Goal: Task Accomplishment & Management: Manage account settings

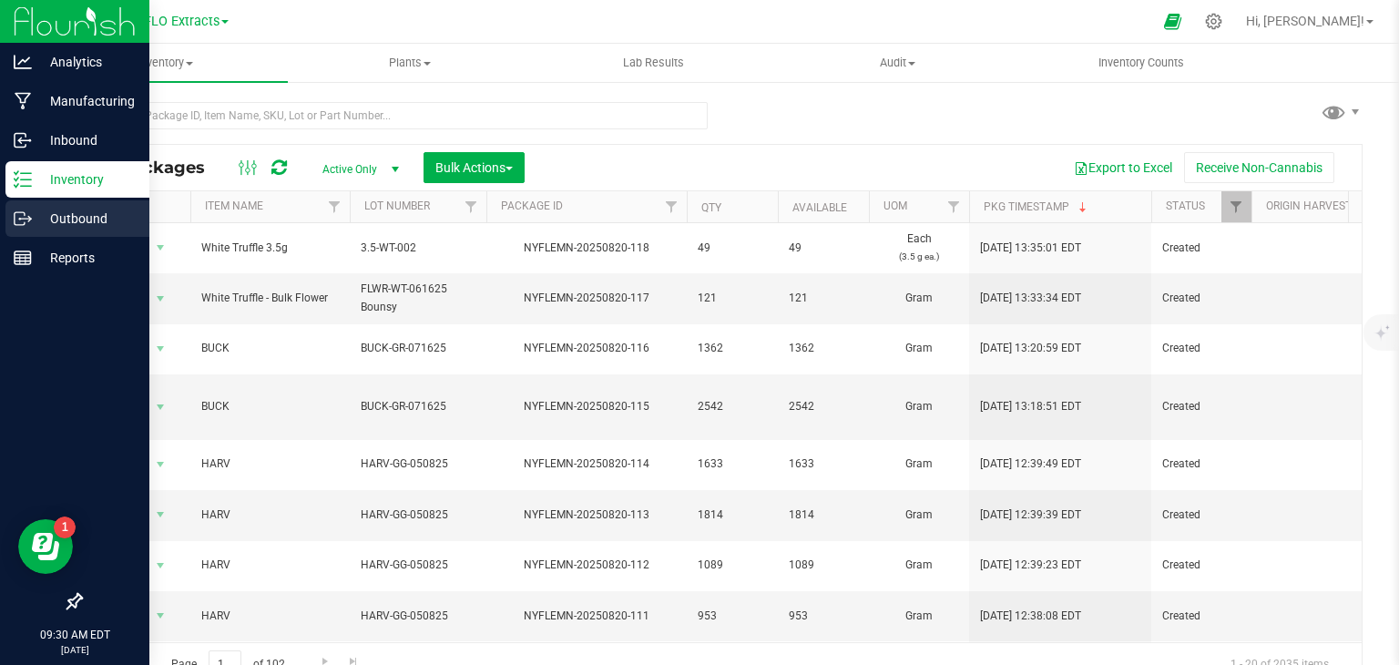
click at [26, 221] on icon at bounding box center [23, 218] width 18 height 18
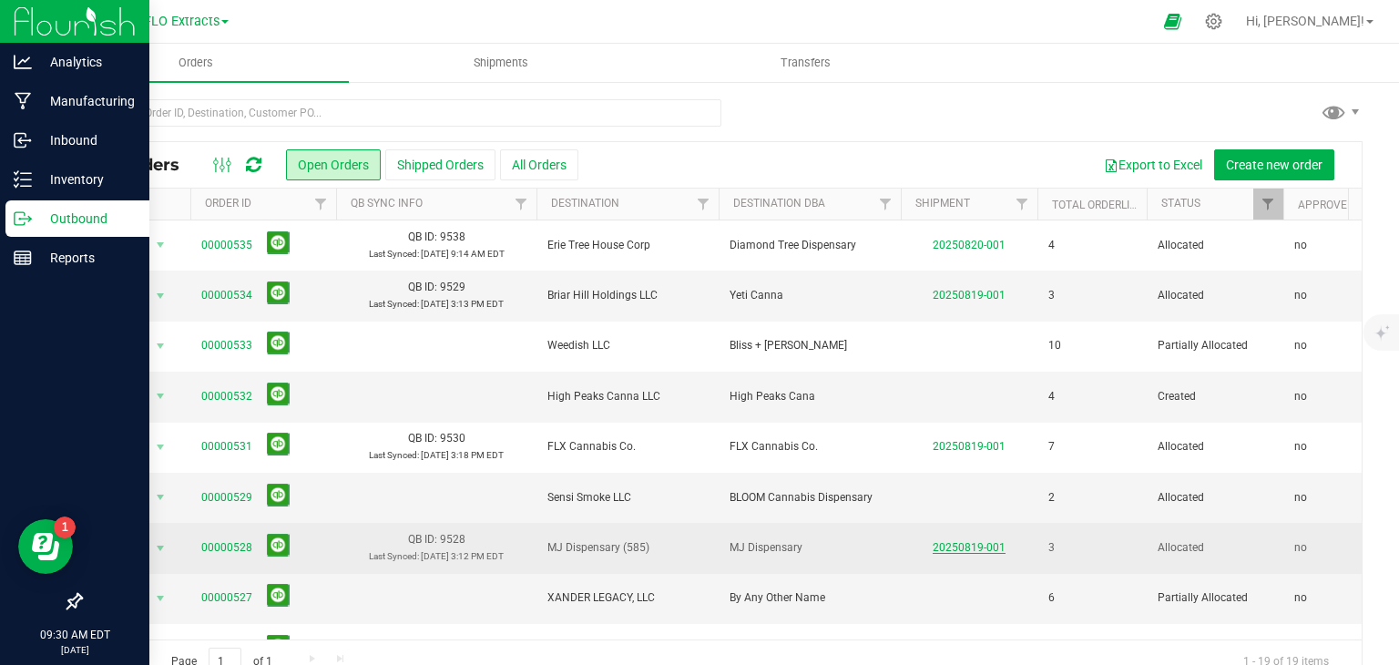
click at [976, 545] on link "20250819-001" at bounding box center [969, 547] width 73 height 13
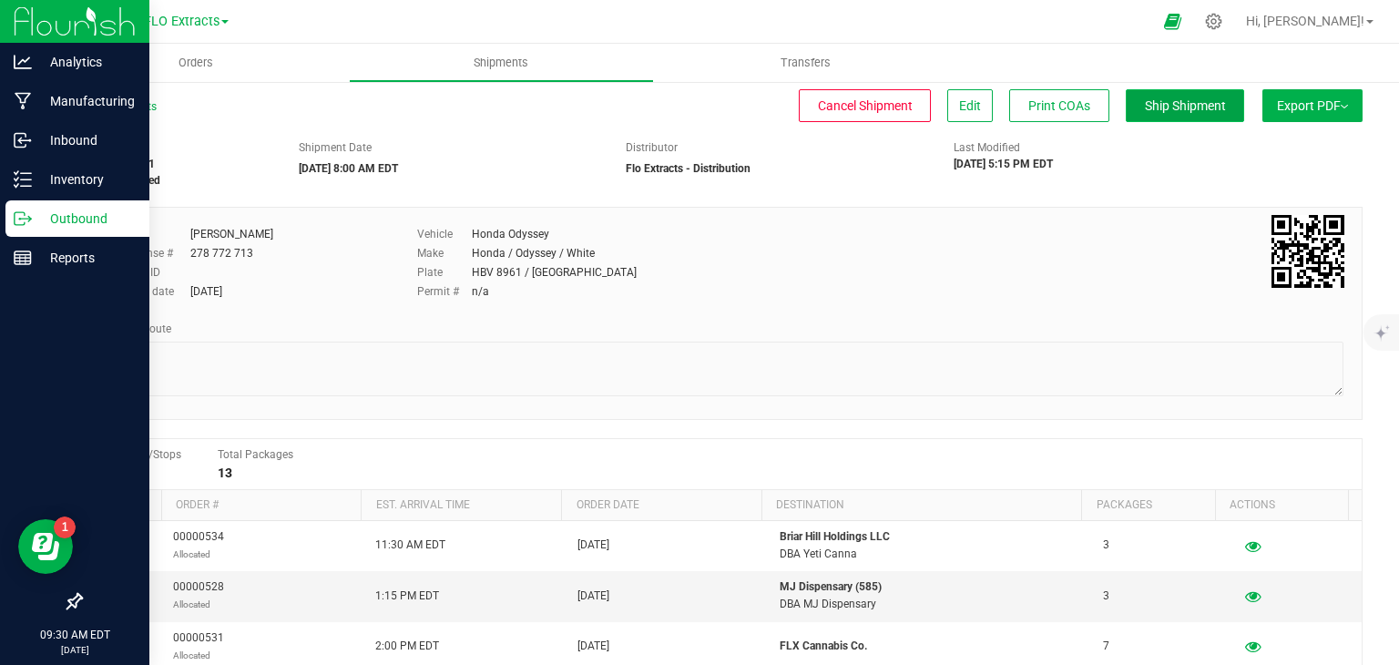
click at [1145, 103] on span "Ship Shipment" at bounding box center [1185, 105] width 81 height 15
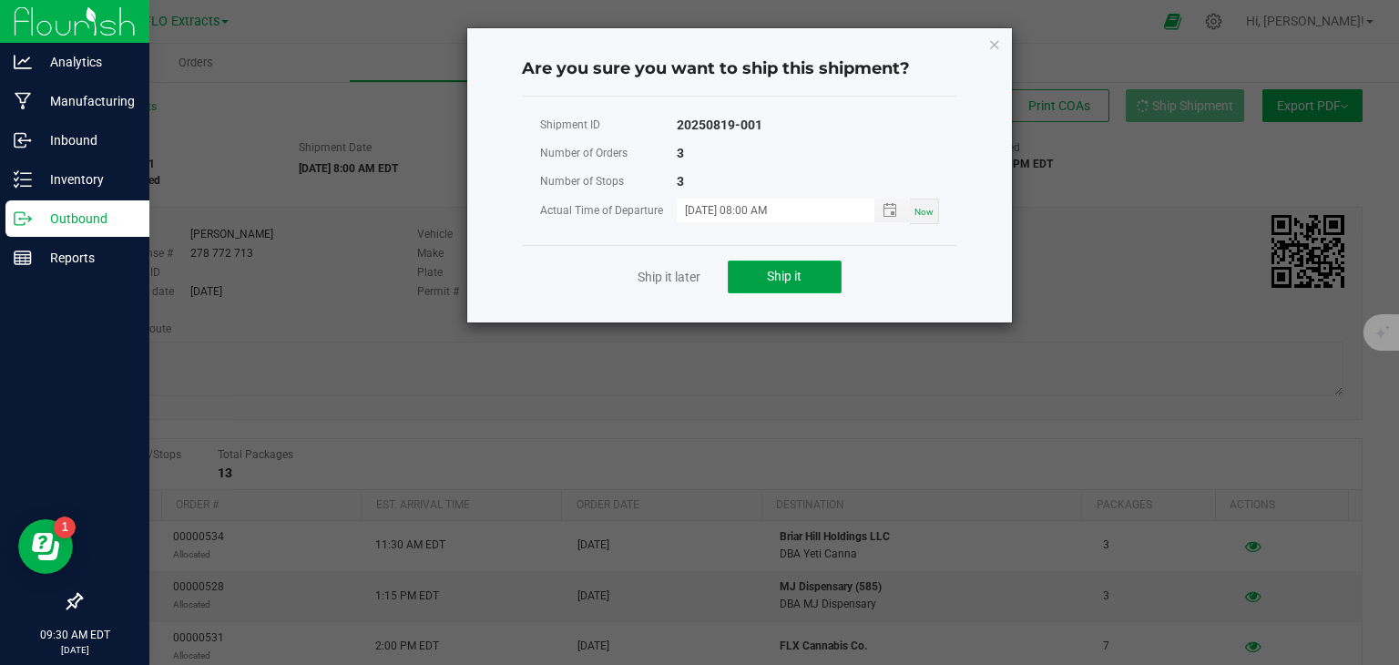
click at [768, 270] on span "Ship it" at bounding box center [784, 276] width 35 height 15
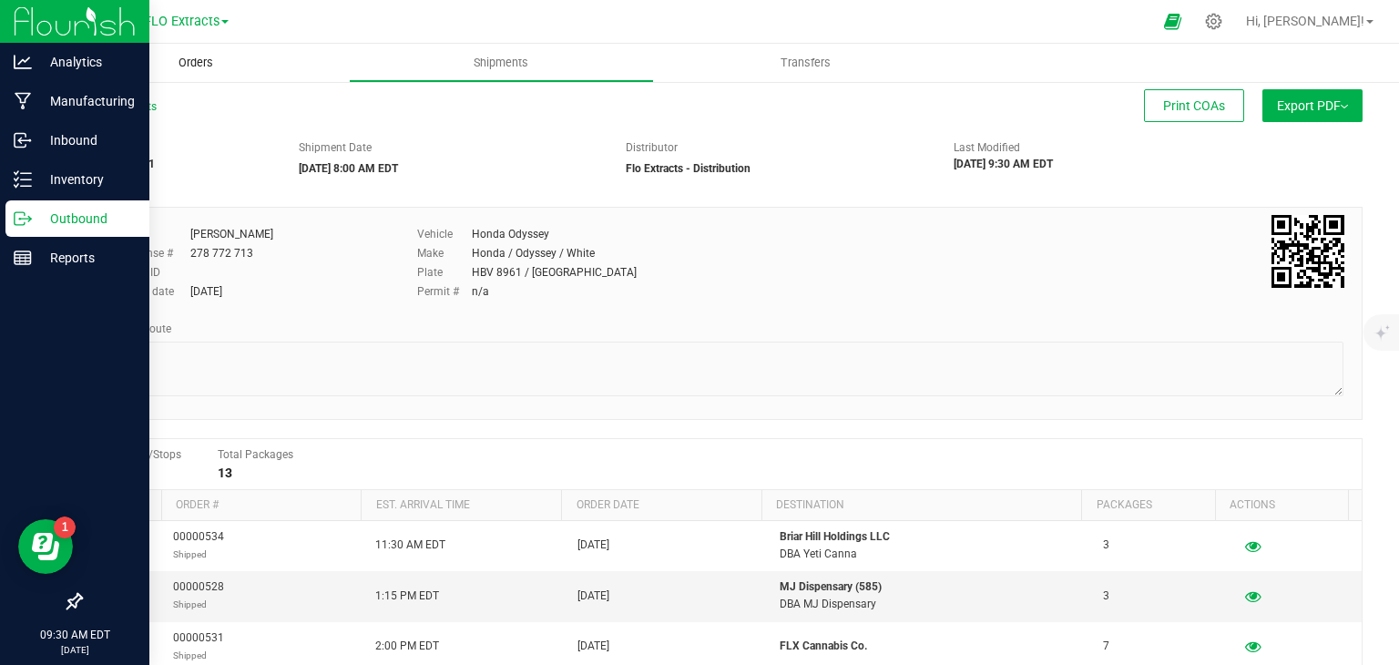
click at [194, 70] on span "Orders" at bounding box center [196, 63] width 84 height 16
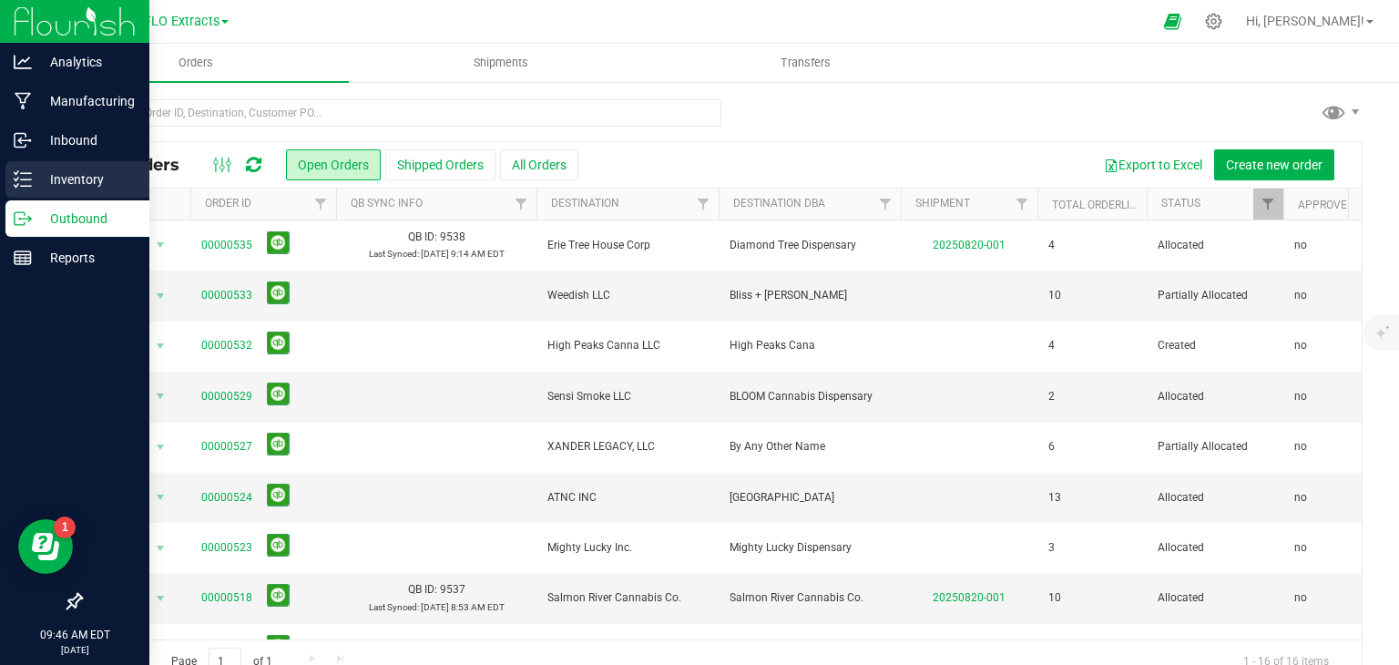
click at [25, 176] on icon at bounding box center [23, 179] width 18 height 18
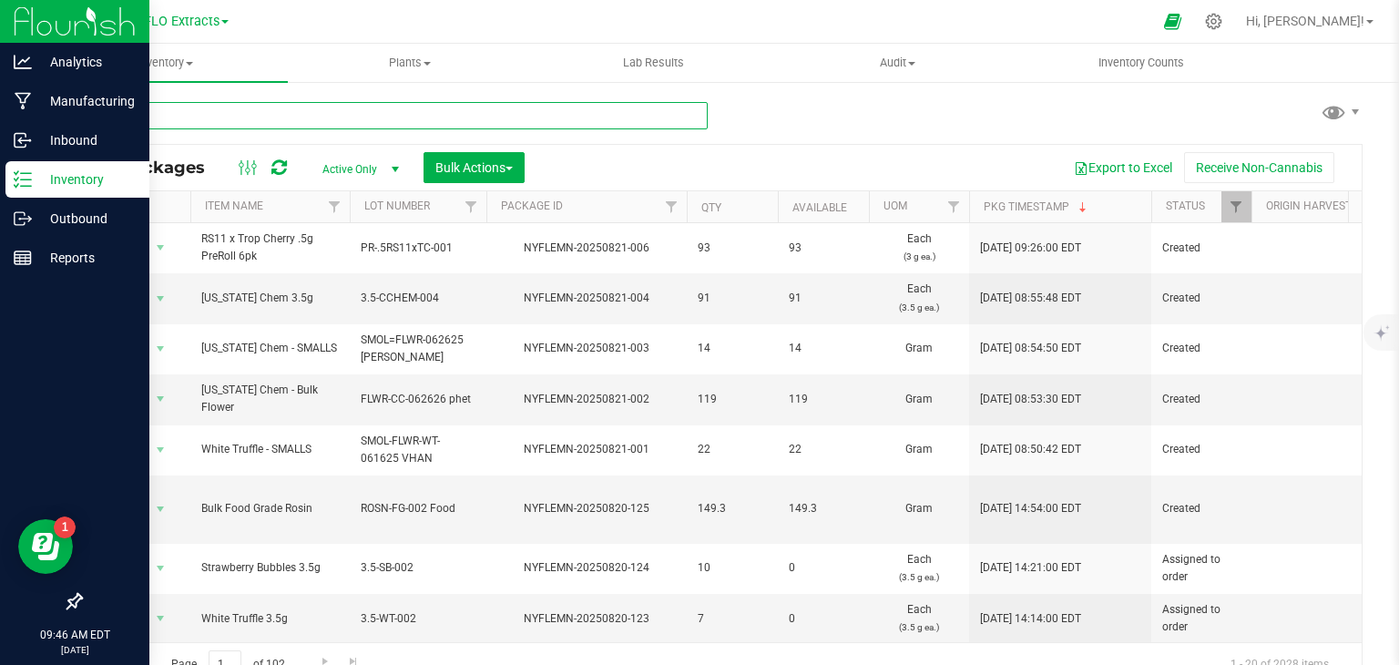
click at [277, 113] on input "text" at bounding box center [394, 115] width 628 height 27
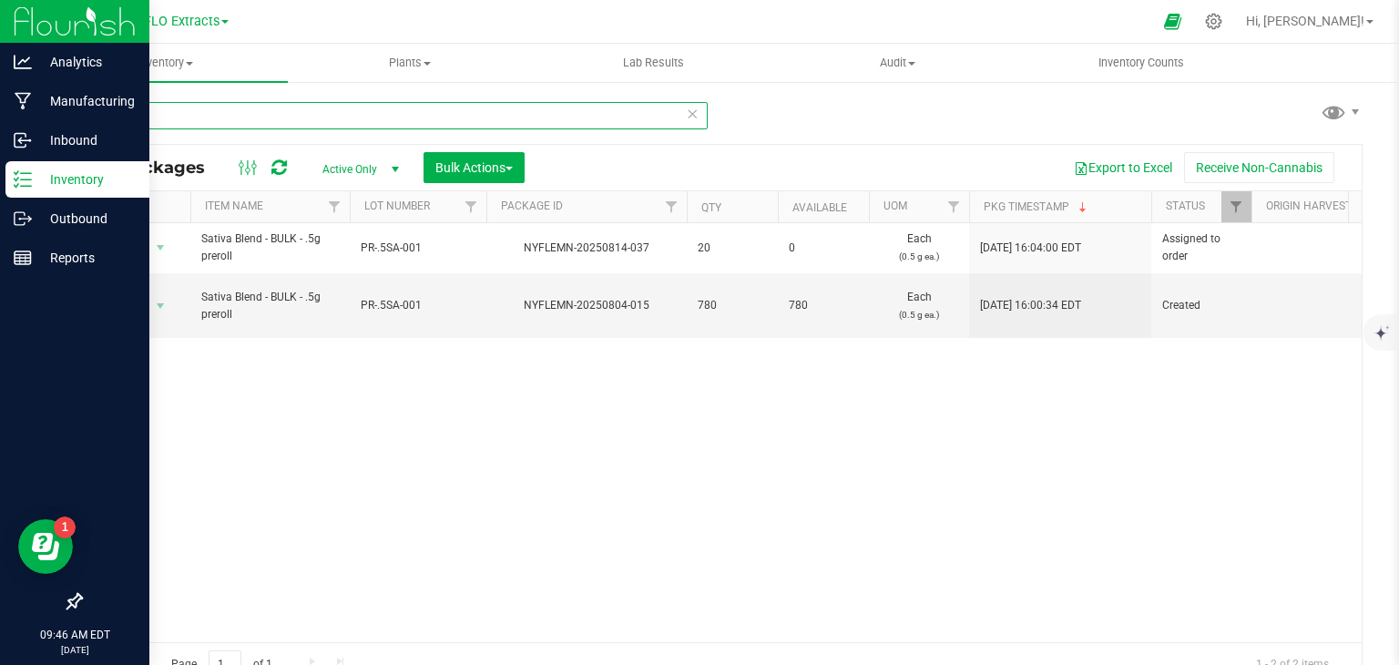
type input "s"
type input "pr-.5SA"
click at [156, 304] on span "select" at bounding box center [160, 306] width 15 height 15
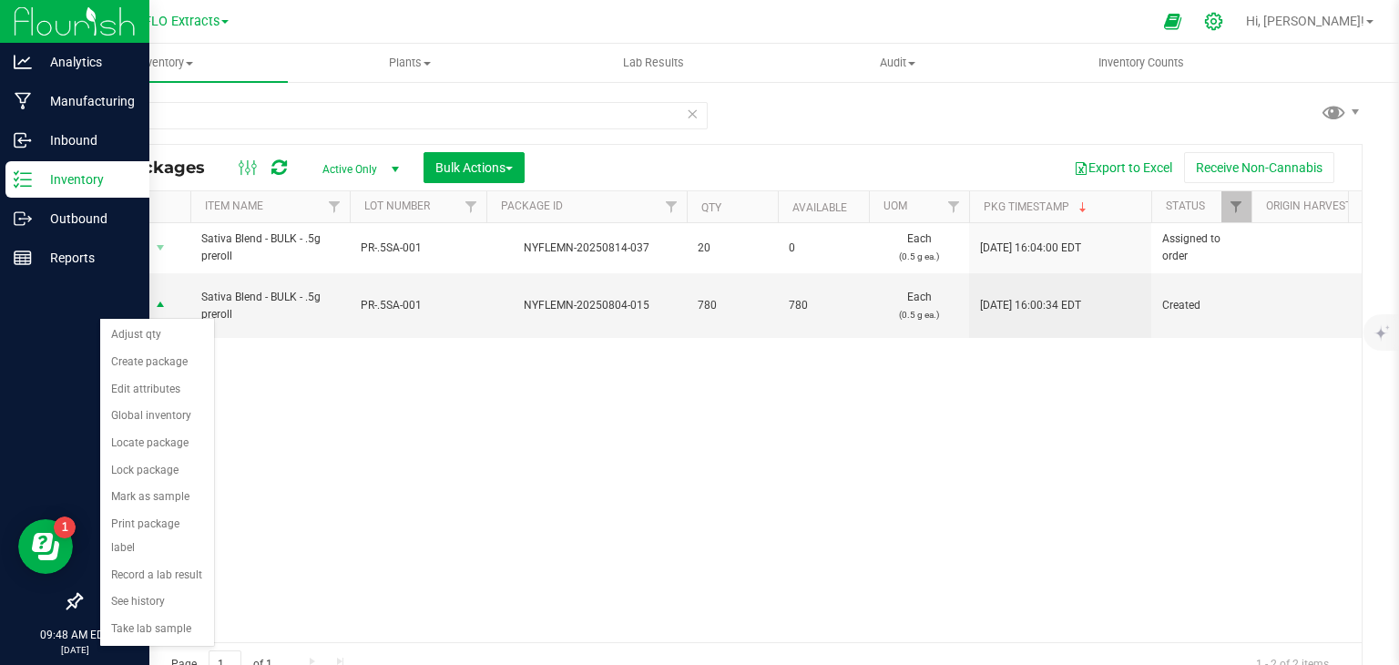
click at [1223, 20] on icon at bounding box center [1213, 21] width 19 height 19
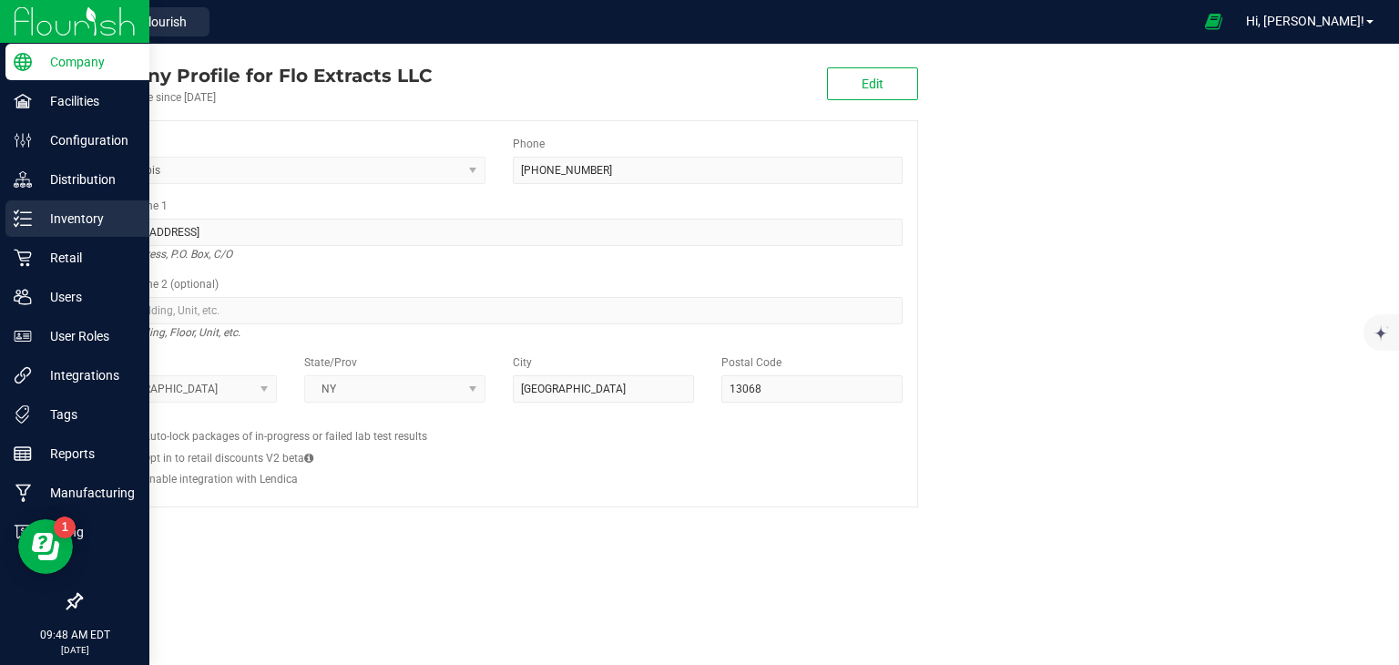
click at [38, 209] on p "Inventory" at bounding box center [86, 219] width 109 height 22
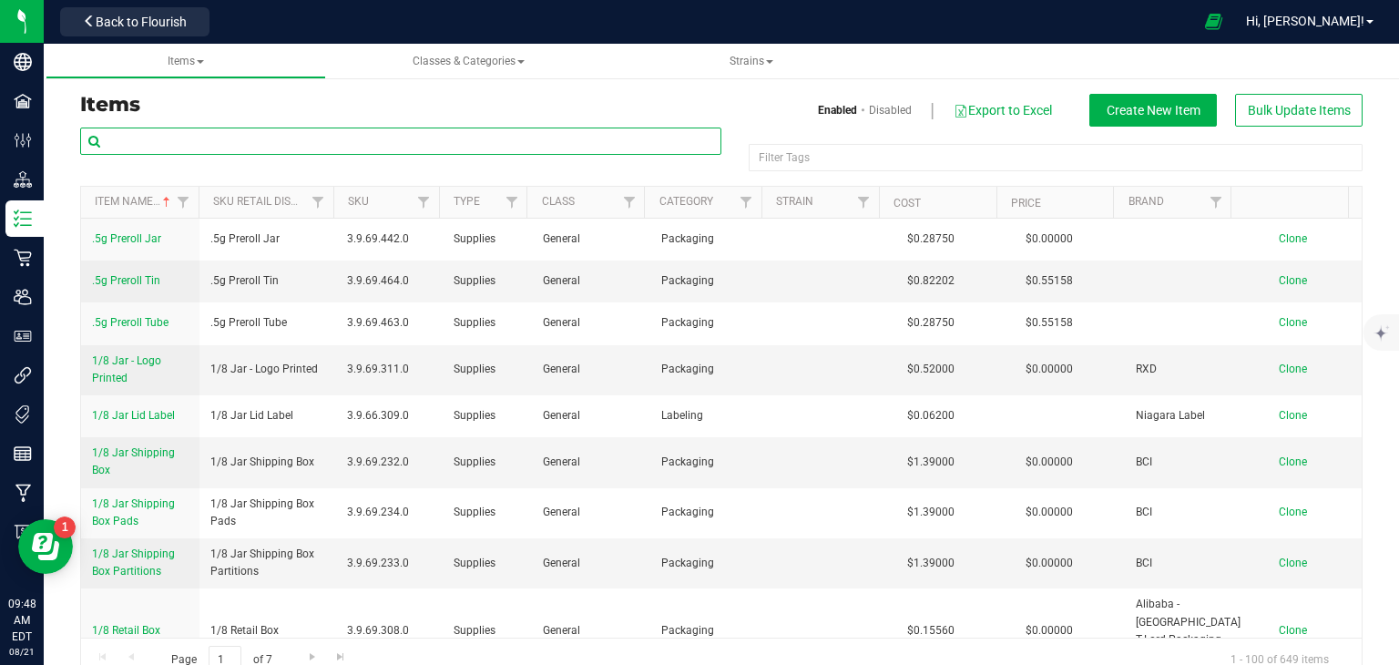
click at [276, 147] on input "text" at bounding box center [400, 141] width 641 height 27
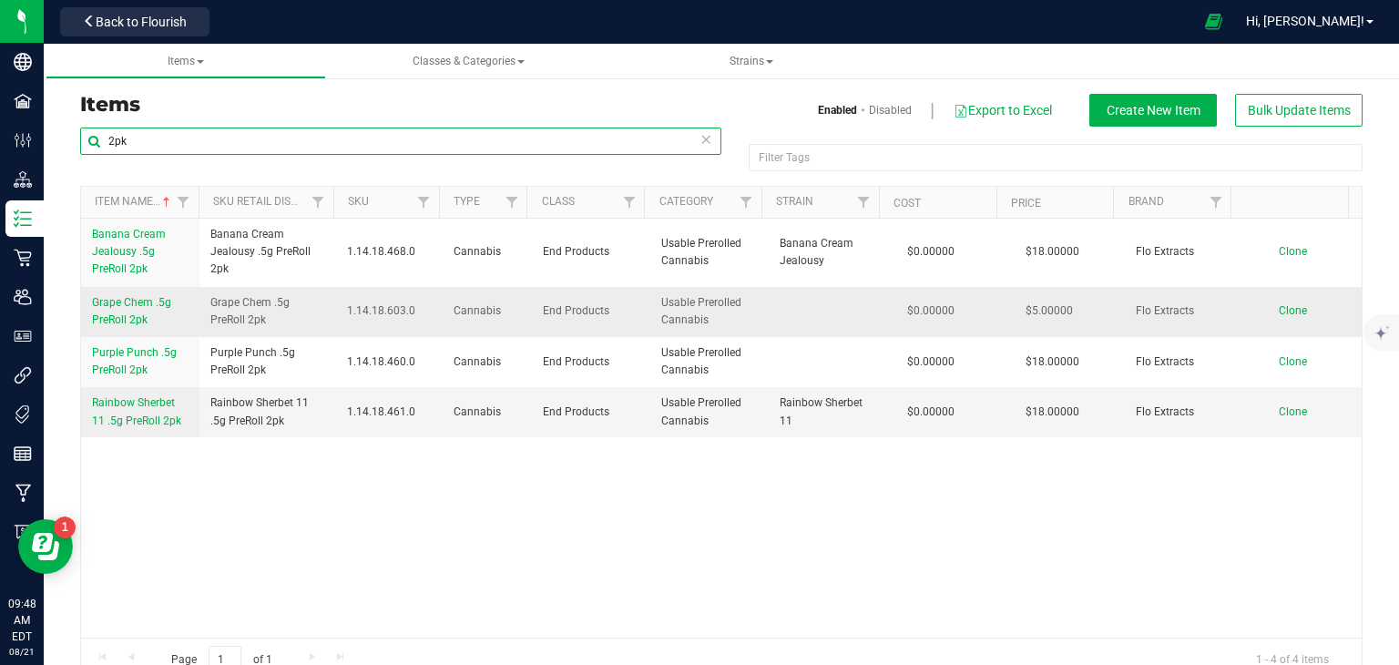
type input "2pk"
click at [1279, 311] on span "Clone" at bounding box center [1293, 310] width 28 height 13
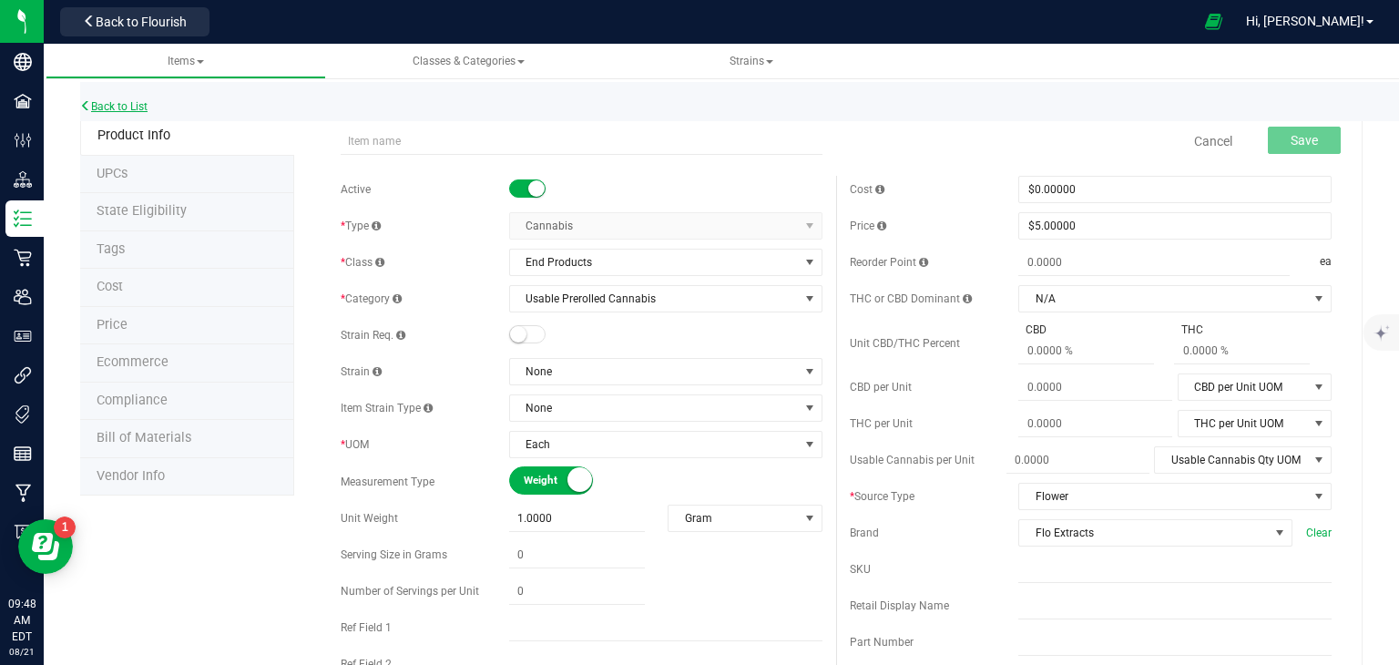
click at [98, 103] on link "Back to List" at bounding box center [113, 106] width 67 height 13
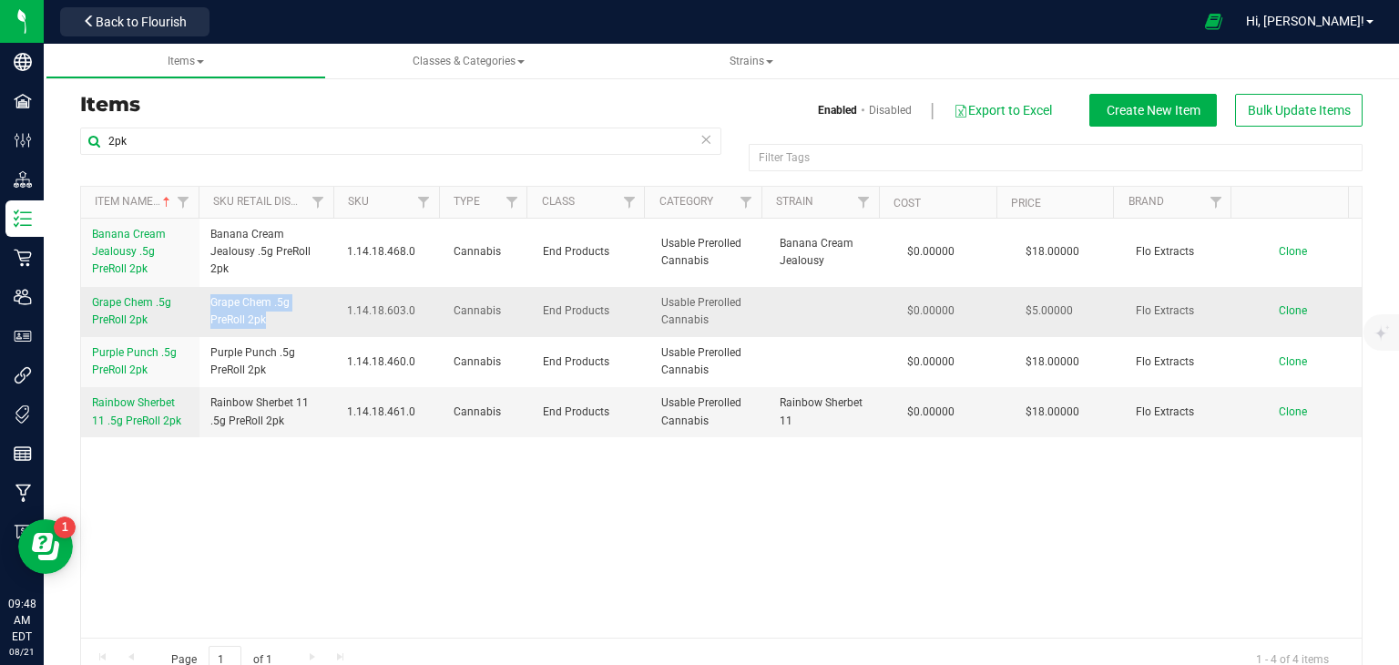
drag, startPoint x: 209, startPoint y: 300, endPoint x: 286, endPoint y: 327, distance: 81.2
click at [286, 327] on span "Grape Chem .5g PreRoll 2pk" at bounding box center [267, 311] width 115 height 35
copy span "Grape Chem .5g PreRoll 2pk"
click at [1279, 306] on span "Clone" at bounding box center [1293, 310] width 28 height 13
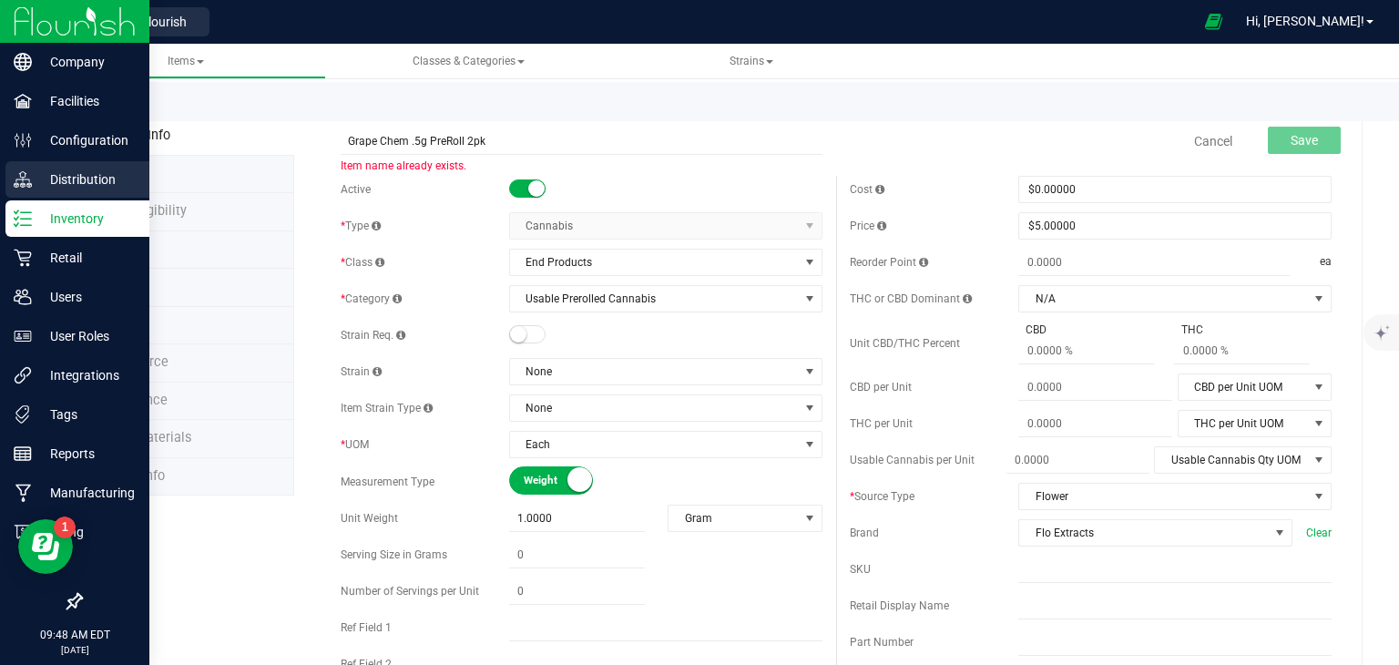
drag, startPoint x: 404, startPoint y: 141, endPoint x: 36, endPoint y: 165, distance: 369.6
click at [36, 164] on div "Company Facilities Configuration Distribution Inventory Retail Users User Roles…" at bounding box center [699, 332] width 1399 height 665
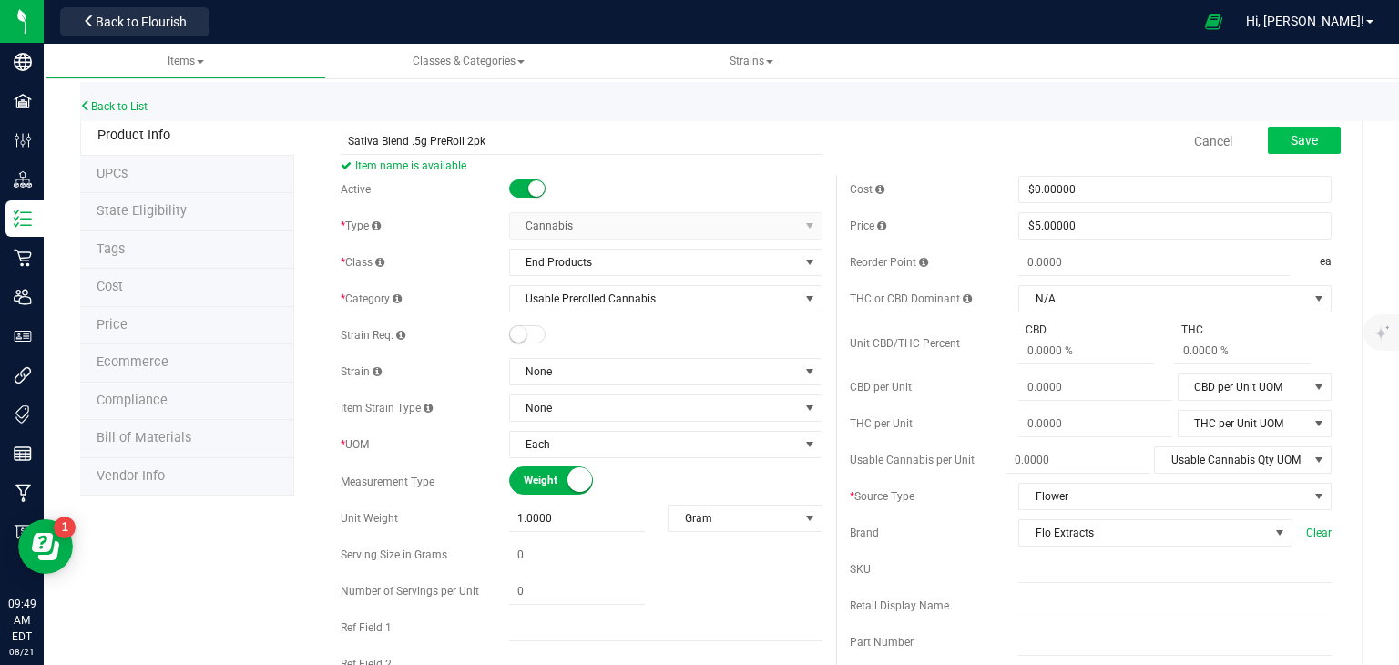
type input "Sativa Blend .5g PreRoll 2pk"
click at [1295, 138] on span "Save" at bounding box center [1304, 140] width 27 height 15
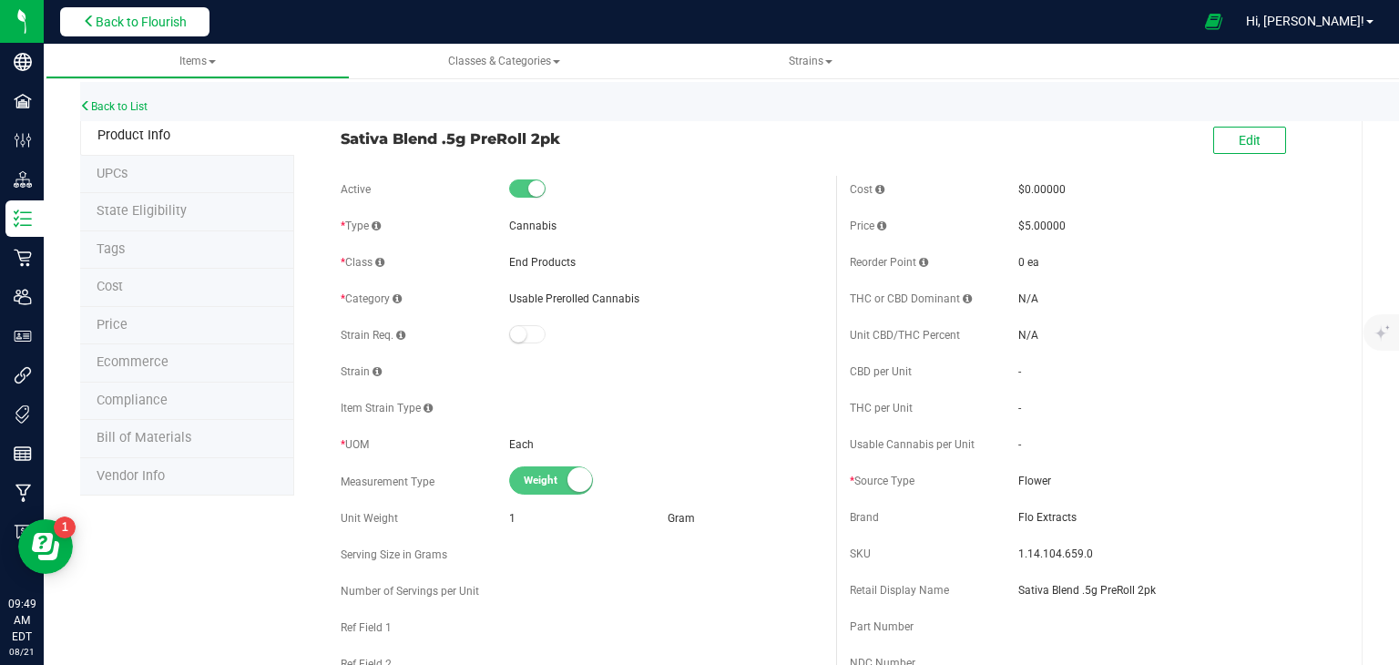
click at [159, 16] on span "Back to Flourish" at bounding box center [141, 22] width 91 height 15
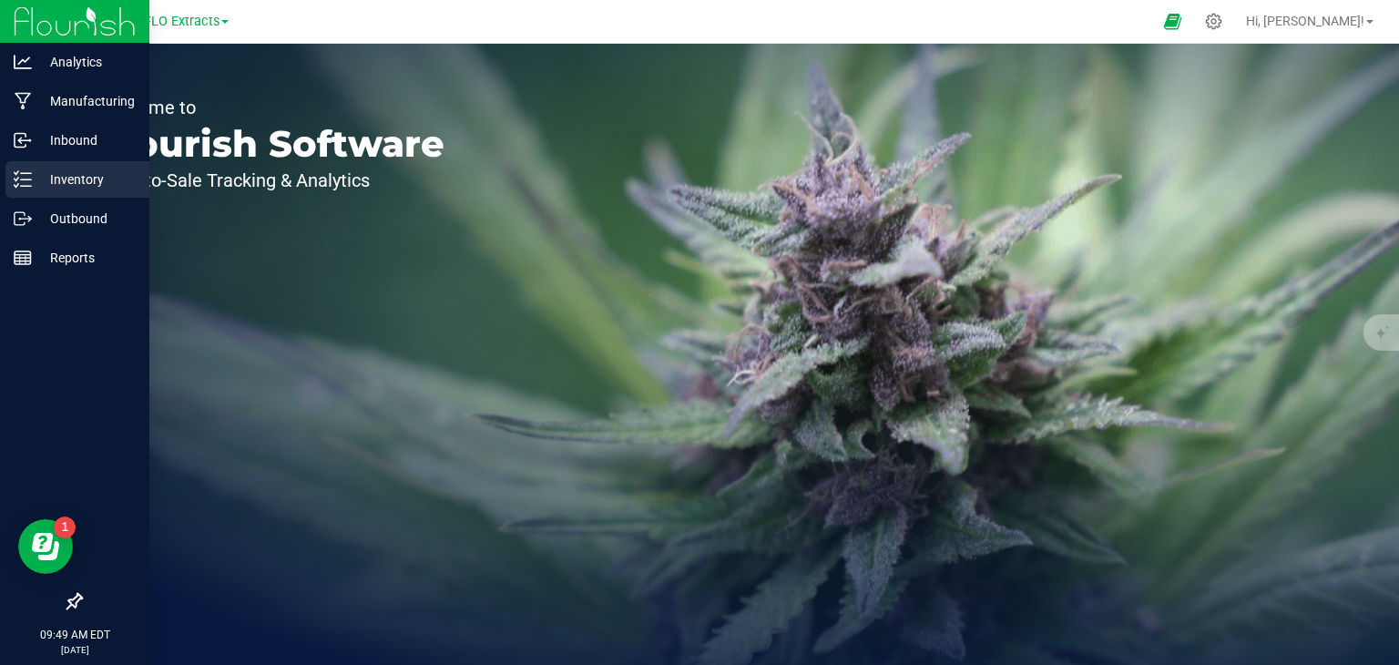
click at [29, 179] on line at bounding box center [26, 179] width 10 height 0
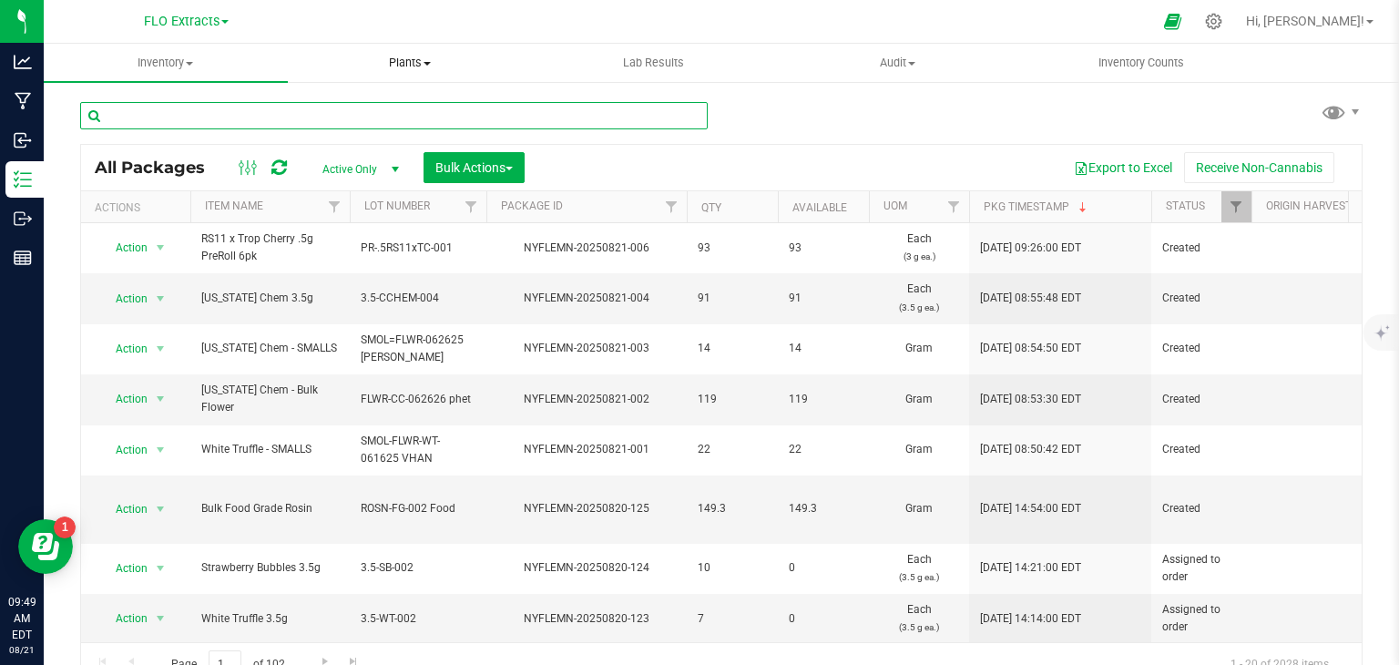
click at [353, 117] on input "text" at bounding box center [394, 115] width 628 height 27
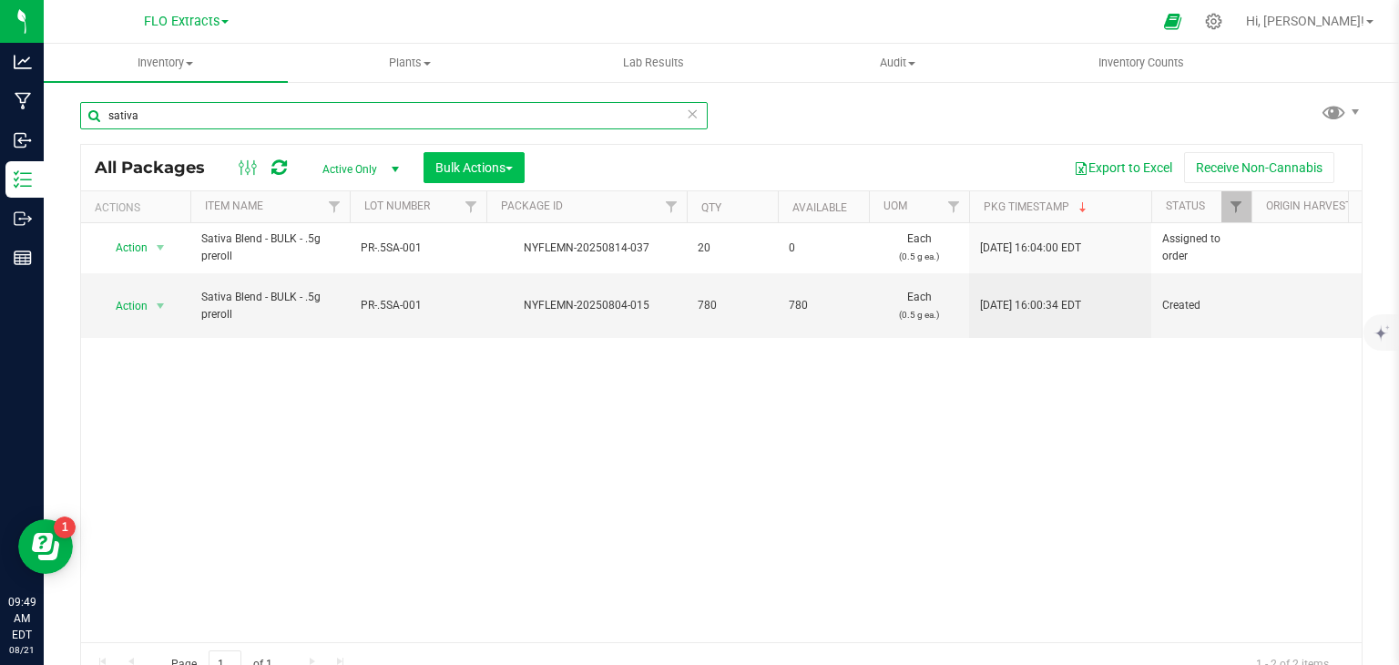
type input "sativa"
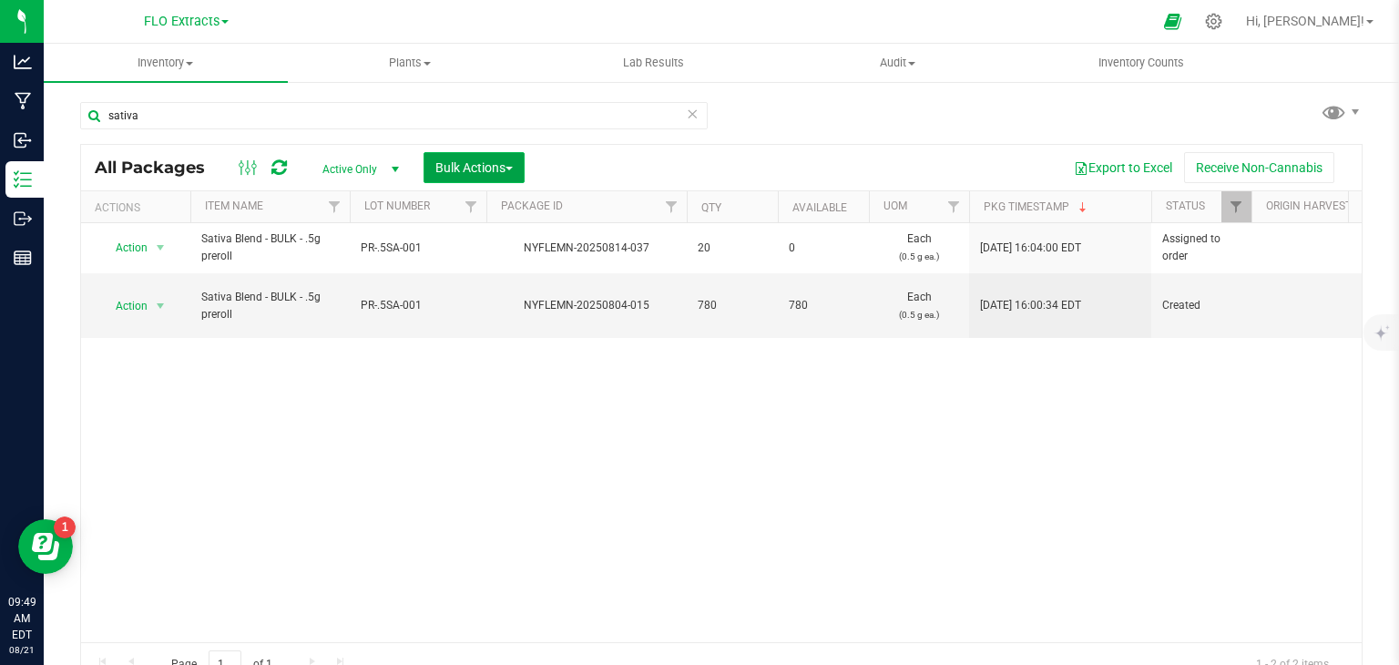
click at [498, 166] on span "Bulk Actions" at bounding box center [473, 167] width 77 height 15
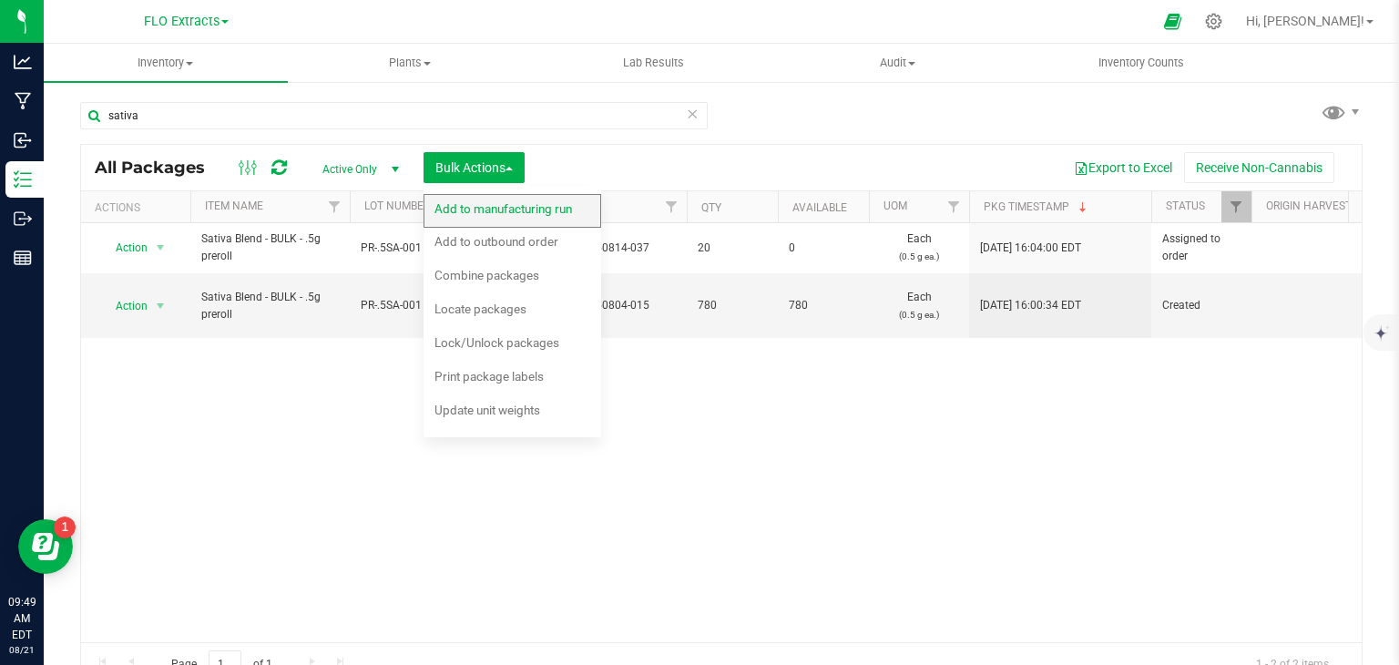
click at [509, 205] on span "Add to manufacturing run" at bounding box center [503, 208] width 138 height 15
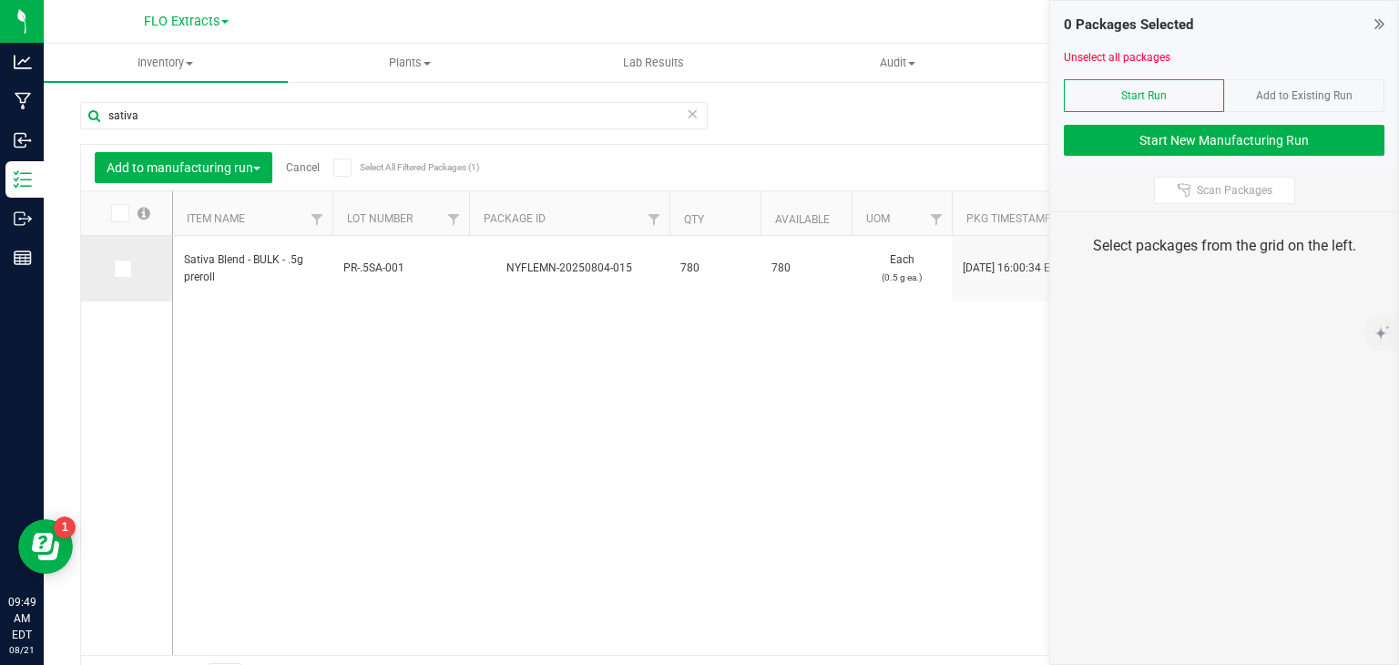
click at [118, 269] on icon at bounding box center [122, 269] width 12 height 0
click at [0, 0] on input "checkbox" at bounding box center [0, 0] width 0 height 0
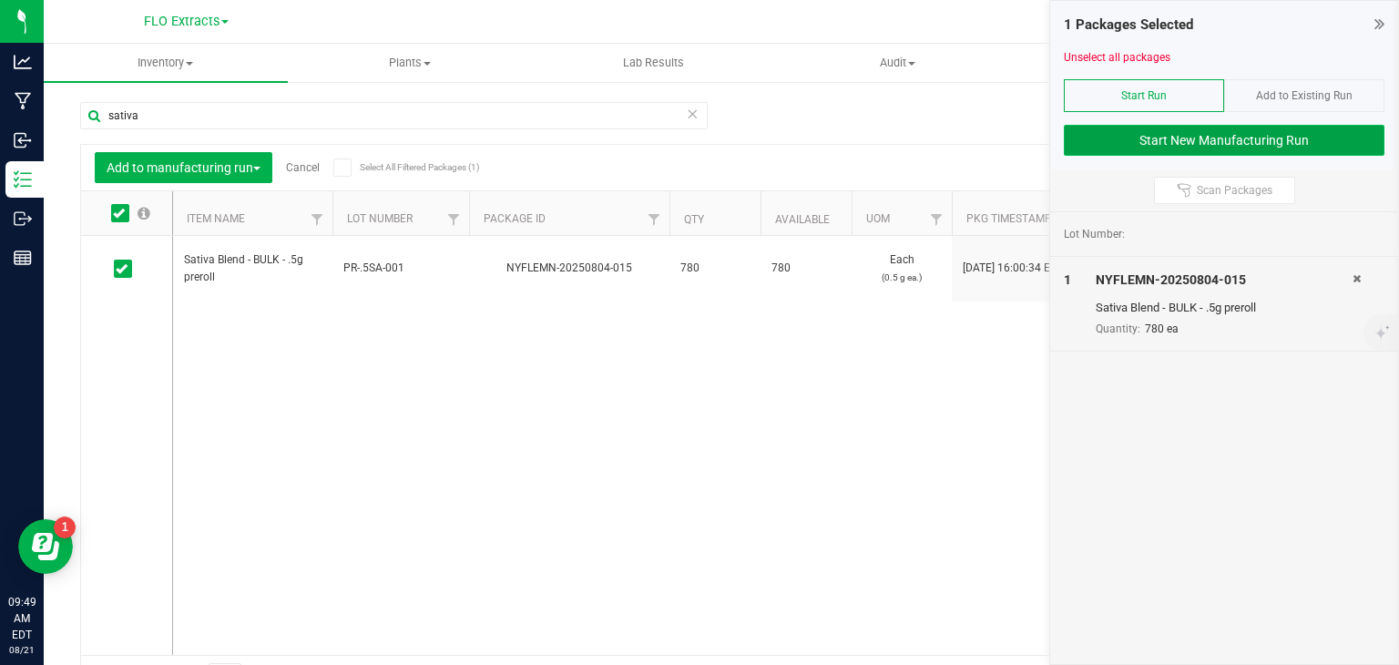
click at [1241, 136] on button "Start New Manufacturing Run" at bounding box center [1224, 140] width 321 height 31
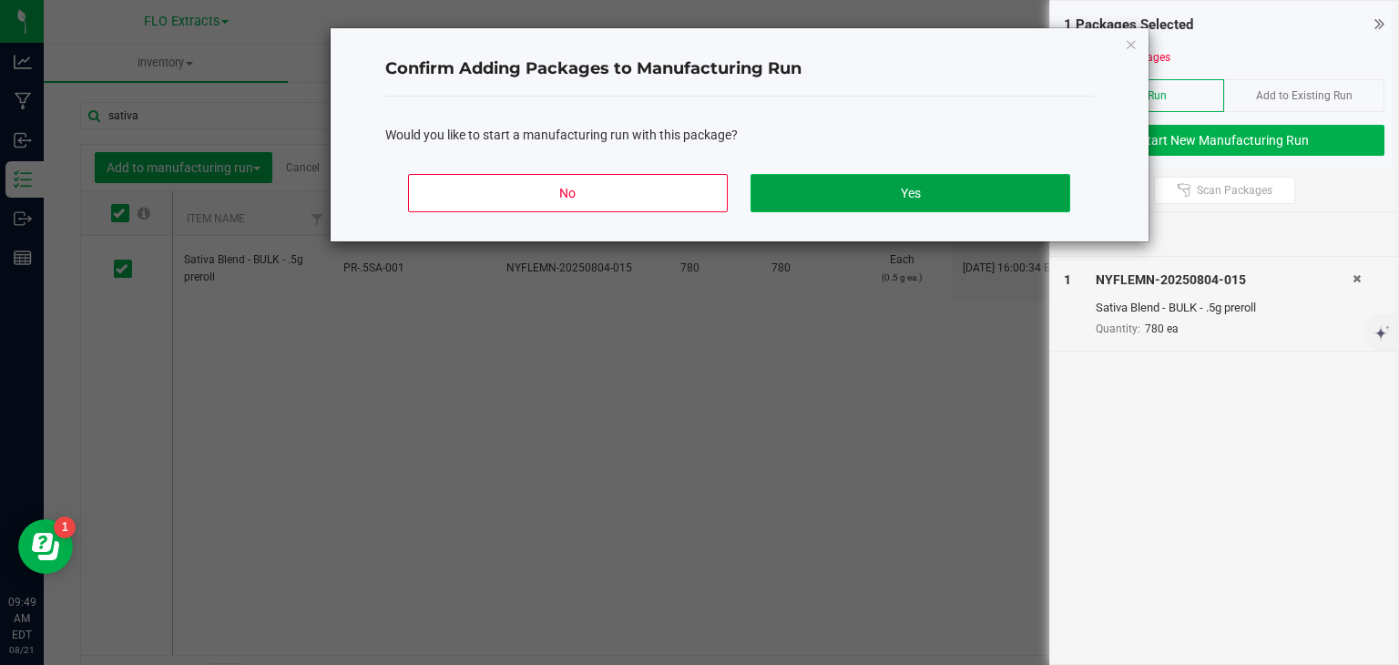
click at [838, 184] on button "Yes" at bounding box center [909, 193] width 319 height 38
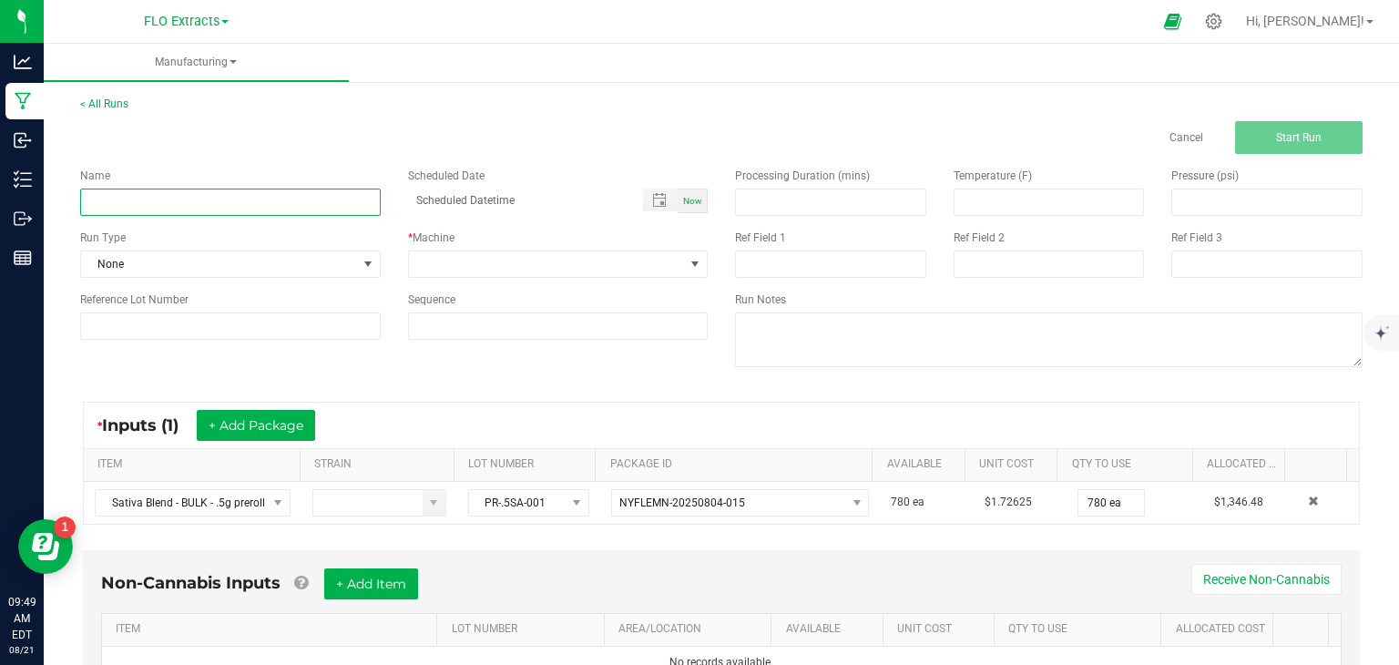
click at [237, 204] on input at bounding box center [230, 202] width 301 height 27
type input "Sativa Blend preroll conversions"
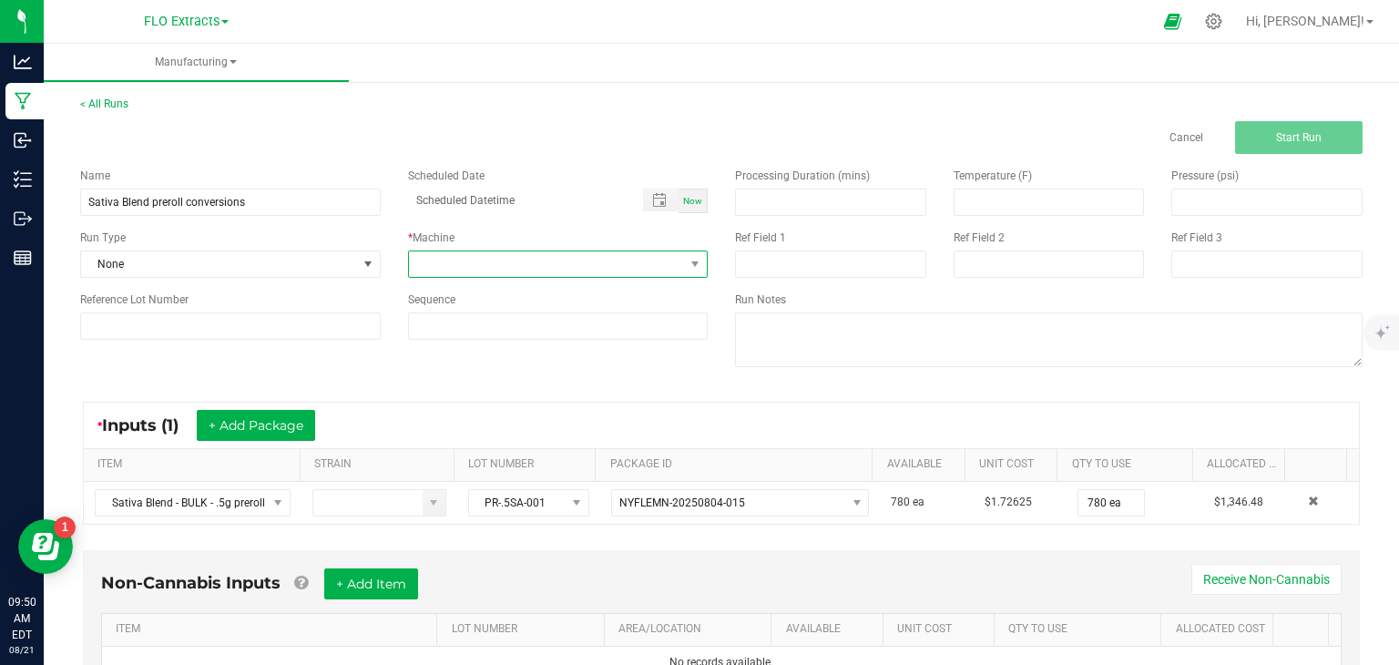
click at [580, 263] on span at bounding box center [547, 264] width 276 height 26
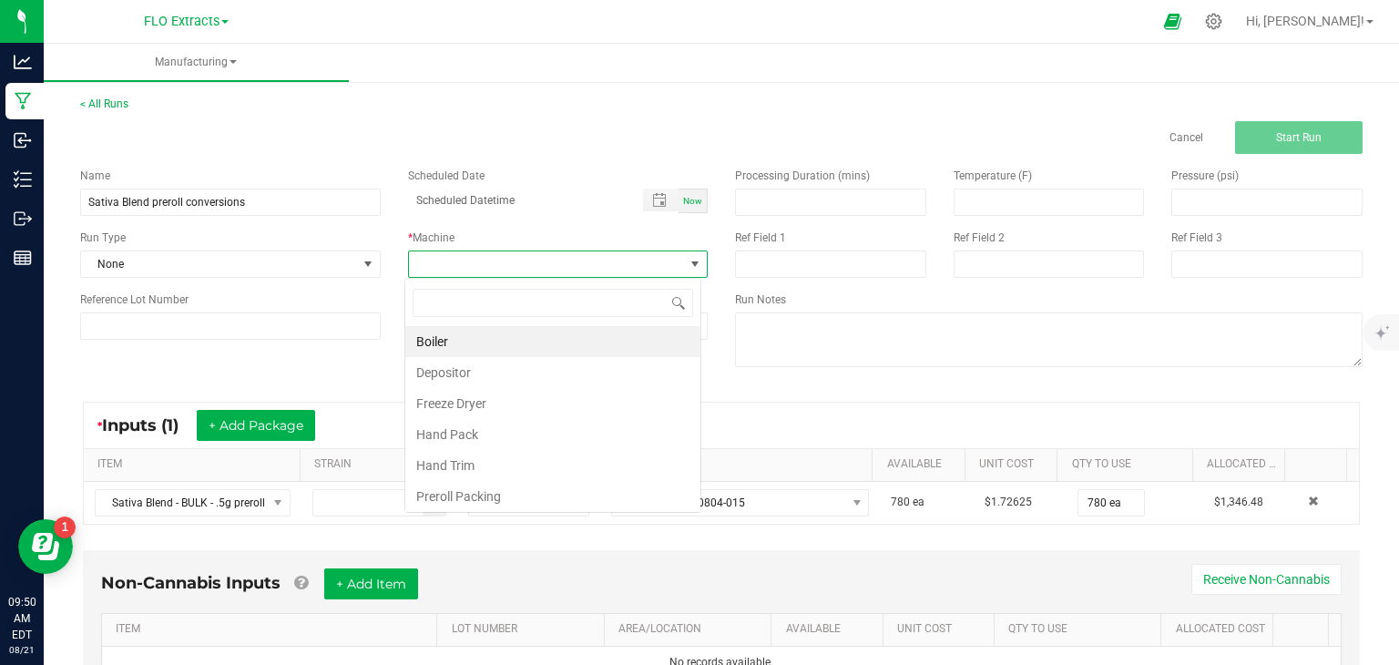
scroll to position [26, 296]
drag, startPoint x: 477, startPoint y: 487, endPoint x: 623, endPoint y: 413, distance: 163.3
click at [481, 482] on li "Preroll Packing" at bounding box center [552, 496] width 295 height 31
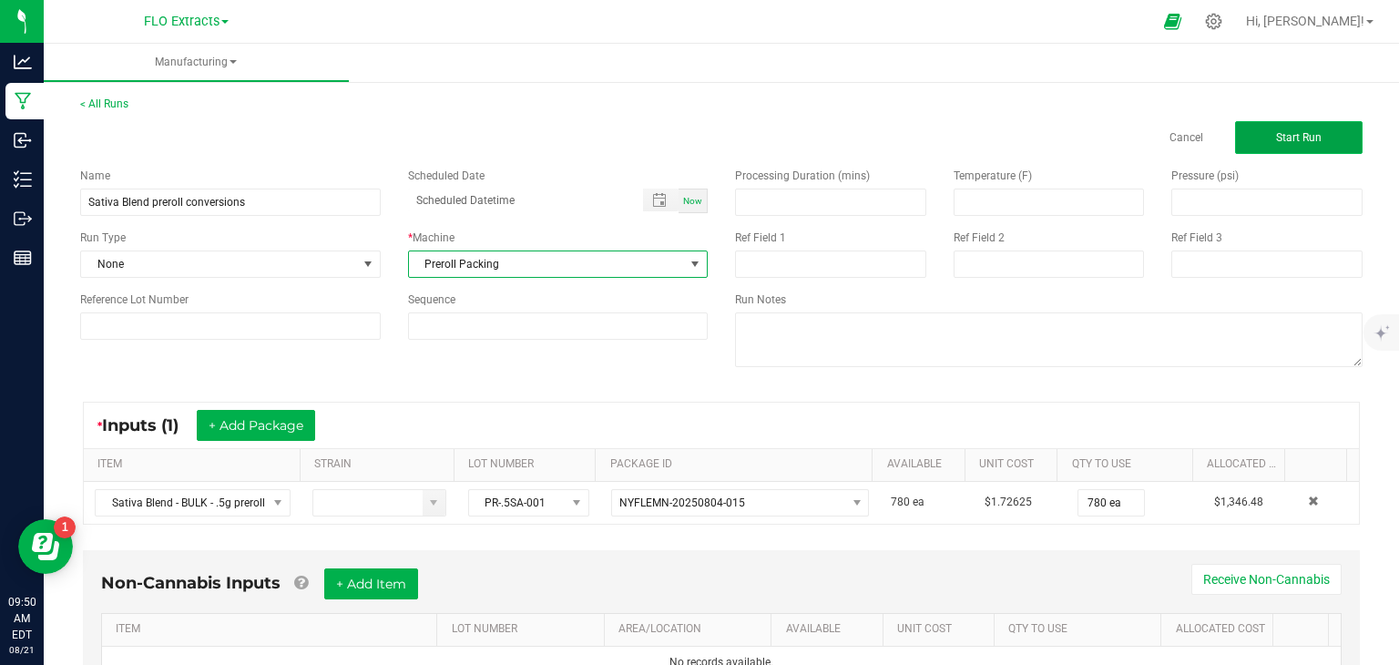
click at [1279, 132] on span "Start Run" at bounding box center [1299, 137] width 46 height 13
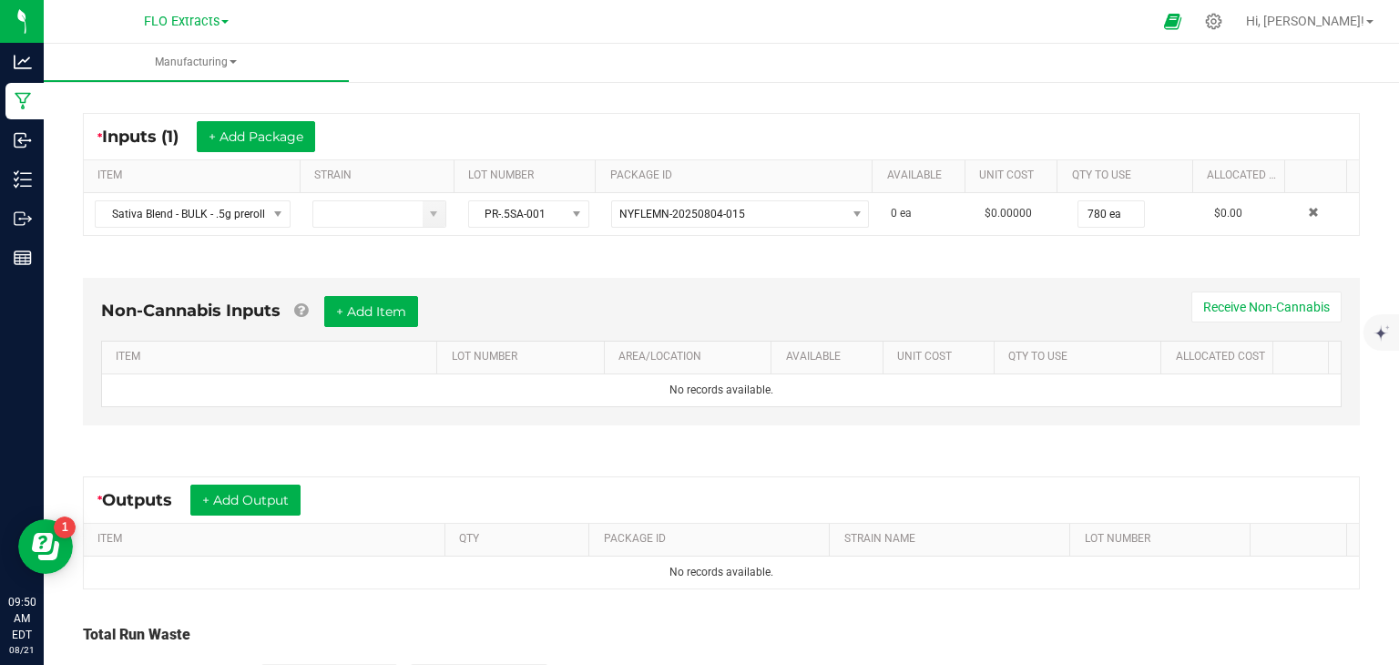
scroll to position [441, 0]
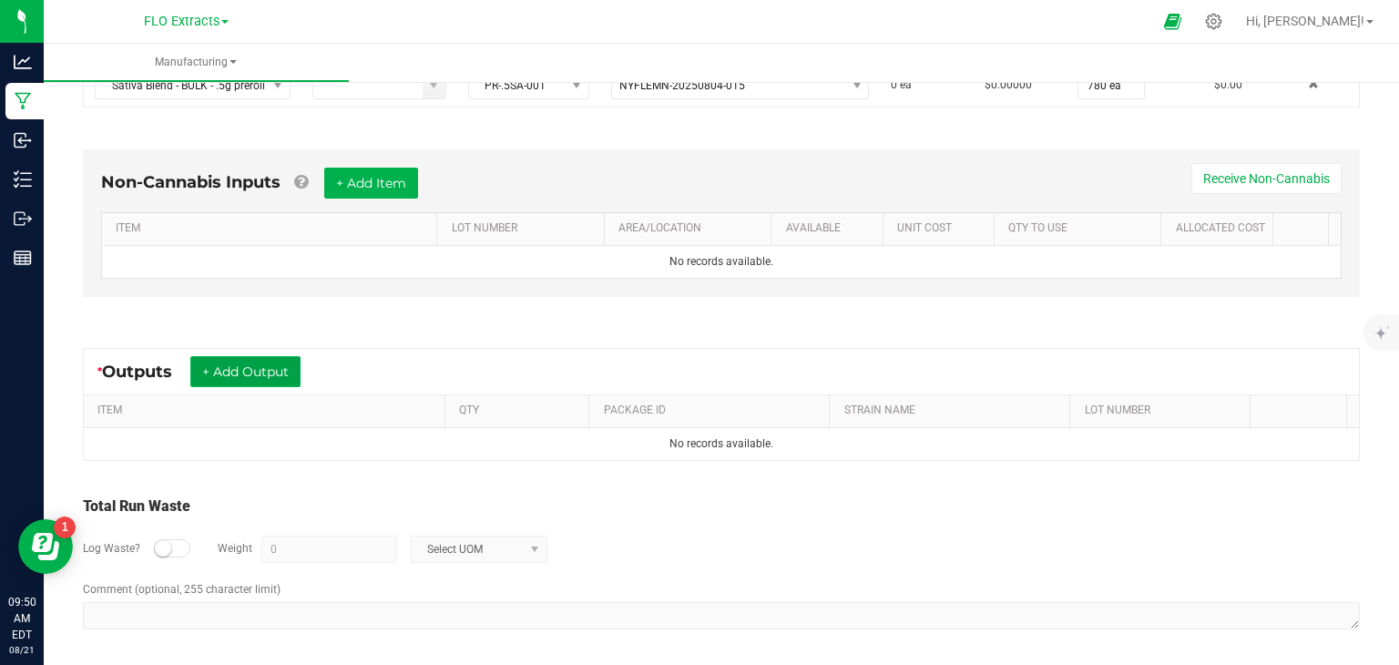
click at [240, 372] on button "+ Add Output" at bounding box center [245, 371] width 110 height 31
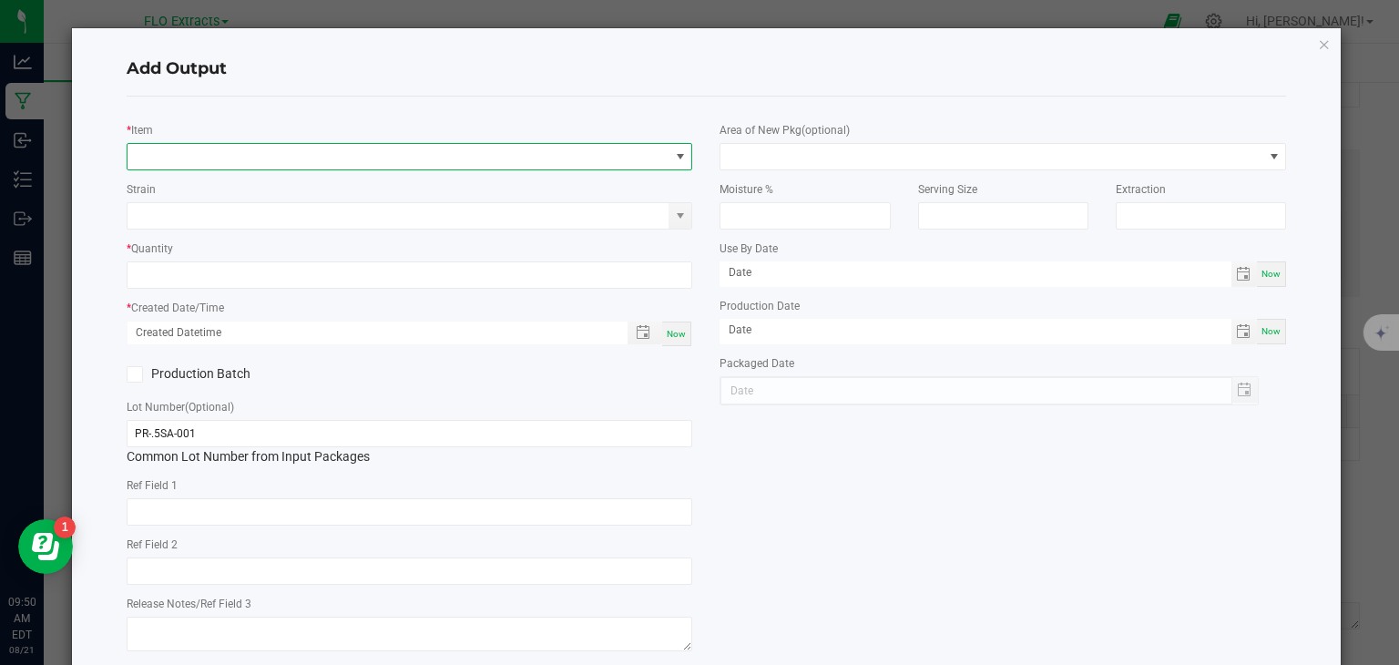
click at [237, 154] on span "NO DATA FOUND" at bounding box center [399, 157] width 542 height 26
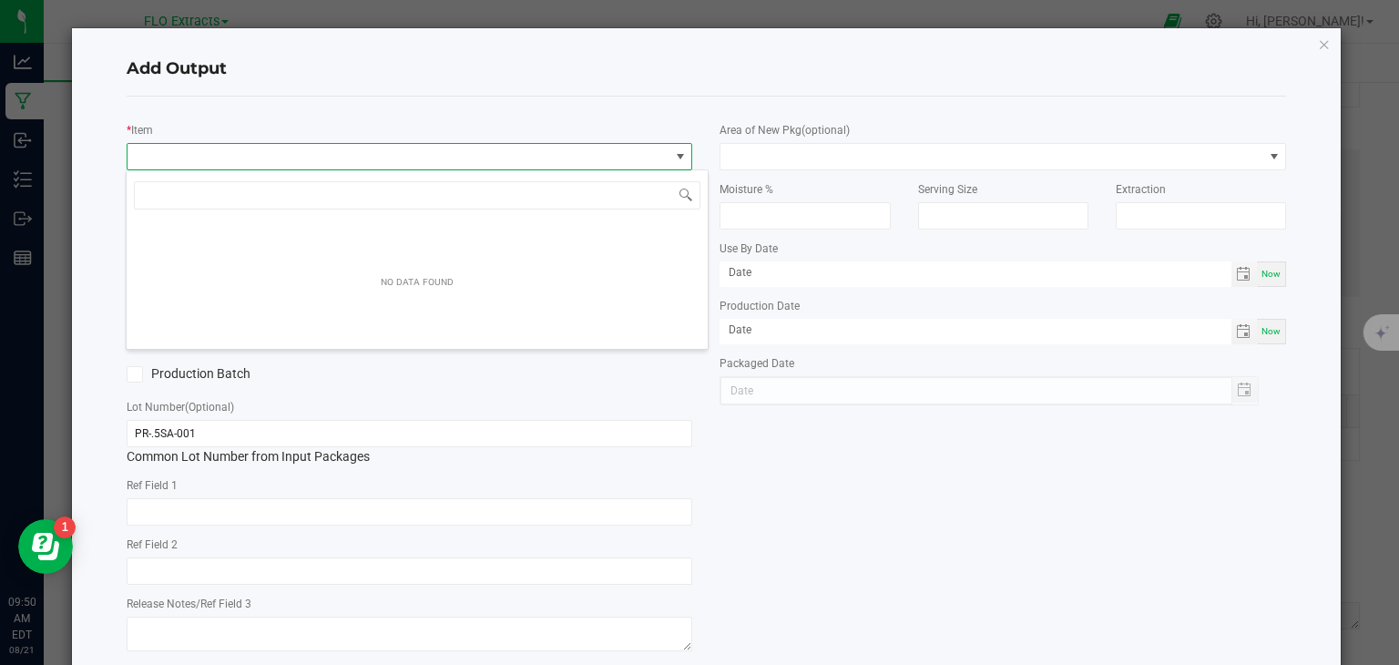
scroll to position [26, 560]
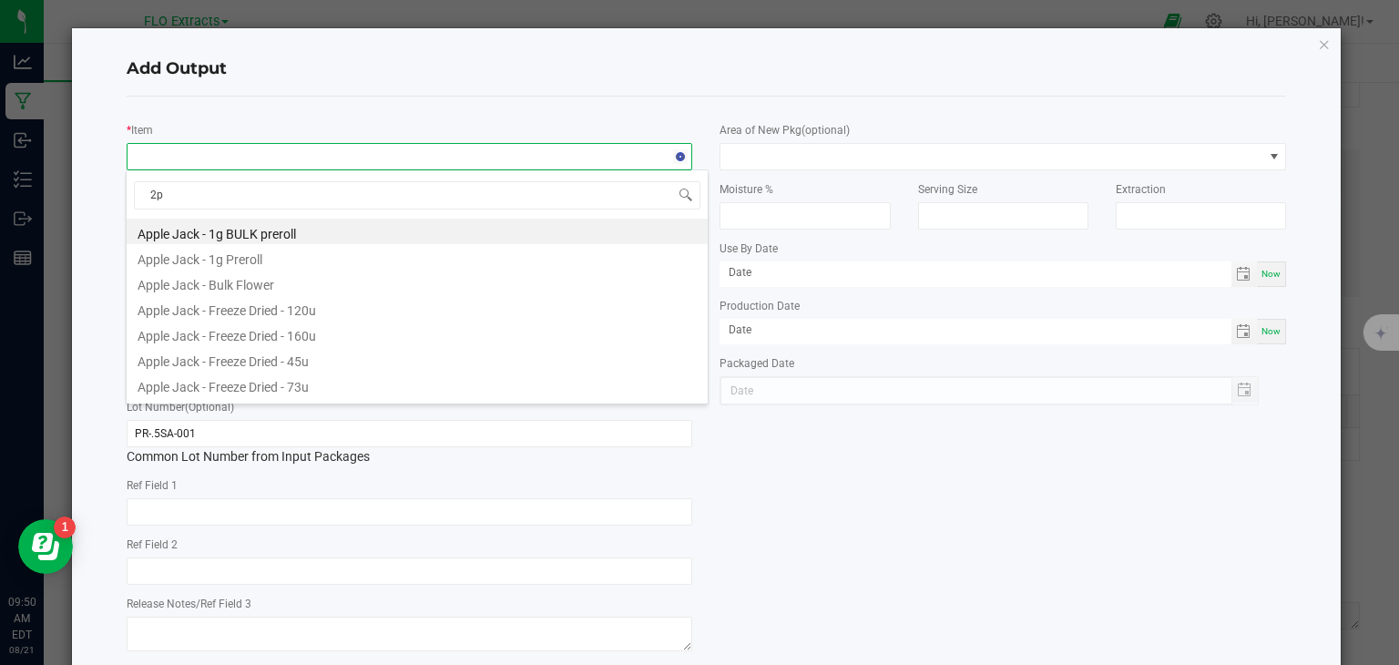
type input "2pk"
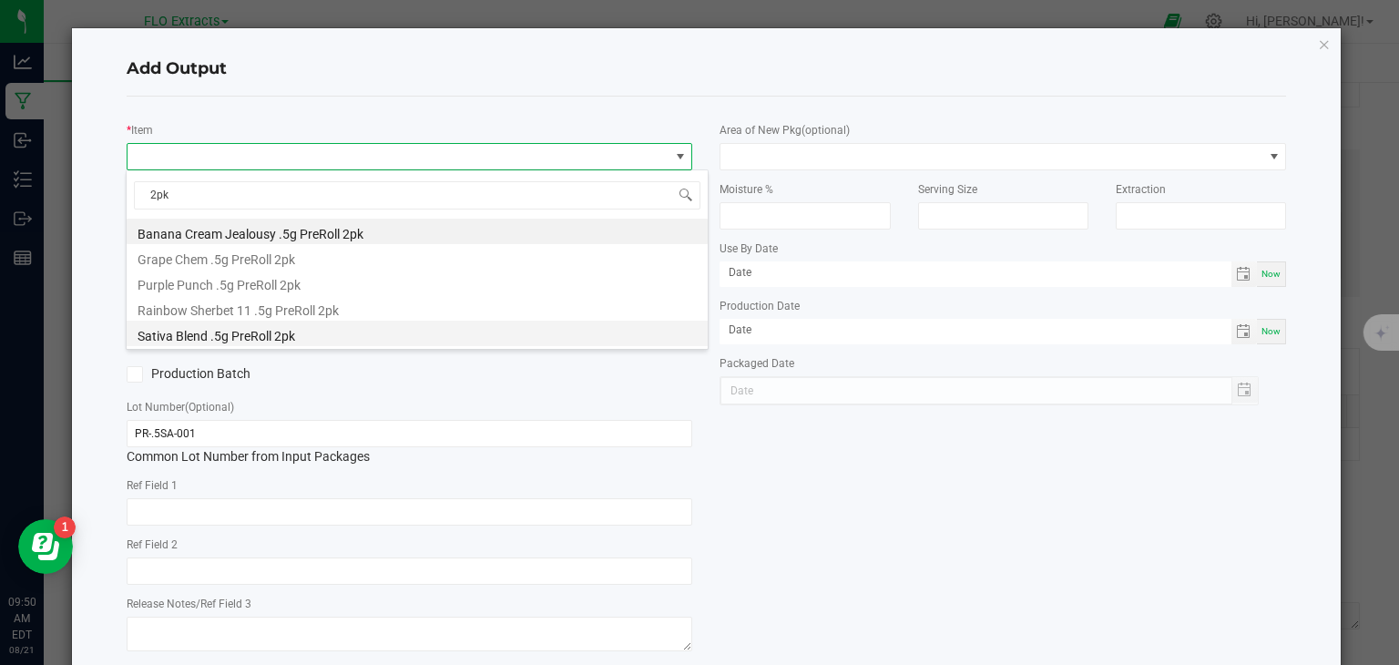
click at [211, 336] on li "Sativa Blend .5g PreRoll 2pk" at bounding box center [417, 334] width 581 height 26
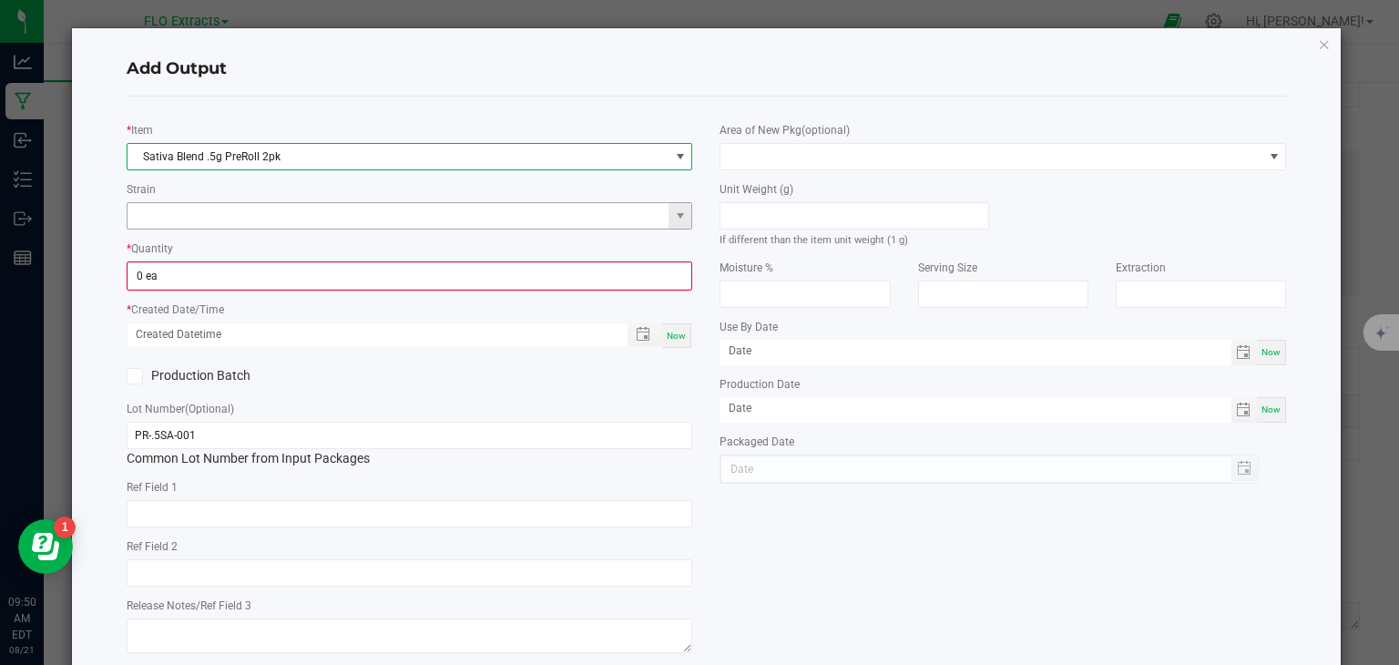
click at [503, 223] on input at bounding box center [399, 216] width 542 height 26
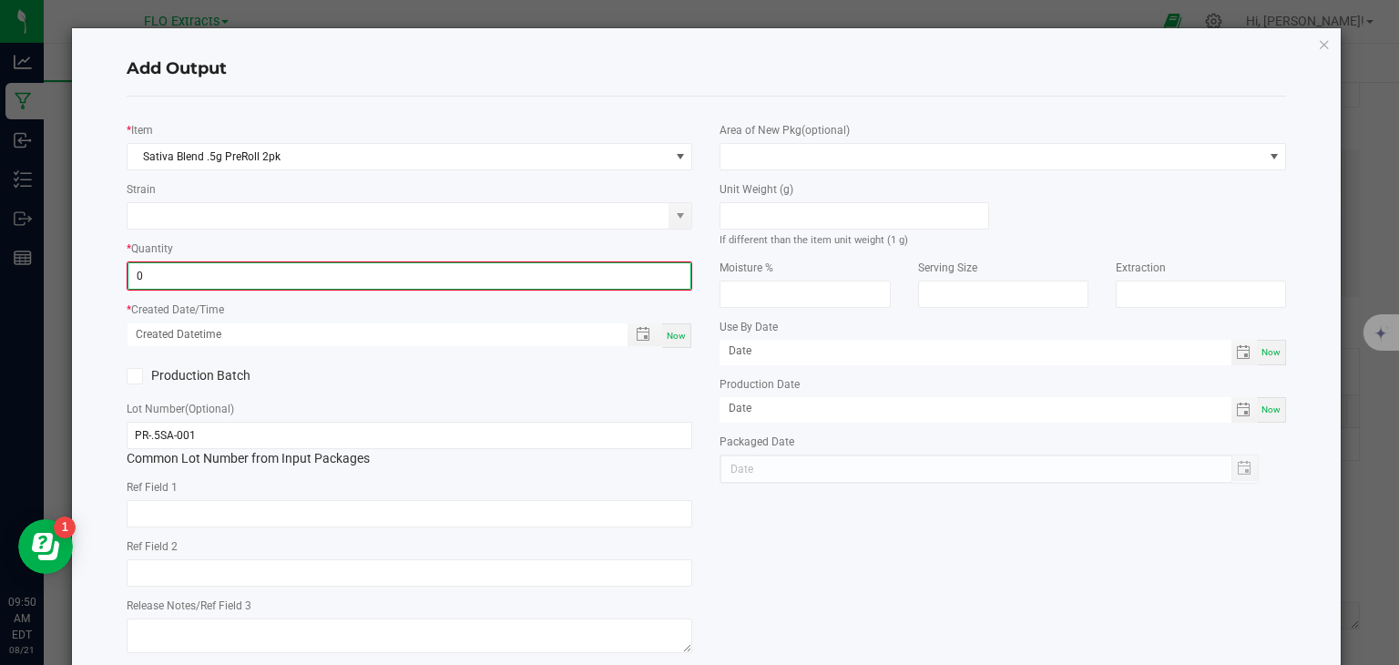
click at [526, 270] on input "0" at bounding box center [409, 276] width 563 height 26
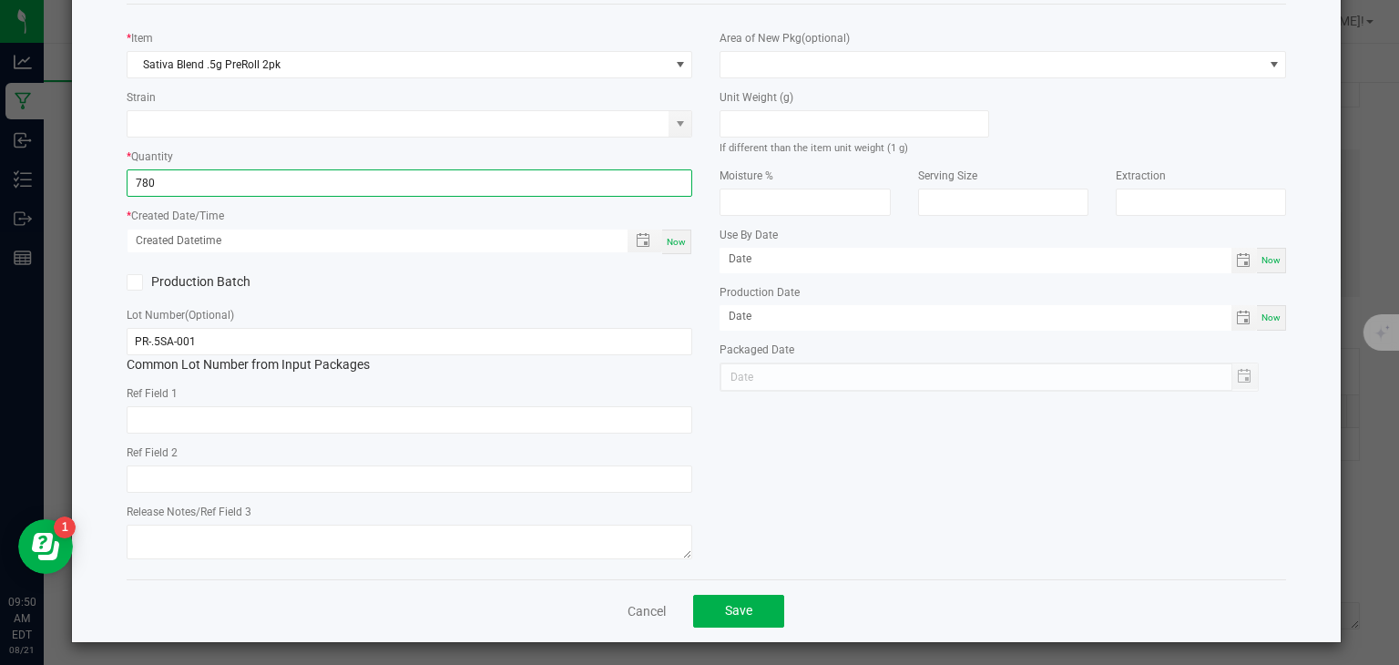
scroll to position [98, 0]
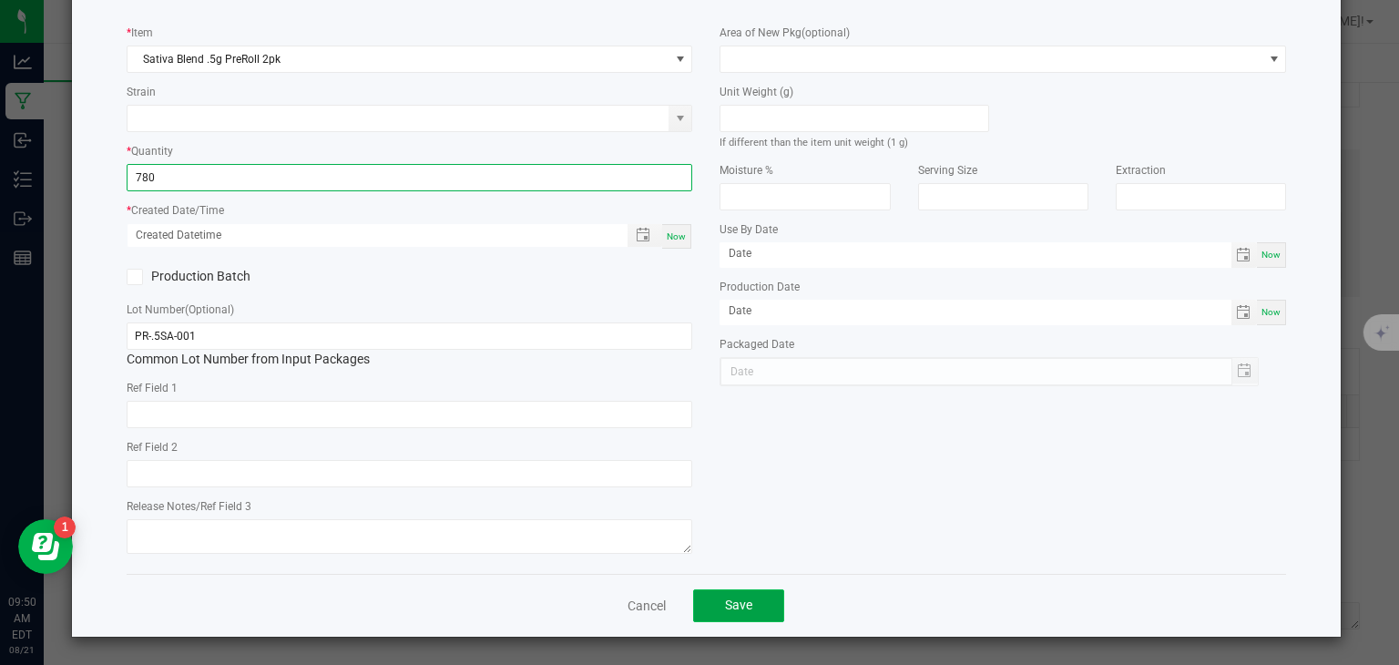
type input "780 ea"
click at [747, 604] on button "Save" at bounding box center [738, 605] width 91 height 33
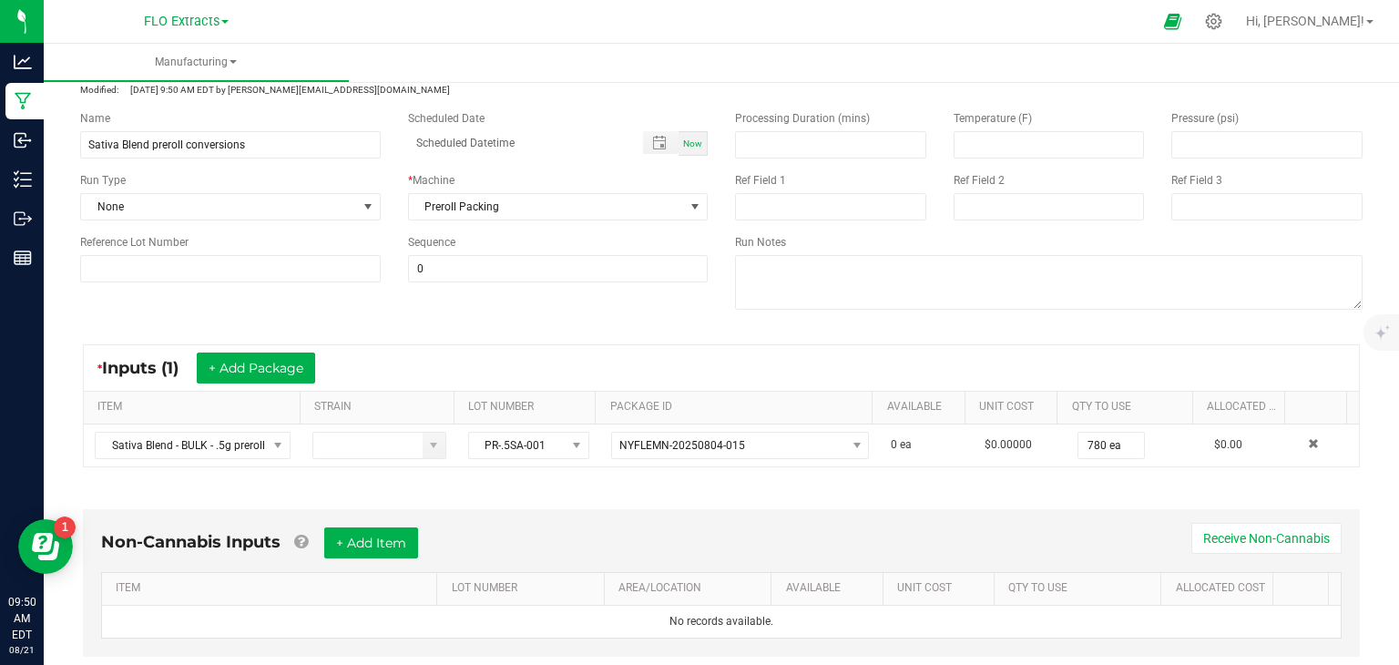
scroll to position [0, 0]
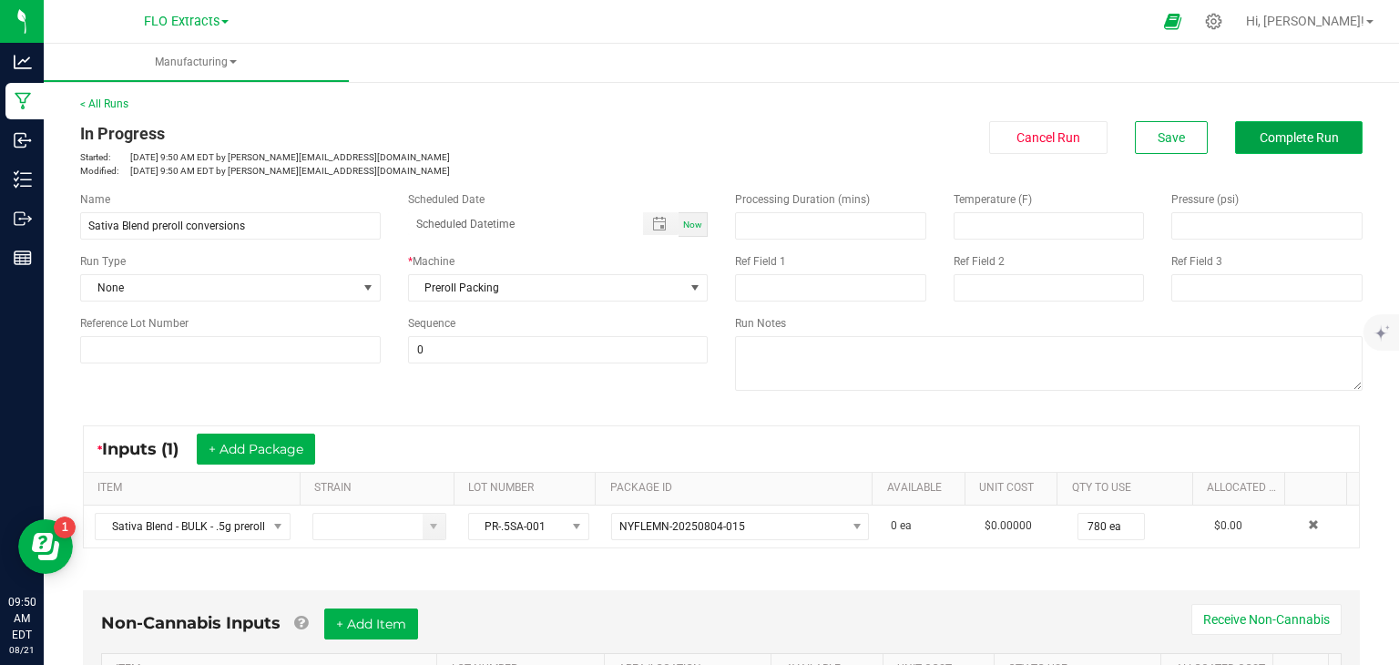
click at [1285, 126] on button "Complete Run" at bounding box center [1299, 137] width 128 height 33
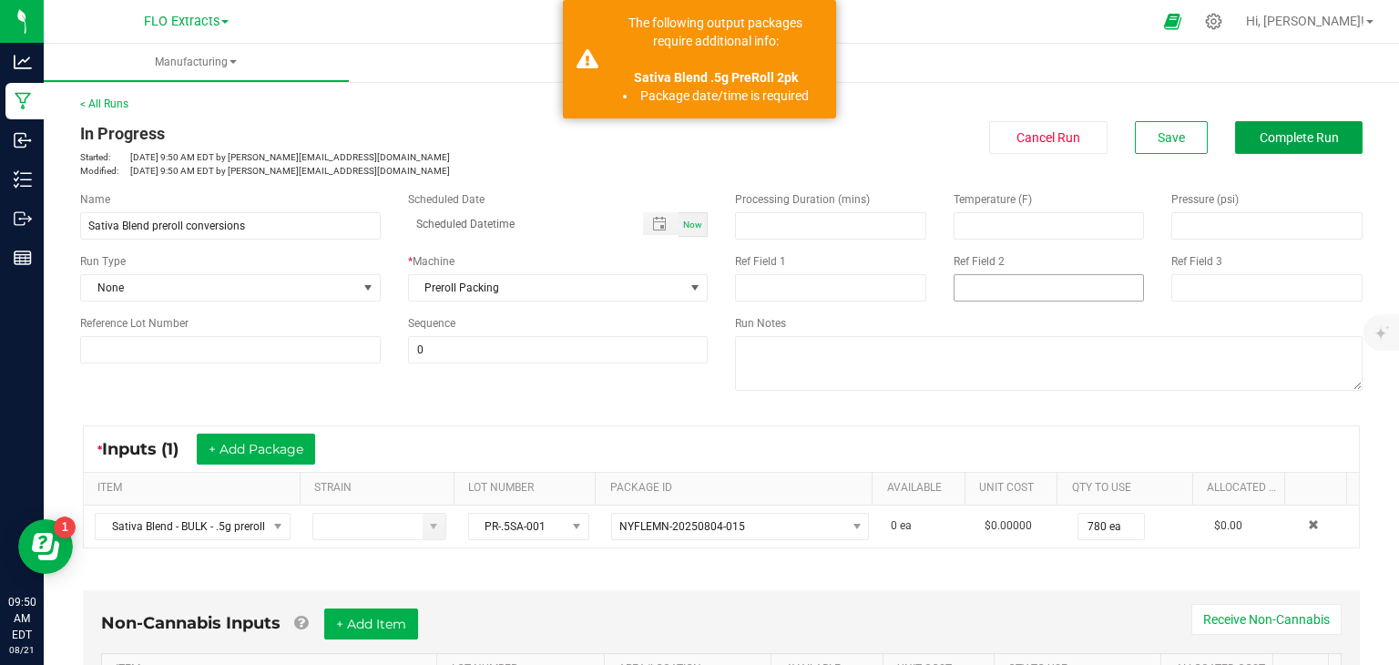
scroll to position [455, 0]
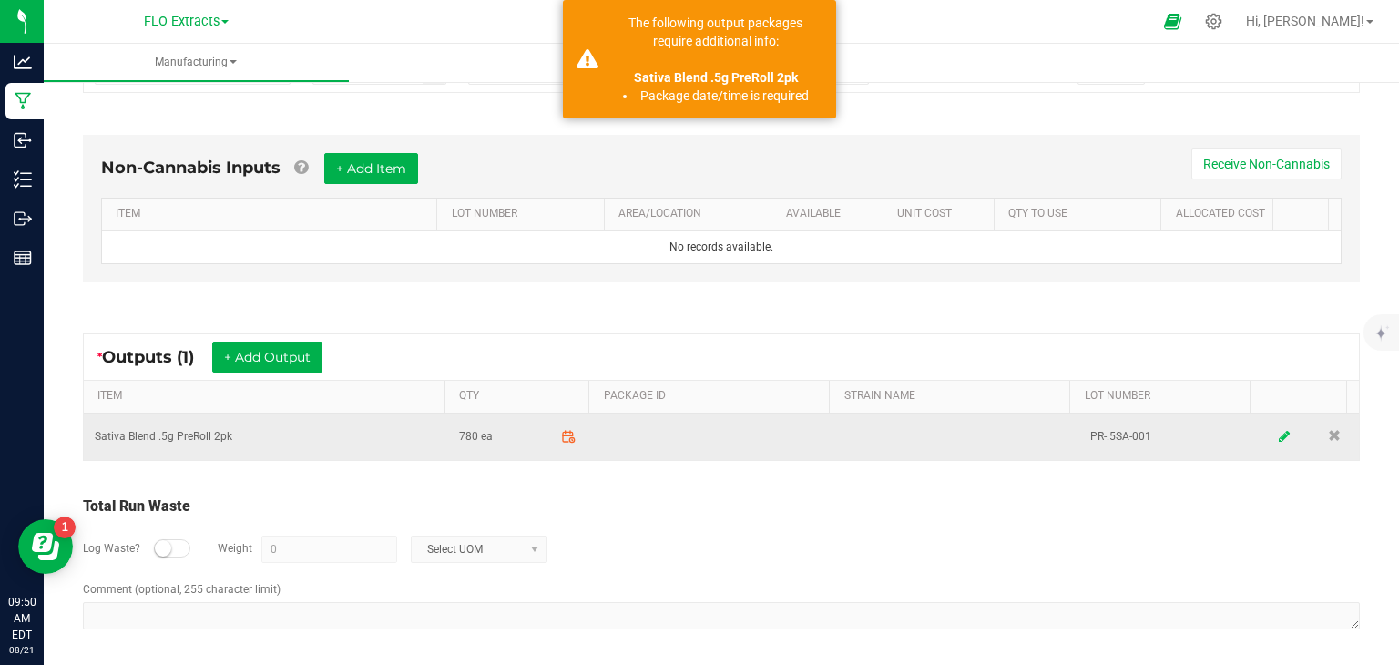
click at [1271, 437] on link at bounding box center [1284, 437] width 27 height 36
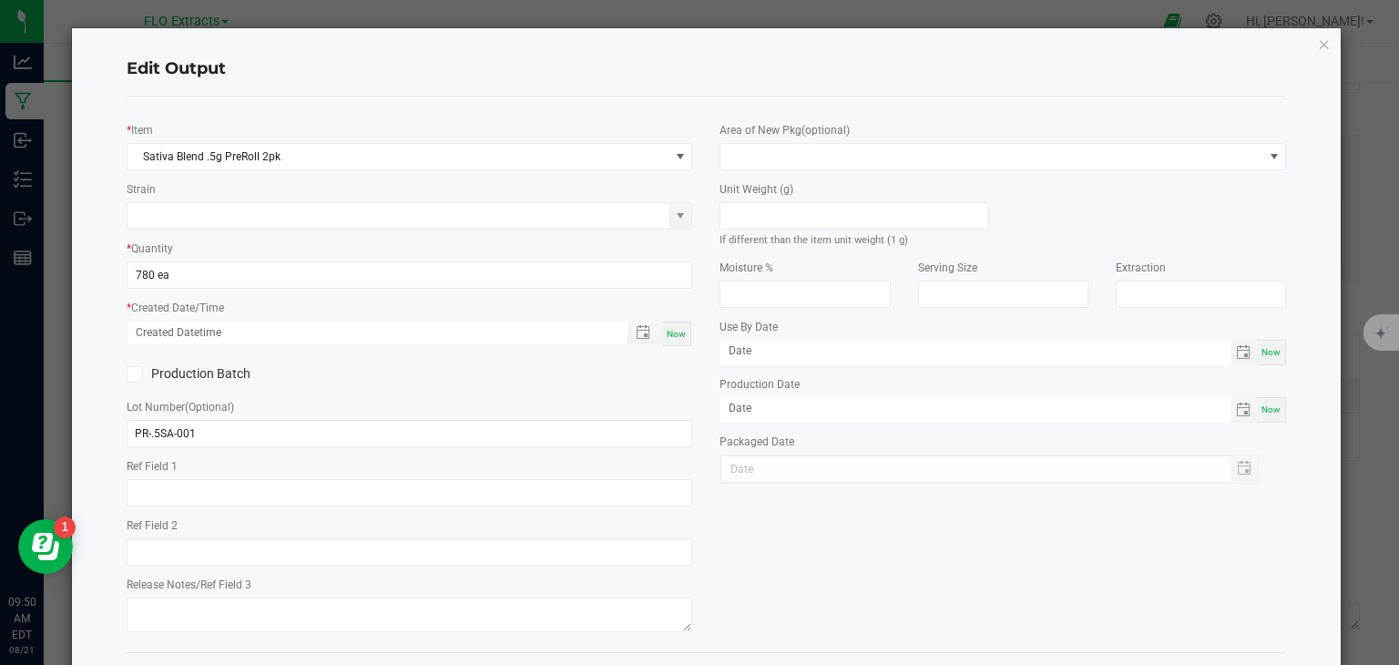
click at [673, 332] on span "Now" at bounding box center [676, 334] width 19 height 10
type input "[DATE] 9:50 AM"
type input "[DATE]"
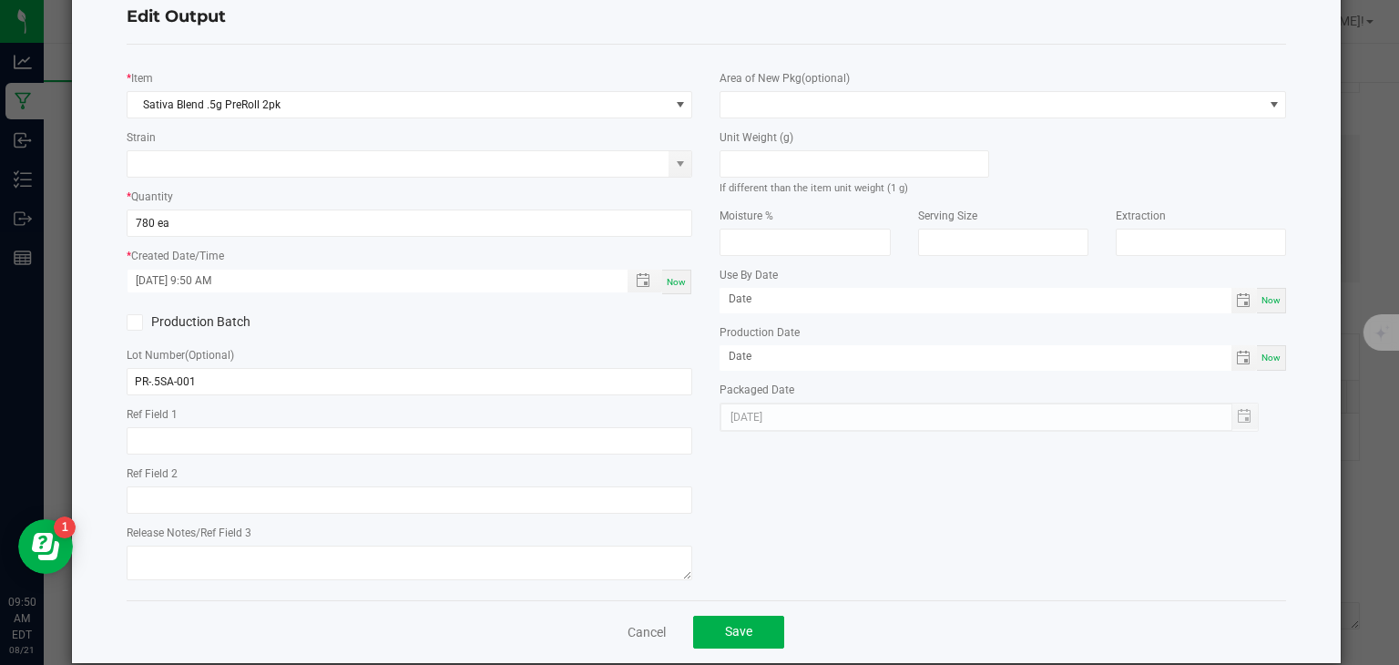
scroll to position [79, 0]
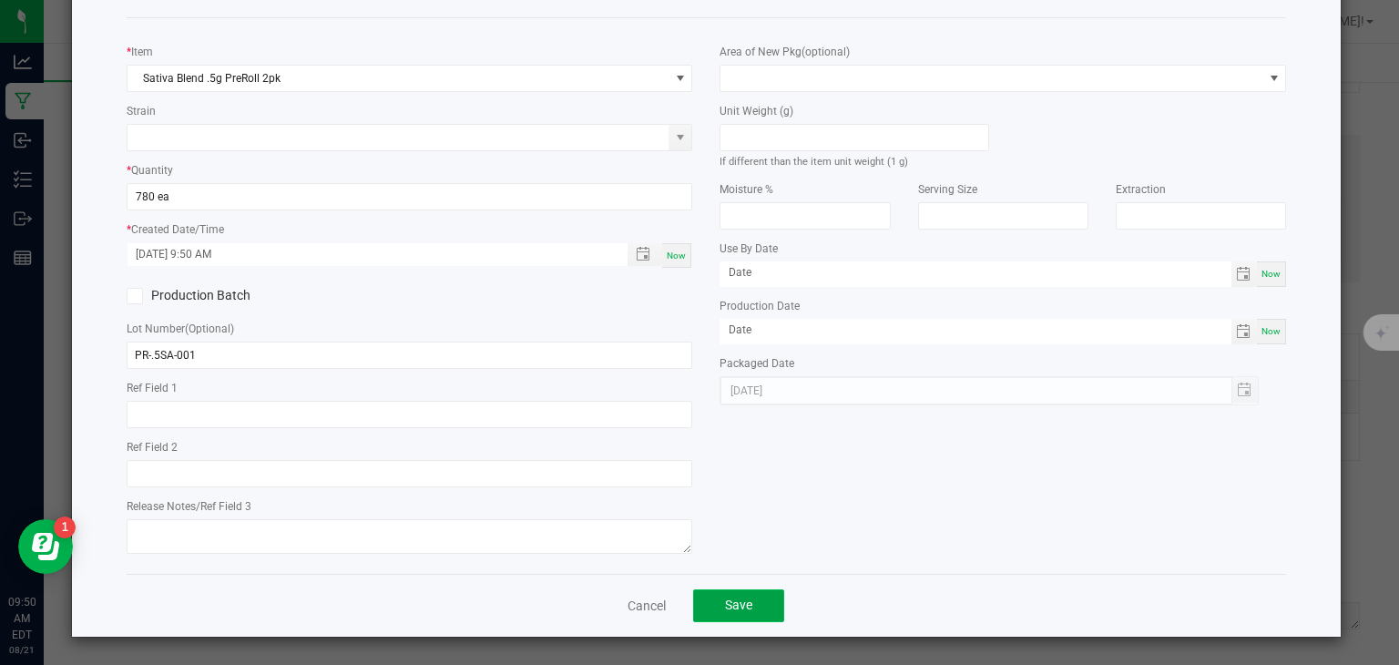
click at [725, 606] on span "Save" at bounding box center [738, 604] width 27 height 15
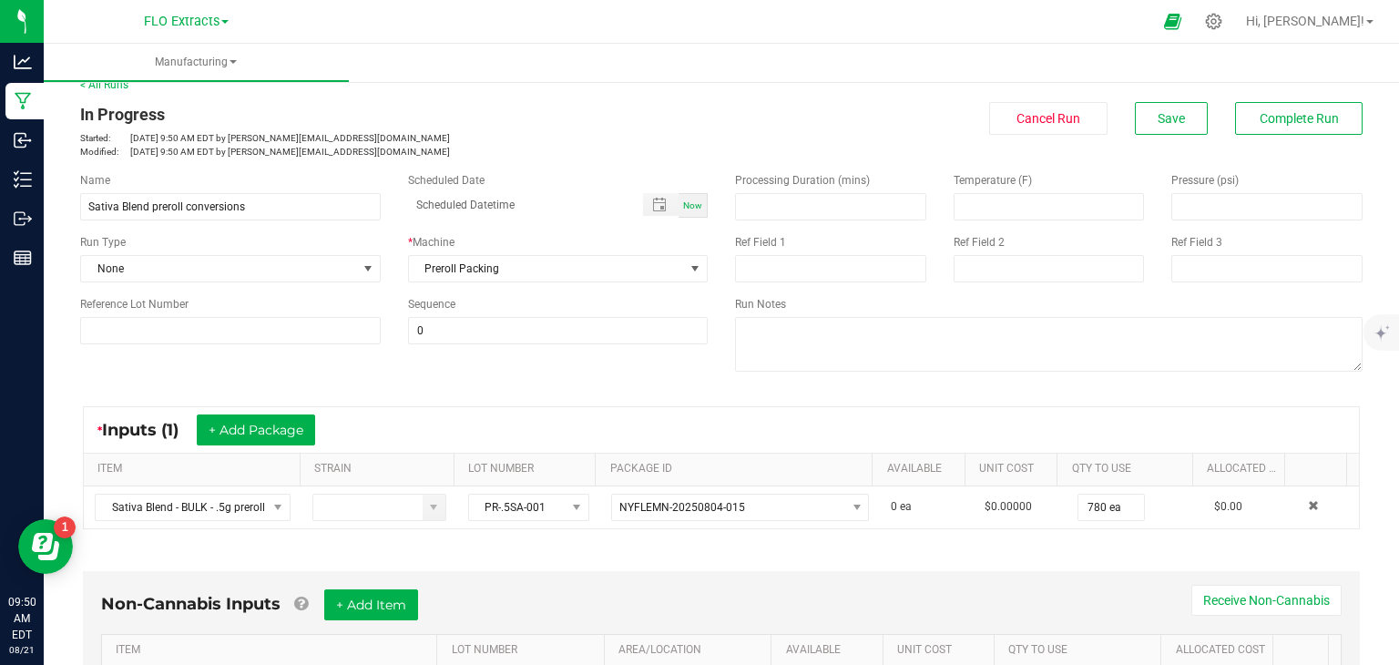
scroll to position [0, 0]
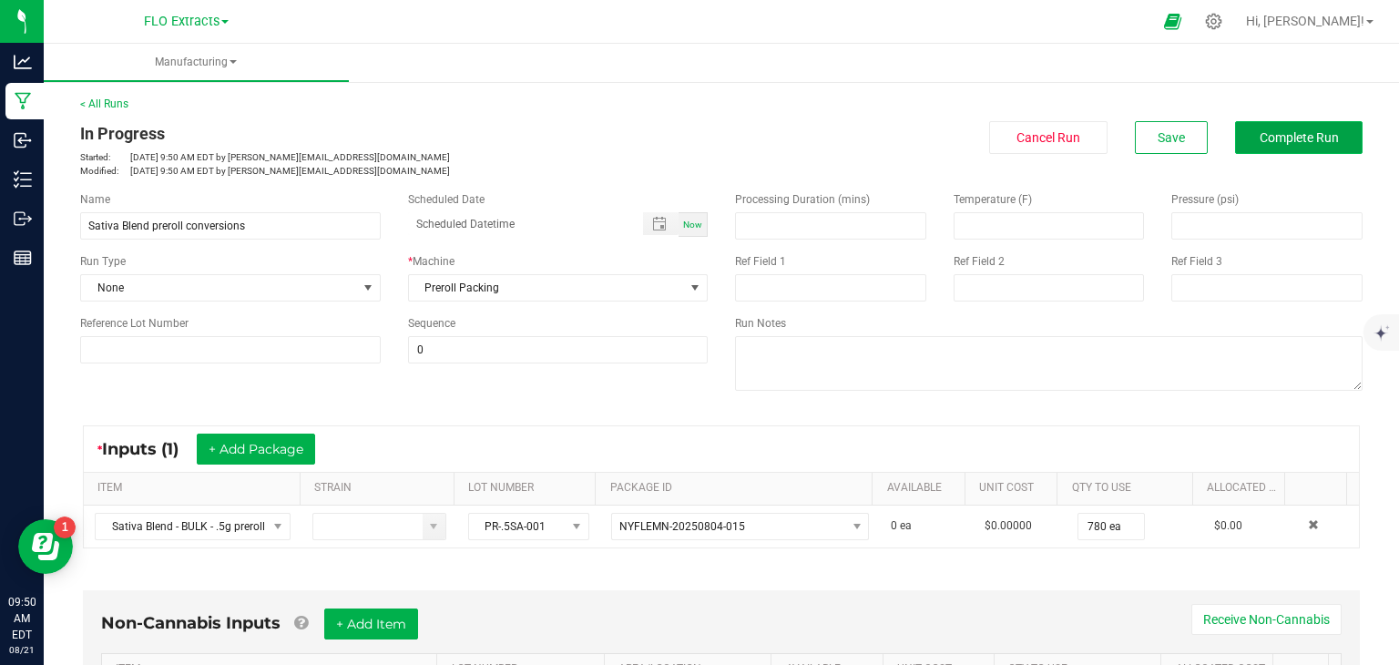
click at [1240, 147] on button "Complete Run" at bounding box center [1299, 137] width 128 height 33
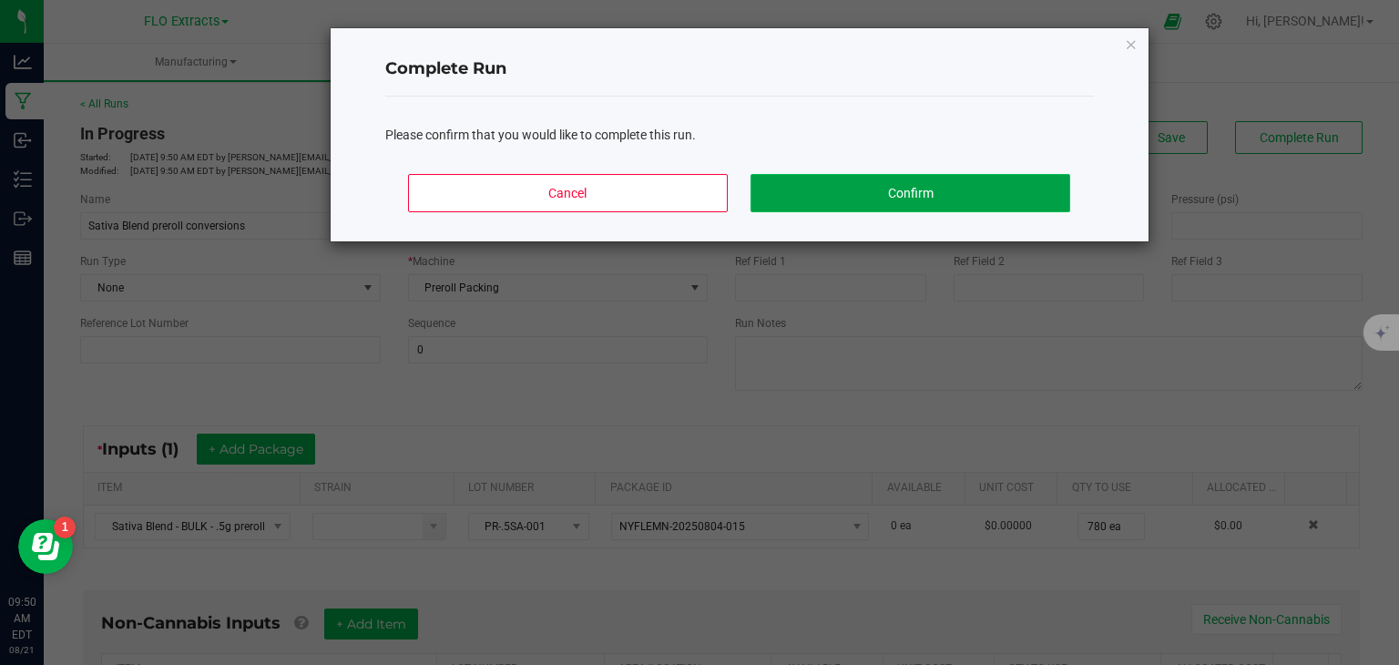
click at [905, 184] on button "Confirm" at bounding box center [909, 193] width 319 height 38
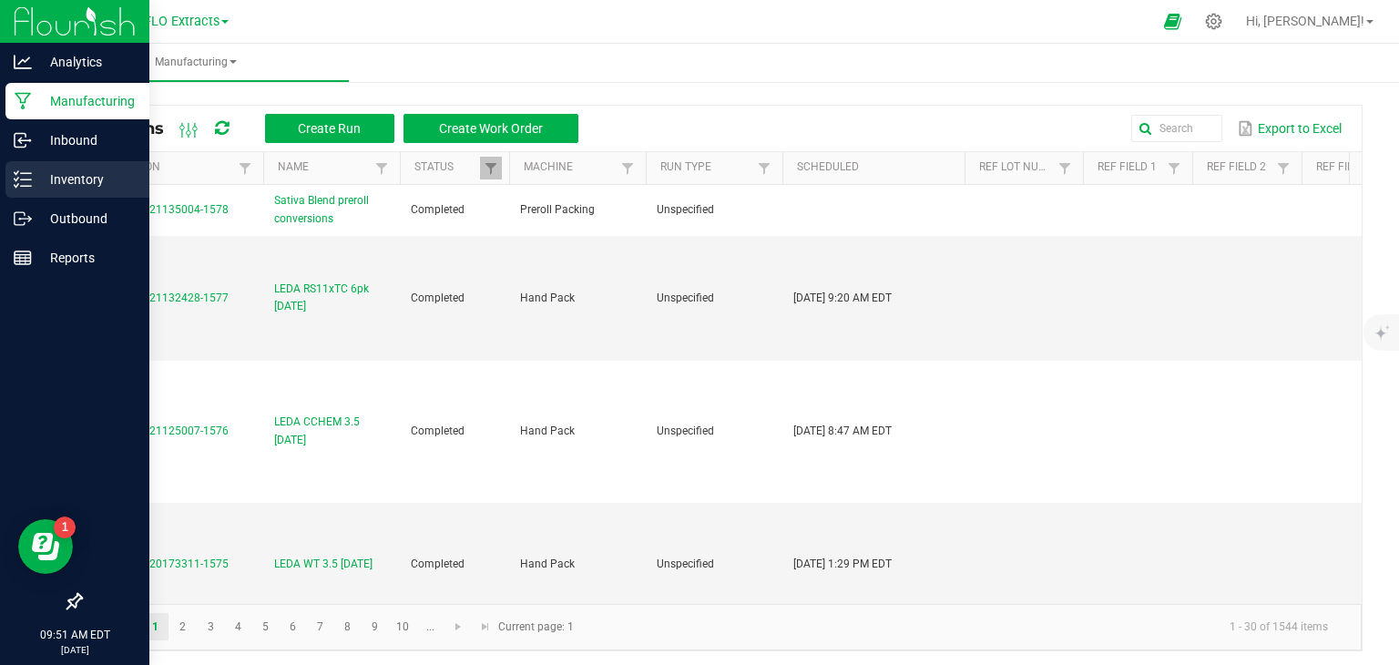
click at [84, 179] on p "Inventory" at bounding box center [86, 179] width 109 height 22
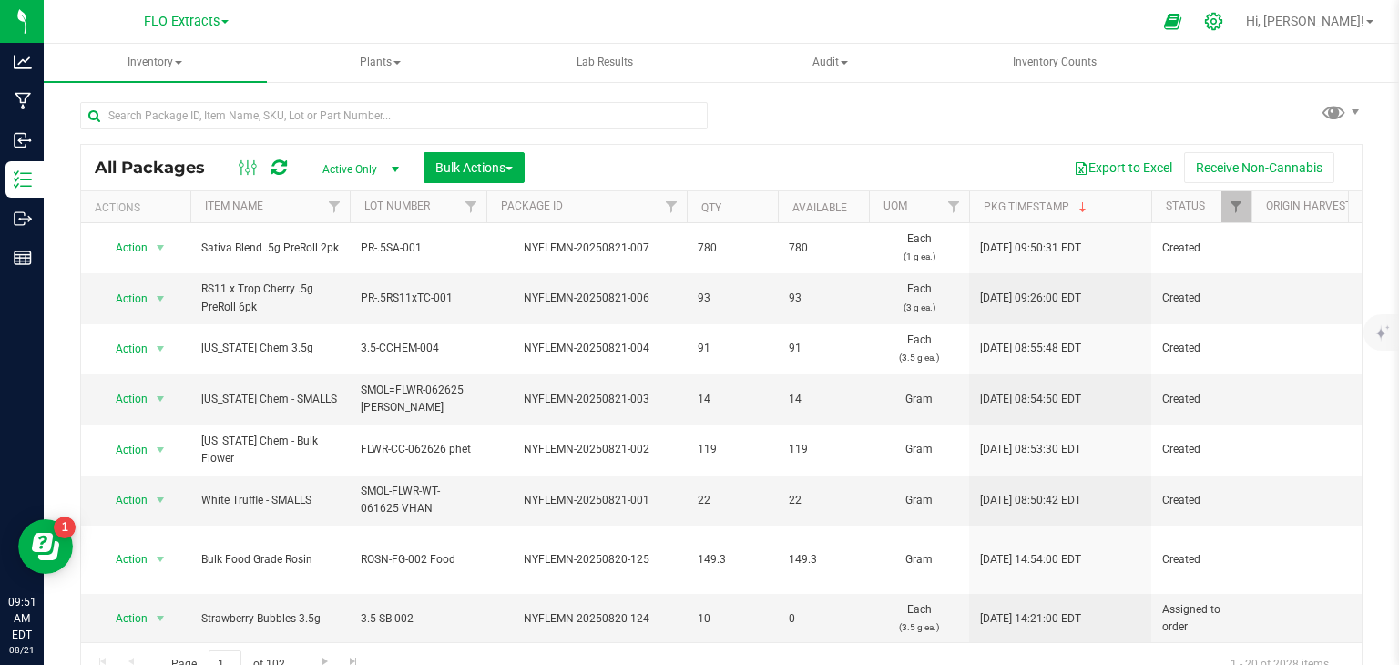
click at [1223, 25] on icon at bounding box center [1213, 21] width 19 height 19
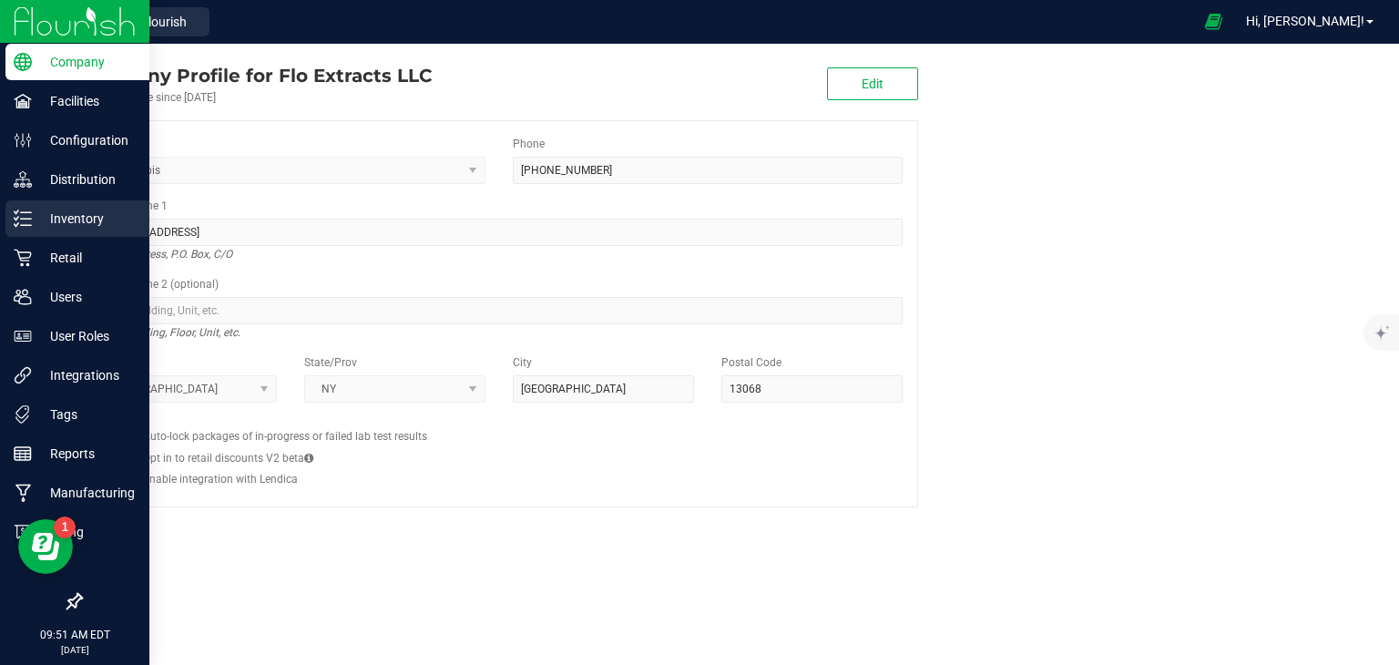
click at [35, 224] on p "Inventory" at bounding box center [86, 219] width 109 height 22
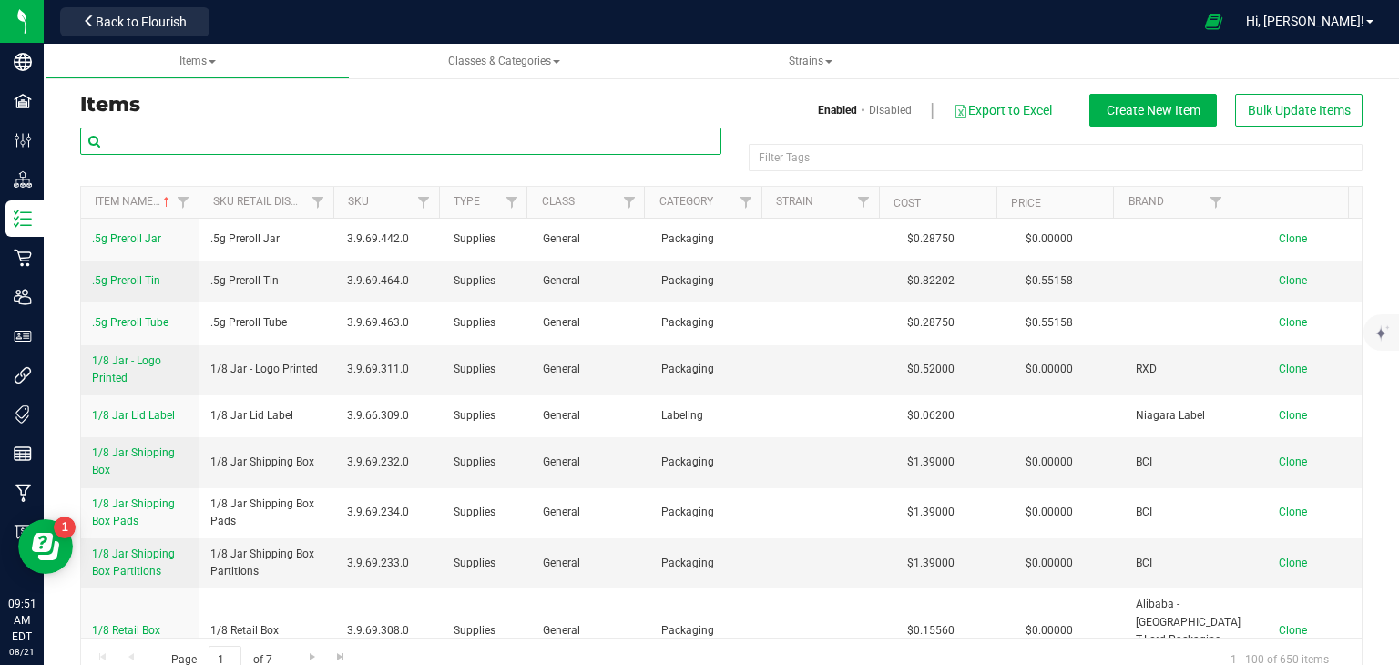
click at [193, 137] on input "text" at bounding box center [400, 141] width 641 height 27
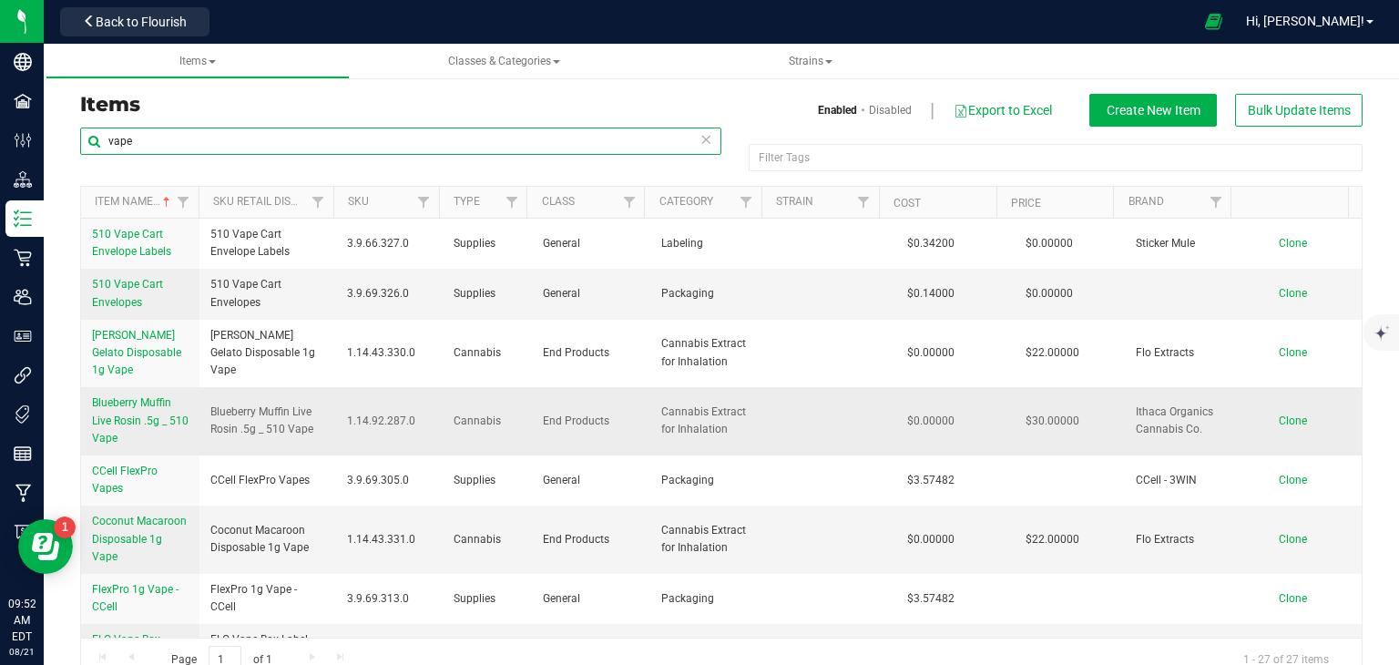
type input "vape"
click at [1279, 420] on span "Clone" at bounding box center [1293, 420] width 28 height 13
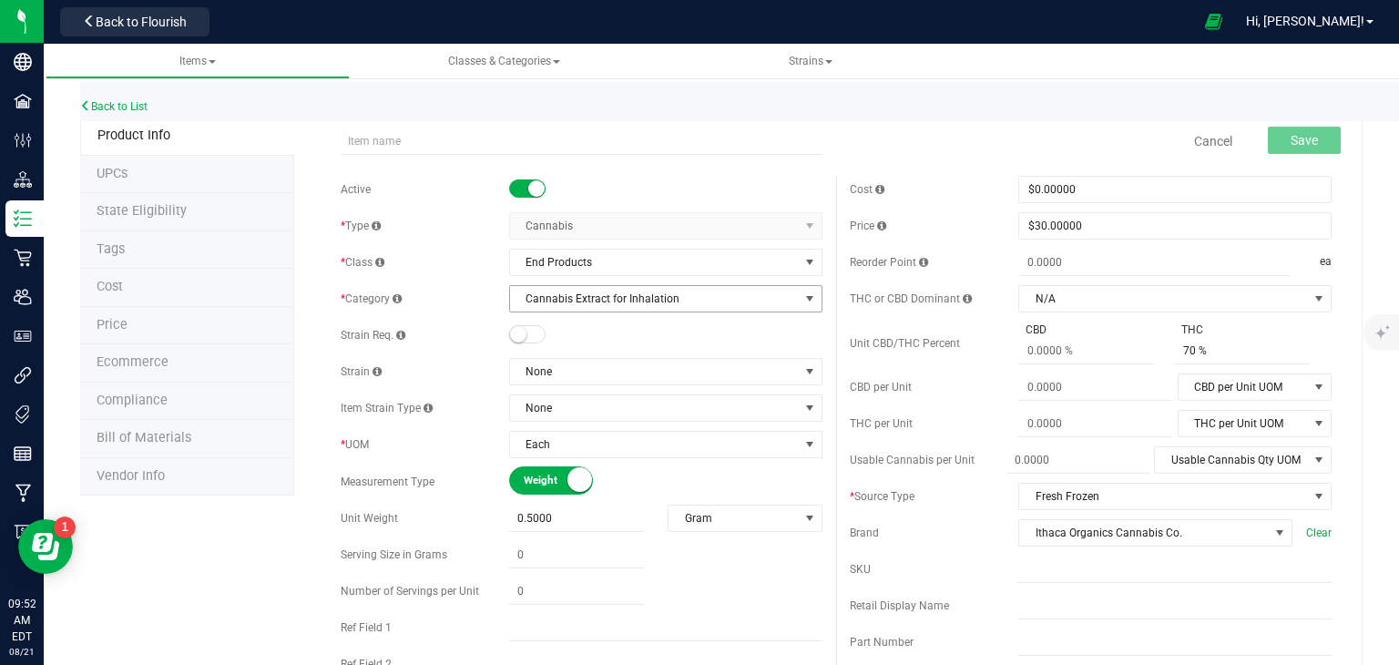
click at [622, 299] on span "Cannabis Extract for Inhalation" at bounding box center [654, 299] width 289 height 26
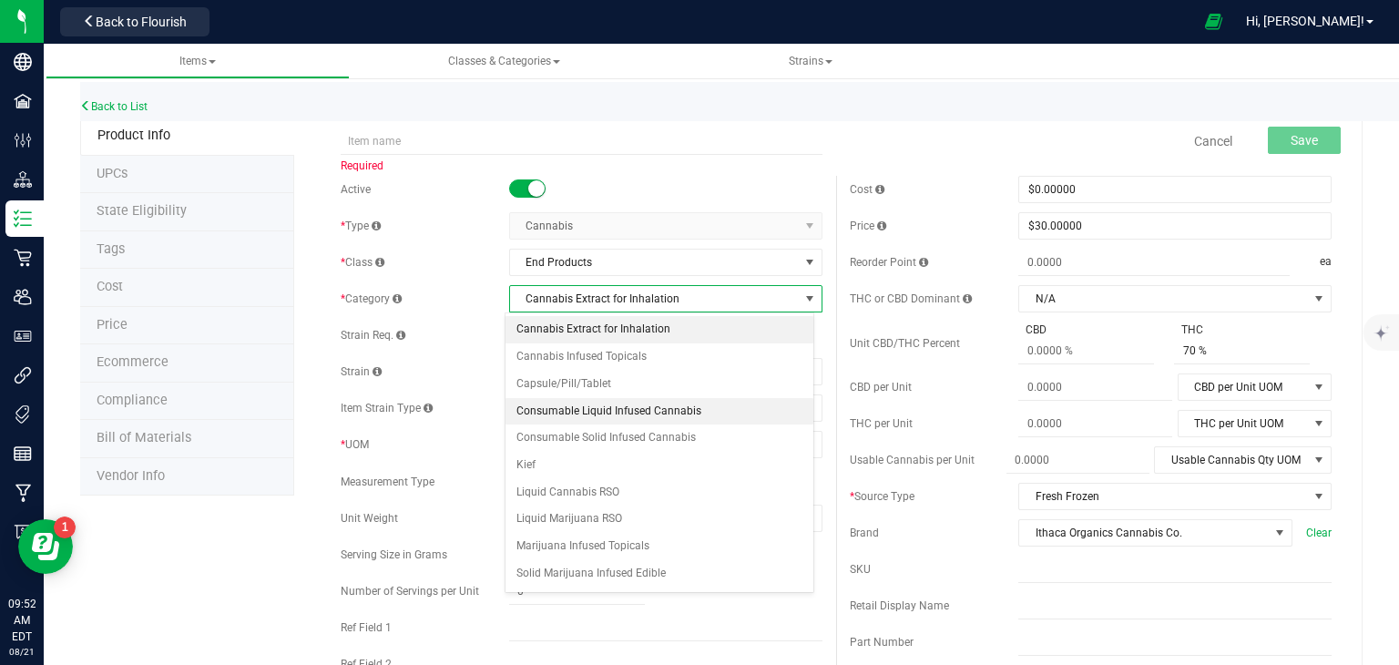
scroll to position [91, 0]
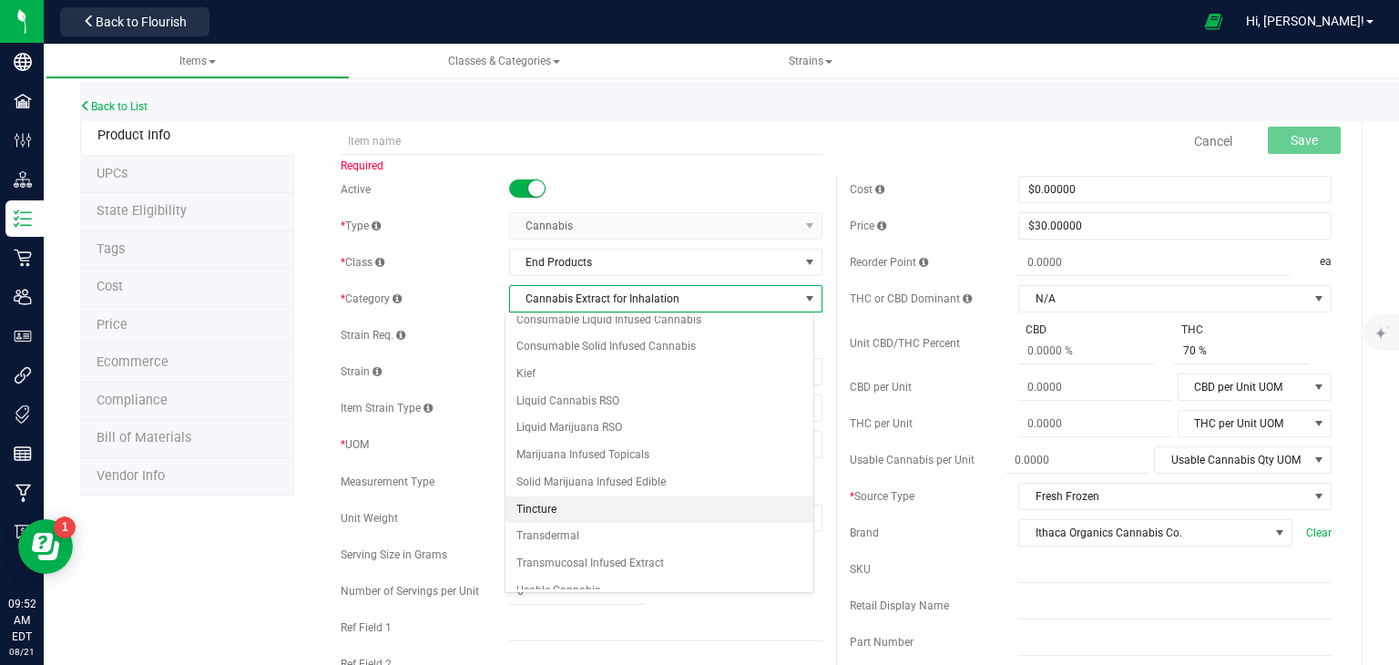
click at [576, 503] on li "Tincture" at bounding box center [659, 509] width 308 height 27
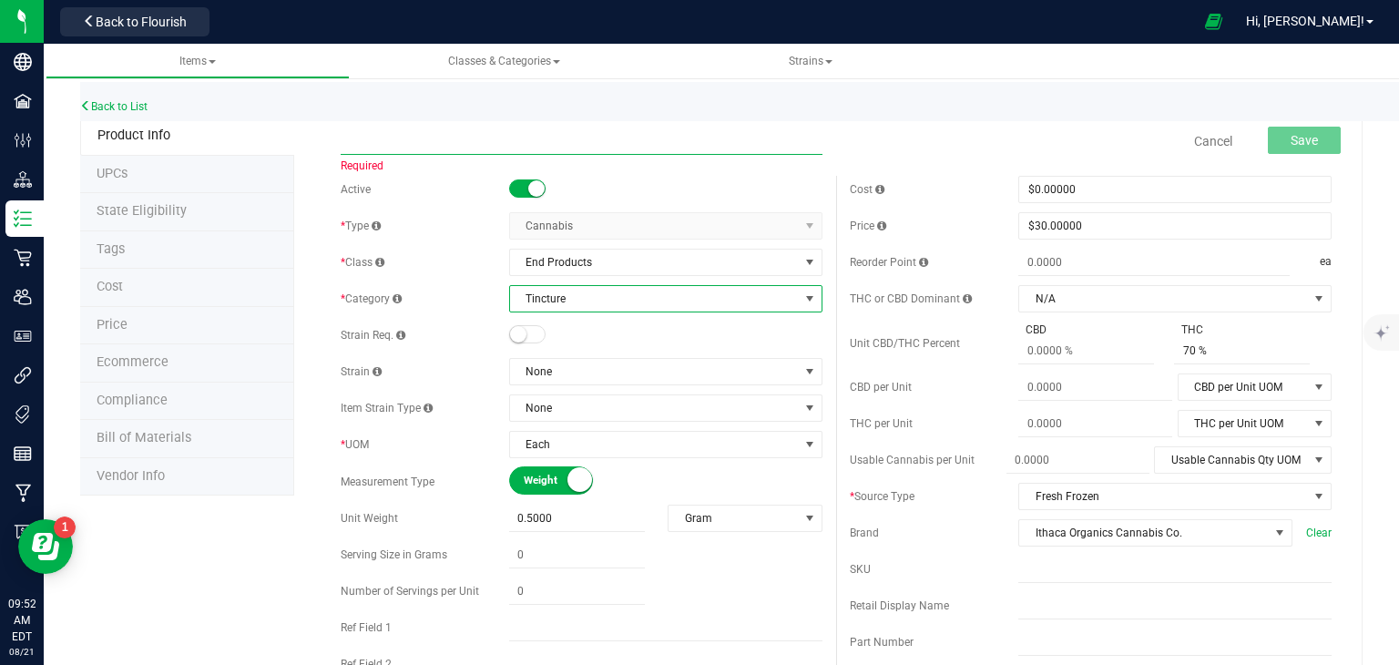
click at [449, 139] on input "text" at bounding box center [582, 141] width 482 height 27
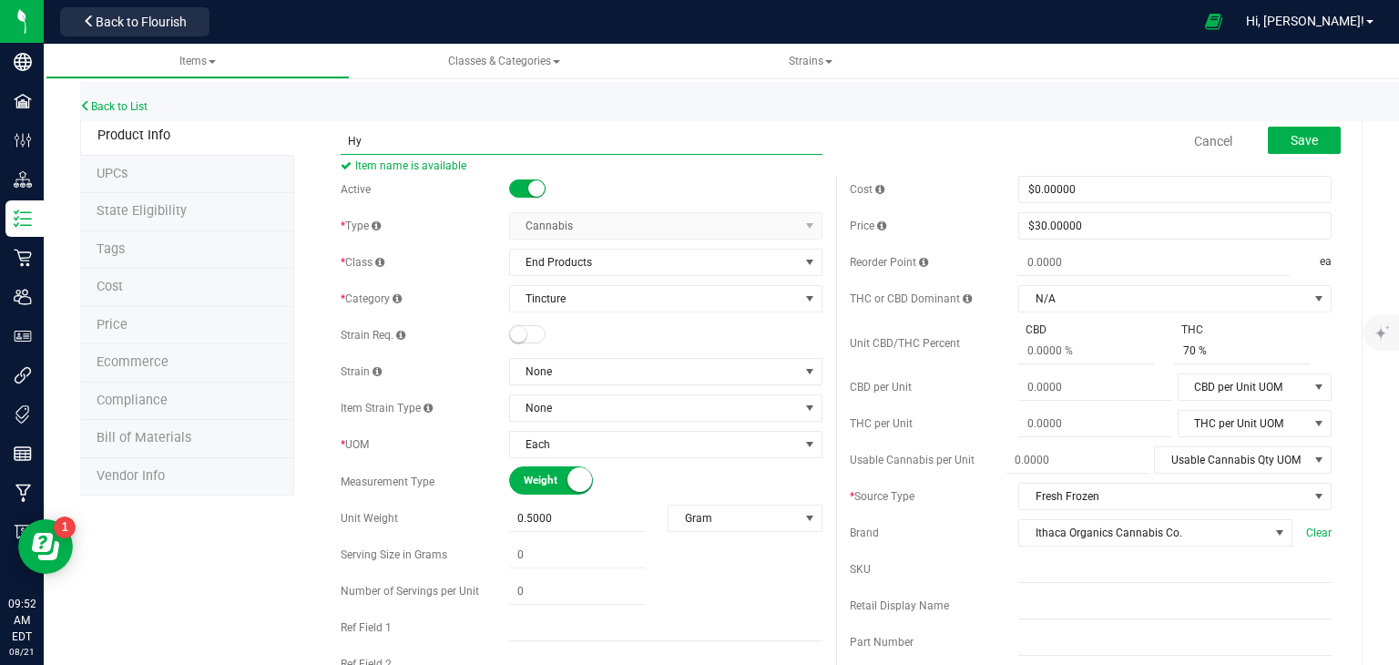
type input "H"
type input "Just the Plant HYBRID Tincture"
drag, startPoint x: 566, startPoint y: 522, endPoint x: 501, endPoint y: 529, distance: 66.0
click at [501, 529] on div "Unit Weight 0.5000 0.5 Gram Weight UOM Gram Kilogram Metric Ton Milligram Ounce…" at bounding box center [582, 518] width 482 height 27
type input "1"
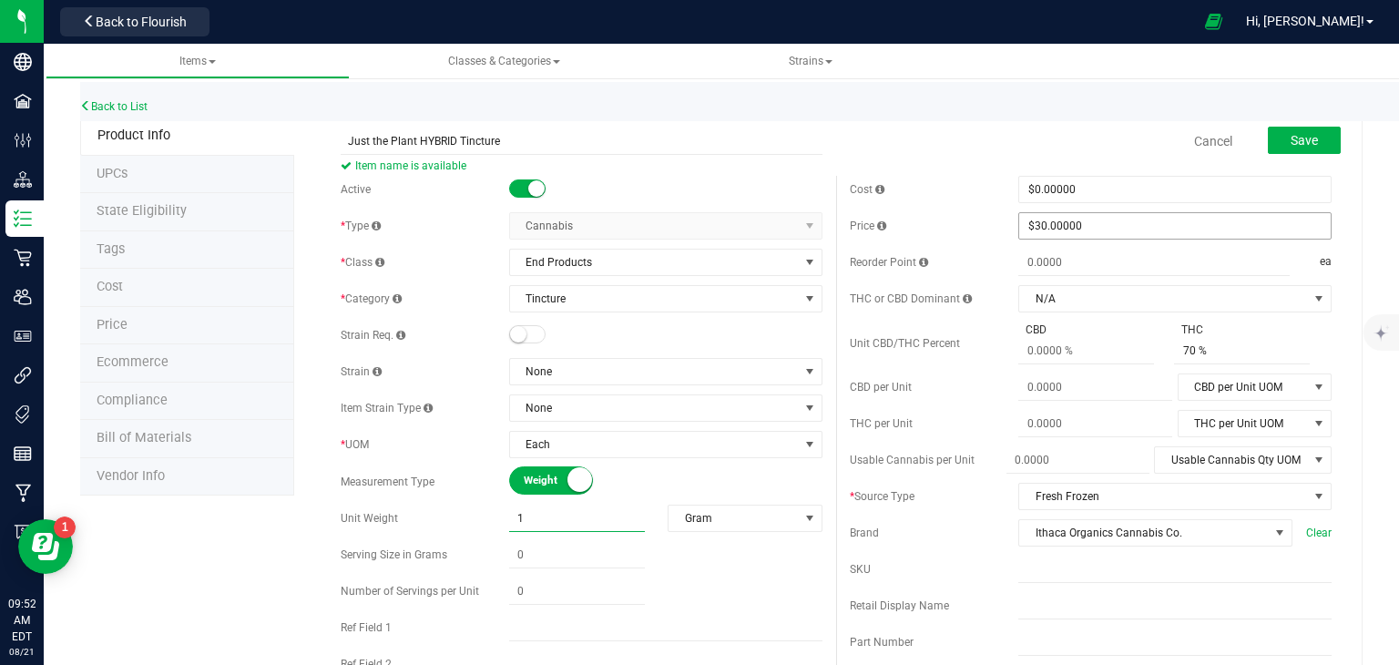
type input "1.0000"
drag, startPoint x: 1091, startPoint y: 219, endPoint x: 945, endPoint y: 245, distance: 147.9
click at [945, 245] on div "Cost $0.00000 0 Price $30.00000 30 Reorder Point ea THC or CBD Dominant N/A N/A…" at bounding box center [1090, 535] width 509 height 719
type input "45"
type input "$45.00000"
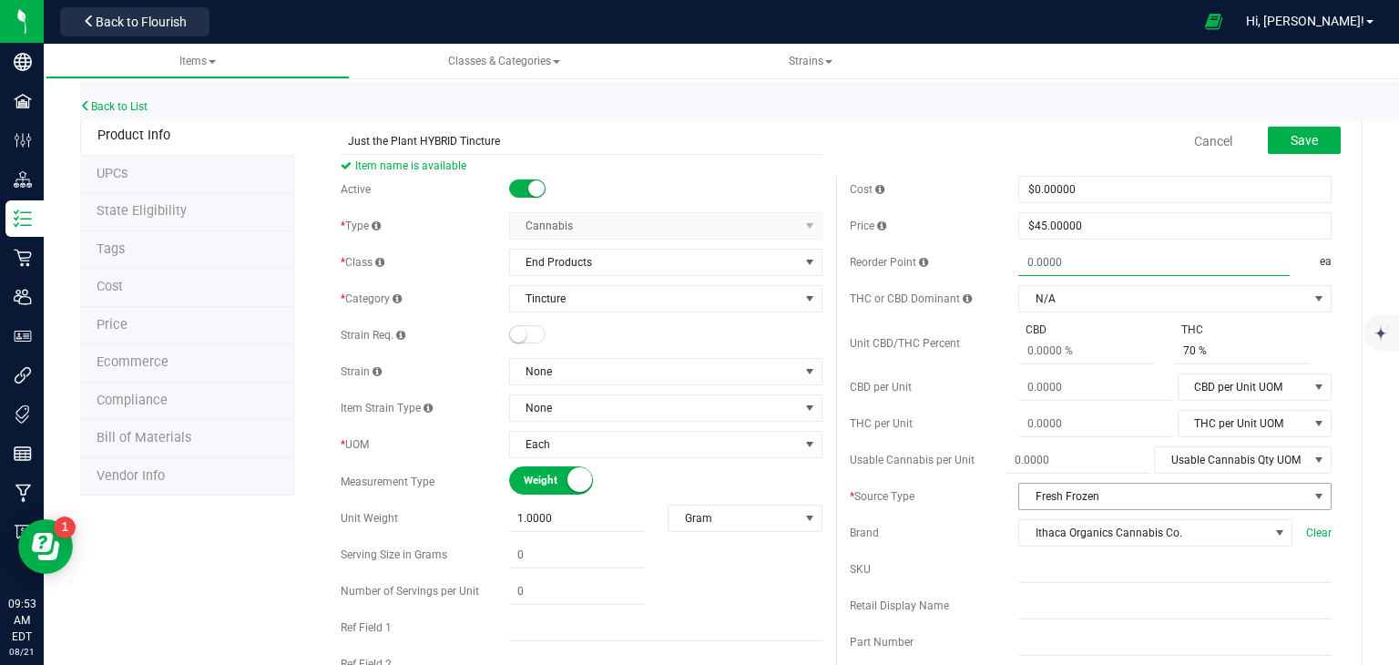
type input "0.0000"
click at [1312, 498] on span "select" at bounding box center [1319, 496] width 15 height 15
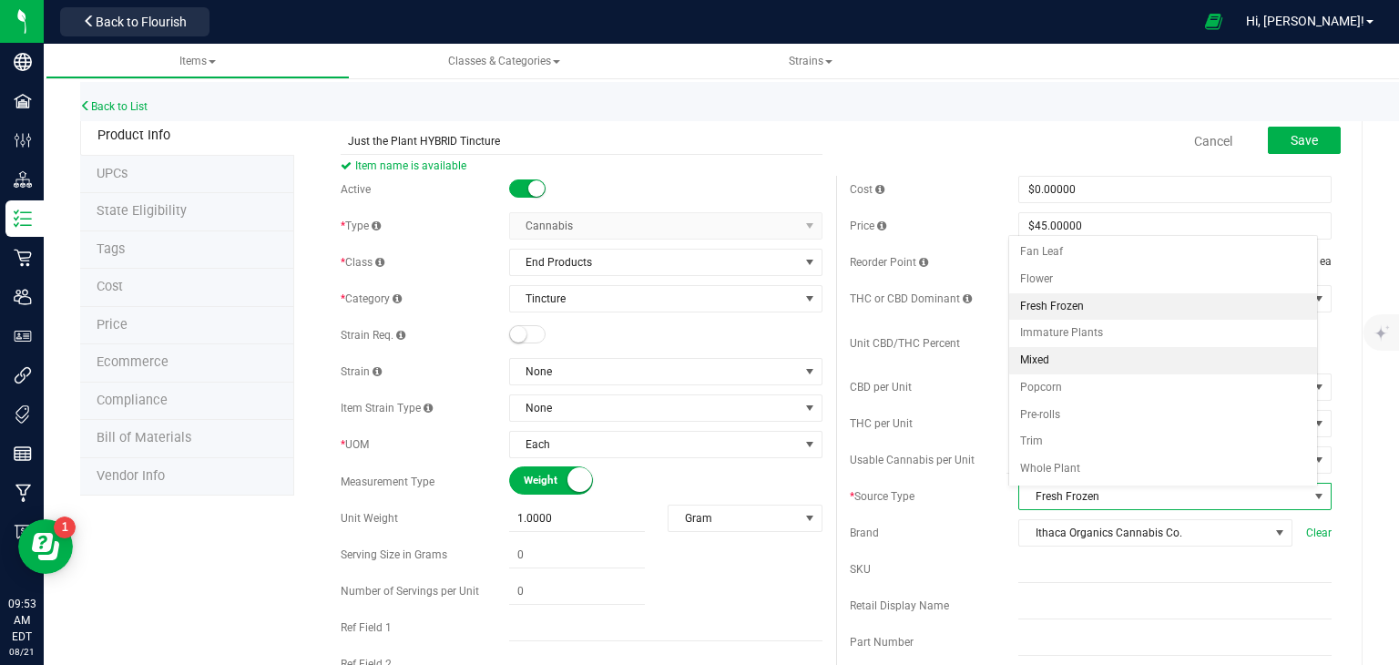
click at [1041, 354] on li "Mixed" at bounding box center [1163, 360] width 308 height 27
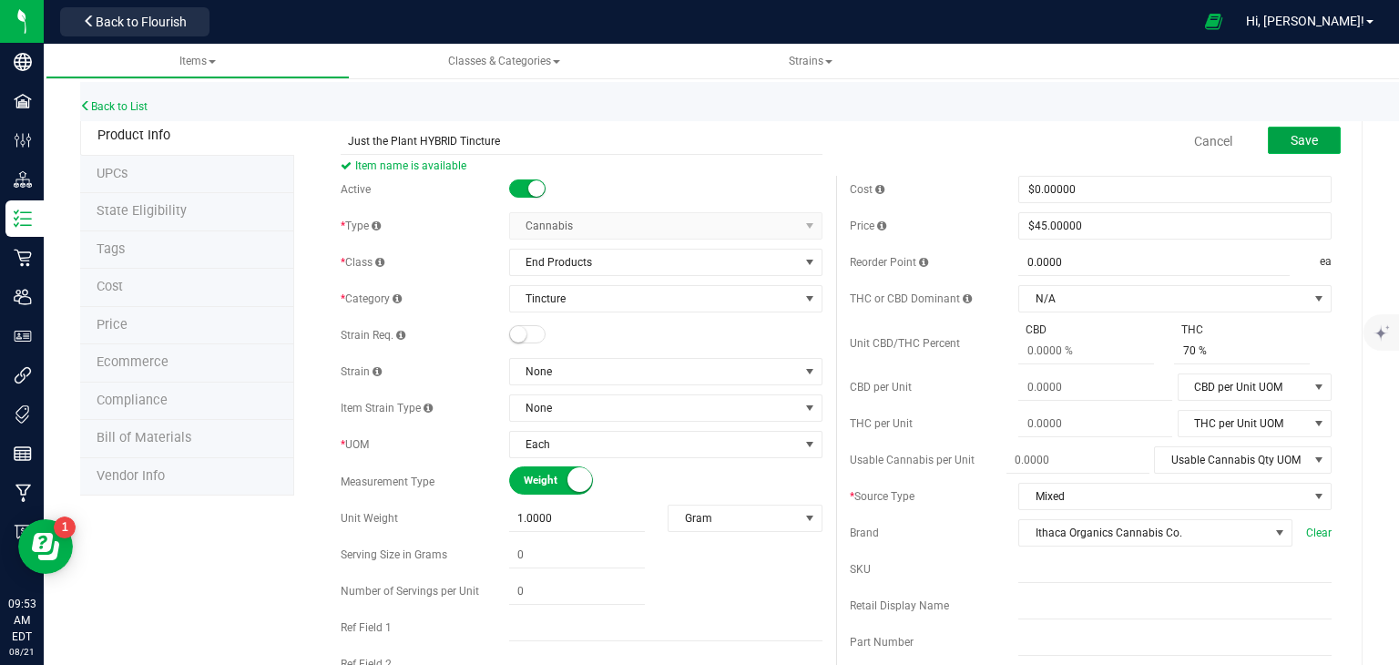
click at [1294, 129] on button "Save" at bounding box center [1304, 140] width 73 height 27
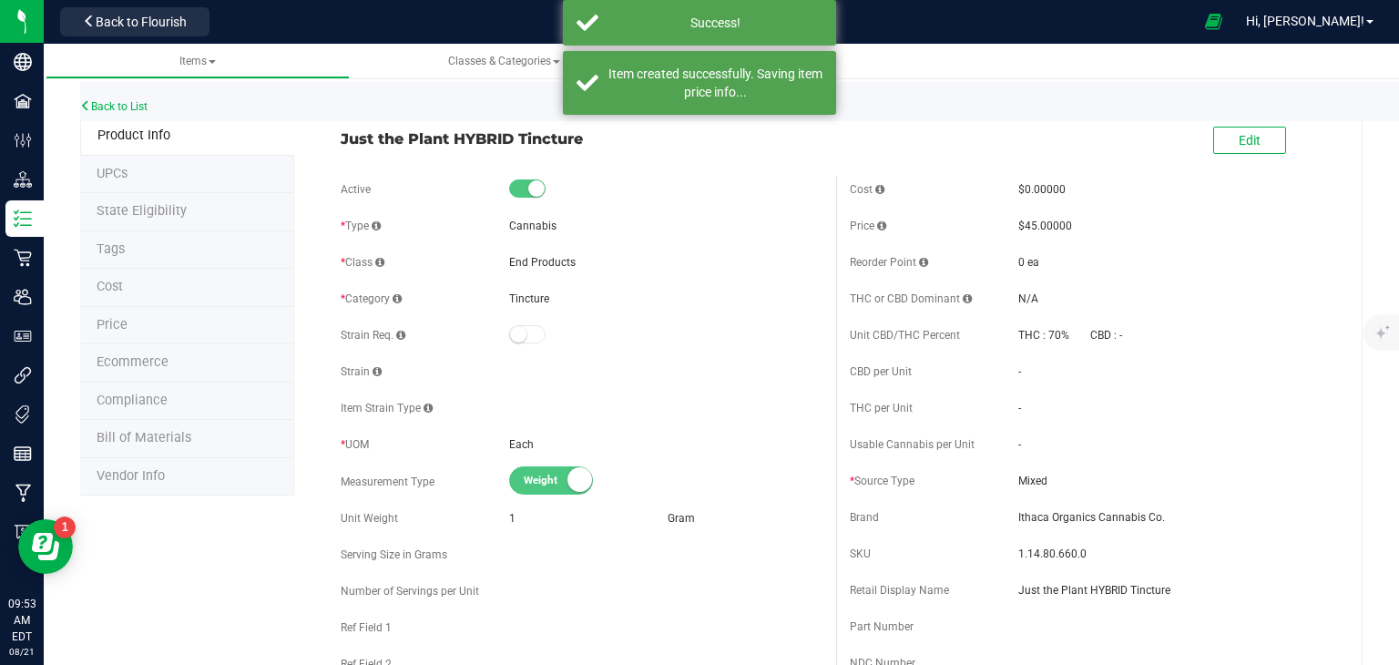
drag, startPoint x: 583, startPoint y: 139, endPoint x: 322, endPoint y: 147, distance: 260.6
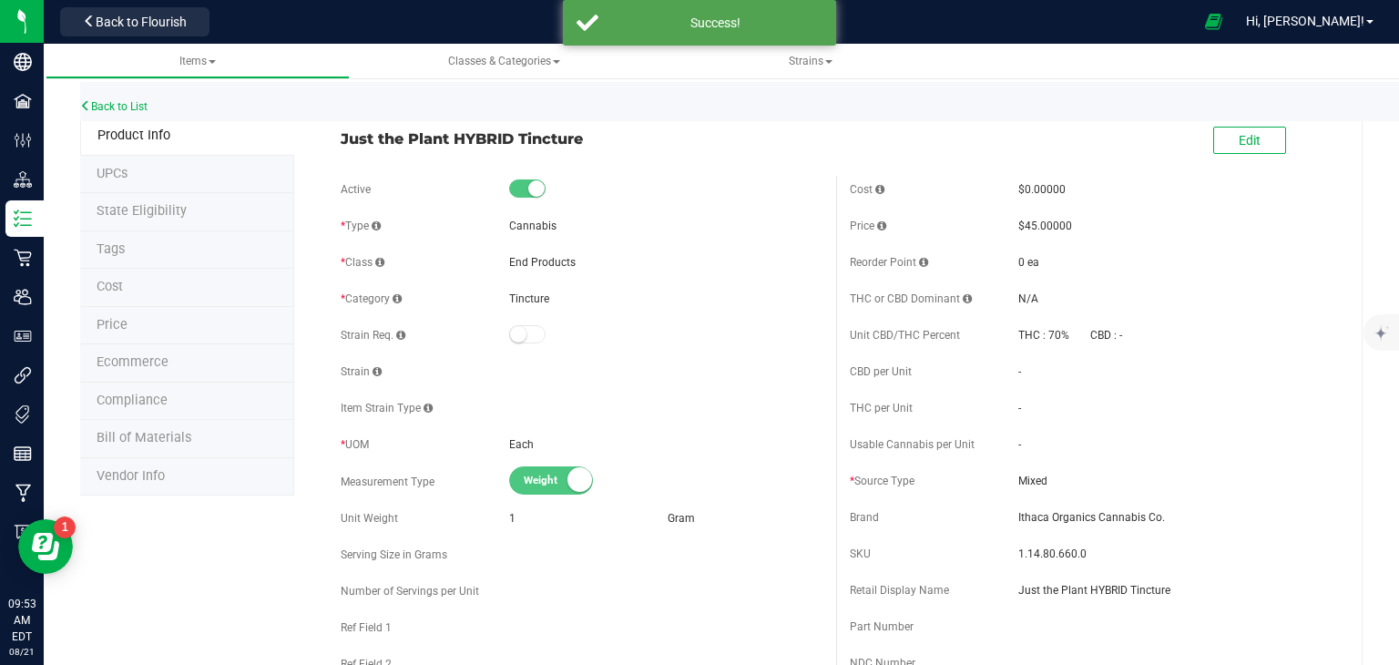
copy span "Just the Plant HYBRID Tincture"
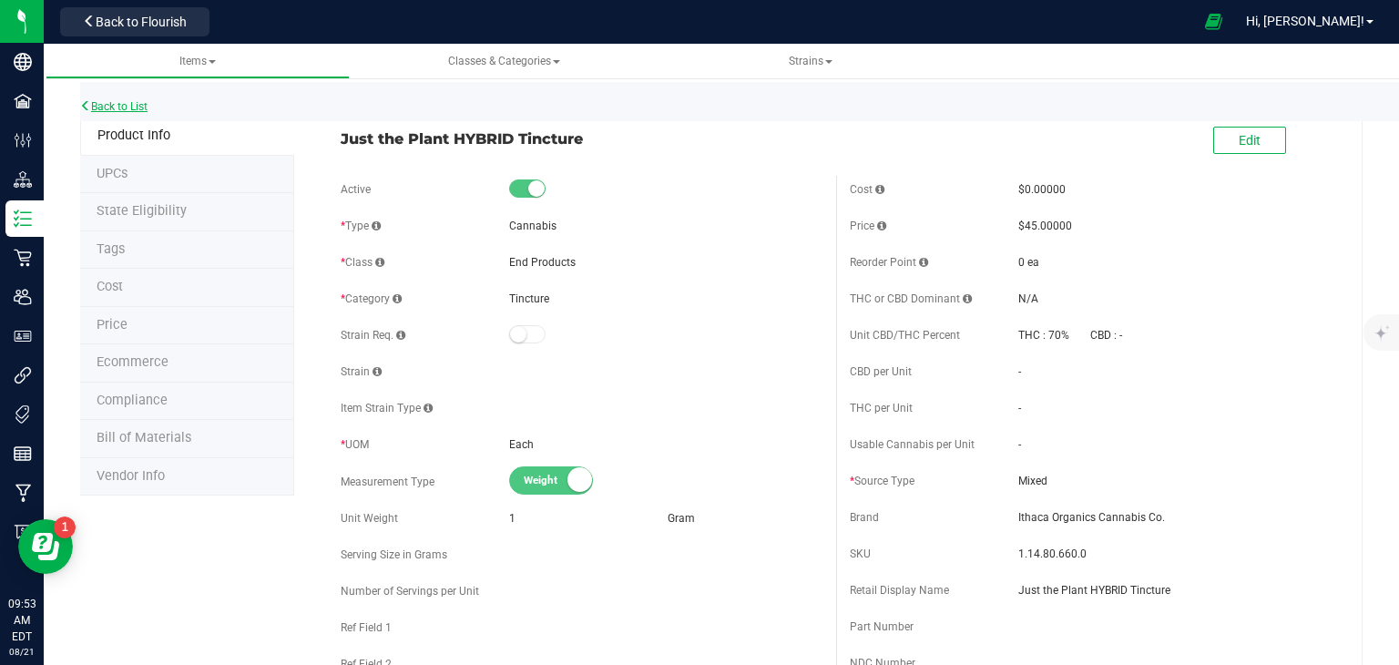
click at [93, 105] on link "Back to List" at bounding box center [113, 106] width 67 height 13
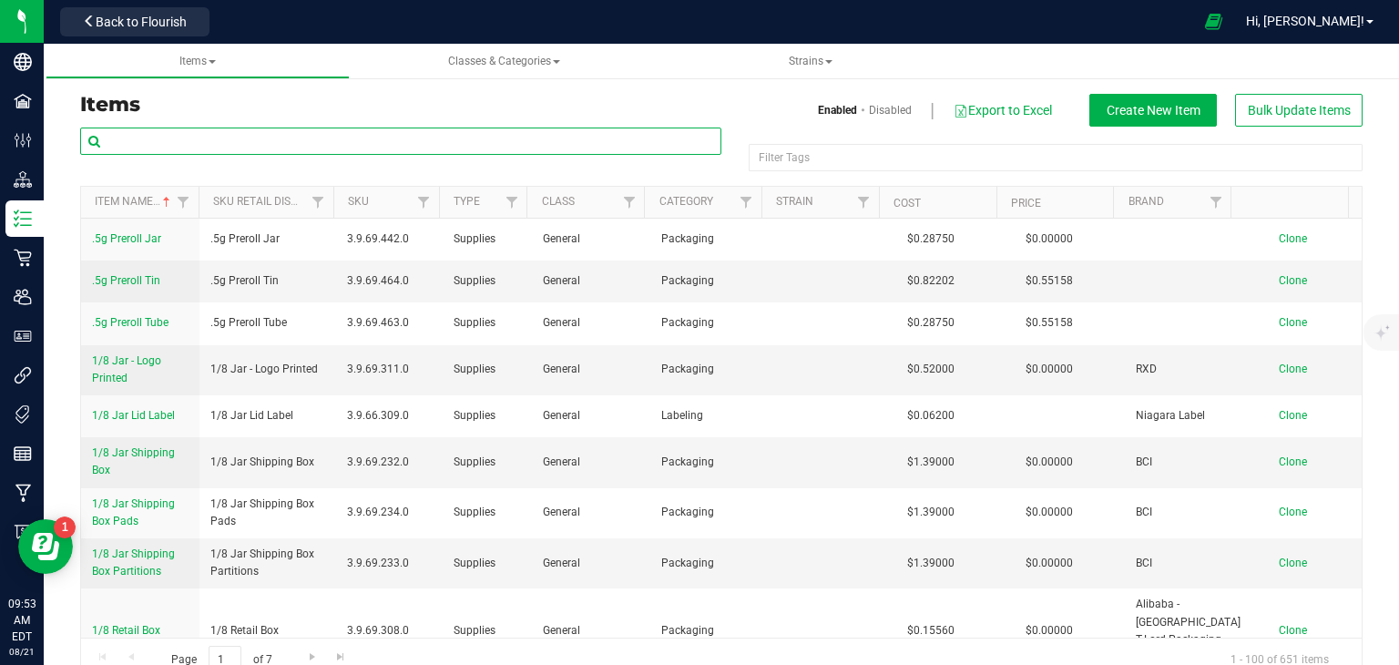
click at [284, 144] on input "text" at bounding box center [400, 141] width 641 height 27
paste input "Just the Plant HYBRID Tincture"
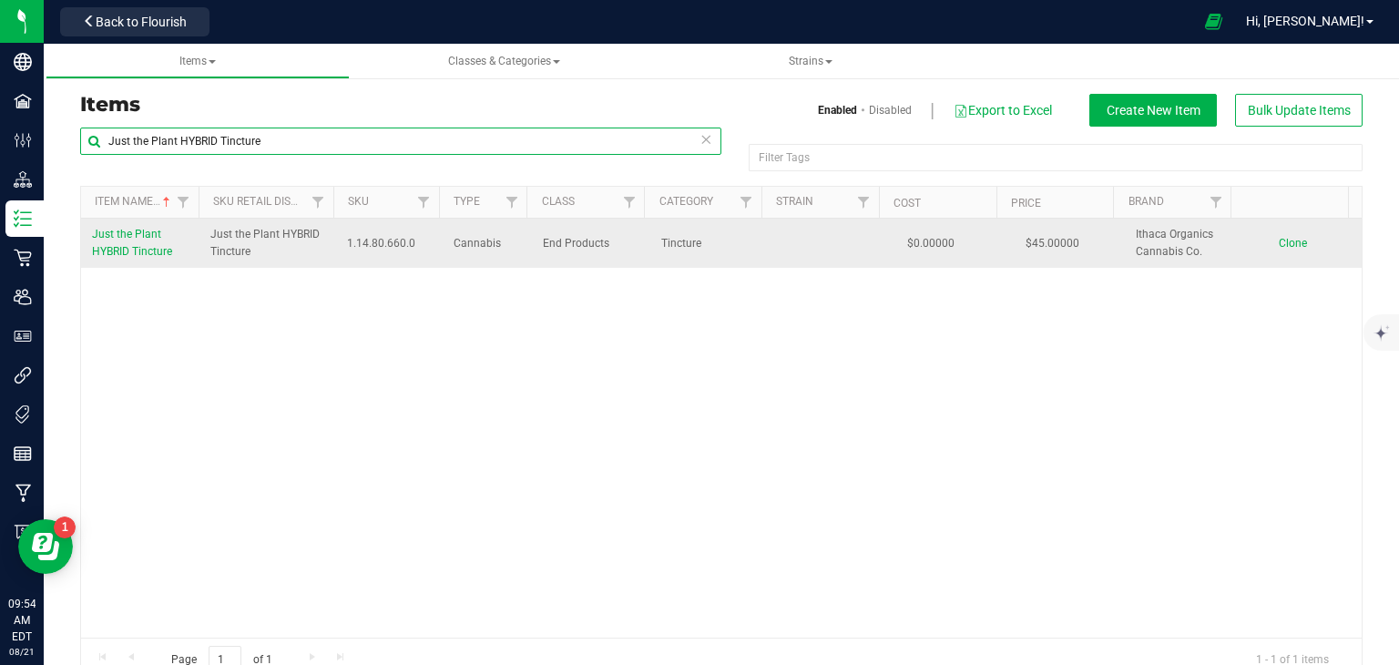
type input "Just the Plant HYBRID Tincture"
click at [1279, 240] on span "Clone" at bounding box center [1293, 243] width 28 height 13
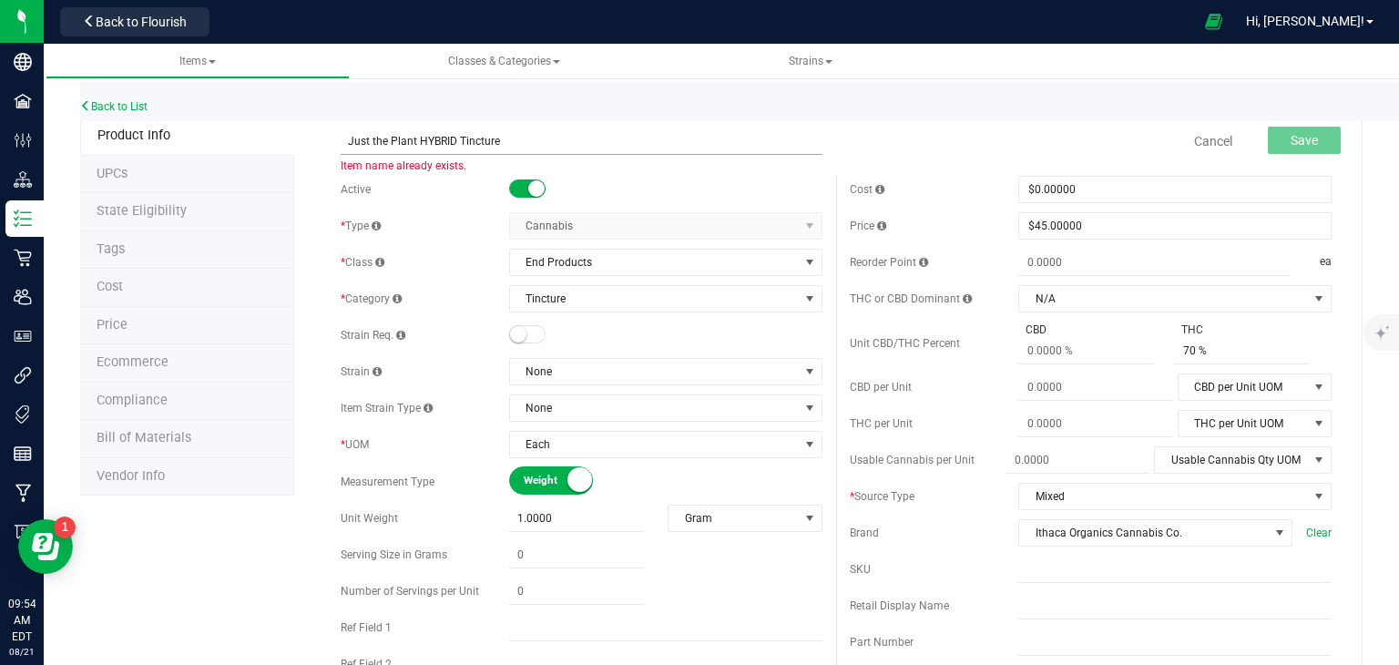
drag, startPoint x: 452, startPoint y: 140, endPoint x: 415, endPoint y: 137, distance: 36.6
click at [415, 137] on input "Just the Plant HYBRID Tincture" at bounding box center [582, 141] width 482 height 27
type input "Just the Plant SATIVA Tincture"
click at [1294, 133] on span "Save" at bounding box center [1304, 140] width 27 height 15
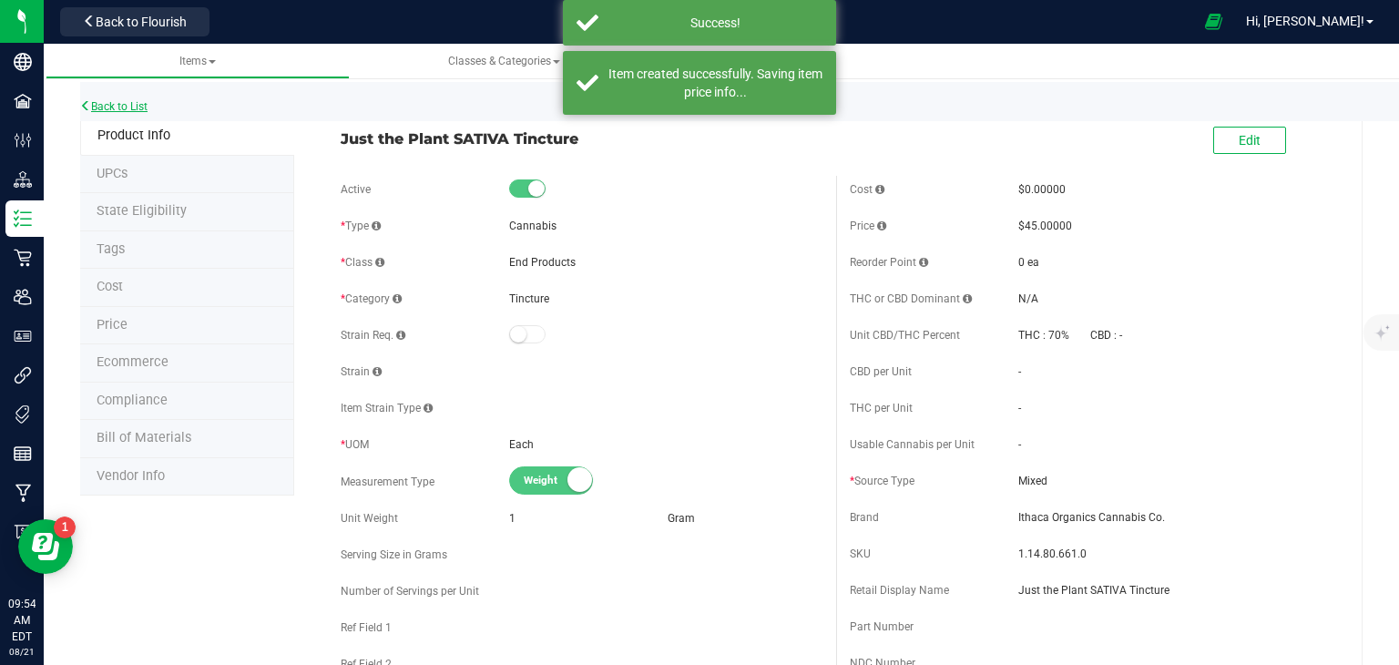
click at [113, 106] on link "Back to List" at bounding box center [113, 106] width 67 height 13
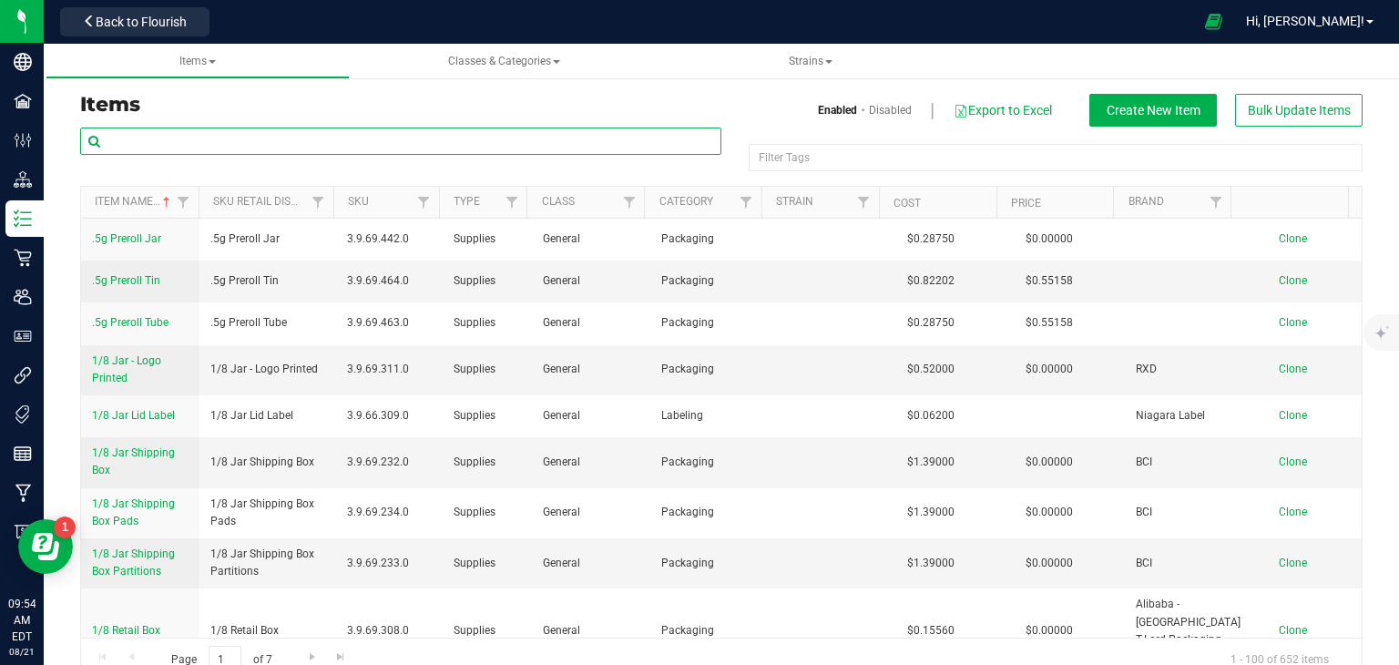
click at [195, 140] on input "text" at bounding box center [400, 141] width 641 height 27
paste input "Just the Plant HYBRID Tincture"
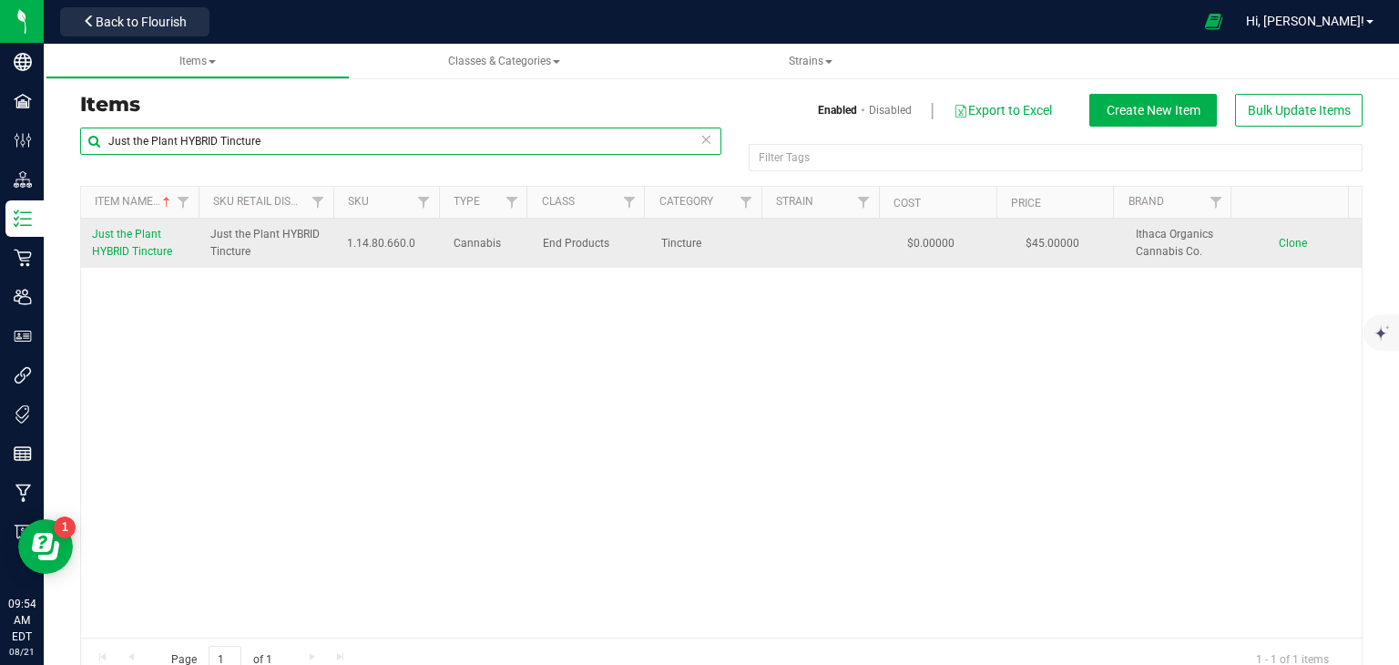
type input "Just the Plant HYBRID Tincture"
click at [1279, 243] on span "Clone" at bounding box center [1293, 243] width 28 height 13
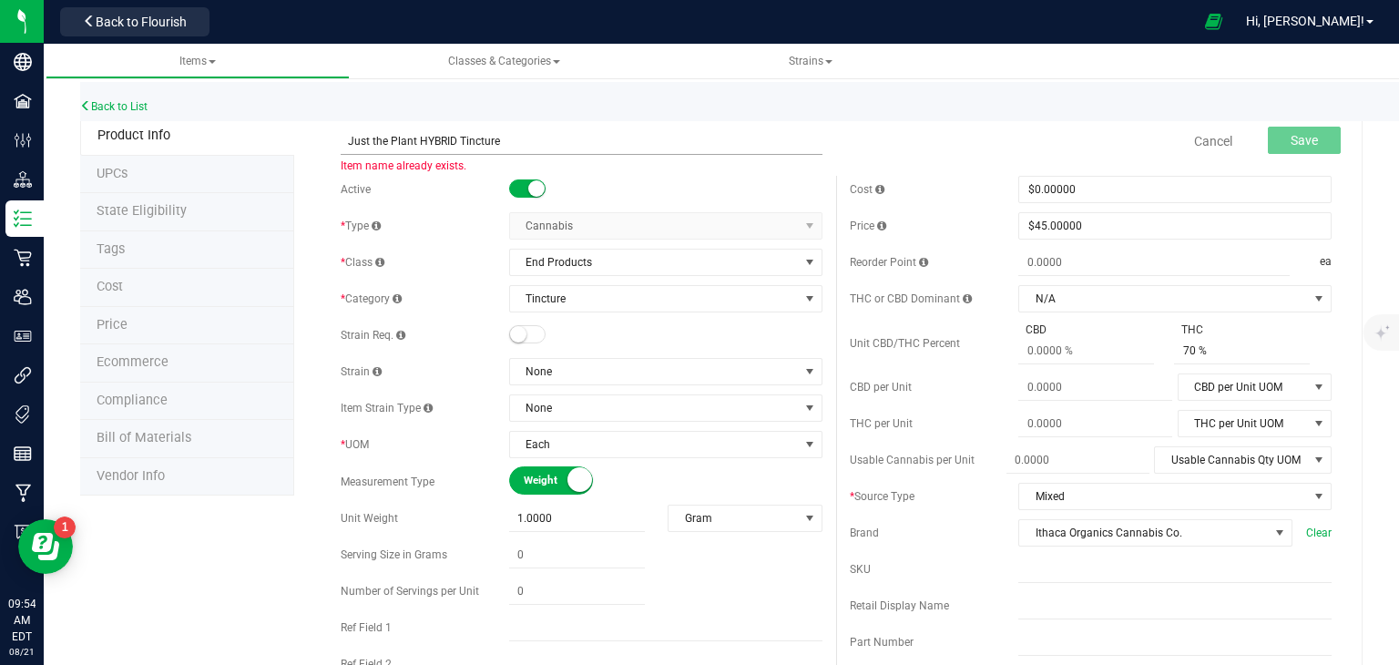
drag, startPoint x: 453, startPoint y: 143, endPoint x: 416, endPoint y: 145, distance: 36.5
click at [416, 145] on input "Just the Plant HYBRID Tincture" at bounding box center [582, 141] width 482 height 27
type input "Just the Plant INDICA Tincture"
click at [1268, 138] on button "Save" at bounding box center [1304, 140] width 73 height 27
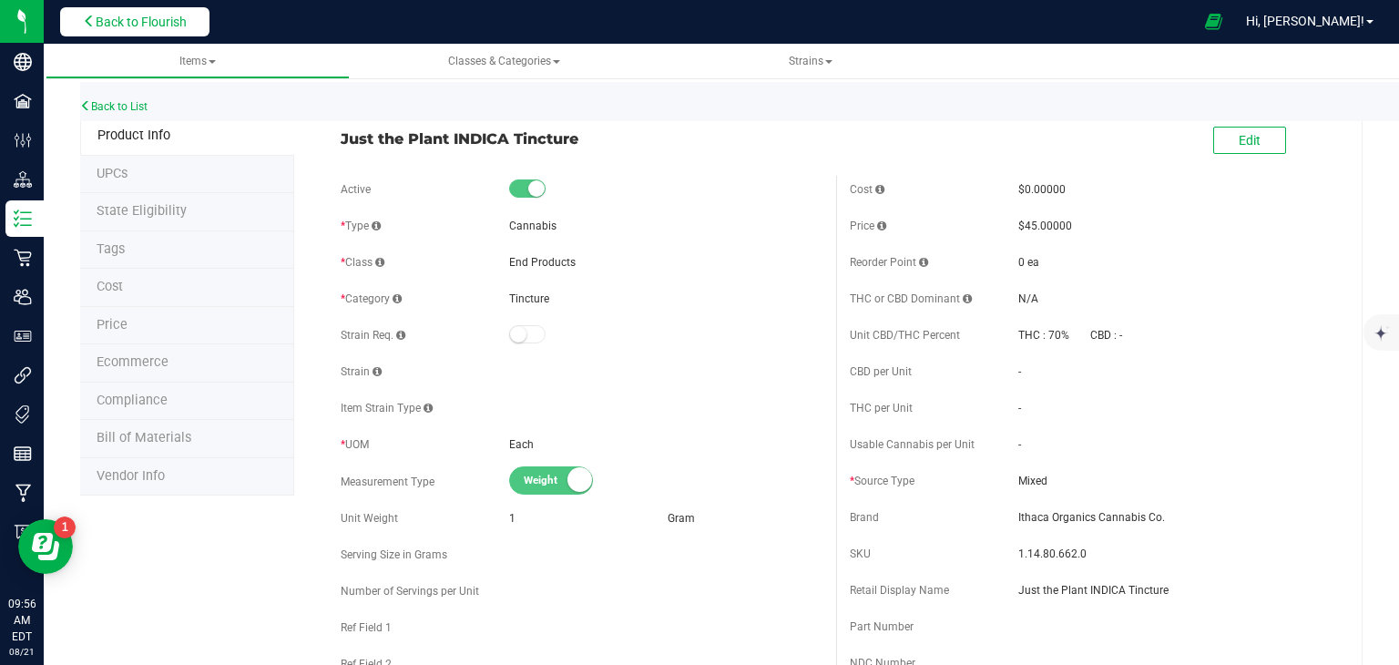
click at [154, 19] on span "Back to Flourish" at bounding box center [141, 22] width 91 height 15
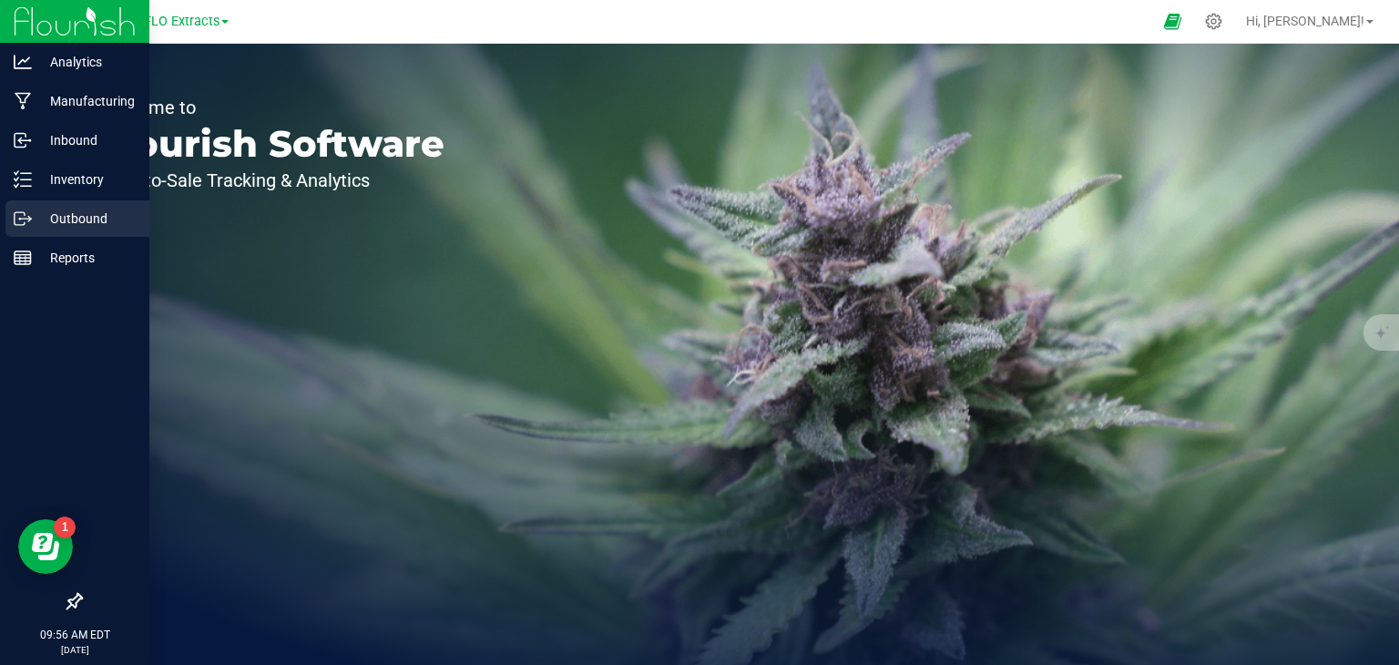
click at [41, 221] on p "Outbound" at bounding box center [86, 219] width 109 height 22
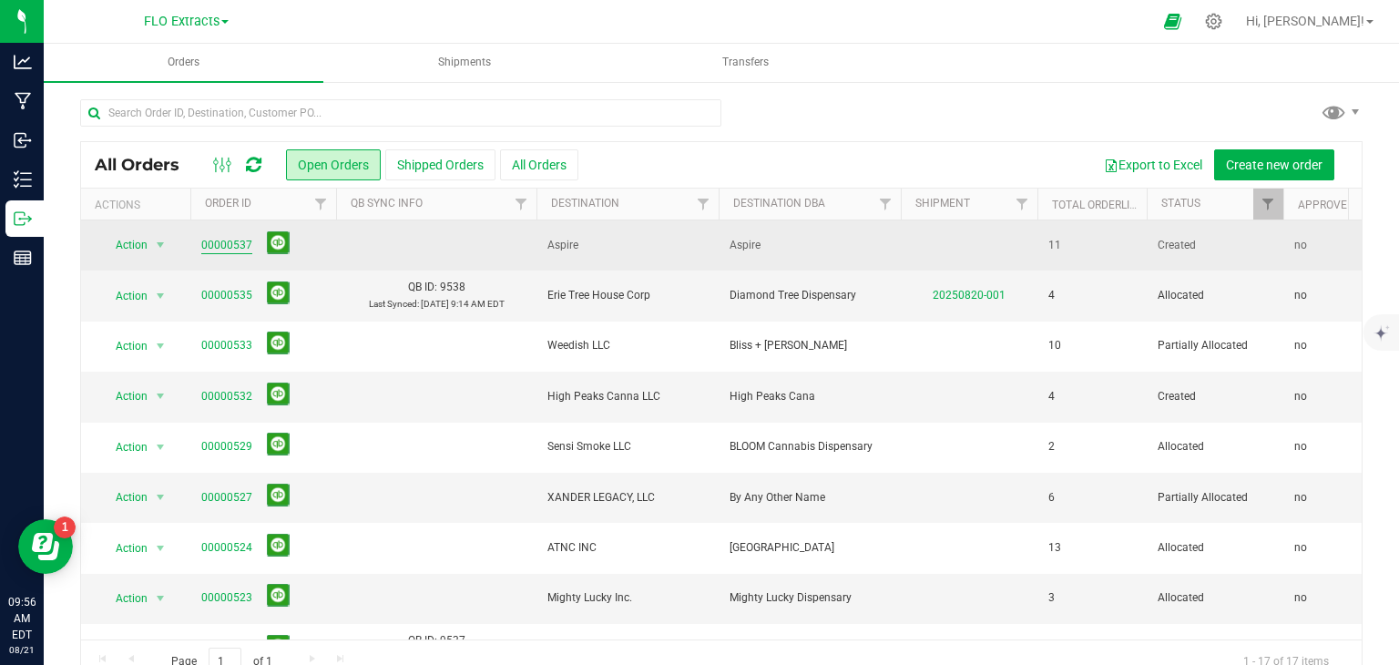
click at [237, 244] on link "00000537" at bounding box center [226, 245] width 51 height 17
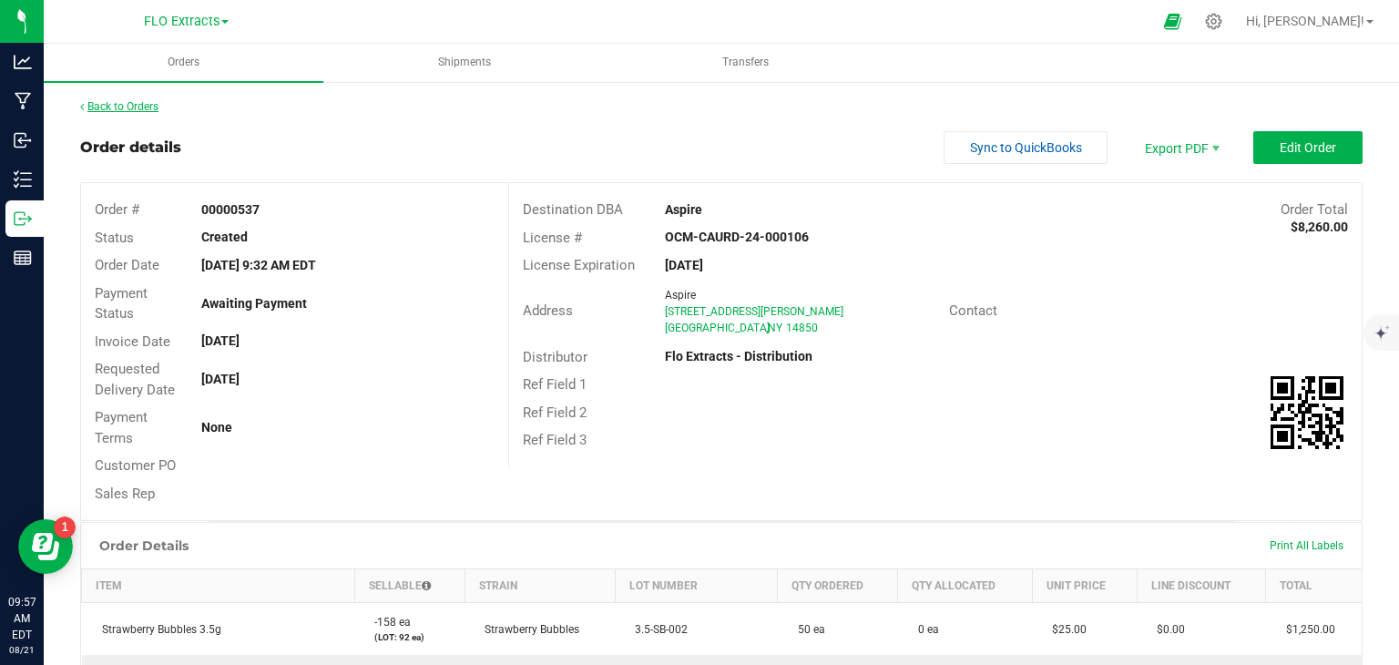
click at [135, 106] on link "Back to Orders" at bounding box center [119, 106] width 78 height 13
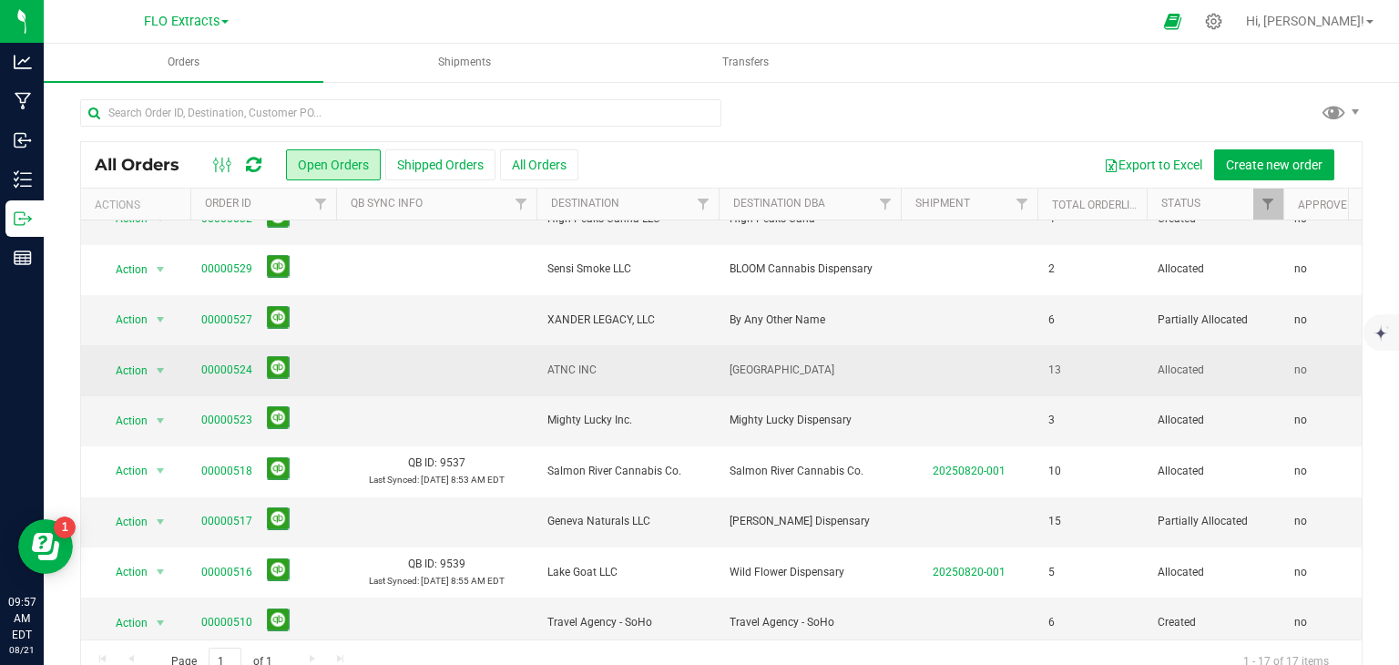
scroll to position [182, 0]
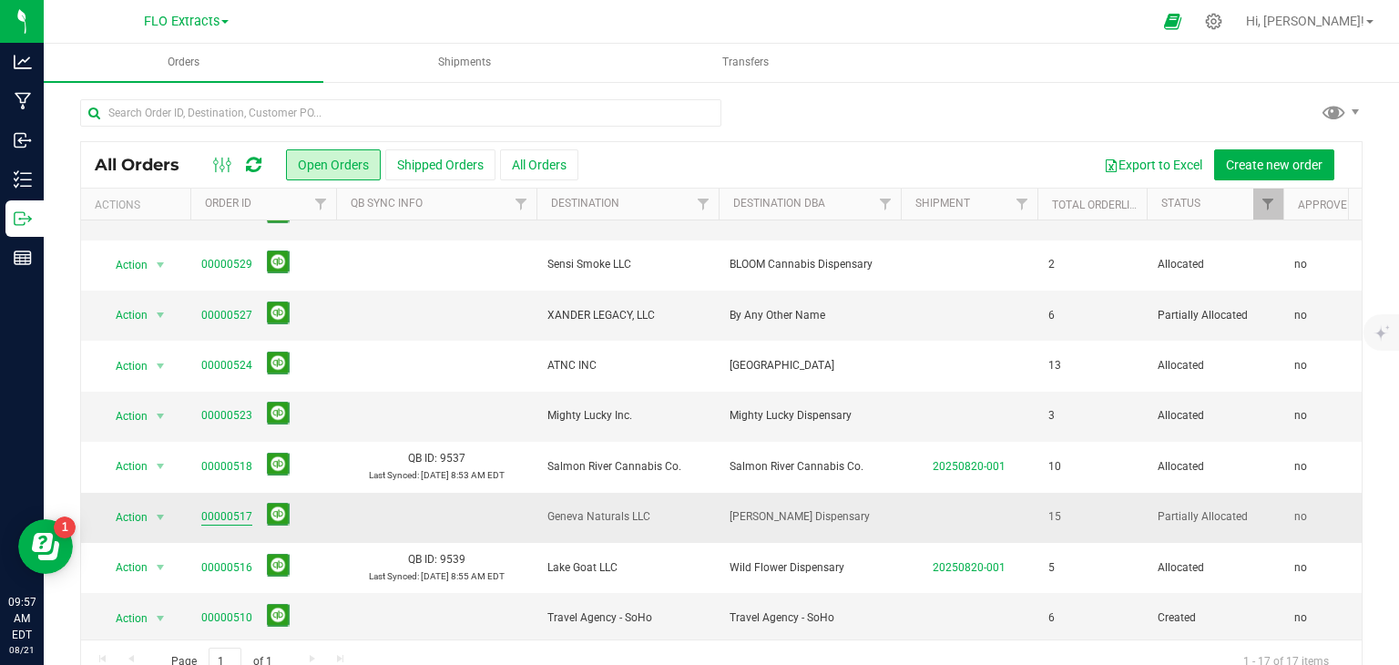
click at [218, 517] on link "00000517" at bounding box center [226, 516] width 51 height 17
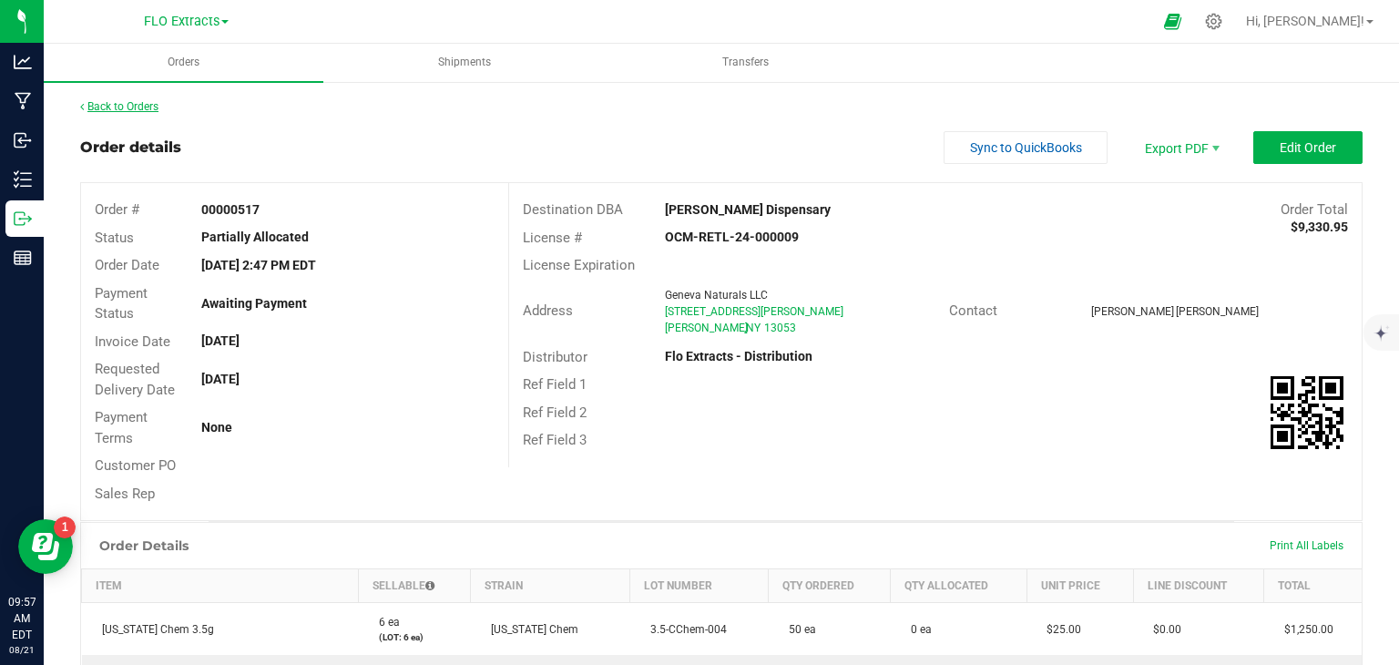
click at [124, 106] on link "Back to Orders" at bounding box center [119, 106] width 78 height 13
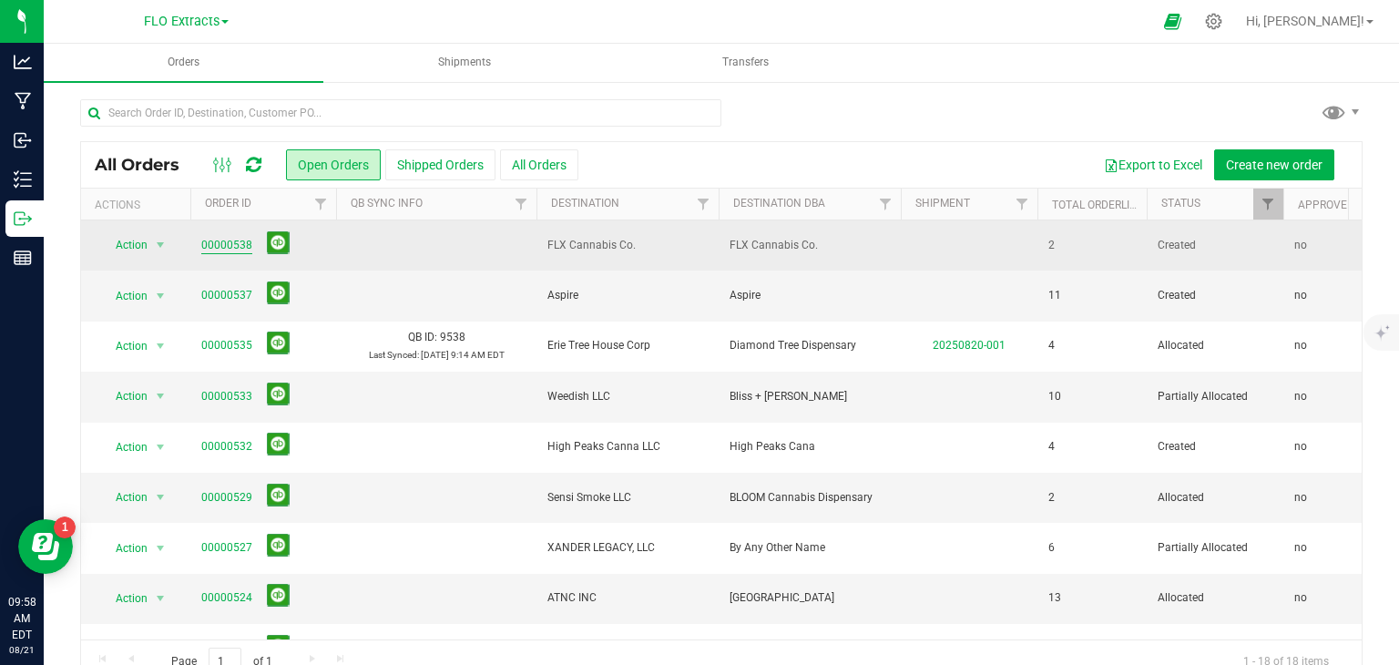
click at [217, 241] on link "00000538" at bounding box center [226, 245] width 51 height 17
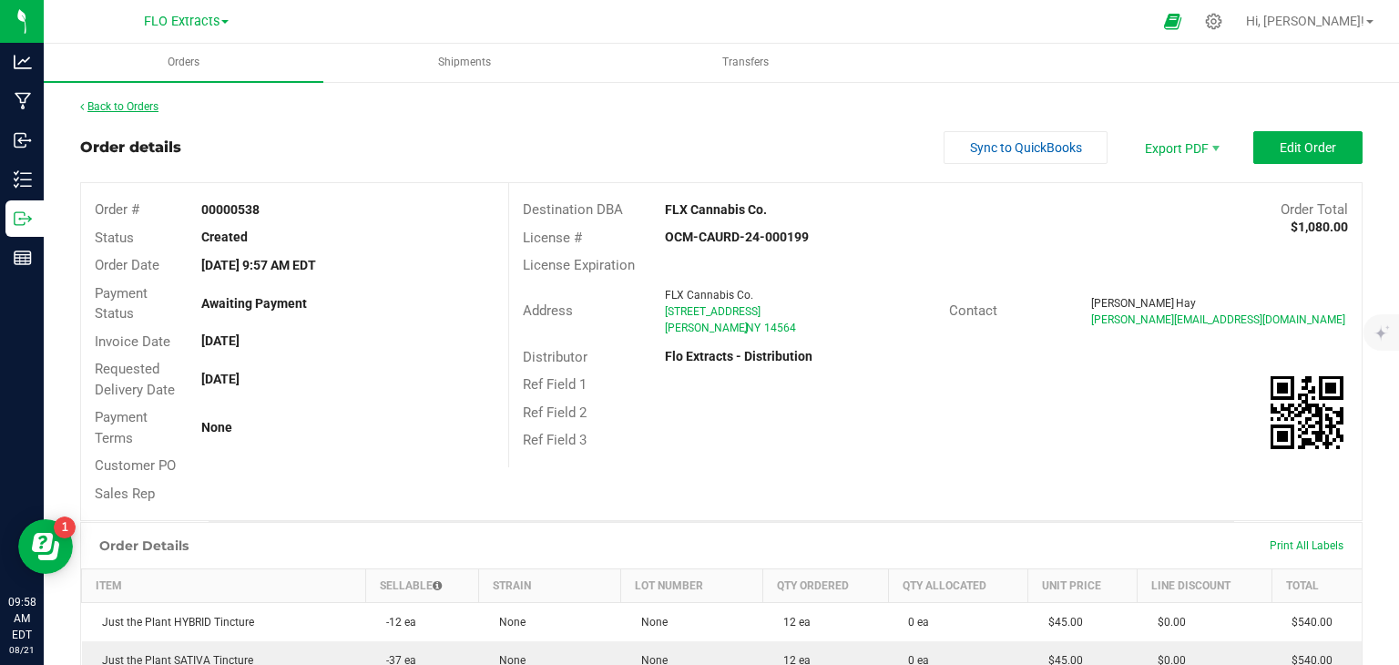
click at [117, 105] on link "Back to Orders" at bounding box center [119, 106] width 78 height 13
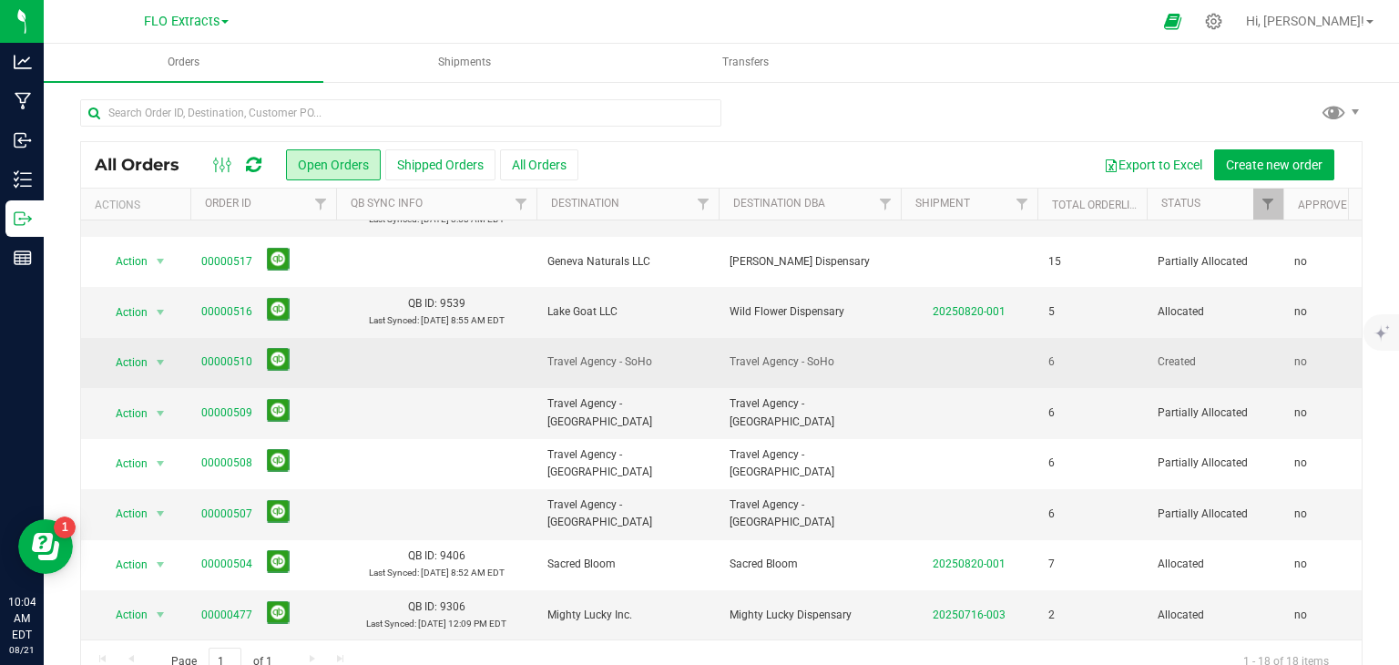
scroll to position [135, 0]
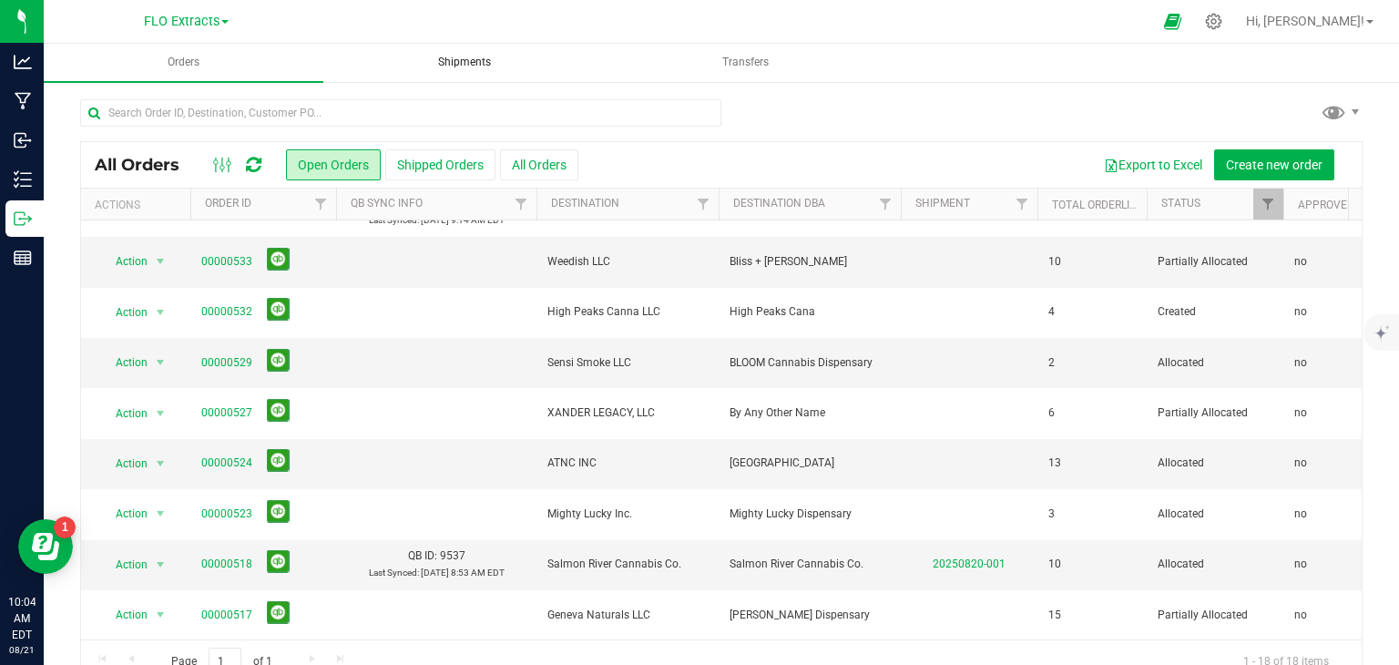
click at [445, 62] on span "Shipments" at bounding box center [464, 62] width 102 height 15
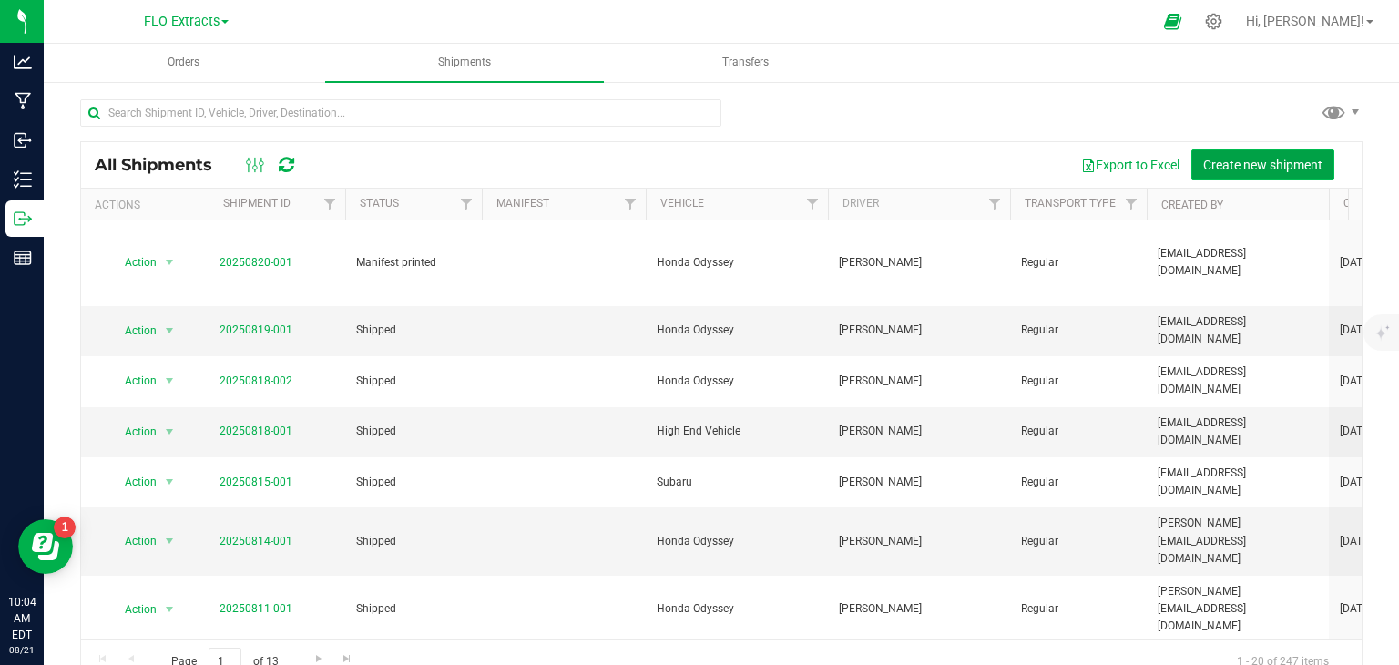
click at [1227, 160] on span "Create new shipment" at bounding box center [1262, 165] width 119 height 15
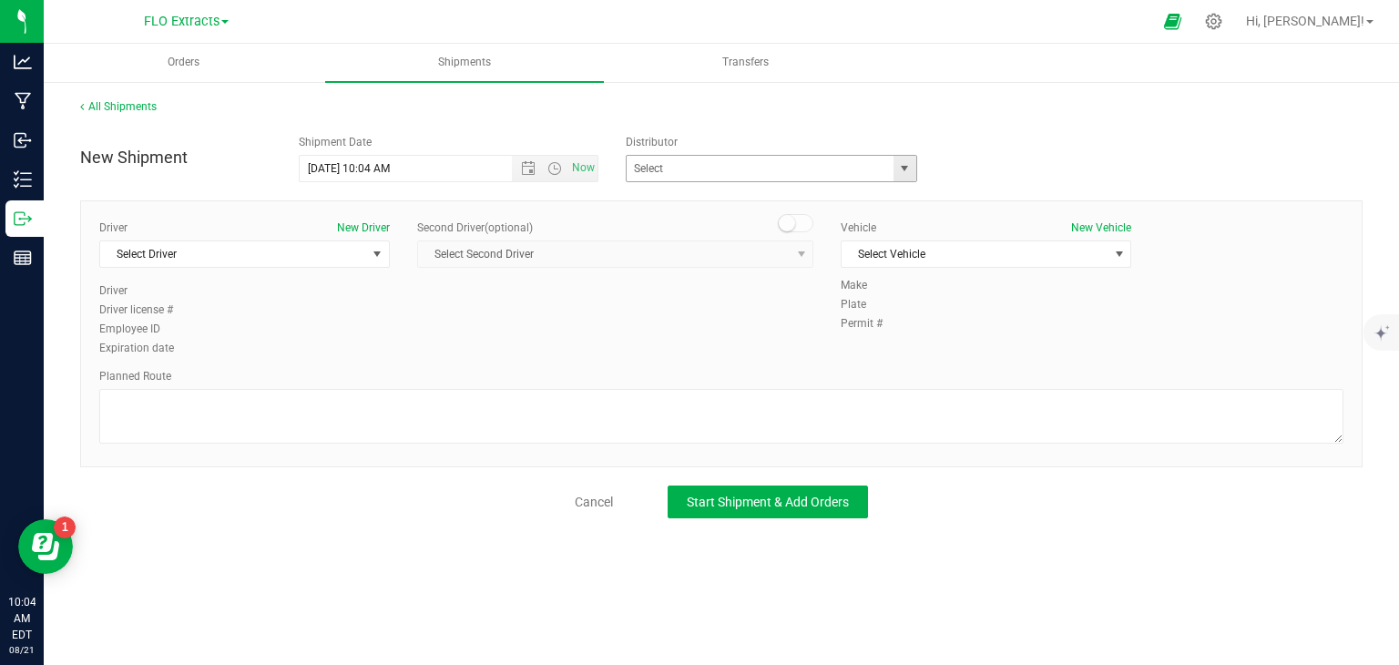
click at [900, 169] on span "select" at bounding box center [904, 168] width 15 height 15
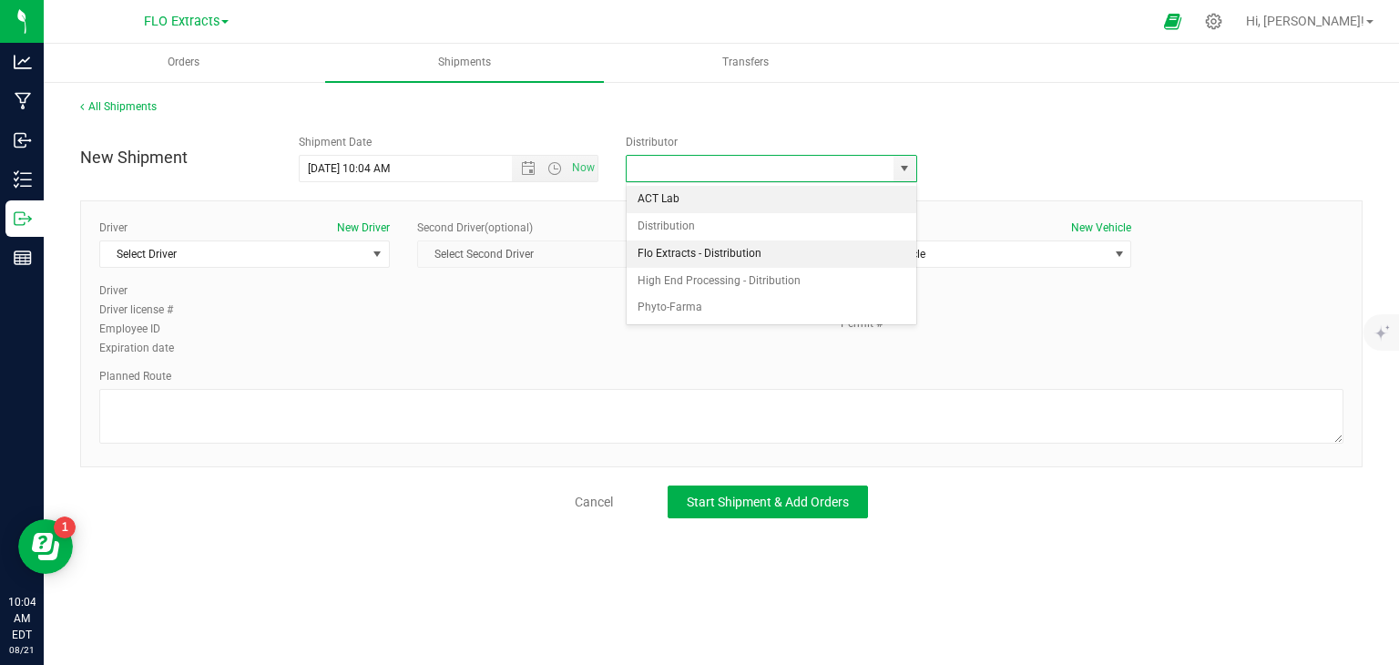
click at [728, 250] on li "Flo Extracts - Distribution" at bounding box center [772, 253] width 290 height 27
type input "Flo Extracts - Distribution"
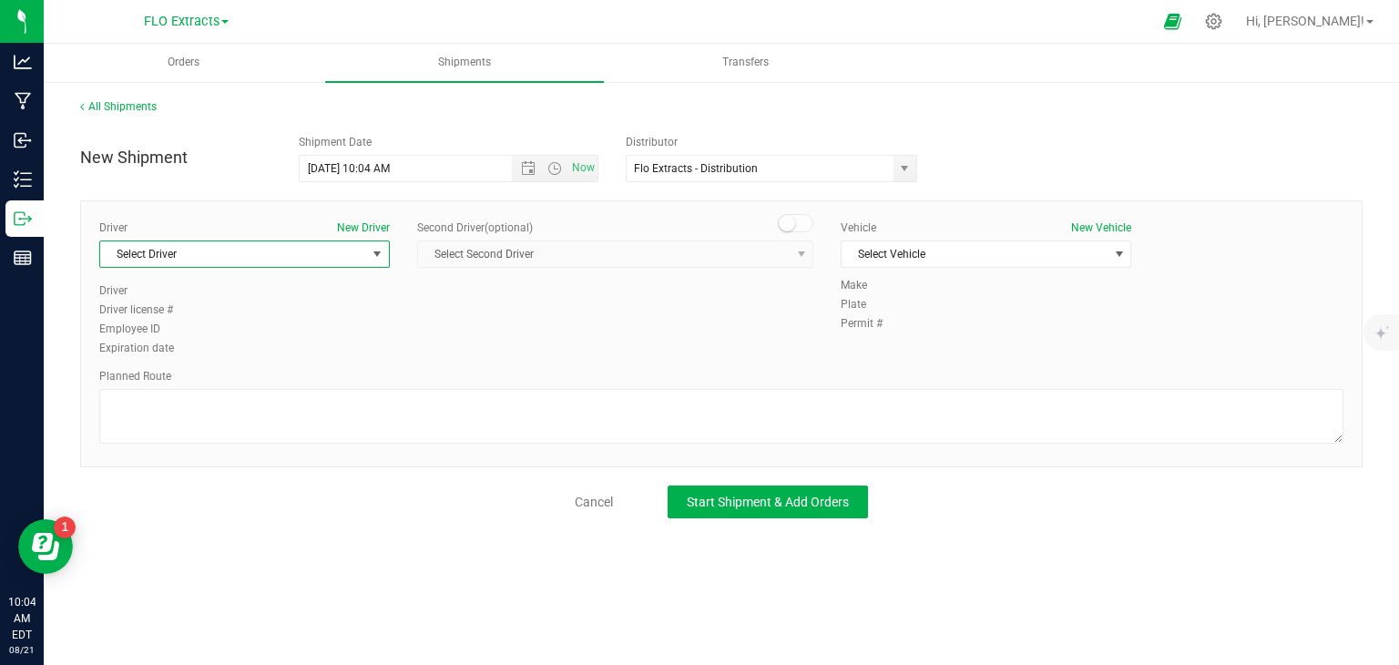
click at [313, 250] on span "Select Driver" at bounding box center [233, 254] width 266 height 26
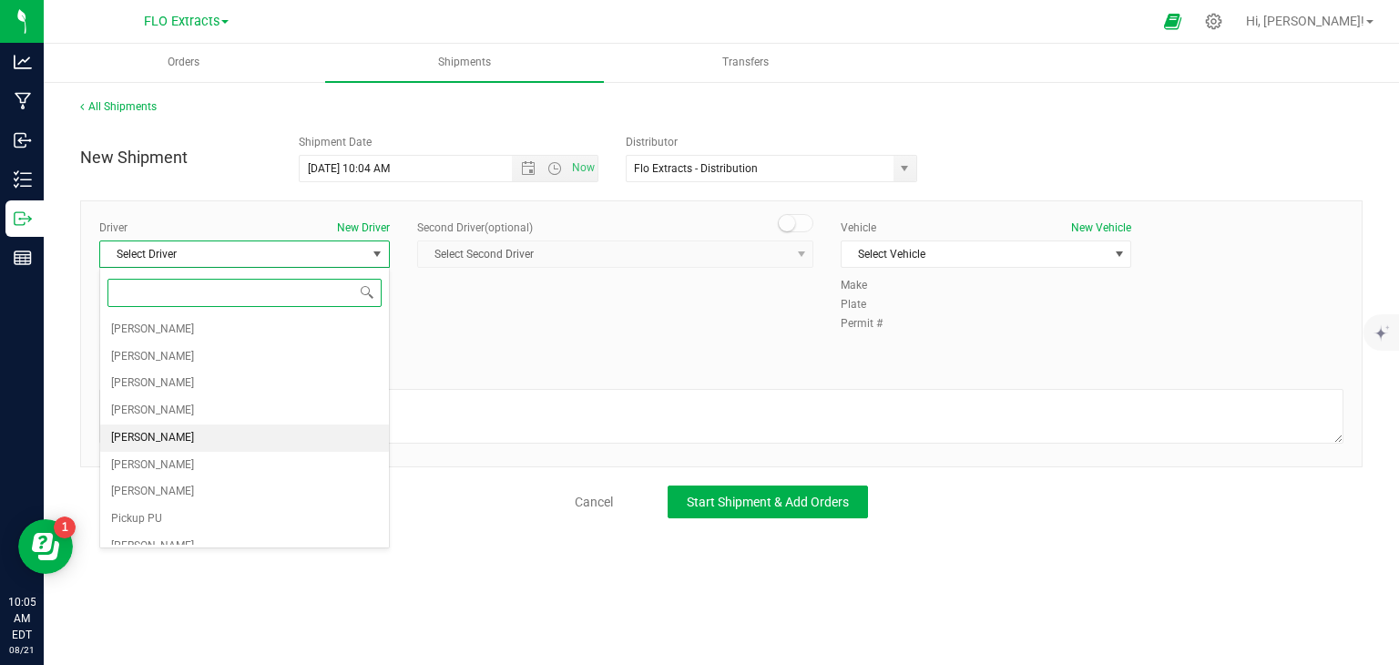
click at [140, 426] on span "[PERSON_NAME]" at bounding box center [152, 438] width 83 height 24
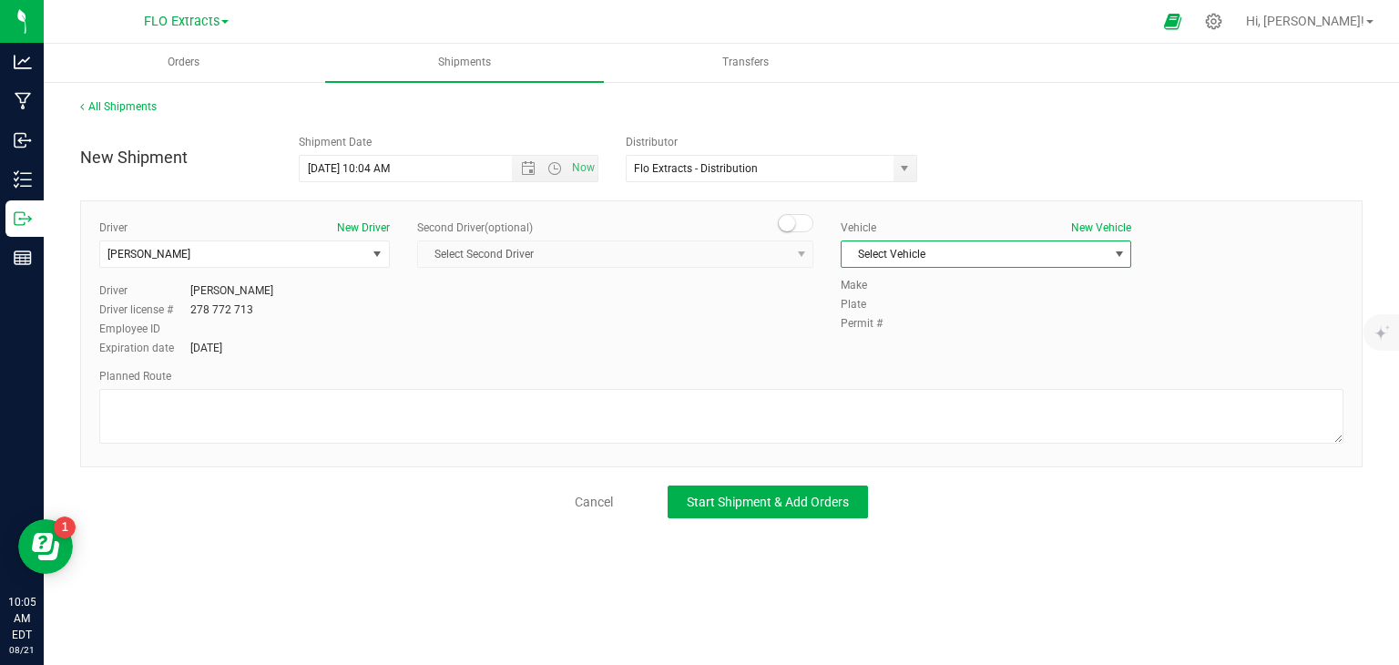
click at [924, 260] on span "Select Vehicle" at bounding box center [975, 254] width 266 height 26
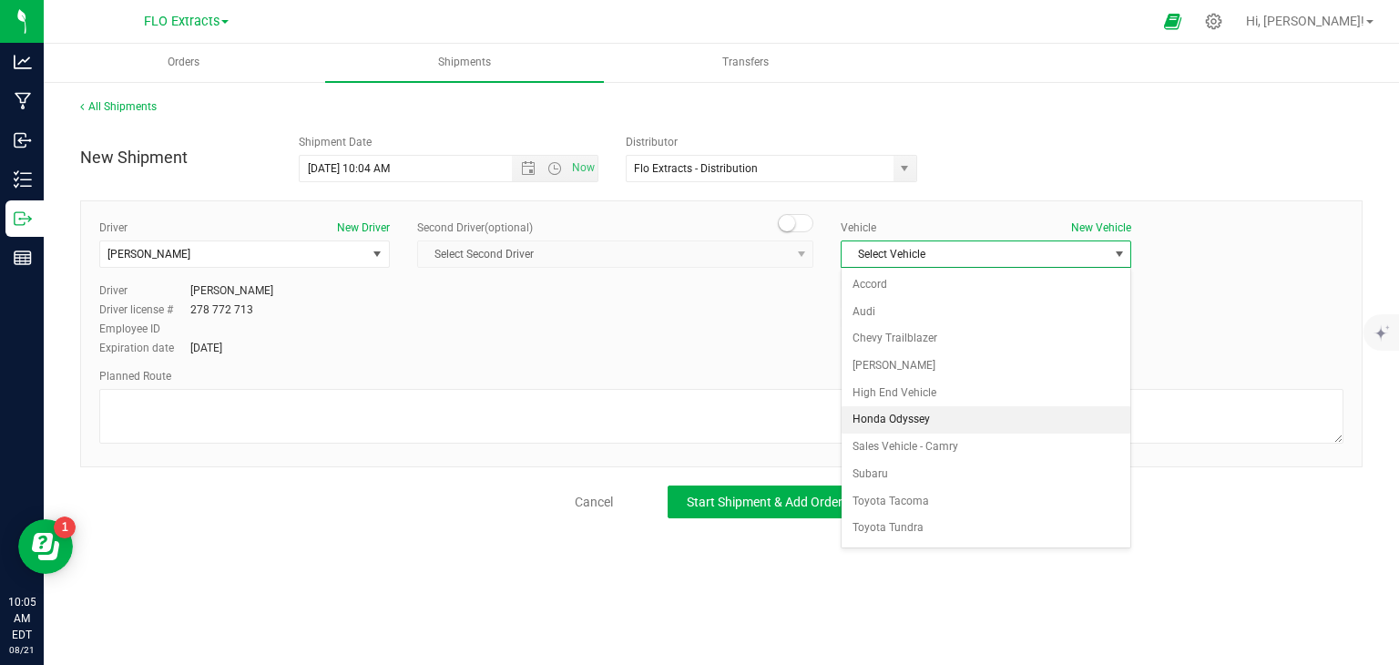
click at [915, 418] on li "Honda Odyssey" at bounding box center [986, 419] width 289 height 27
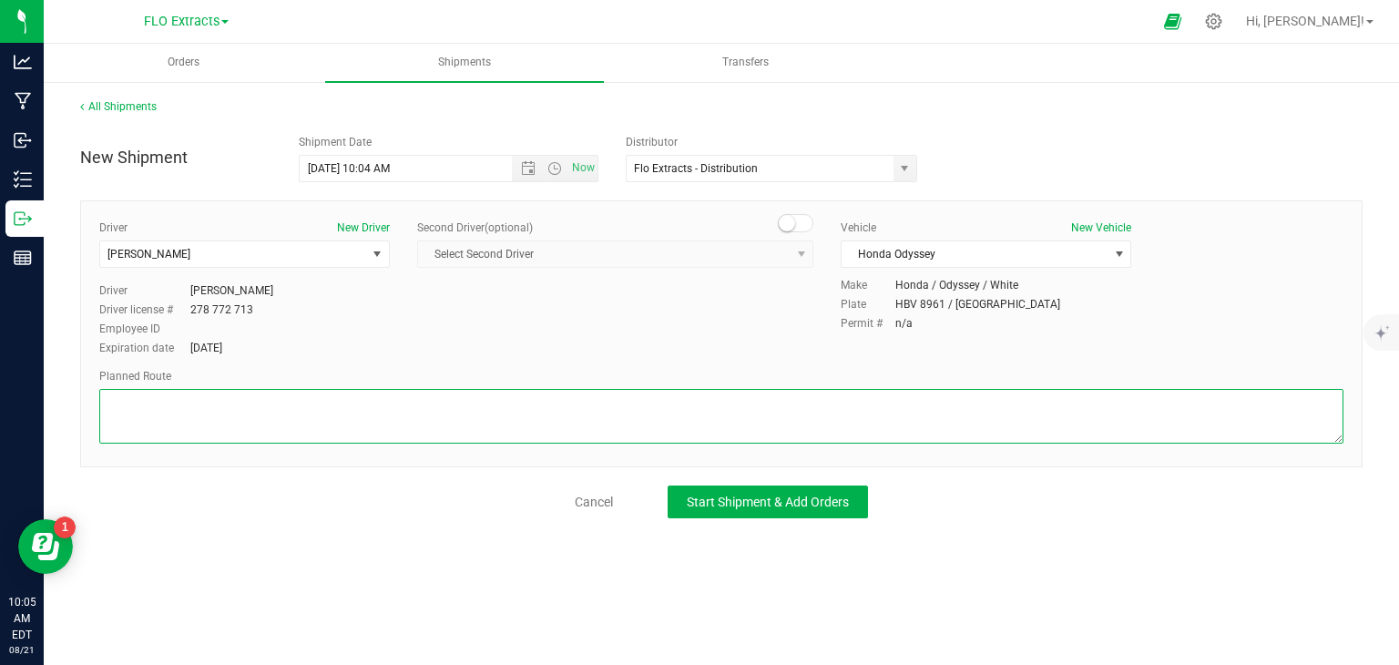
click at [855, 424] on textarea at bounding box center [721, 416] width 1244 height 55
type textarea "GPS"
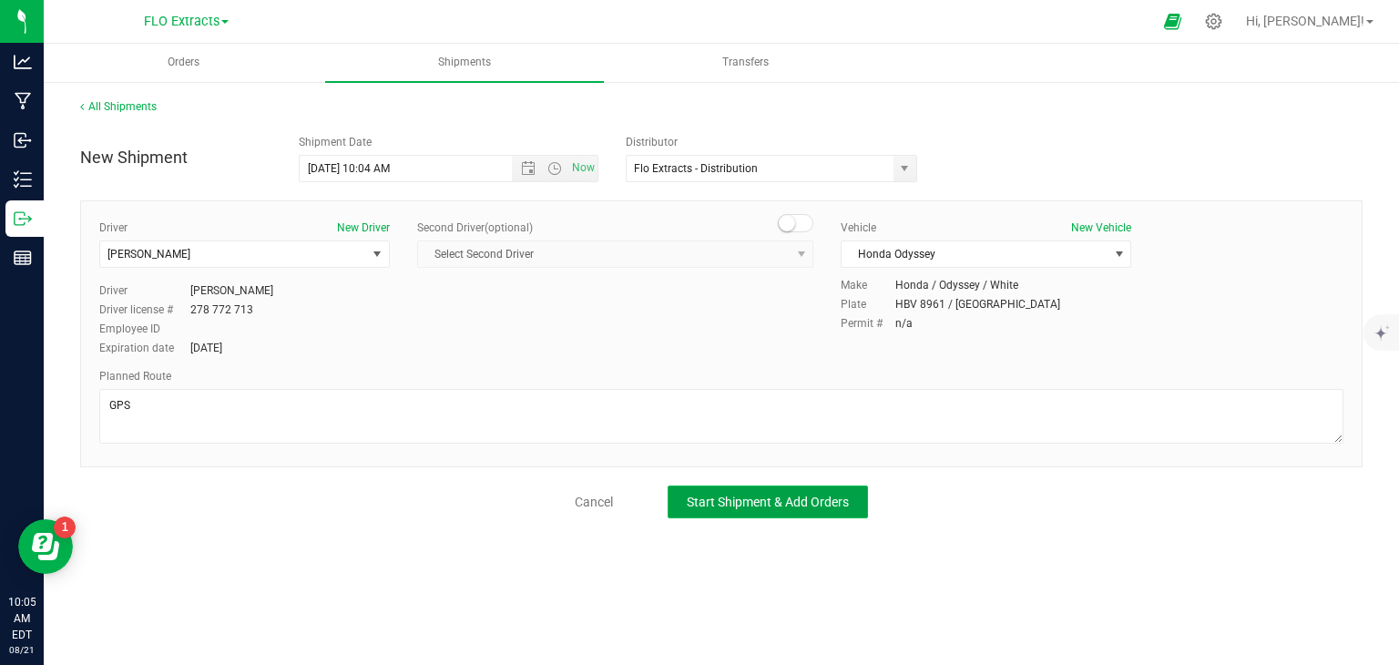
click at [820, 496] on span "Start Shipment & Add Orders" at bounding box center [768, 502] width 162 height 15
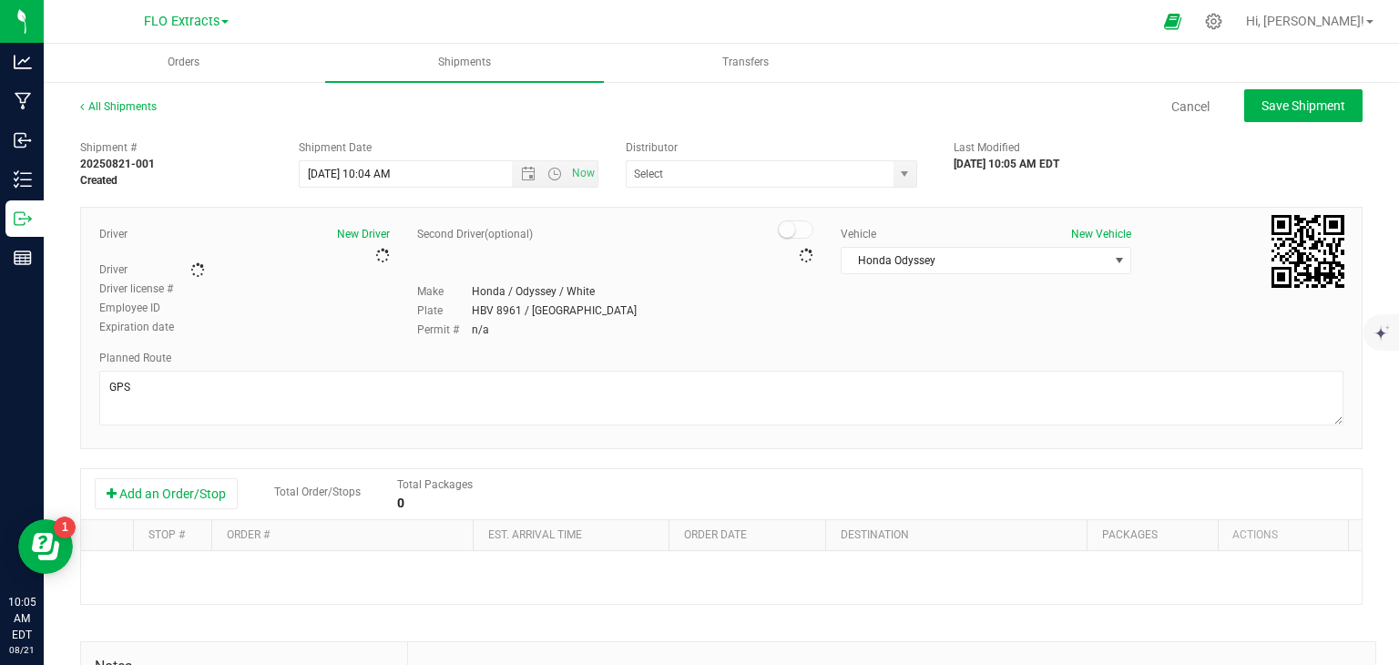
type input "Flo Extracts - Distribution"
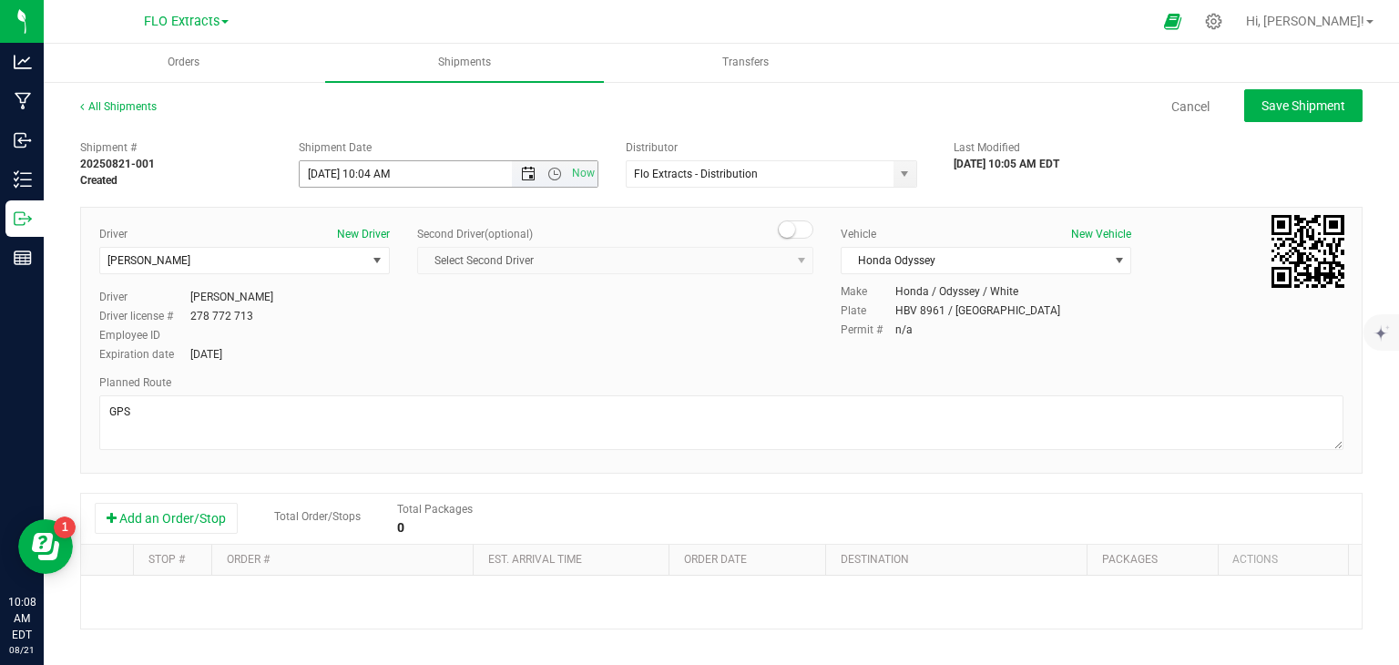
click at [530, 175] on span "Open the date view" at bounding box center [528, 174] width 31 height 15
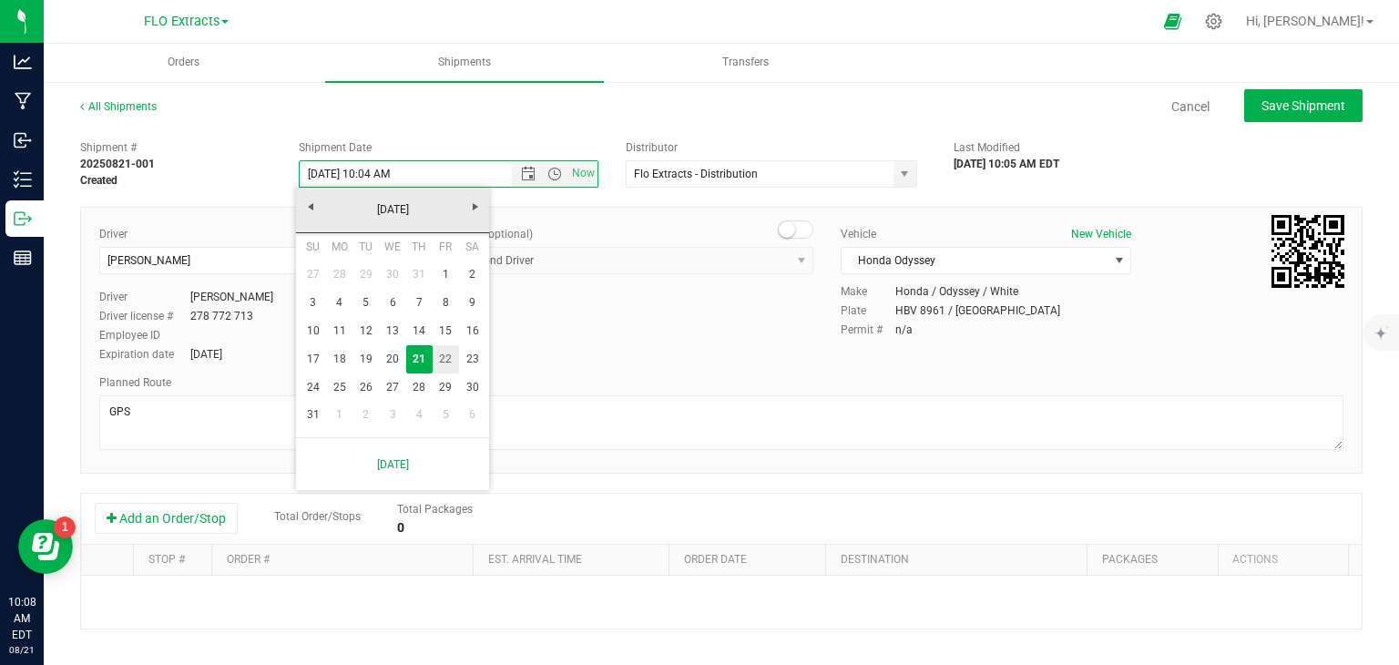
click at [442, 358] on link "22" at bounding box center [446, 359] width 26 height 28
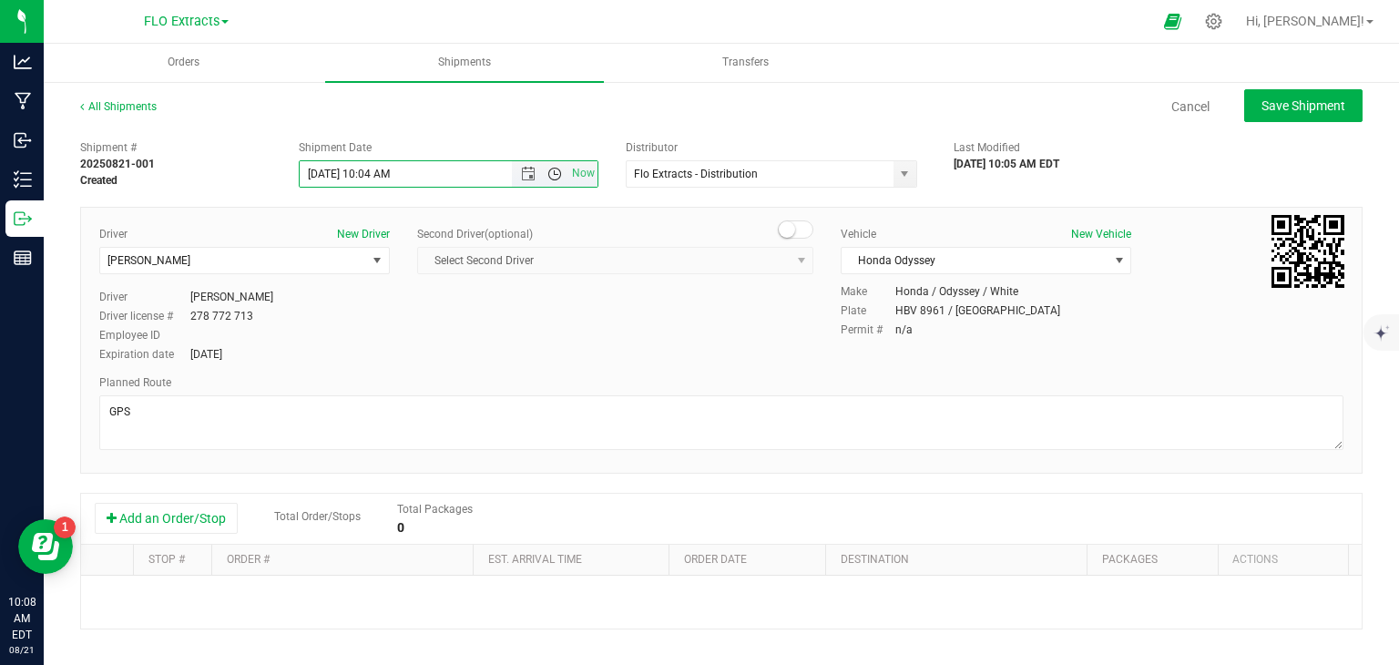
click at [547, 179] on span "Open the time view" at bounding box center [554, 174] width 15 height 15
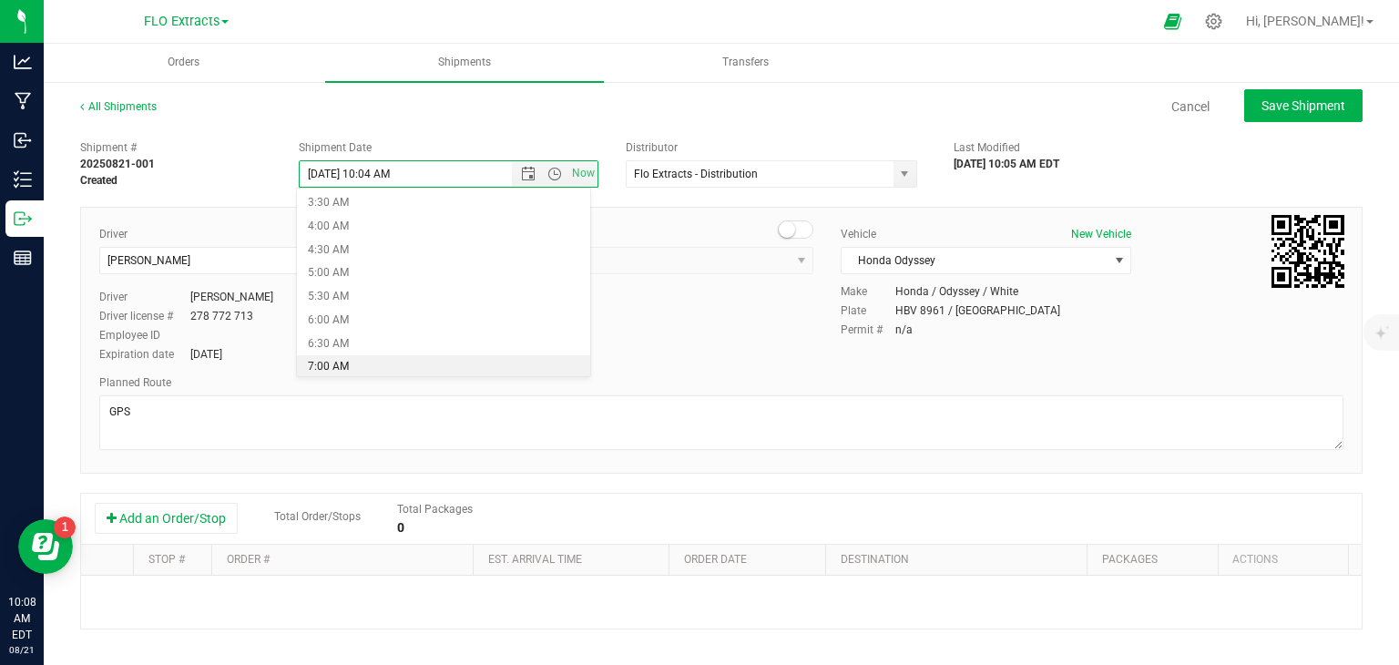
click at [386, 365] on li "7:00 AM" at bounding box center [443, 367] width 293 height 24
type input "[DATE] 7:00 AM"
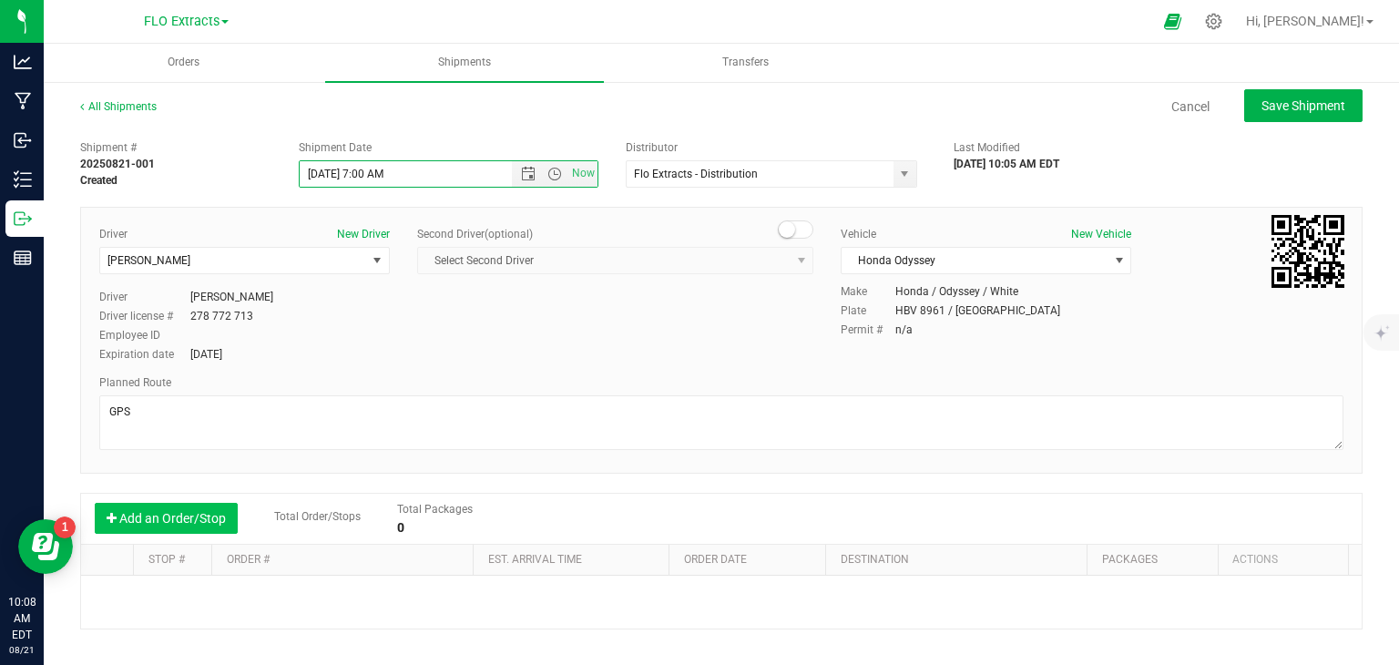
click at [192, 517] on button "Add an Order/Stop" at bounding box center [166, 518] width 143 height 31
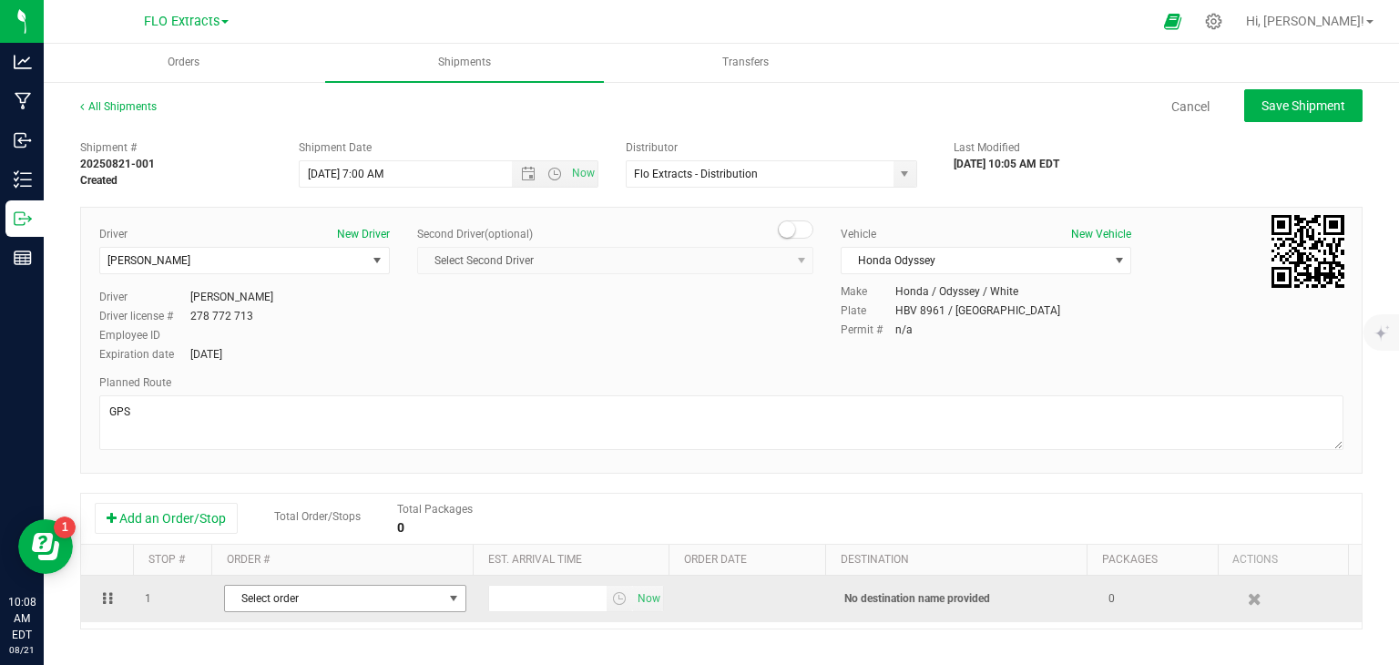
click at [281, 592] on span "Select order" at bounding box center [334, 599] width 218 height 26
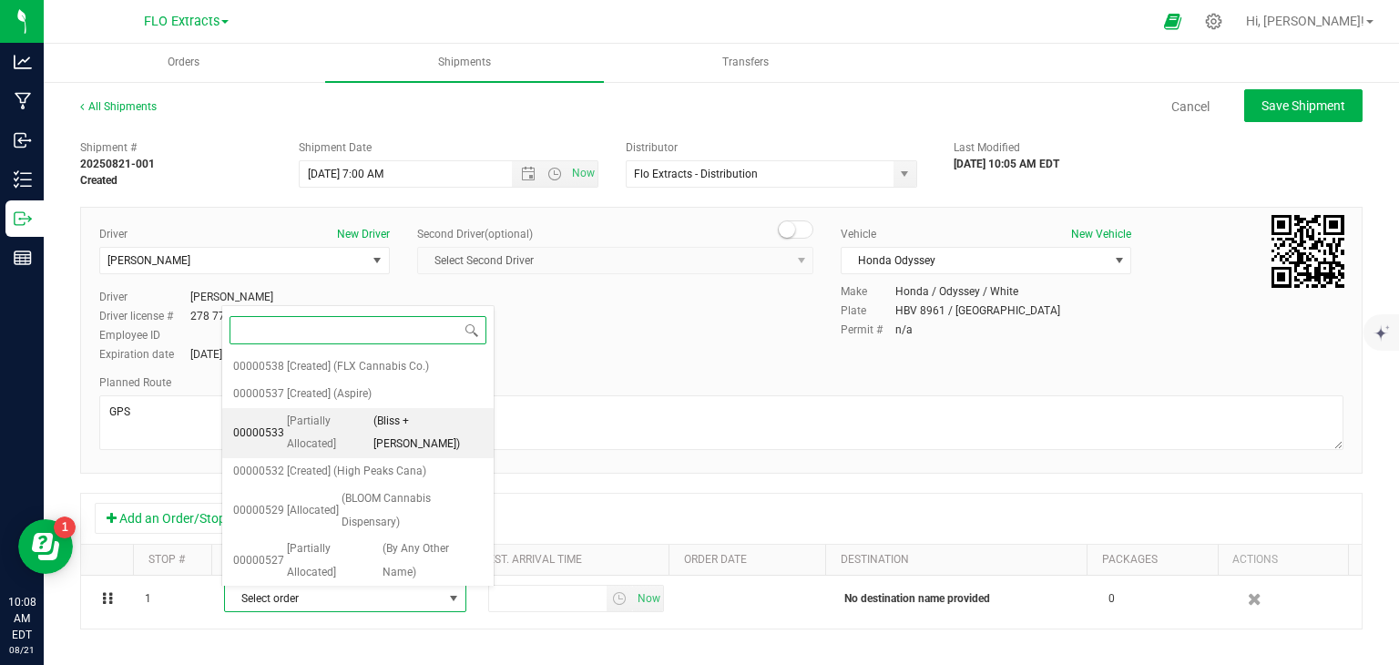
click at [352, 415] on span "[Partially Allocated]" at bounding box center [329, 433] width 84 height 46
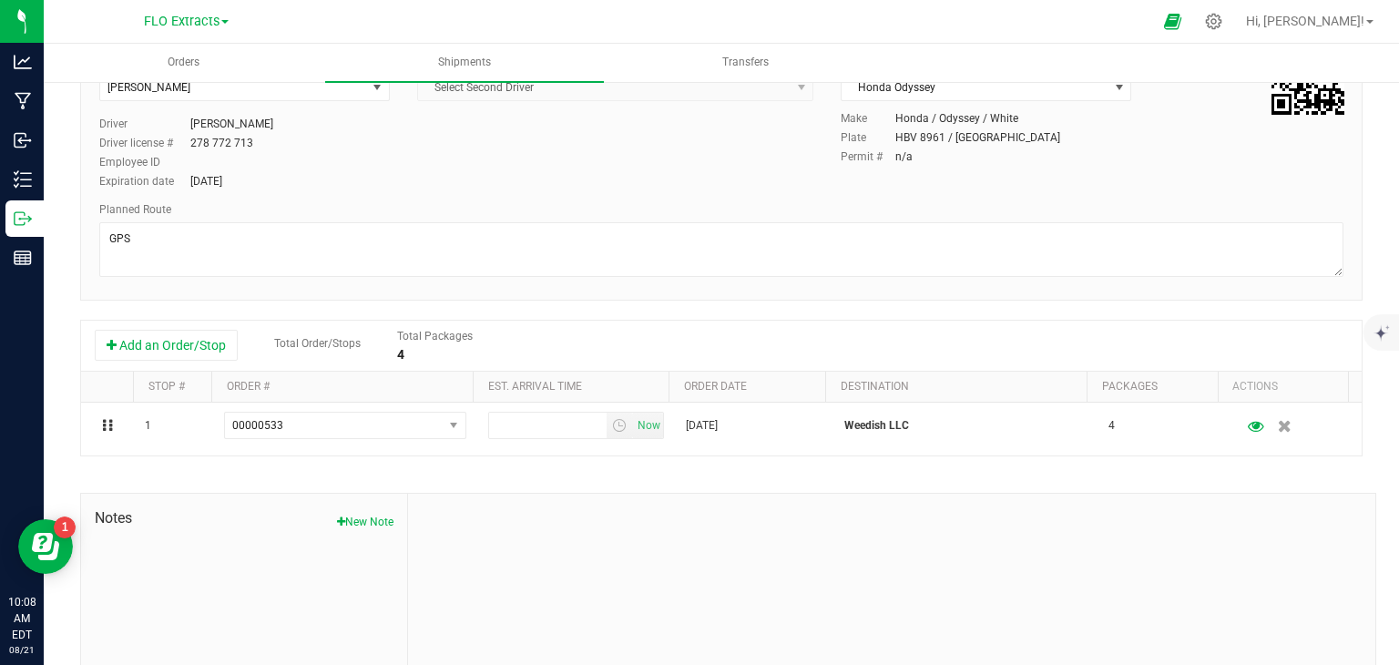
scroll to position [182, 0]
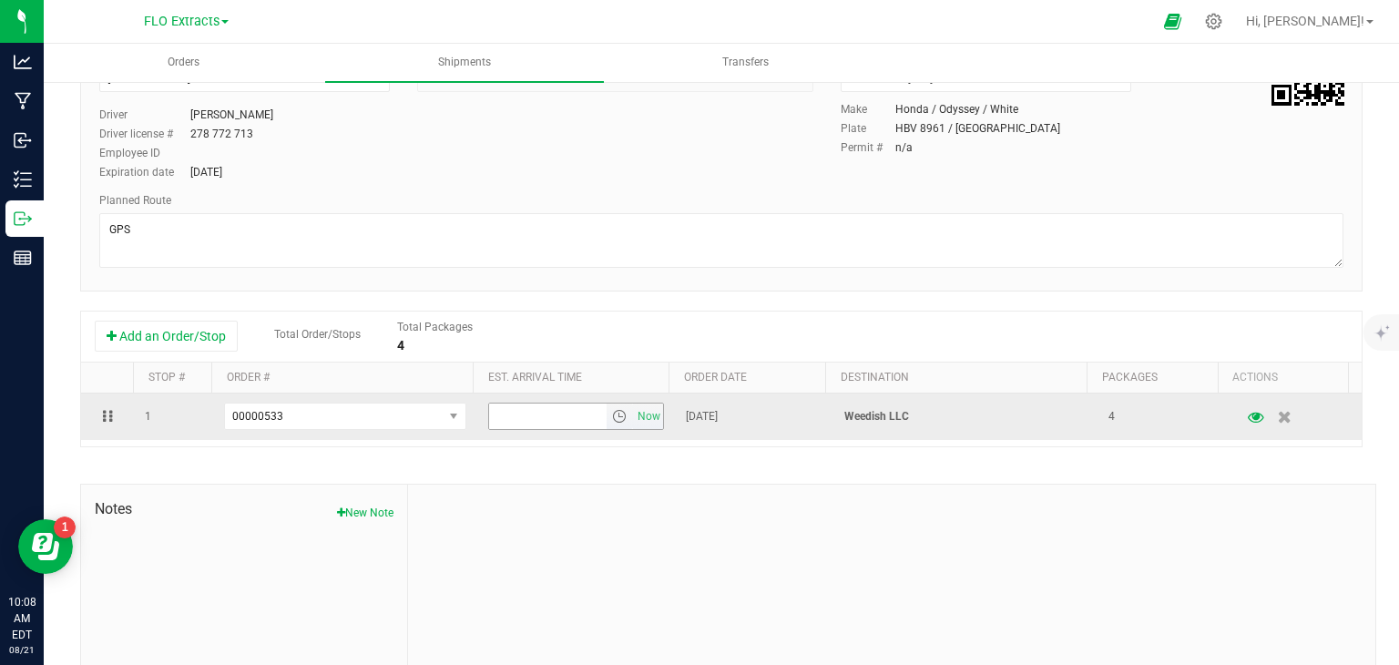
click at [612, 415] on span "select" at bounding box center [619, 416] width 15 height 15
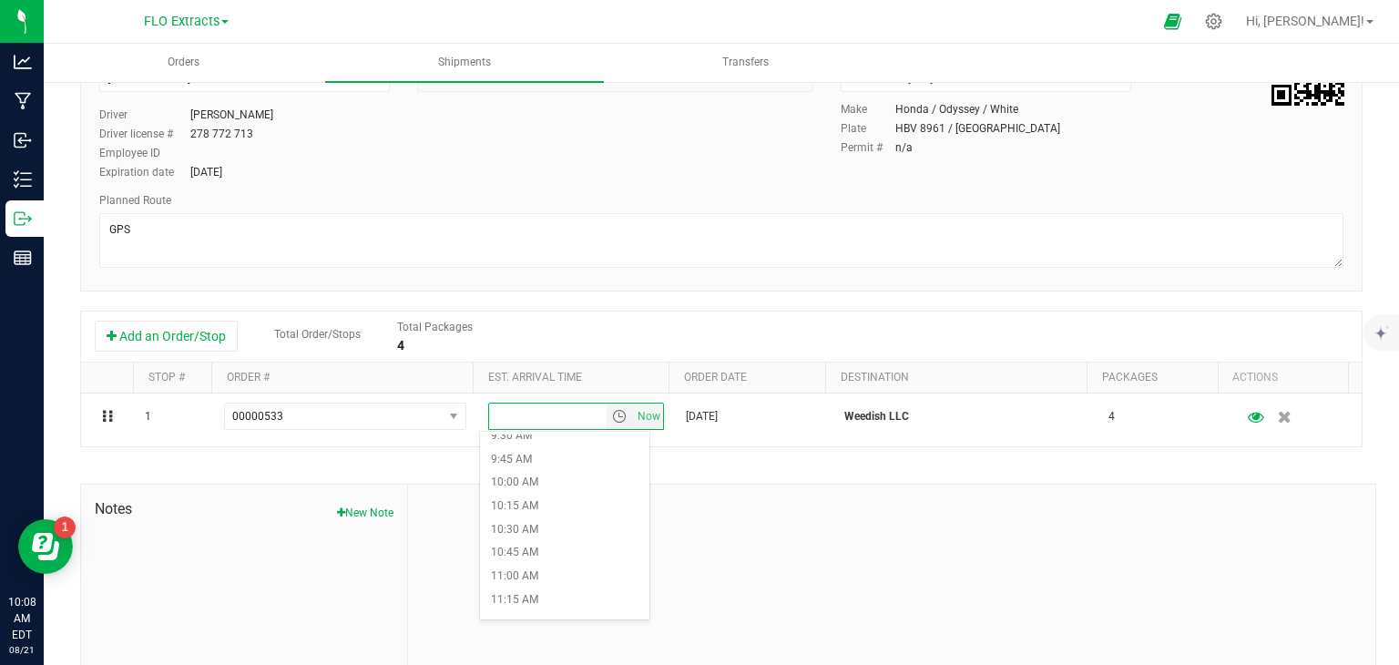
scroll to position [953, 0]
click at [529, 514] on li "11:00 AM" at bounding box center [564, 524] width 168 height 24
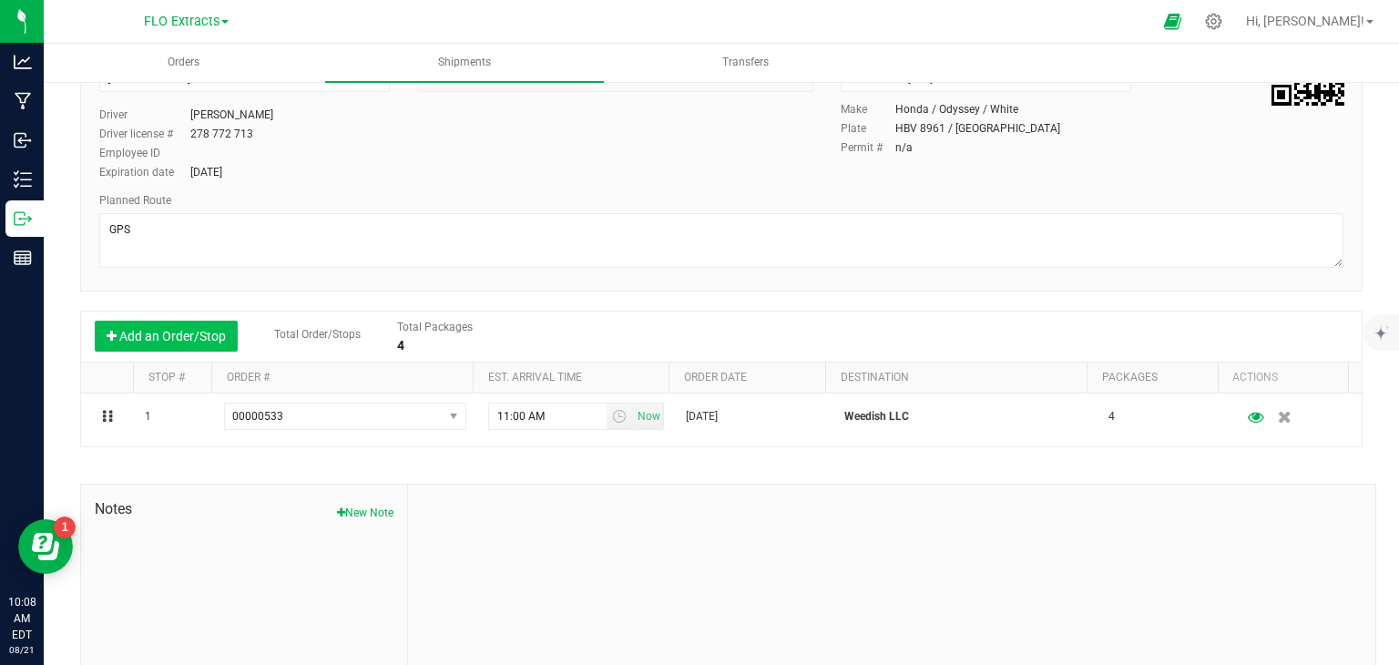
click at [195, 344] on button "Add an Order/Stop" at bounding box center [166, 336] width 143 height 31
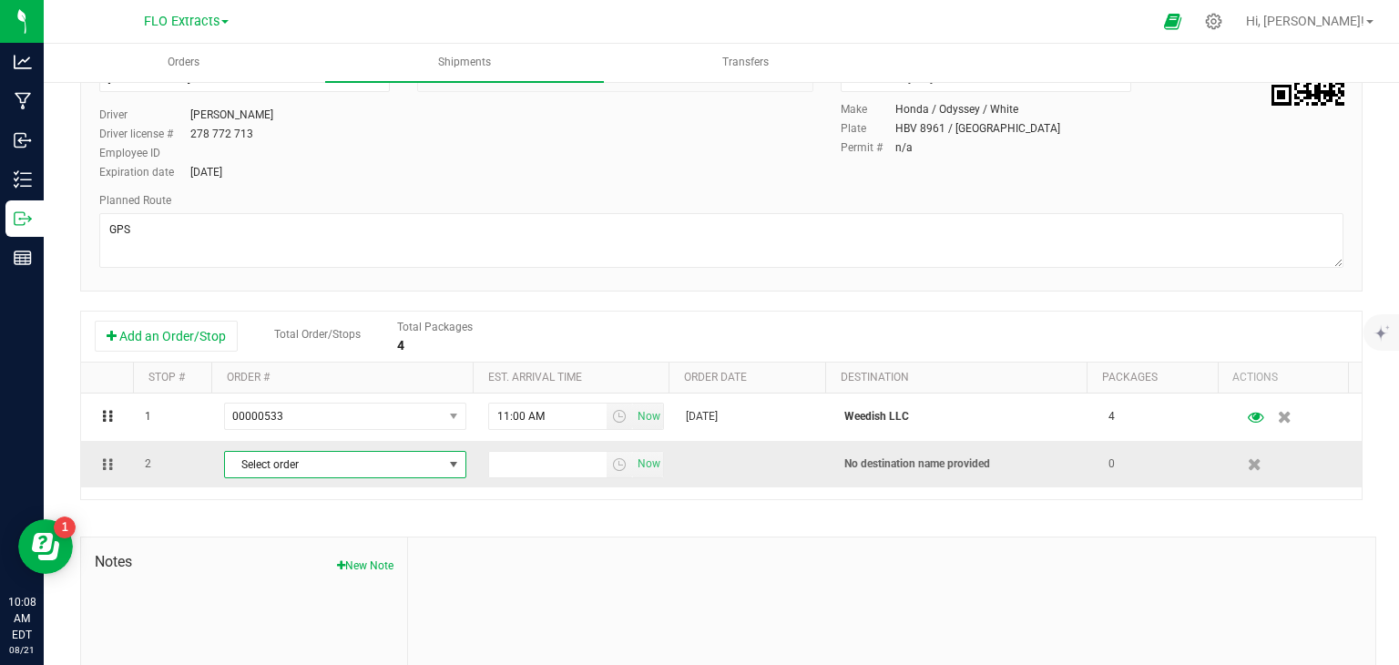
click at [295, 470] on span "Select order" at bounding box center [334, 465] width 218 height 26
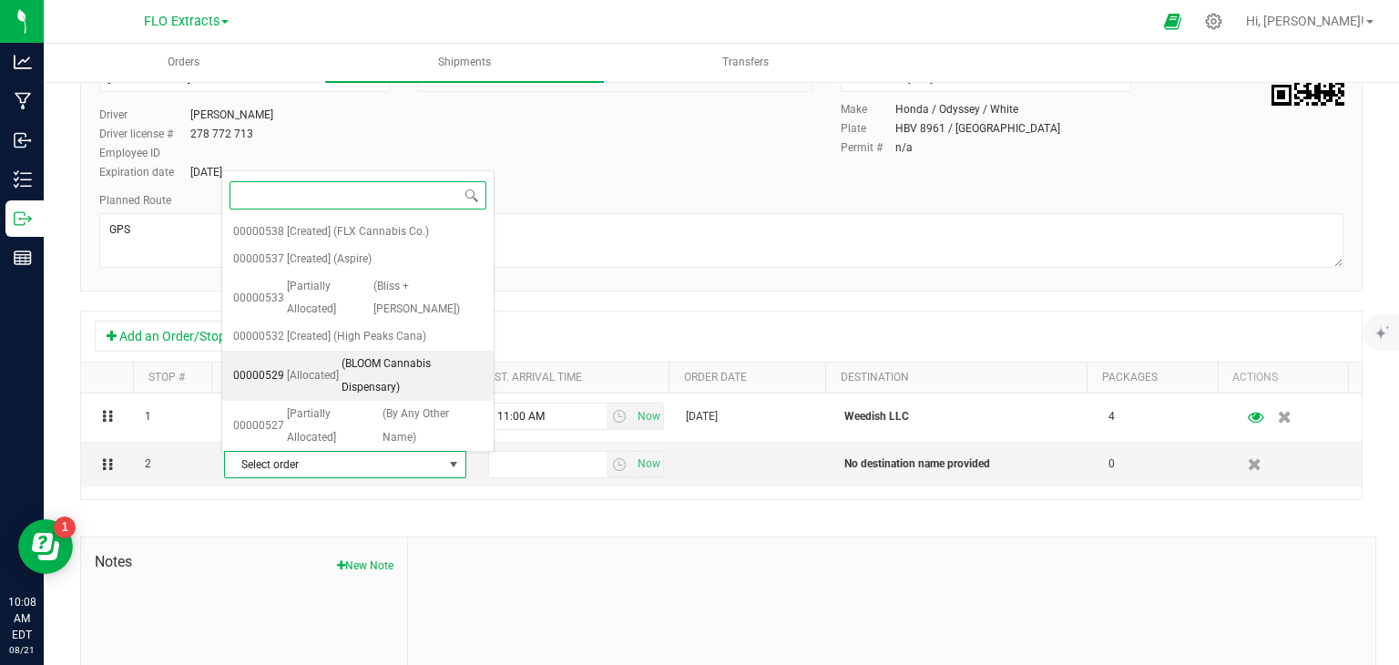
scroll to position [91, 0]
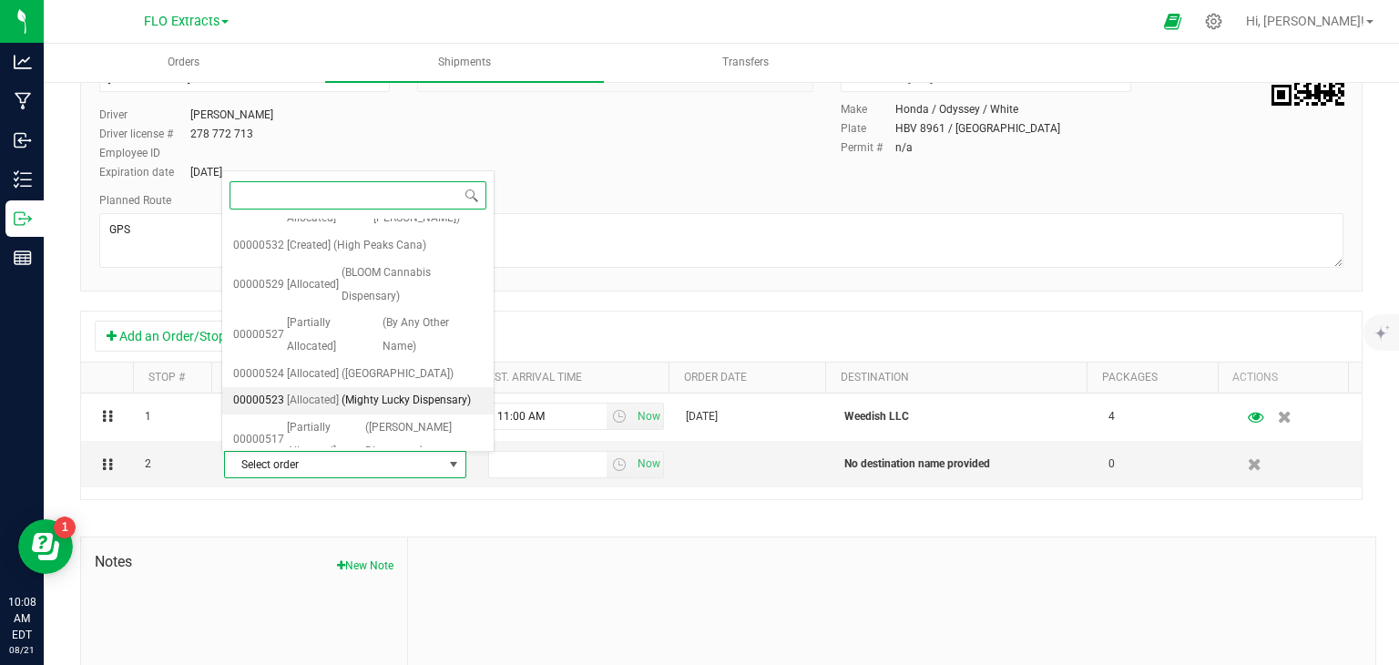
click at [310, 389] on span "[Allocated]" at bounding box center [313, 401] width 52 height 24
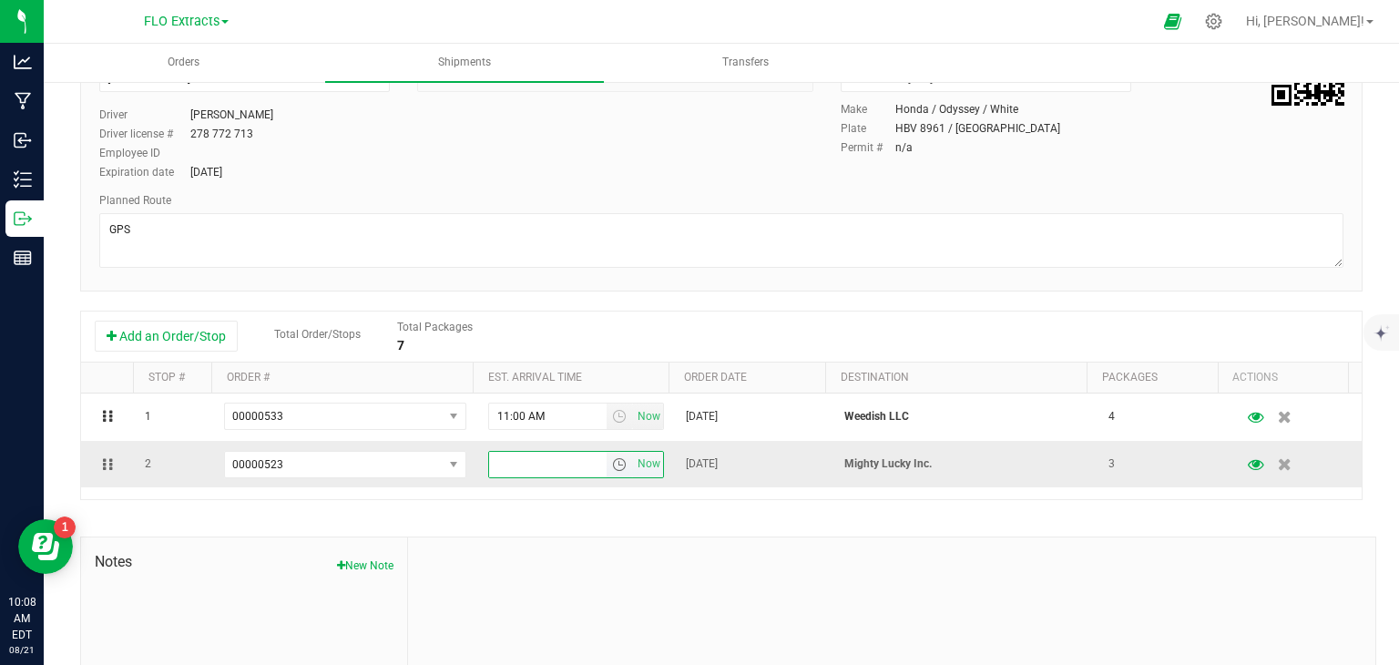
click at [531, 465] on input "text" at bounding box center [548, 465] width 118 height 26
click at [607, 460] on span "select" at bounding box center [620, 465] width 26 height 26
click at [593, 445] on li "12:00 PM" at bounding box center [564, 444] width 168 height 24
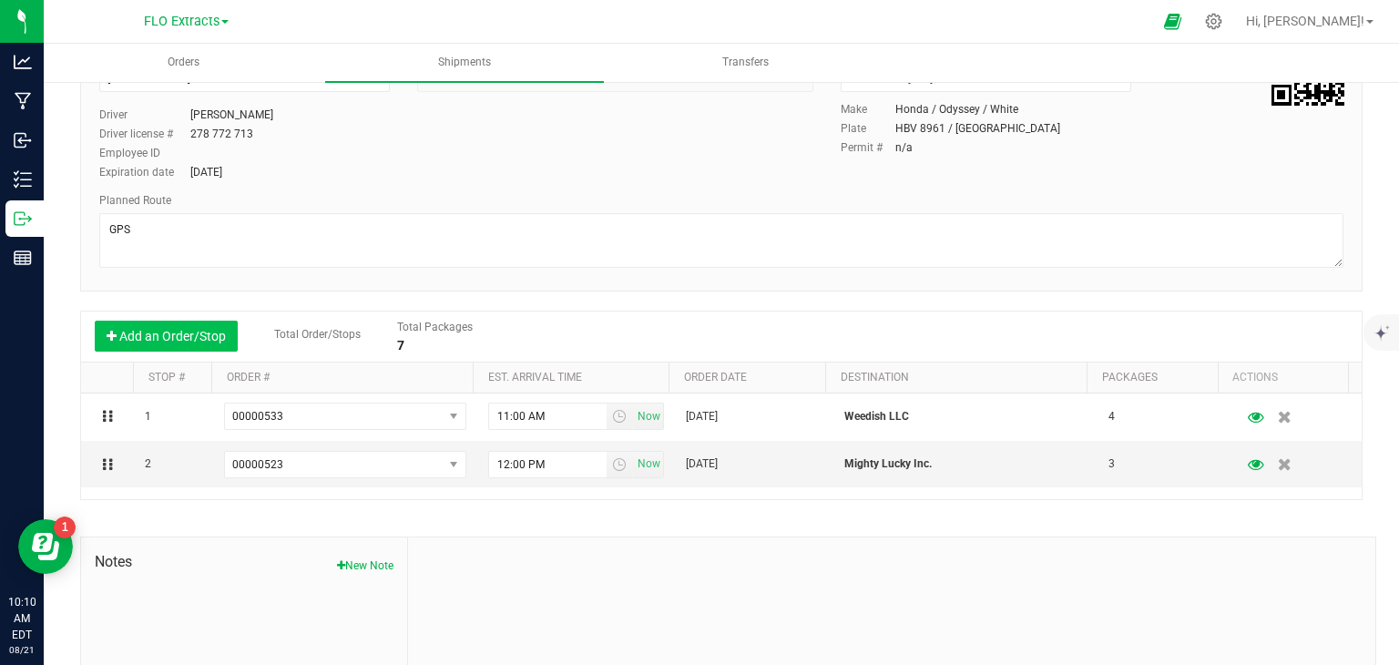
click at [188, 332] on button "Add an Order/Stop" at bounding box center [166, 336] width 143 height 31
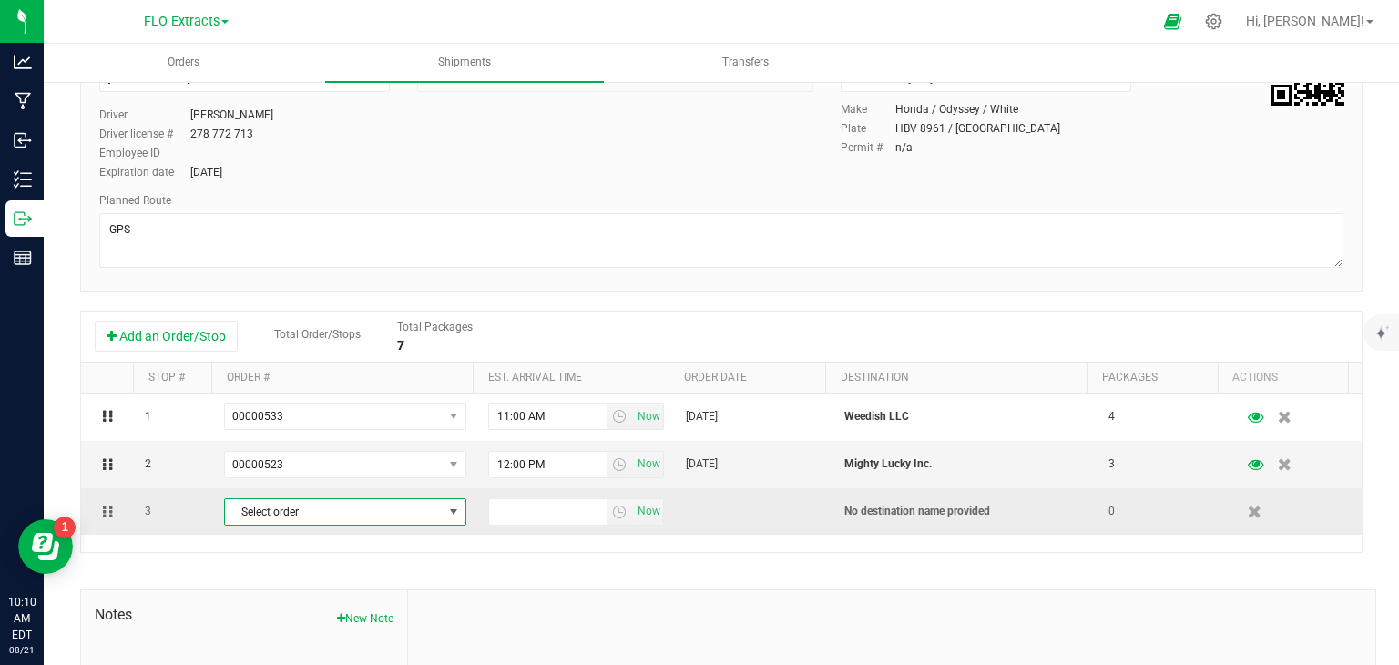
click at [277, 514] on span "Select order" at bounding box center [334, 512] width 218 height 26
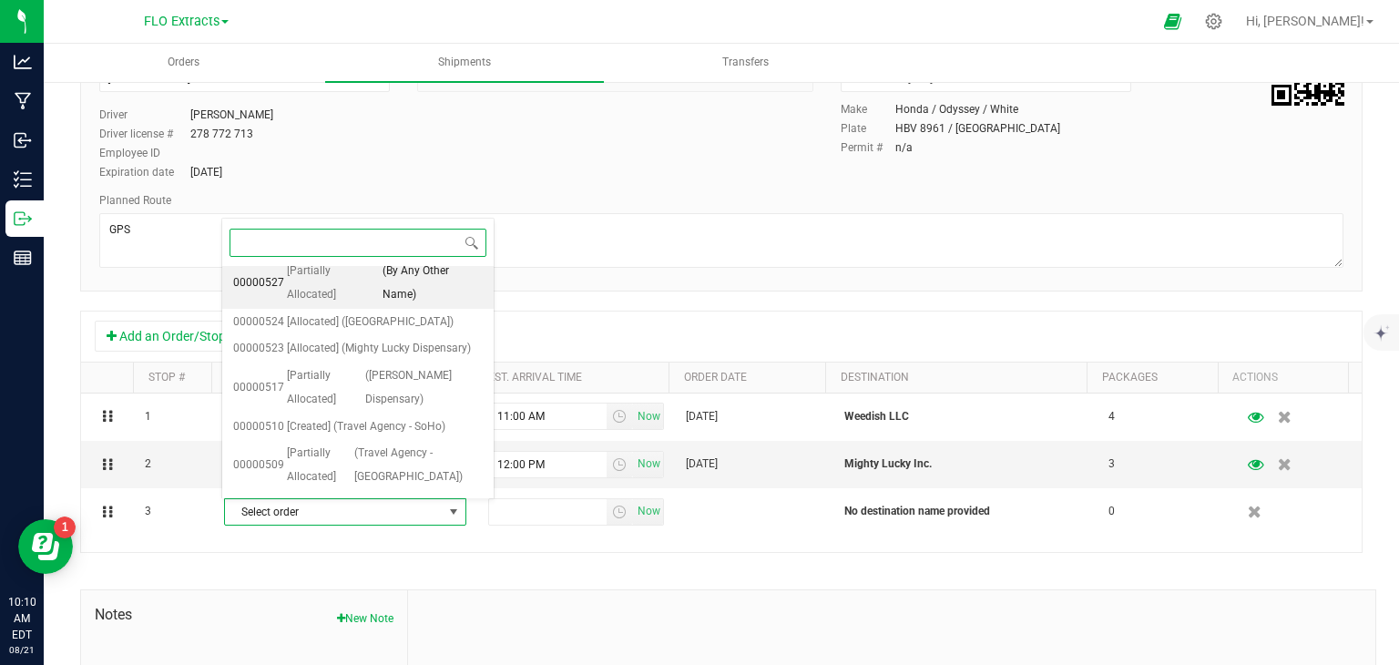
scroll to position [168, 0]
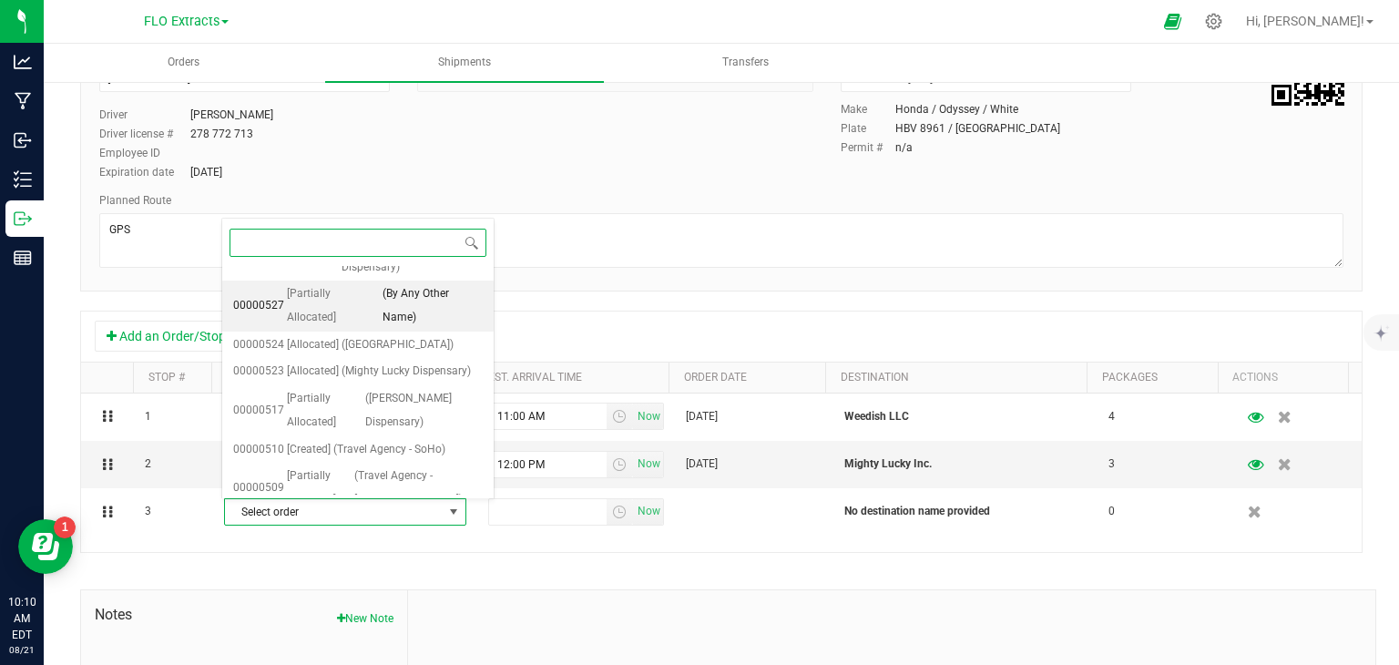
click at [328, 282] on span "[Partially Allocated]" at bounding box center [333, 305] width 93 height 46
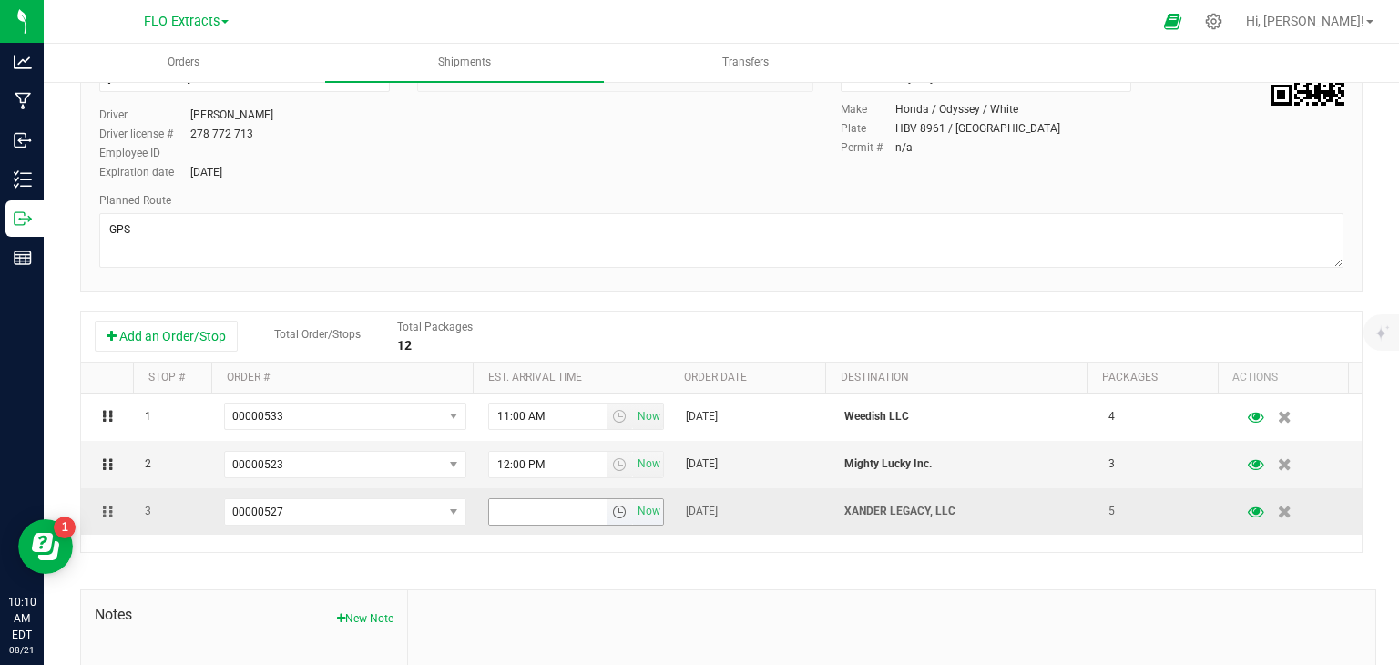
click at [536, 509] on input "text" at bounding box center [548, 512] width 118 height 26
type input "1:00 PM"
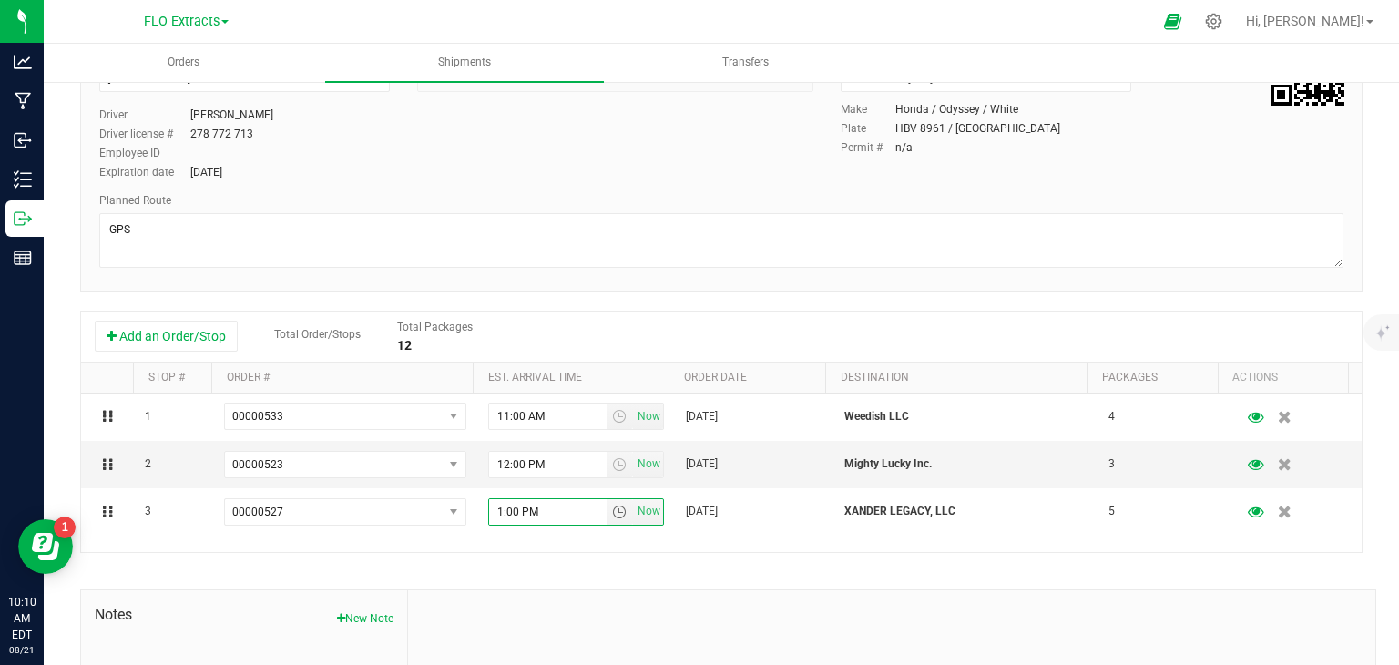
click at [624, 566] on div "Shipment # 20250821-001 Created Shipment Date [DATE] 7:00 AM Now Distributor Fl…" at bounding box center [721, 392] width 1282 height 886
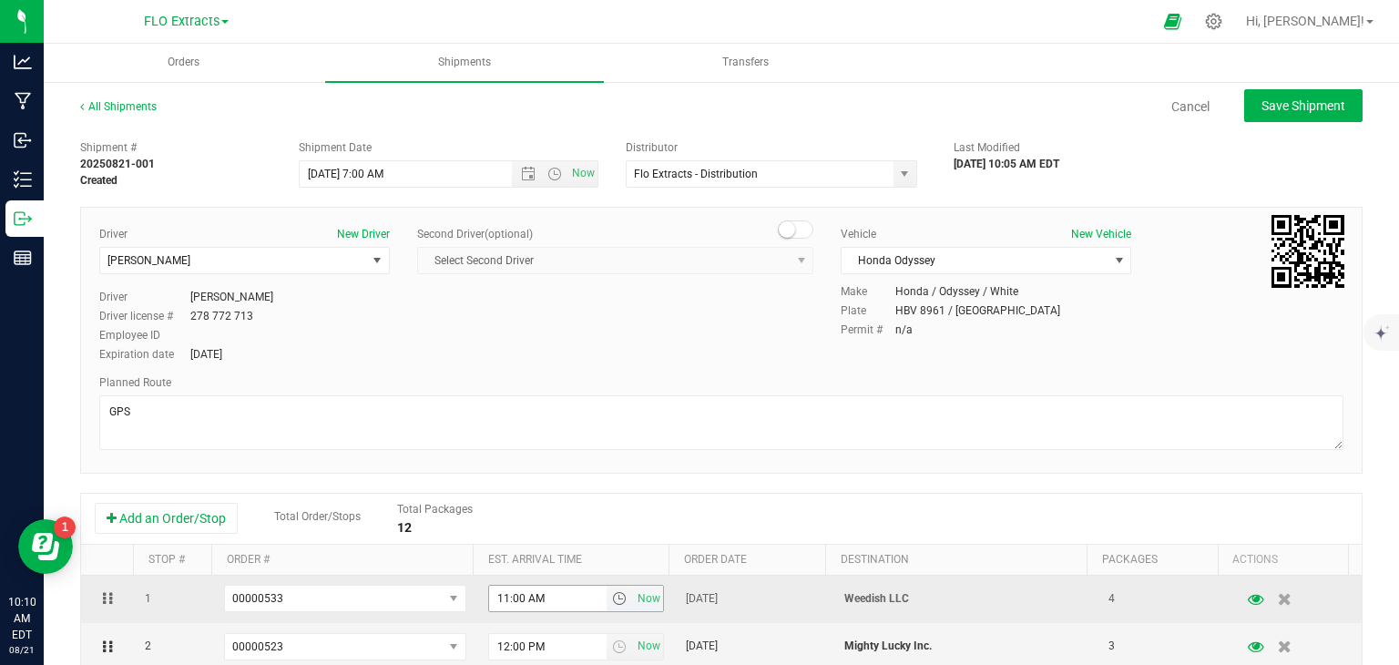
scroll to position [0, 0]
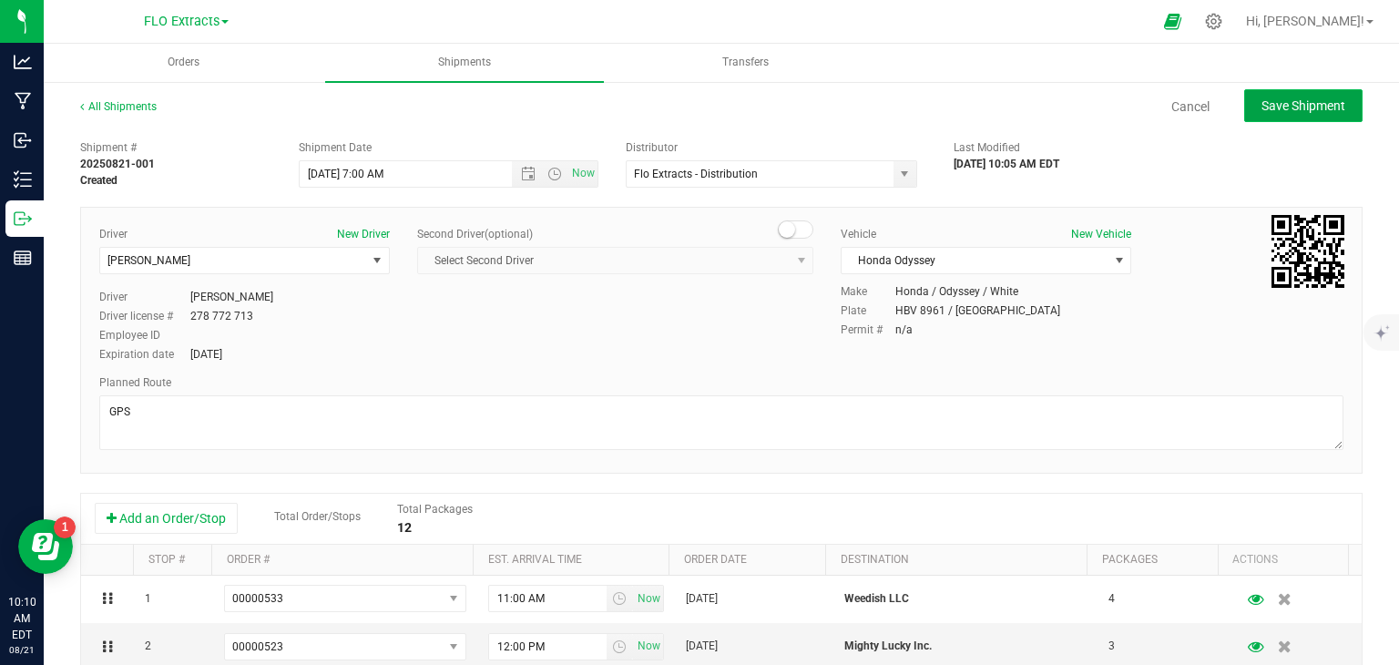
click at [1319, 98] on span "Save Shipment" at bounding box center [1303, 105] width 84 height 15
type input "[DATE] 11:00 AM"
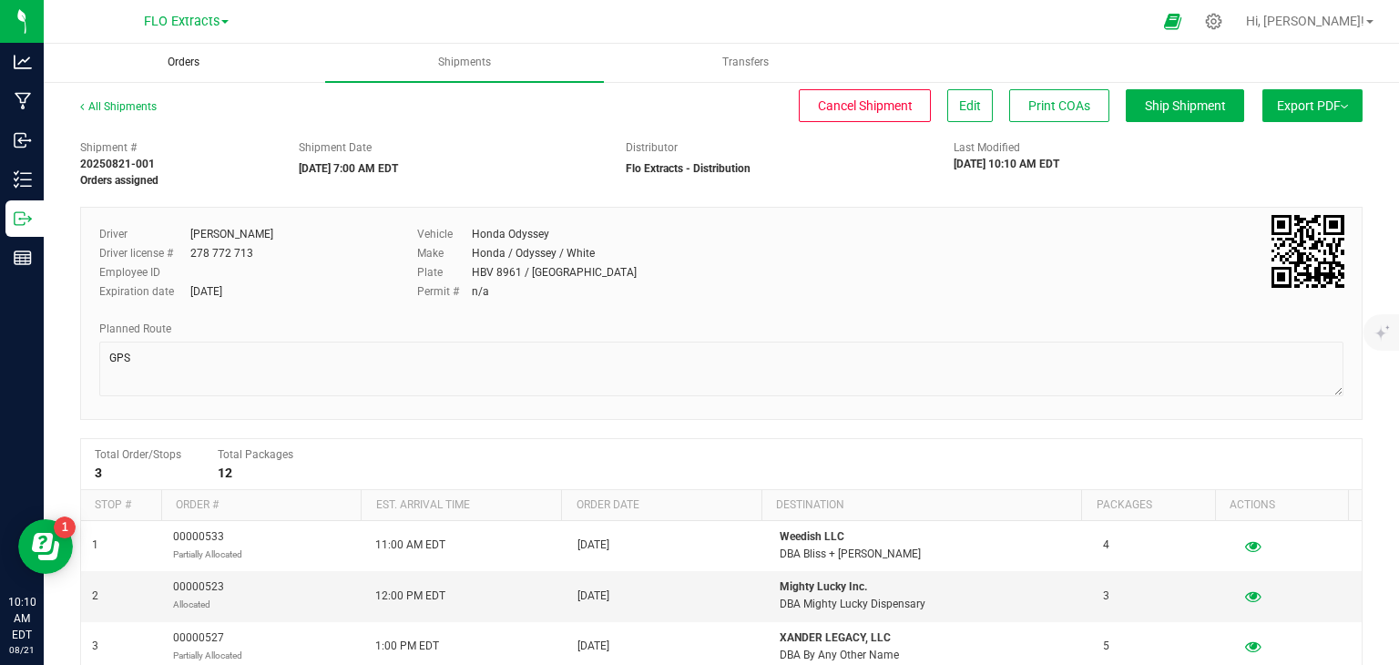
click at [187, 66] on span "Orders" at bounding box center [183, 62] width 81 height 15
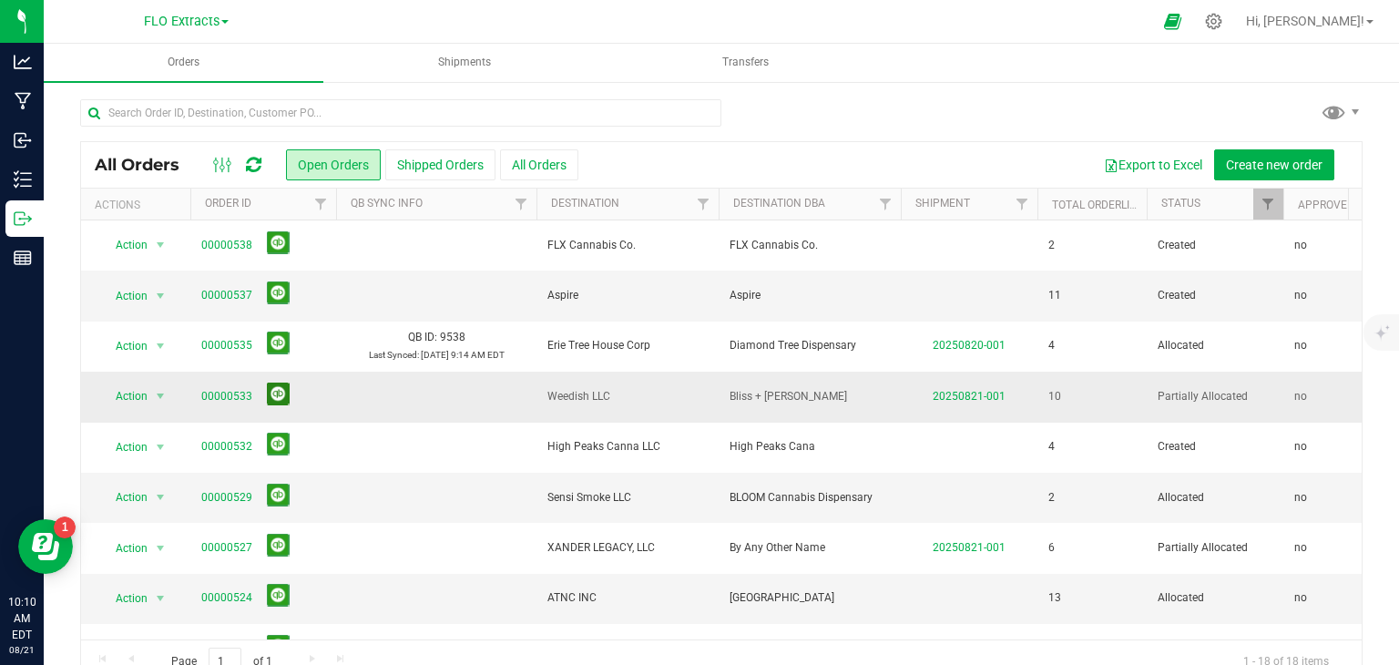
click at [275, 397] on button at bounding box center [278, 394] width 23 height 23
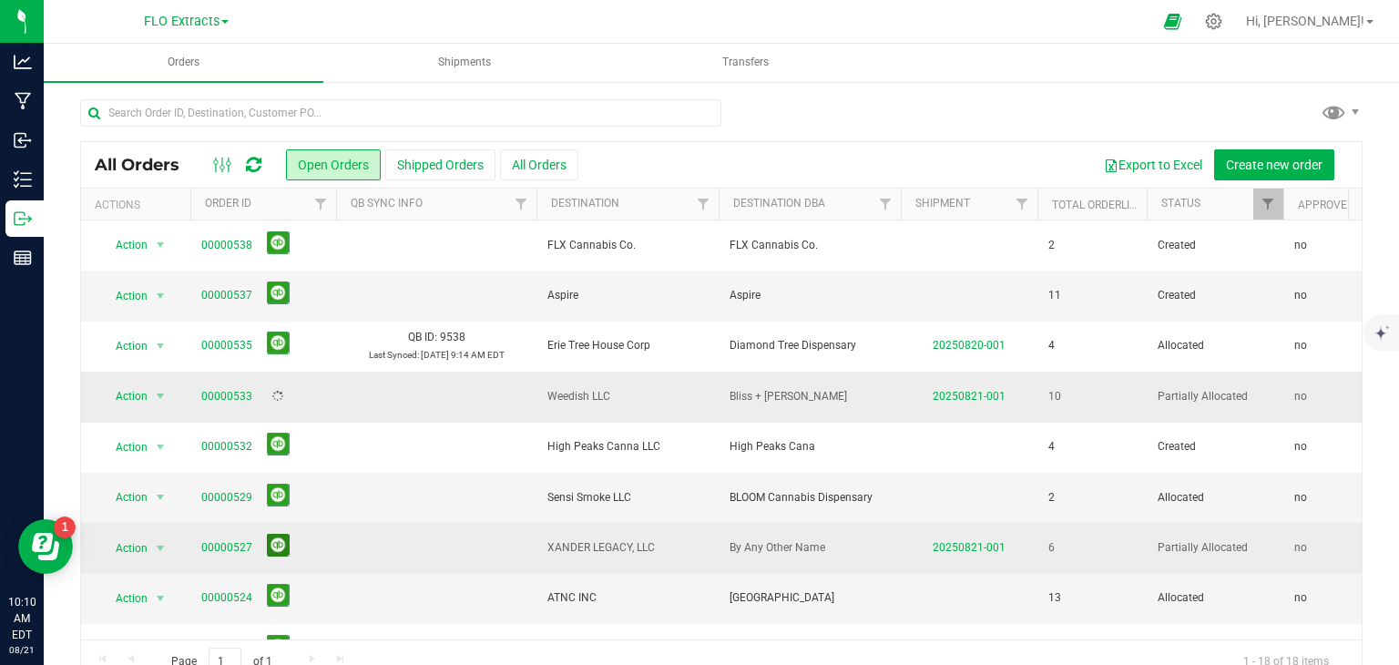
click at [277, 545] on button at bounding box center [278, 545] width 23 height 23
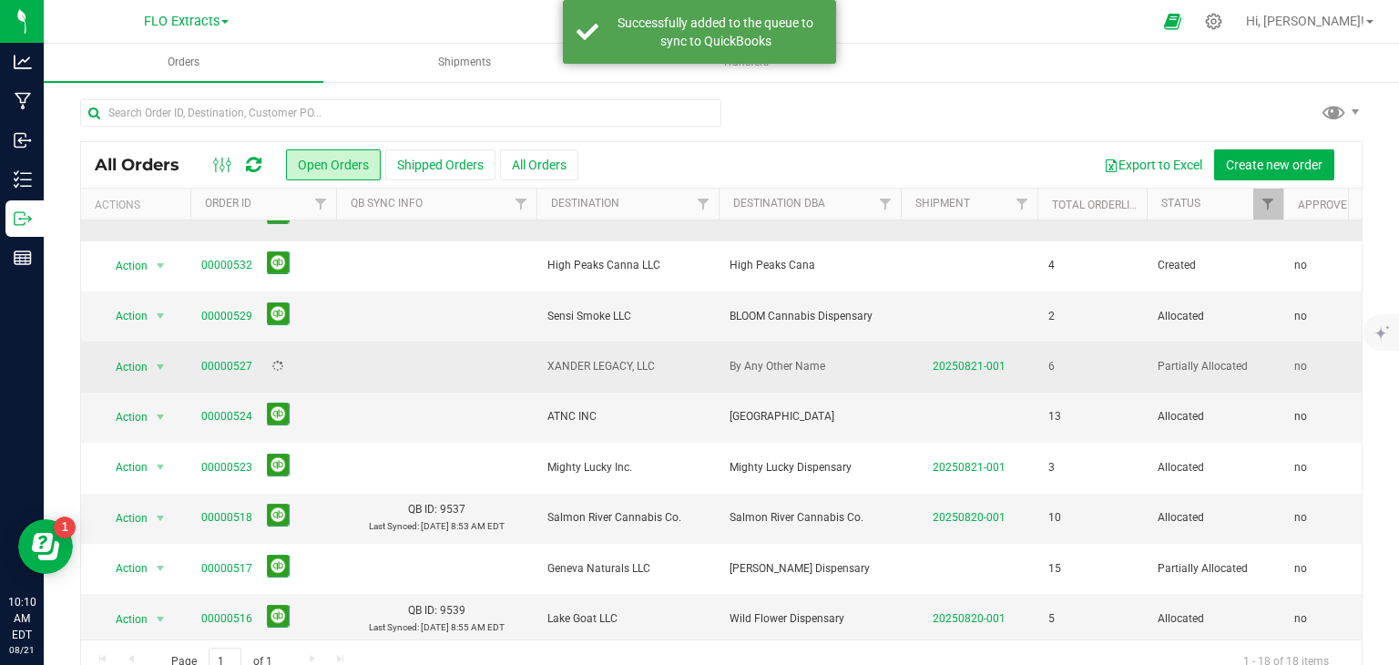
scroll to position [182, 0]
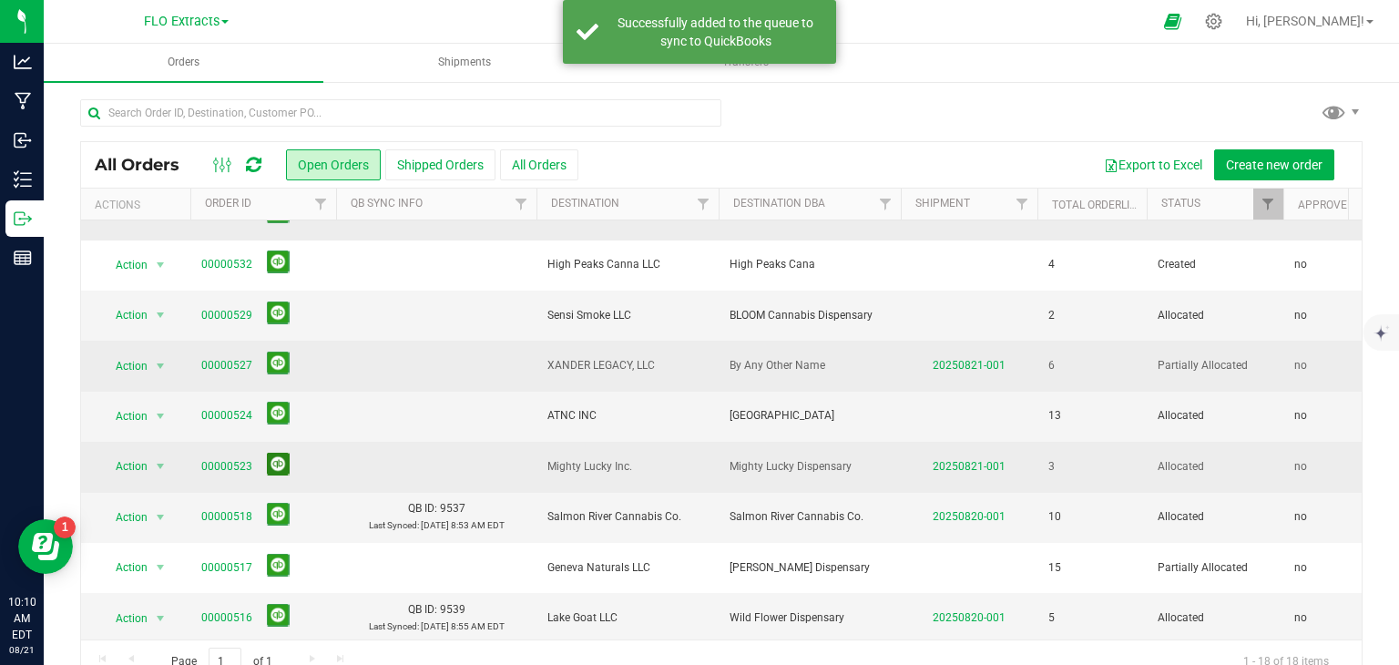
click at [277, 460] on button at bounding box center [278, 464] width 23 height 23
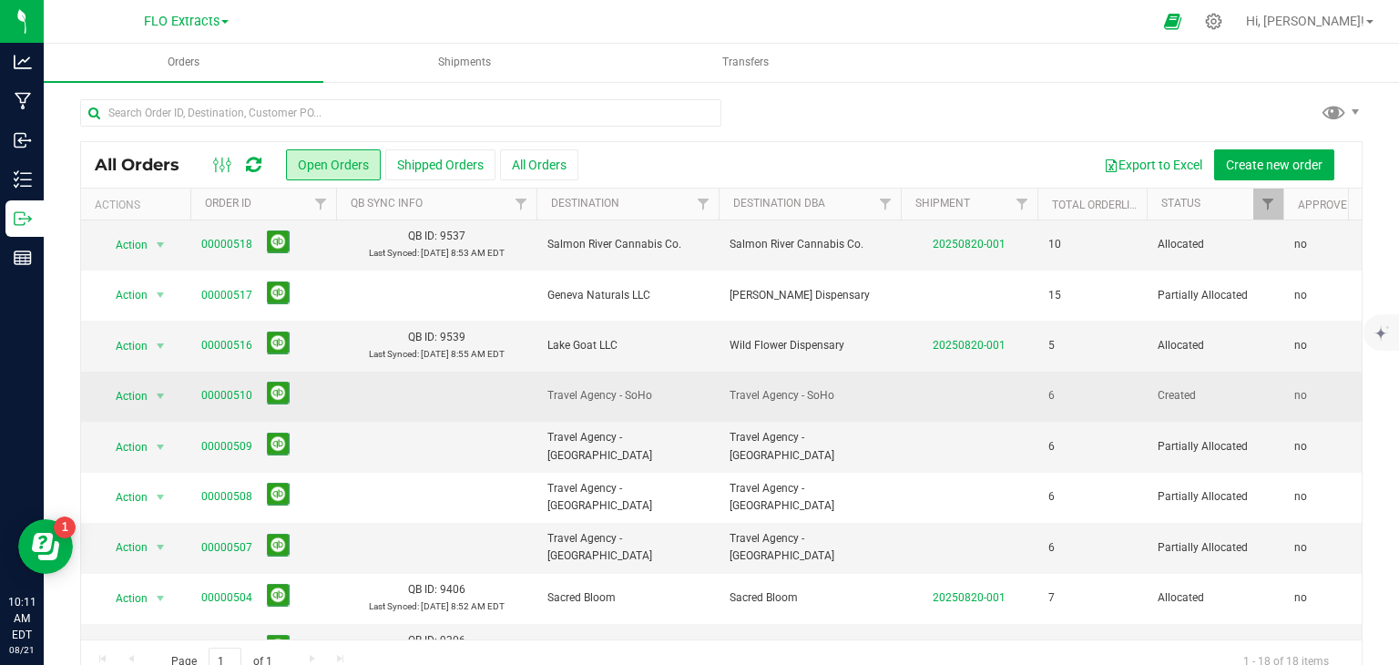
scroll to position [499, 0]
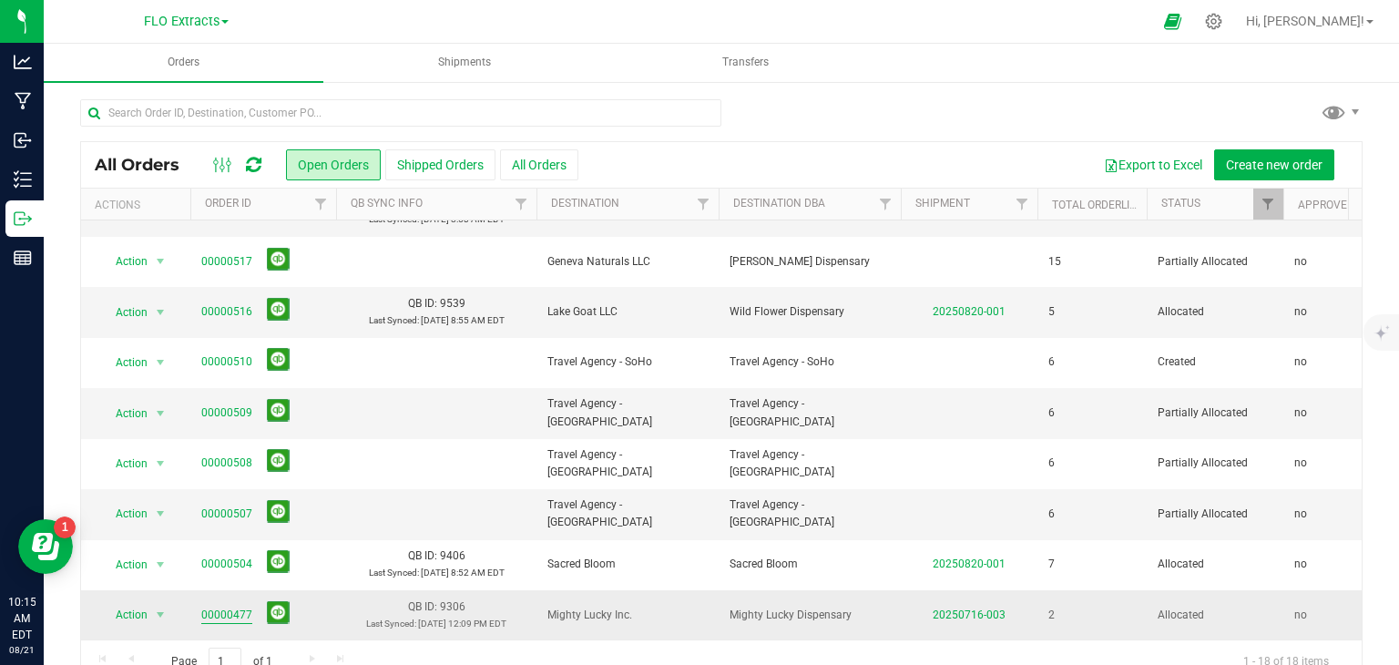
click at [233, 607] on link "00000477" at bounding box center [226, 615] width 51 height 17
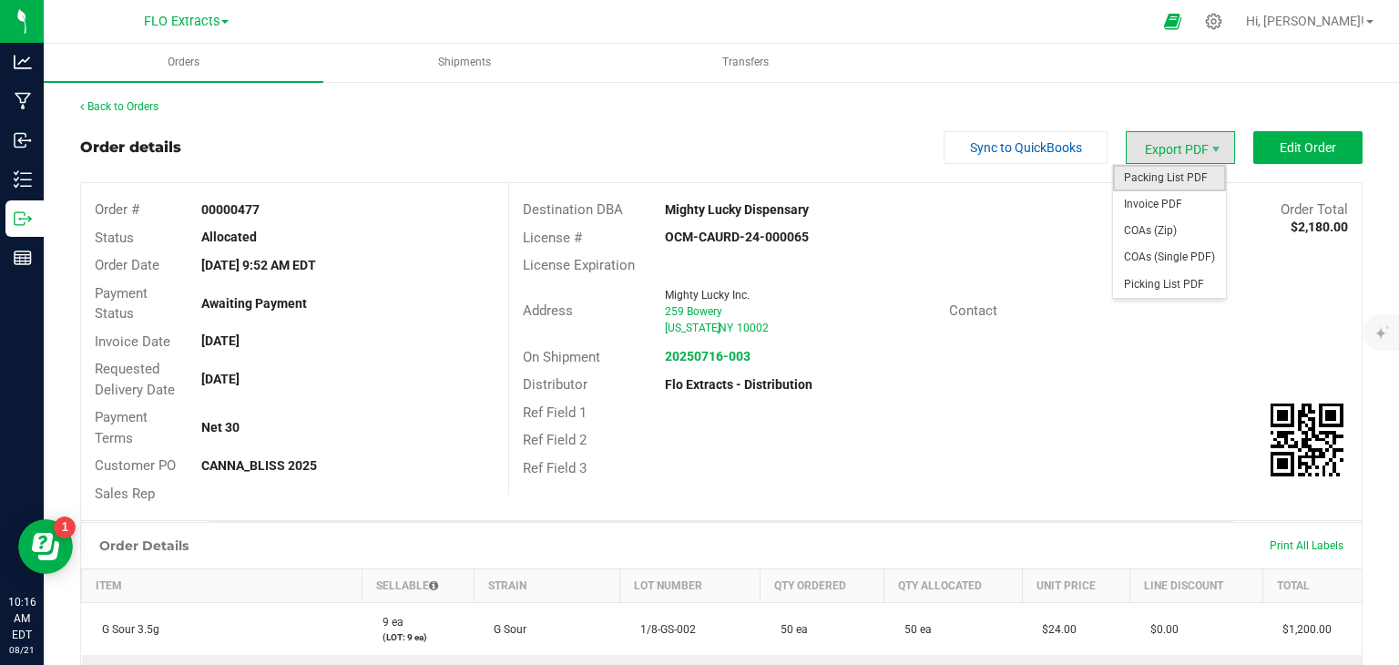
click at [1160, 172] on span "Packing List PDF" at bounding box center [1169, 178] width 113 height 26
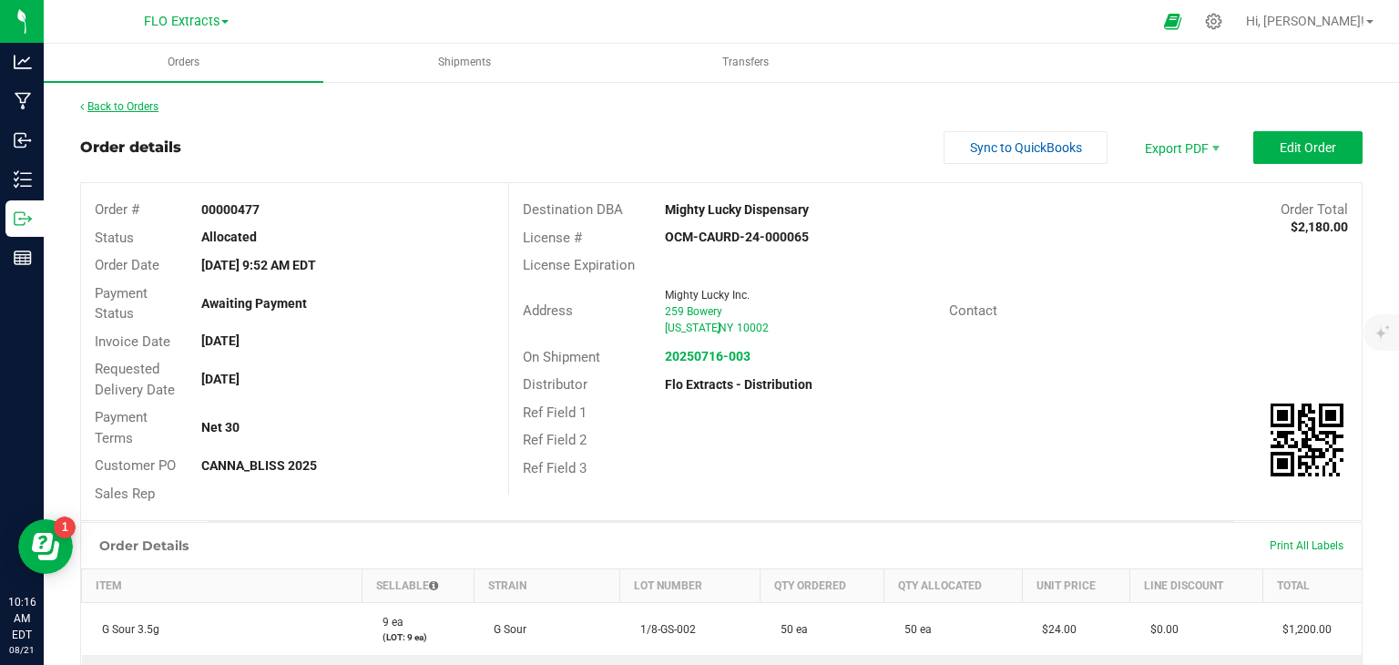
click at [113, 103] on link "Back to Orders" at bounding box center [119, 106] width 78 height 13
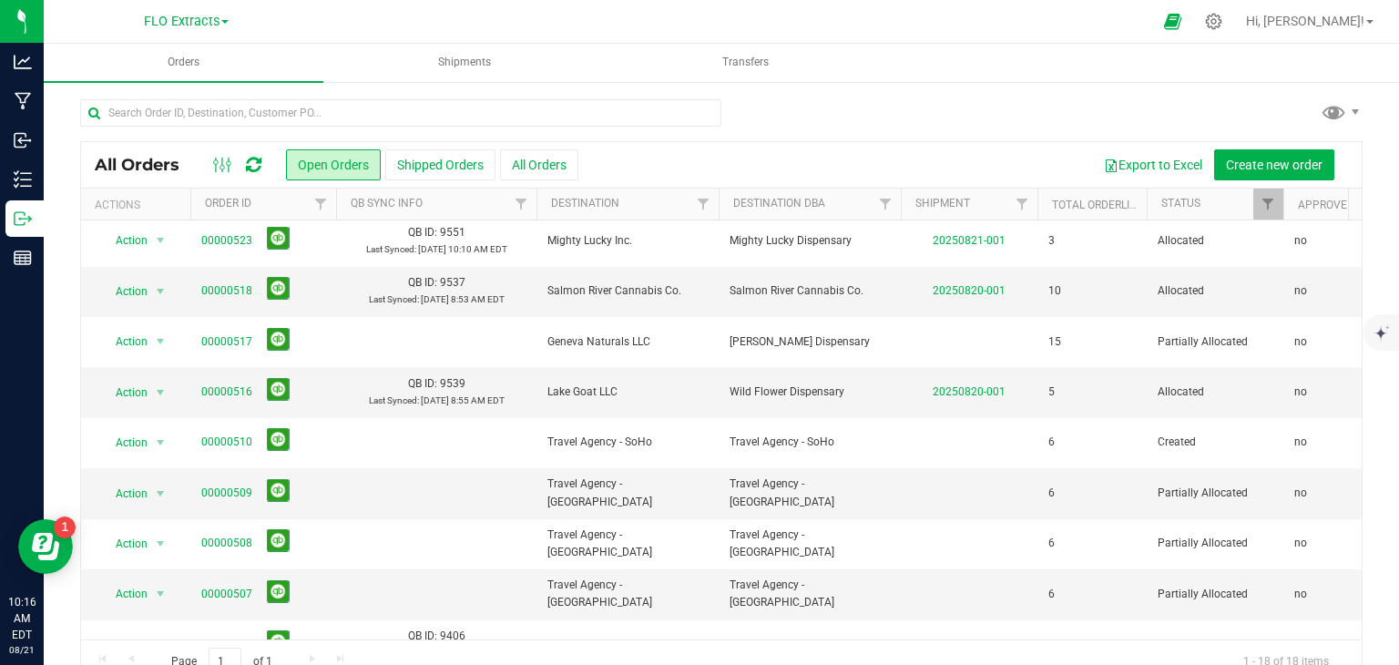
scroll to position [317, 0]
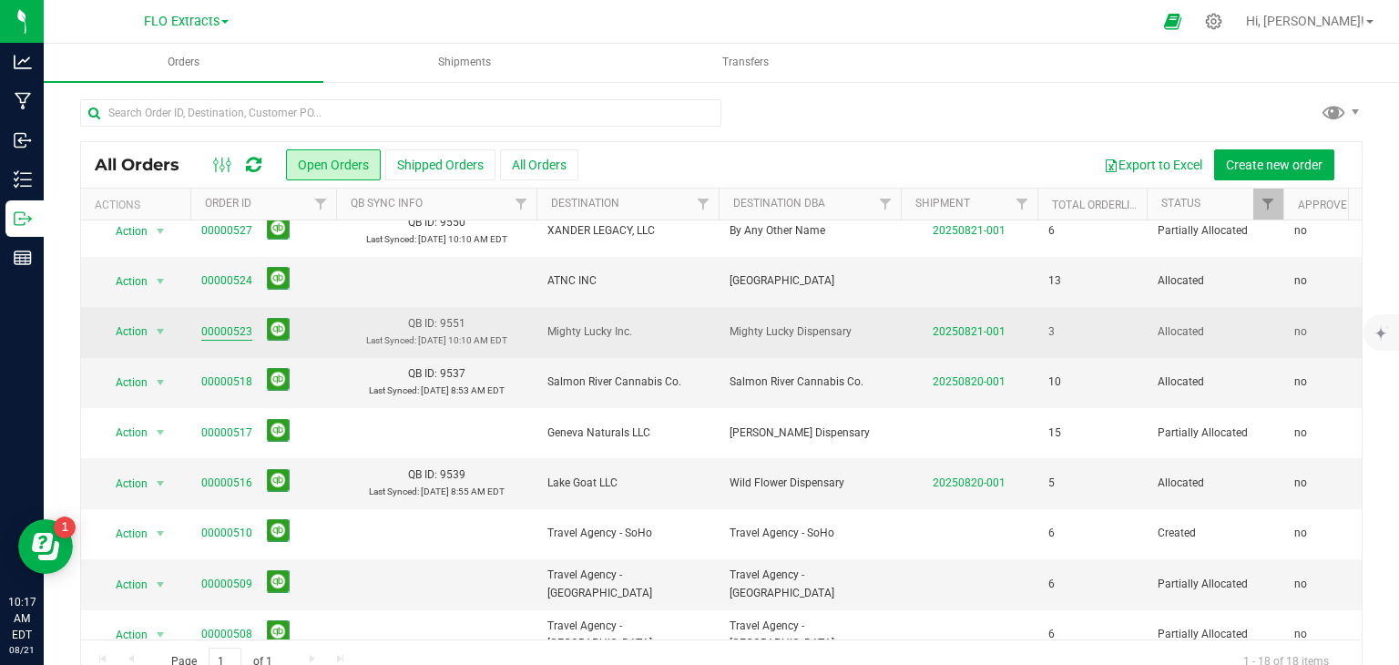
click at [220, 330] on link "00000523" at bounding box center [226, 331] width 51 height 17
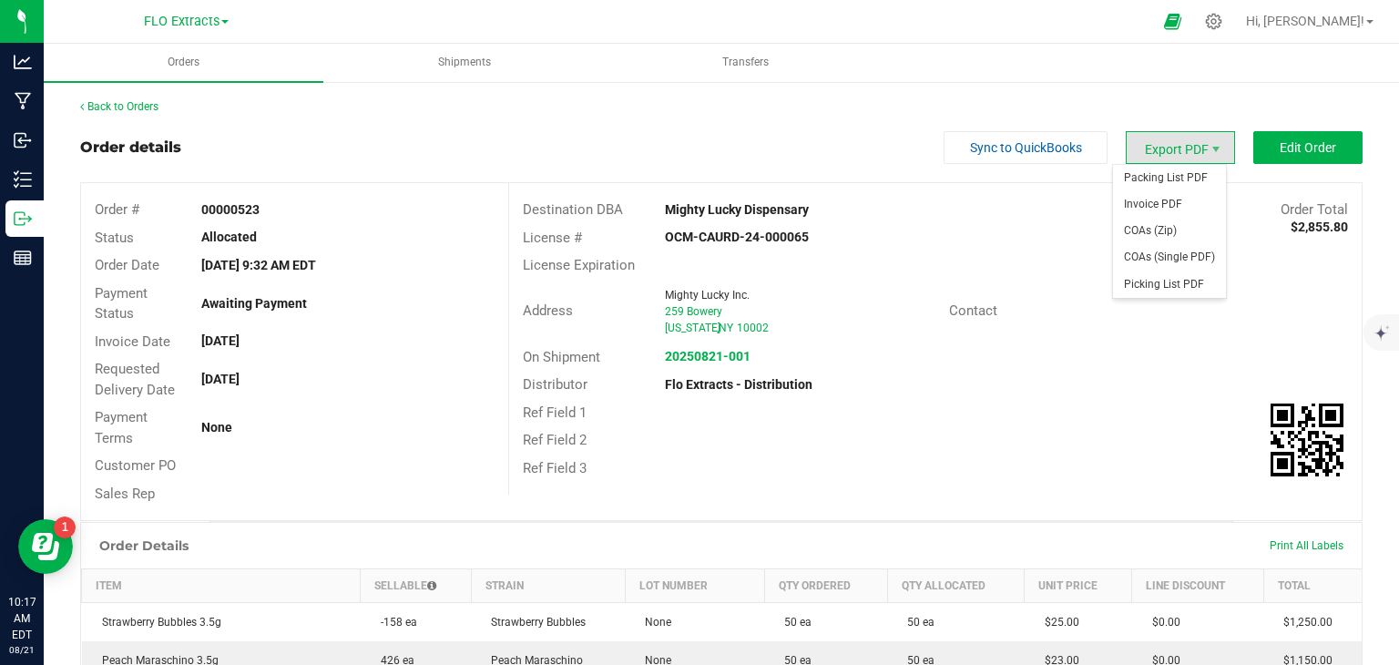
click at [1155, 143] on span "Export PDF" at bounding box center [1180, 147] width 109 height 33
click at [1168, 176] on span "Packing List PDF" at bounding box center [1169, 178] width 113 height 26
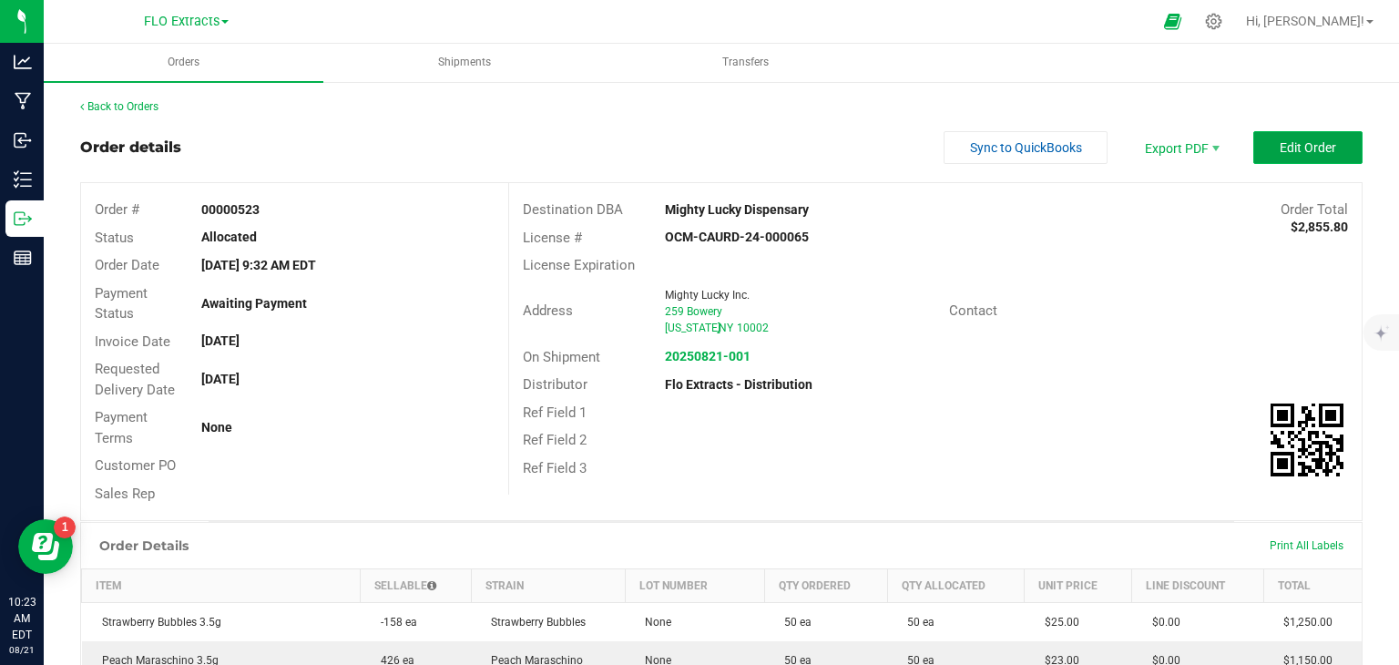
click at [1304, 140] on span "Edit Order" at bounding box center [1308, 147] width 56 height 15
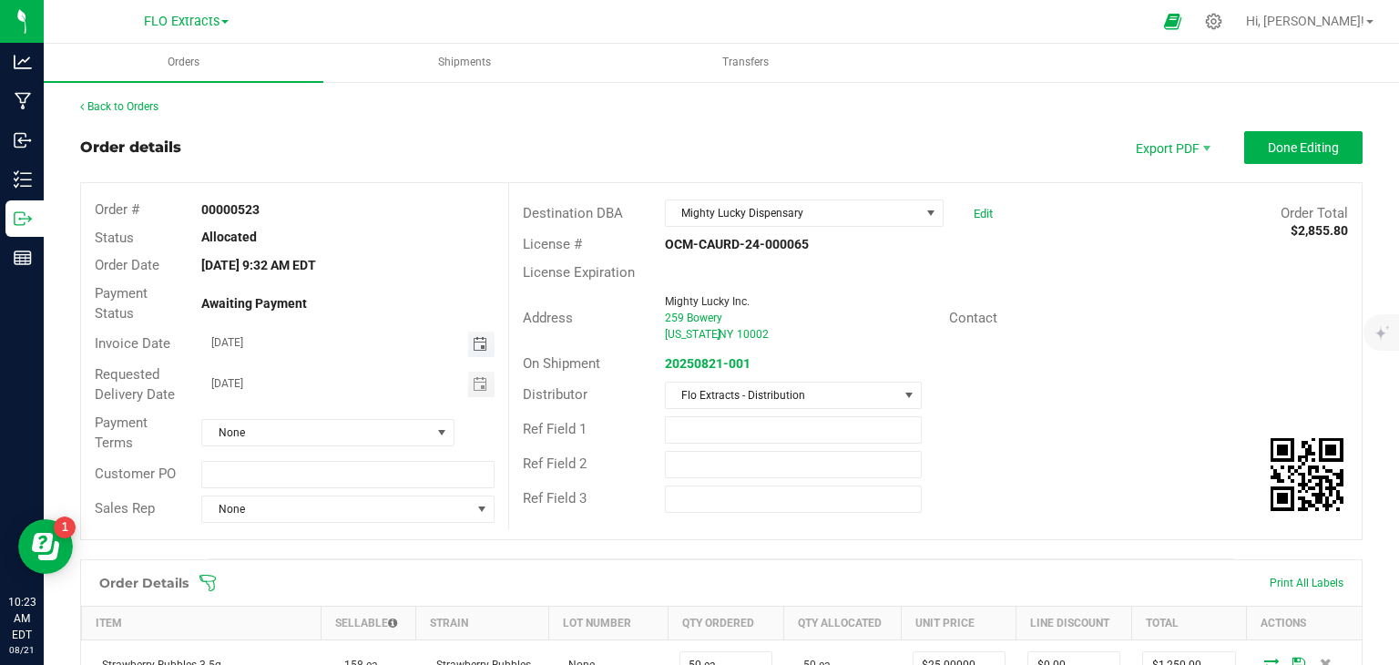
click at [477, 347] on span "Toggle calendar" at bounding box center [480, 344] width 15 height 15
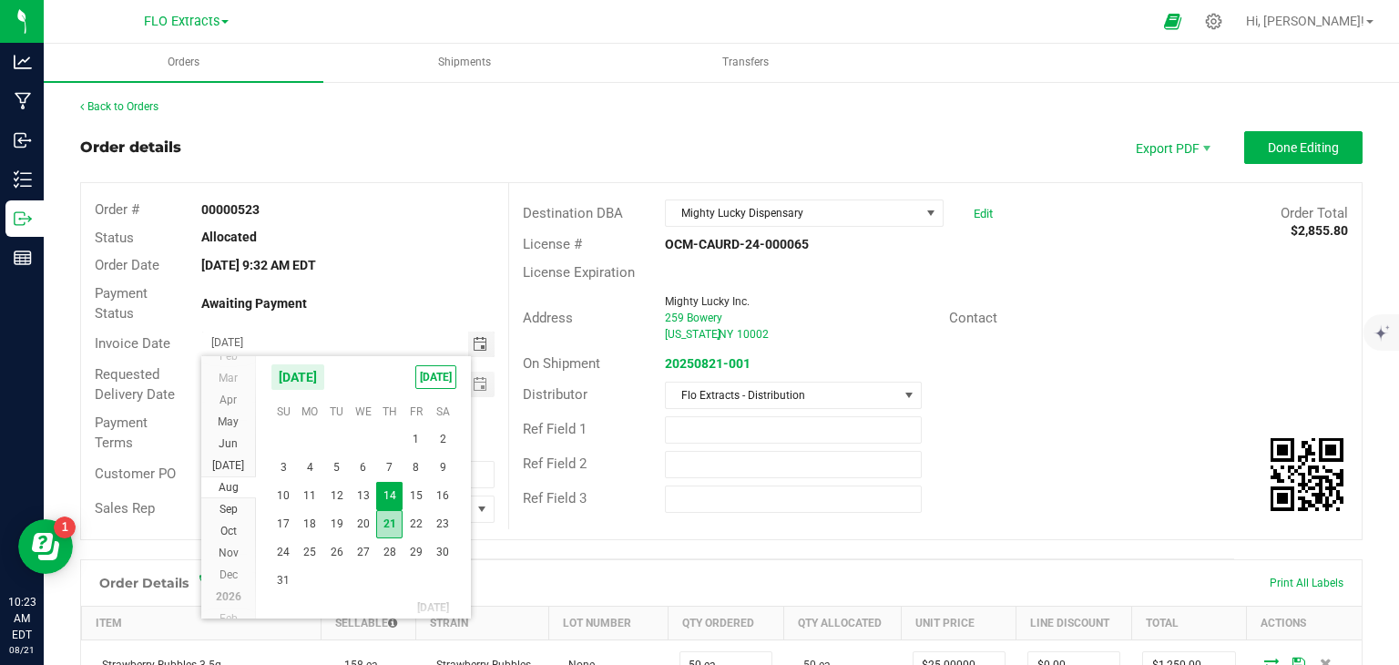
click at [390, 522] on span "21" at bounding box center [389, 524] width 26 height 28
type input "[DATE]"
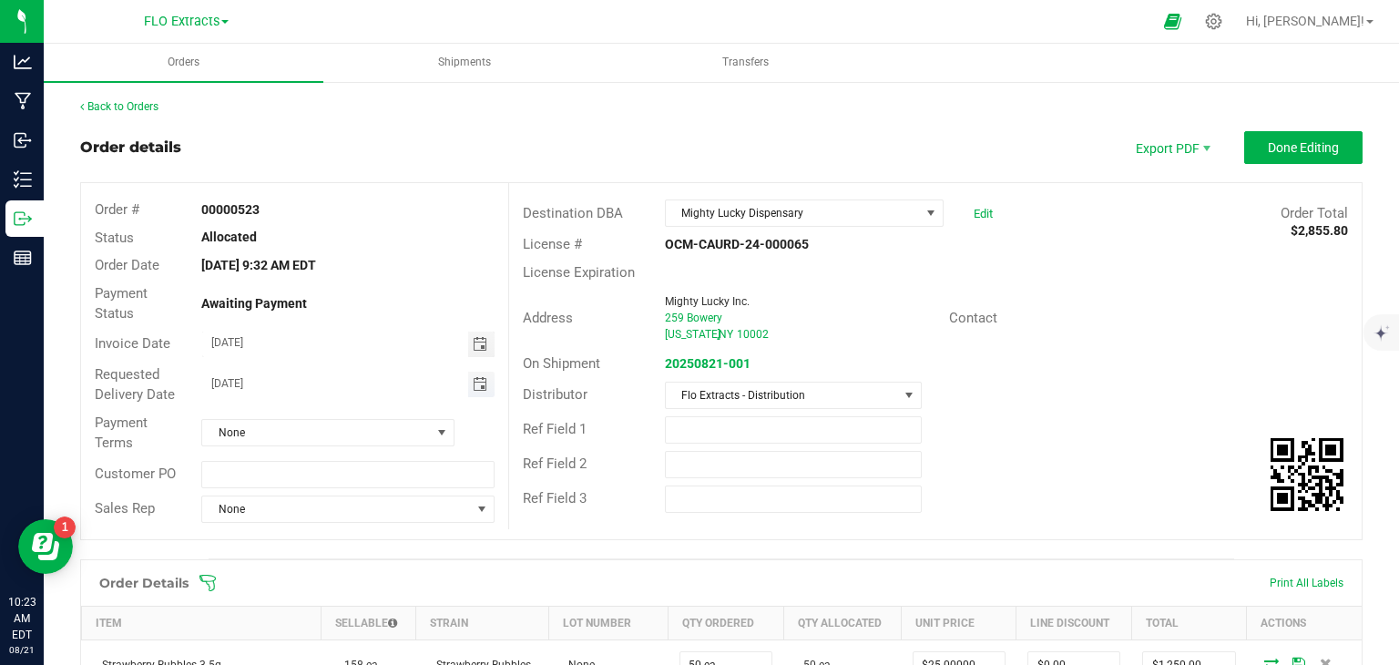
click at [478, 382] on span "Toggle calendar" at bounding box center [480, 384] width 15 height 15
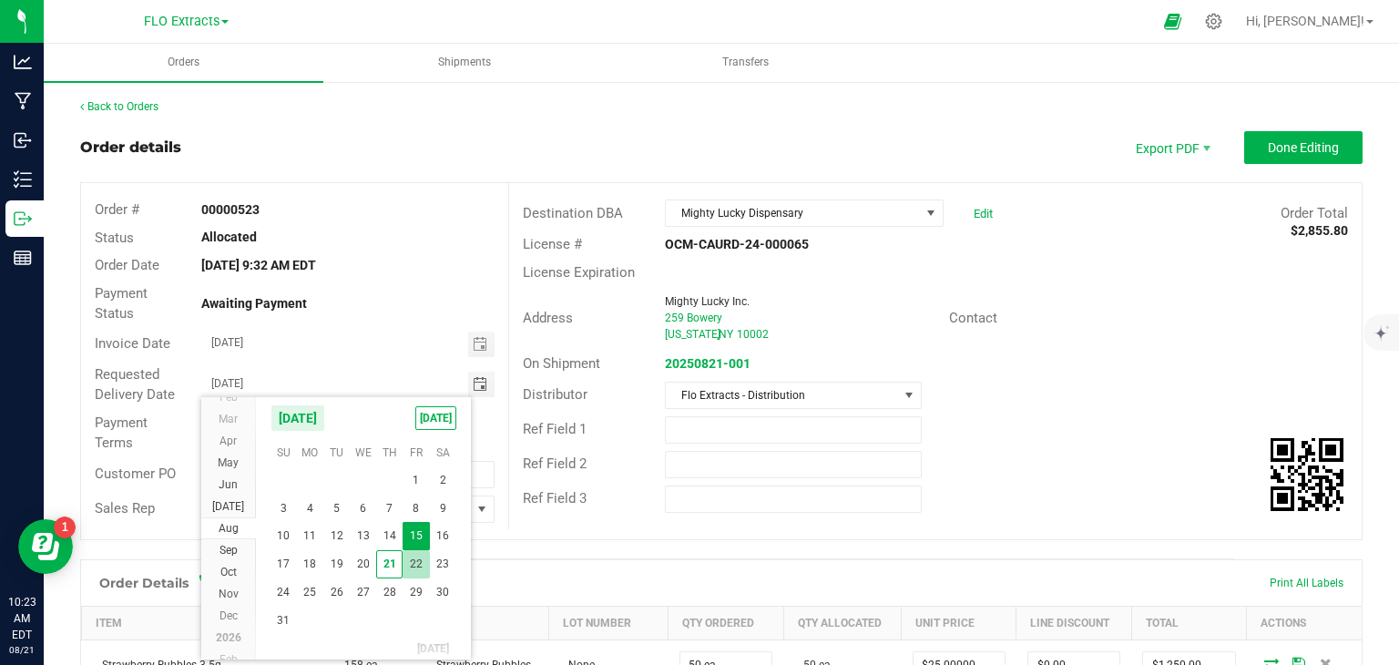
click at [412, 558] on span "22" at bounding box center [416, 564] width 26 height 28
type input "[DATE]"
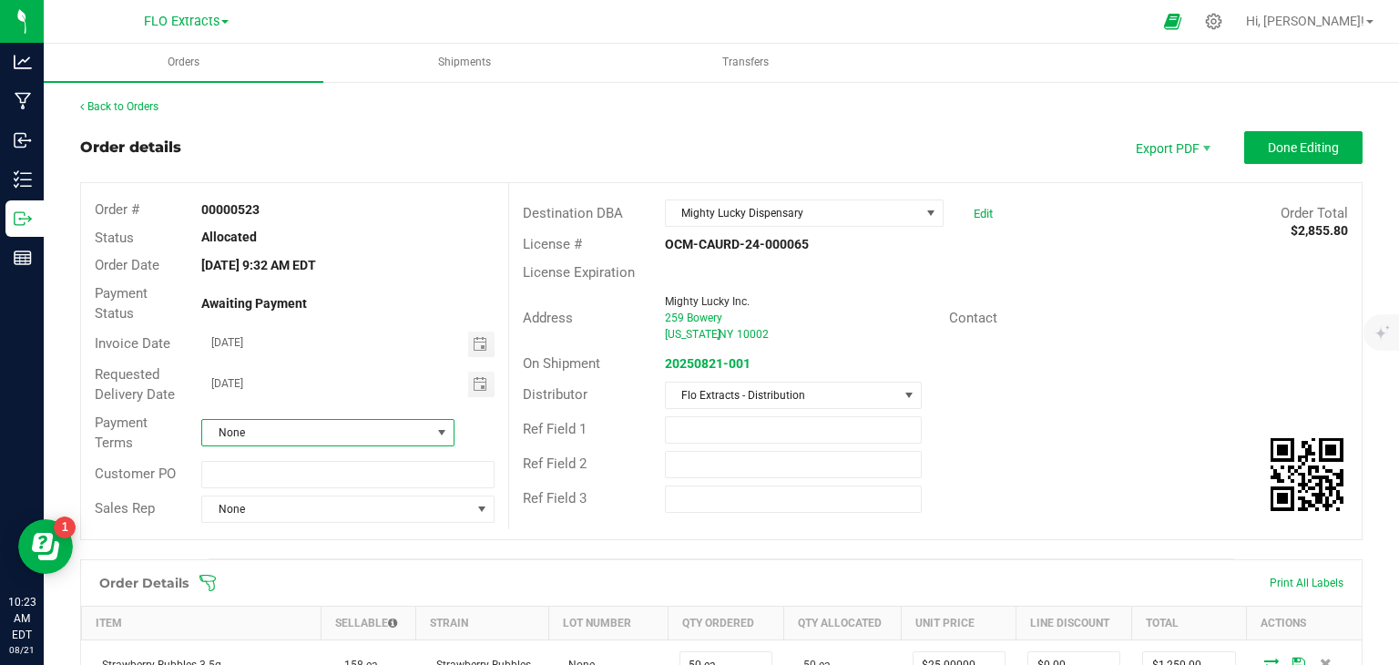
click at [342, 430] on span "None" at bounding box center [316, 433] width 229 height 26
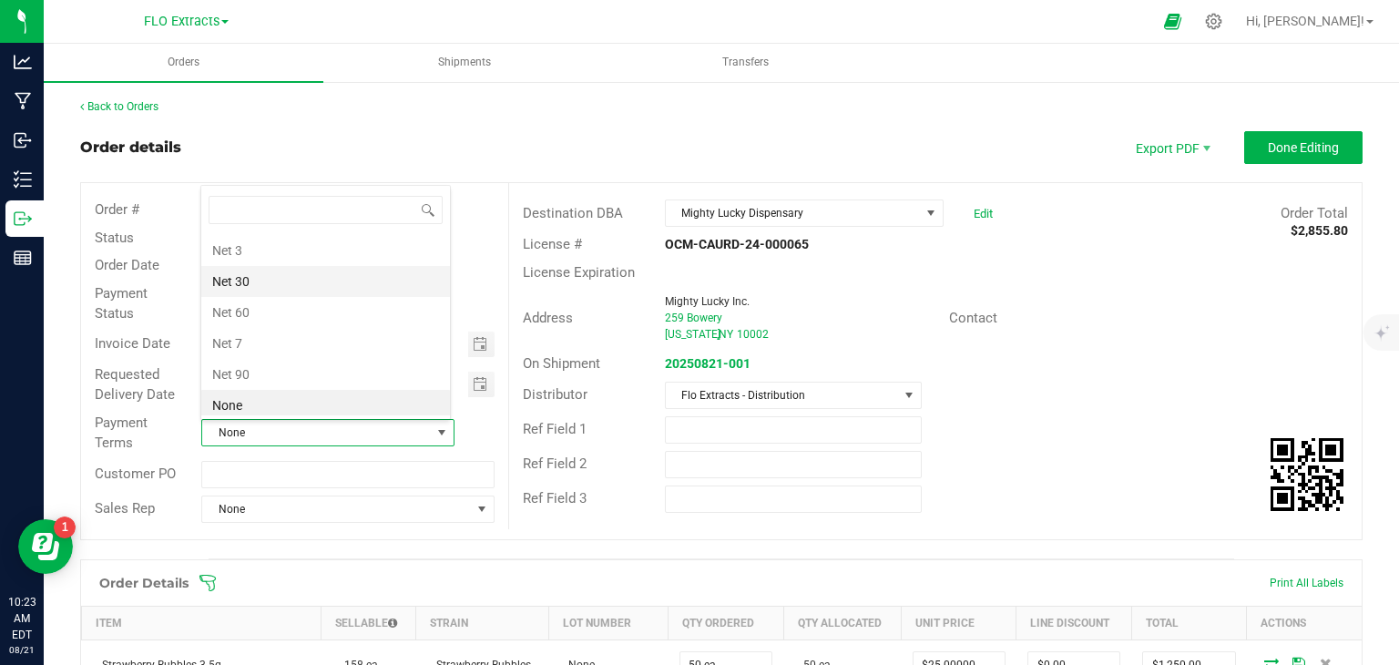
click at [266, 274] on li "Net 30" at bounding box center [325, 281] width 249 height 31
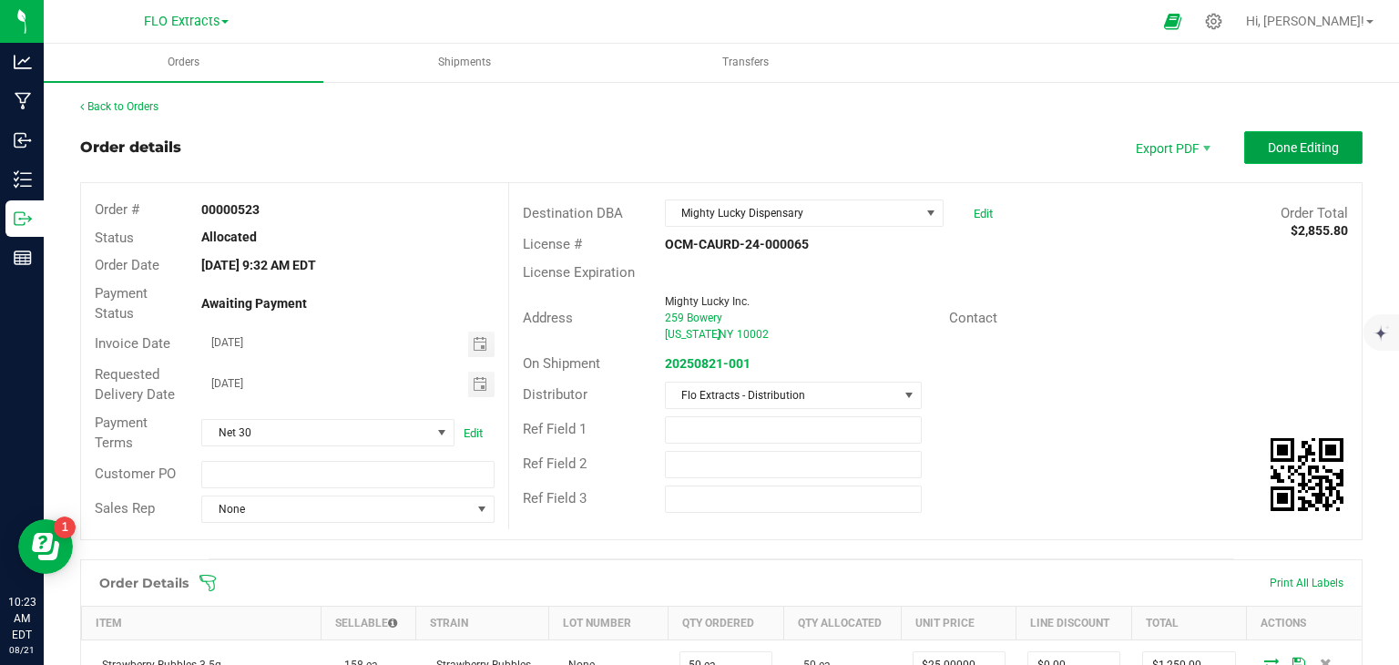
click at [1273, 145] on span "Done Editing" at bounding box center [1303, 147] width 71 height 15
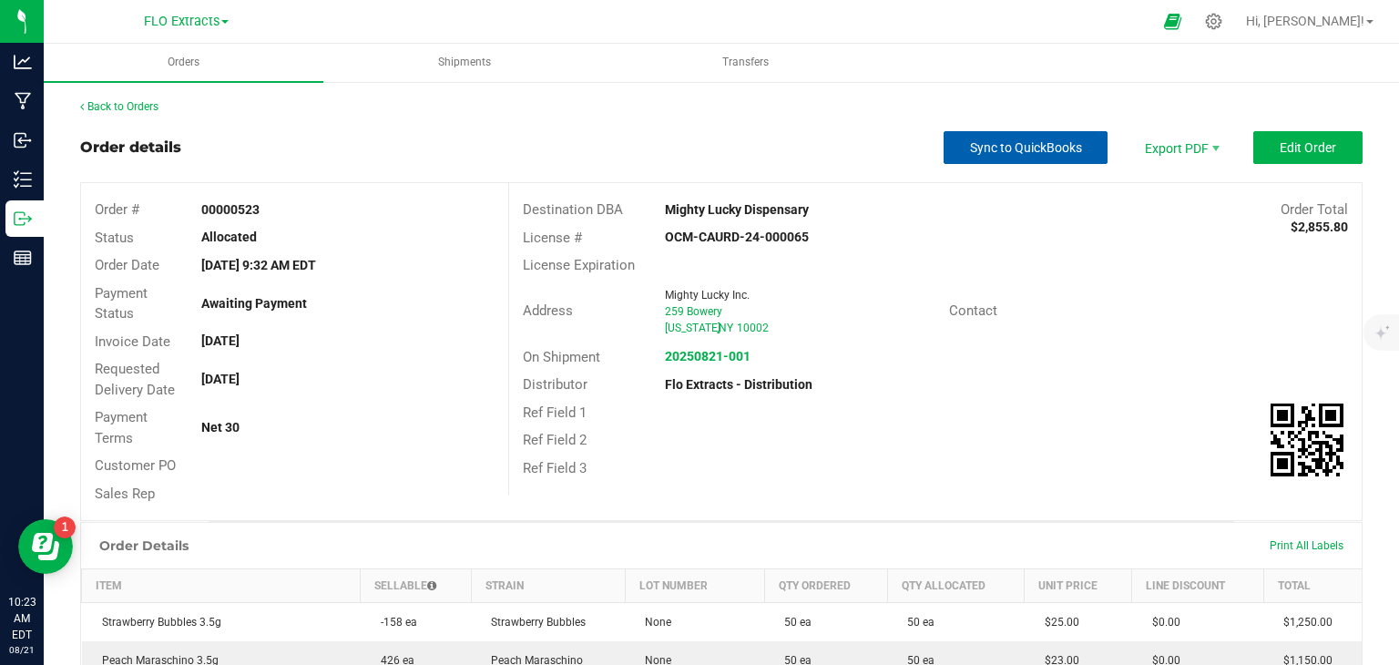
click at [1008, 151] on span "Sync to QuickBooks" at bounding box center [1026, 147] width 112 height 15
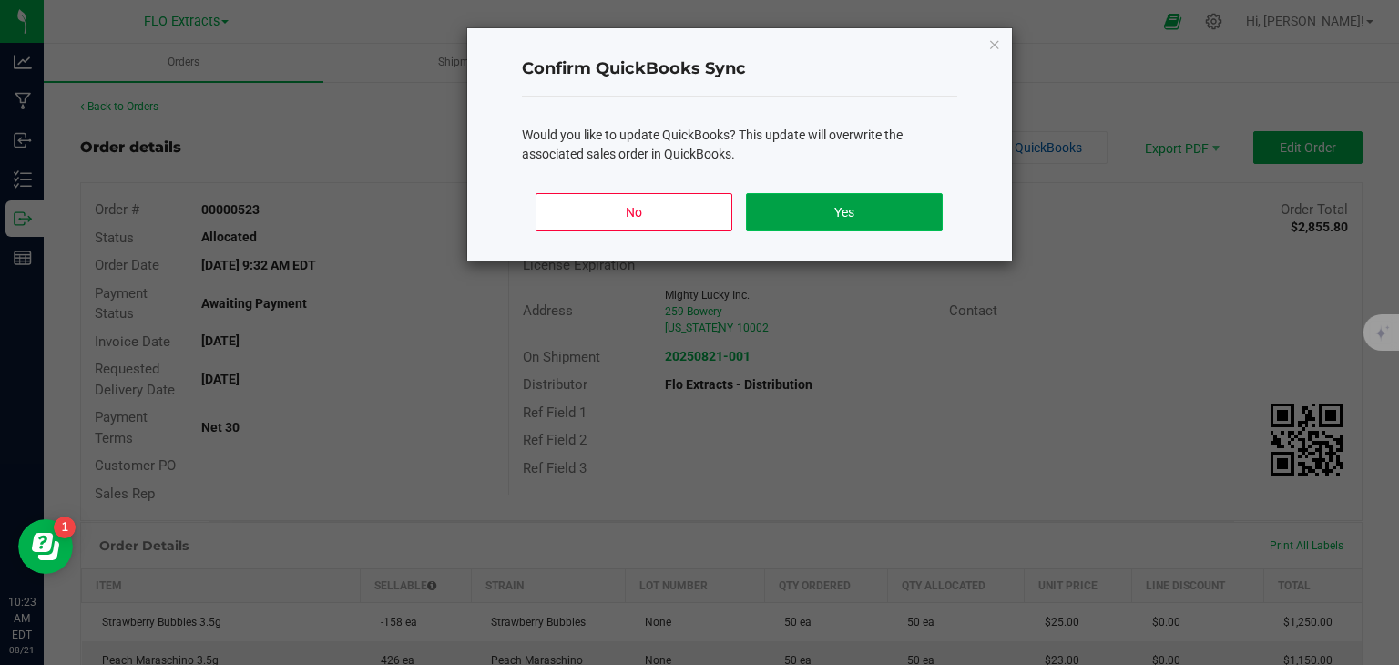
click at [887, 215] on button "Yes" at bounding box center [844, 212] width 196 height 38
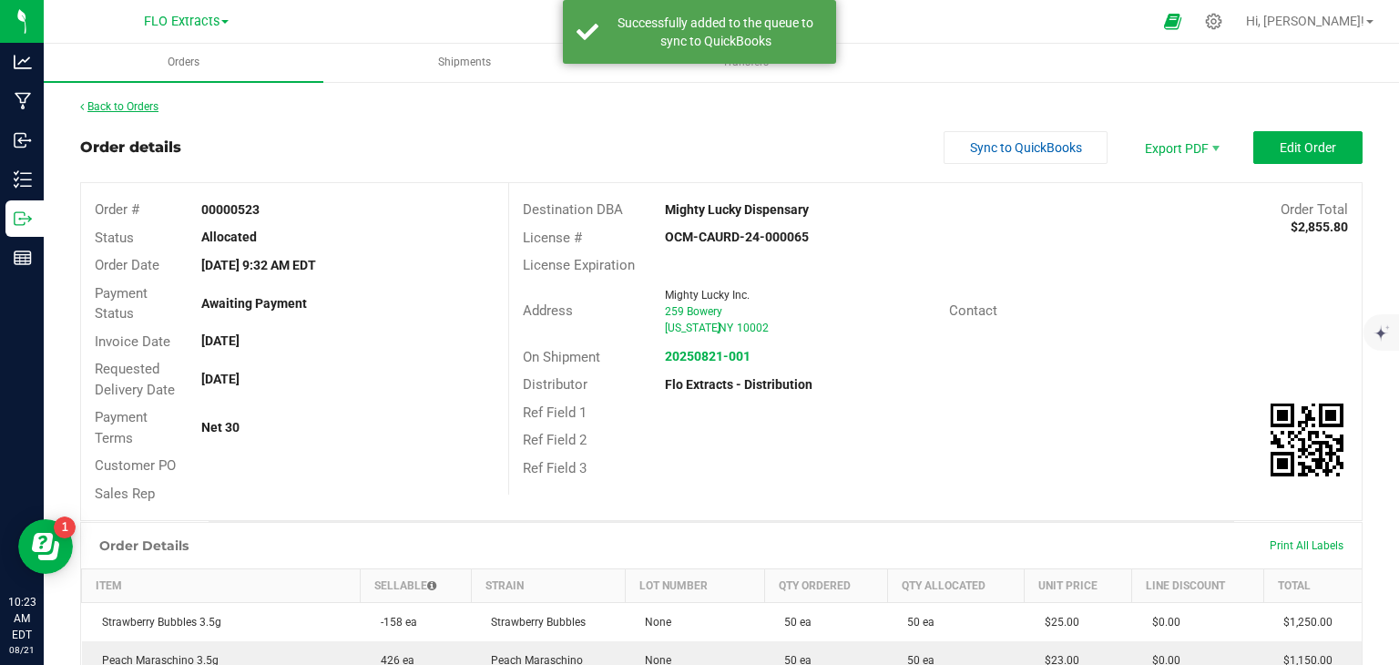
click at [138, 103] on link "Back to Orders" at bounding box center [119, 106] width 78 height 13
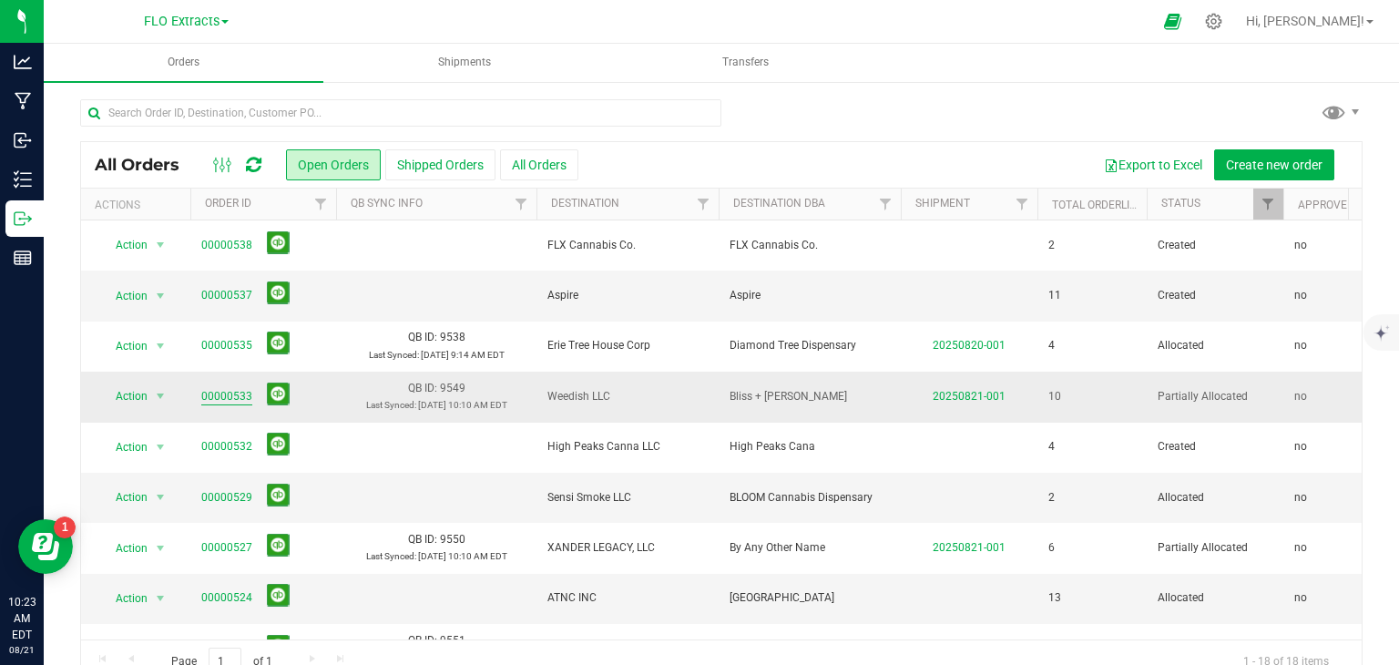
click at [219, 391] on link "00000533" at bounding box center [226, 396] width 51 height 17
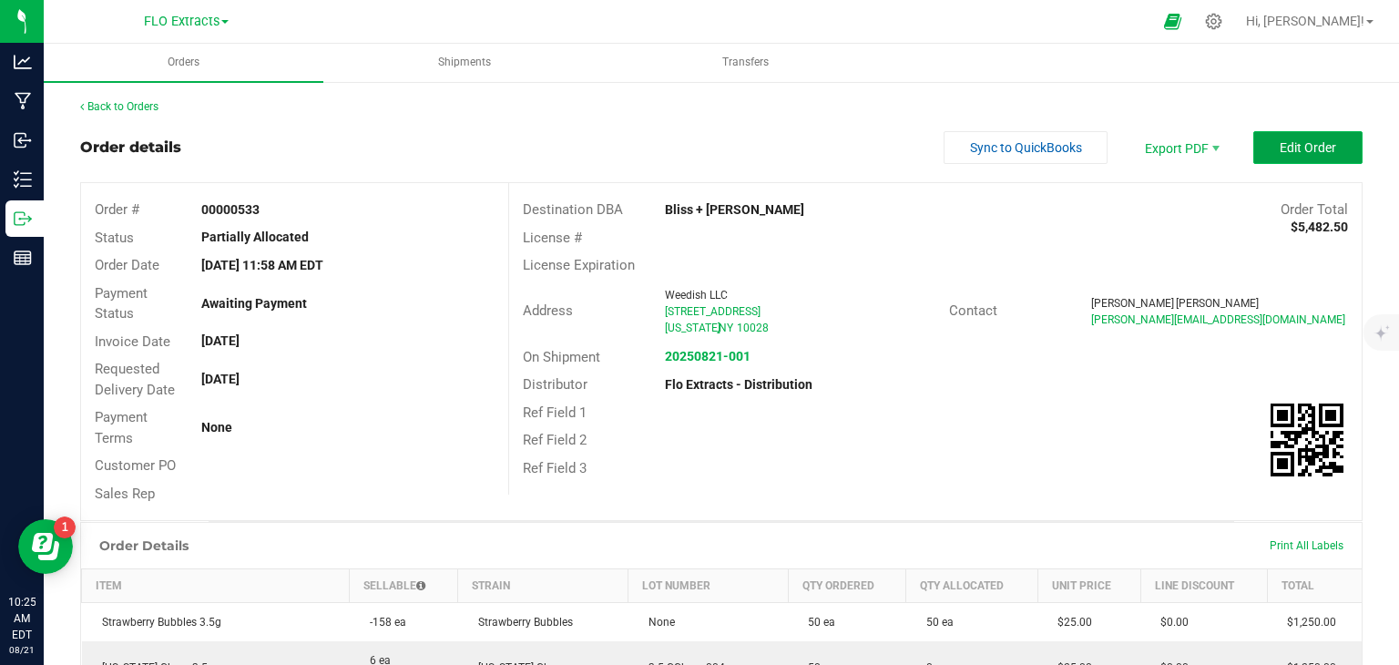
click at [1300, 140] on span "Edit Order" at bounding box center [1308, 147] width 56 height 15
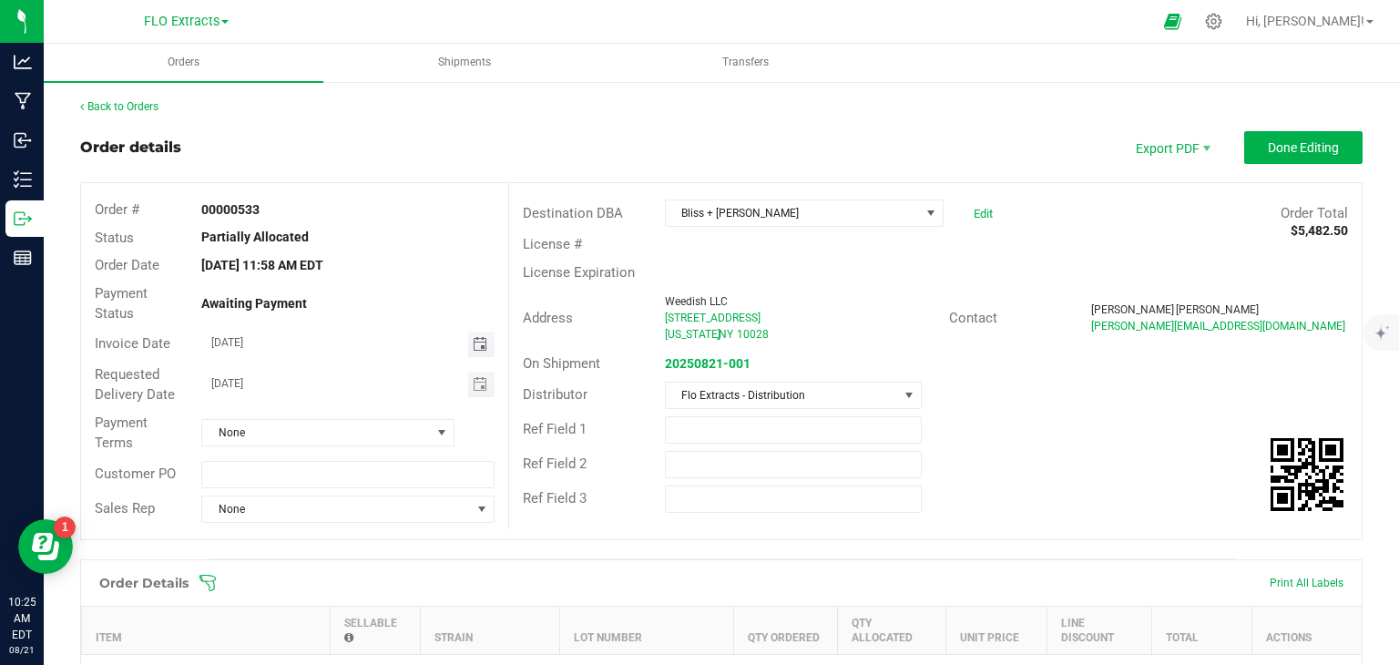
click at [480, 346] on span "Toggle calendar" at bounding box center [480, 344] width 15 height 15
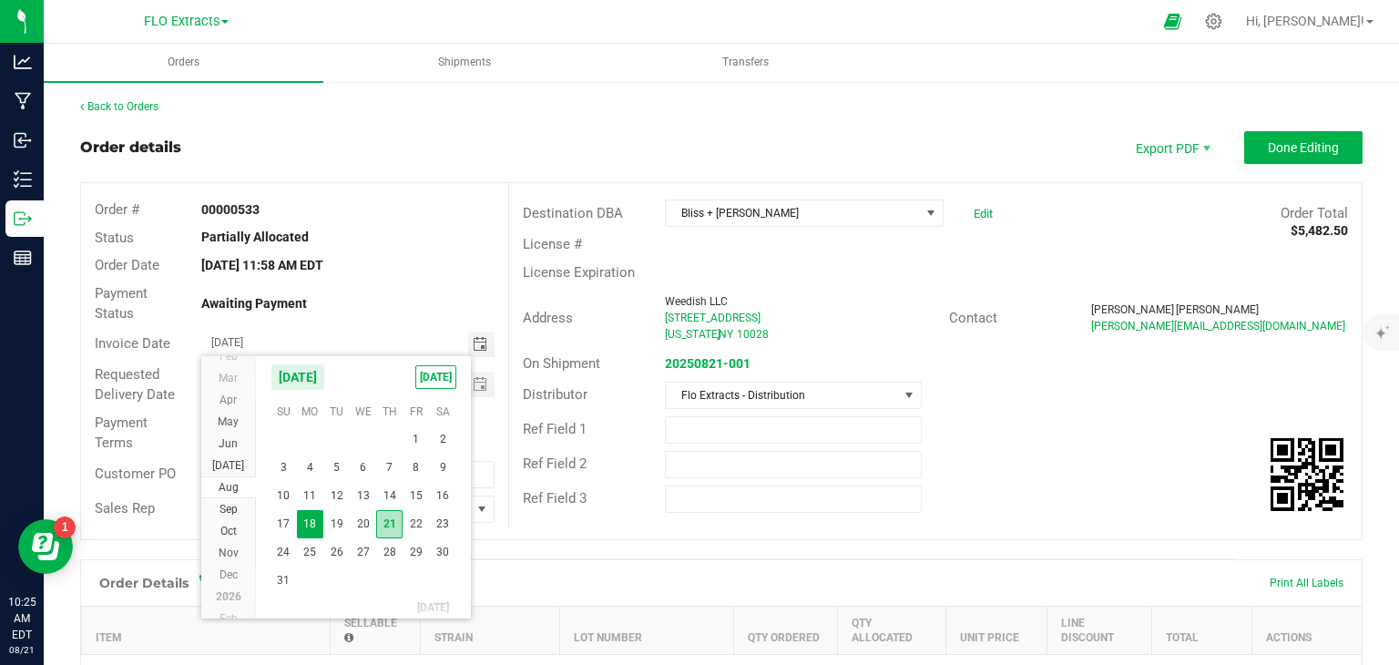
click at [394, 528] on span "21" at bounding box center [389, 524] width 26 height 28
type input "[DATE]"
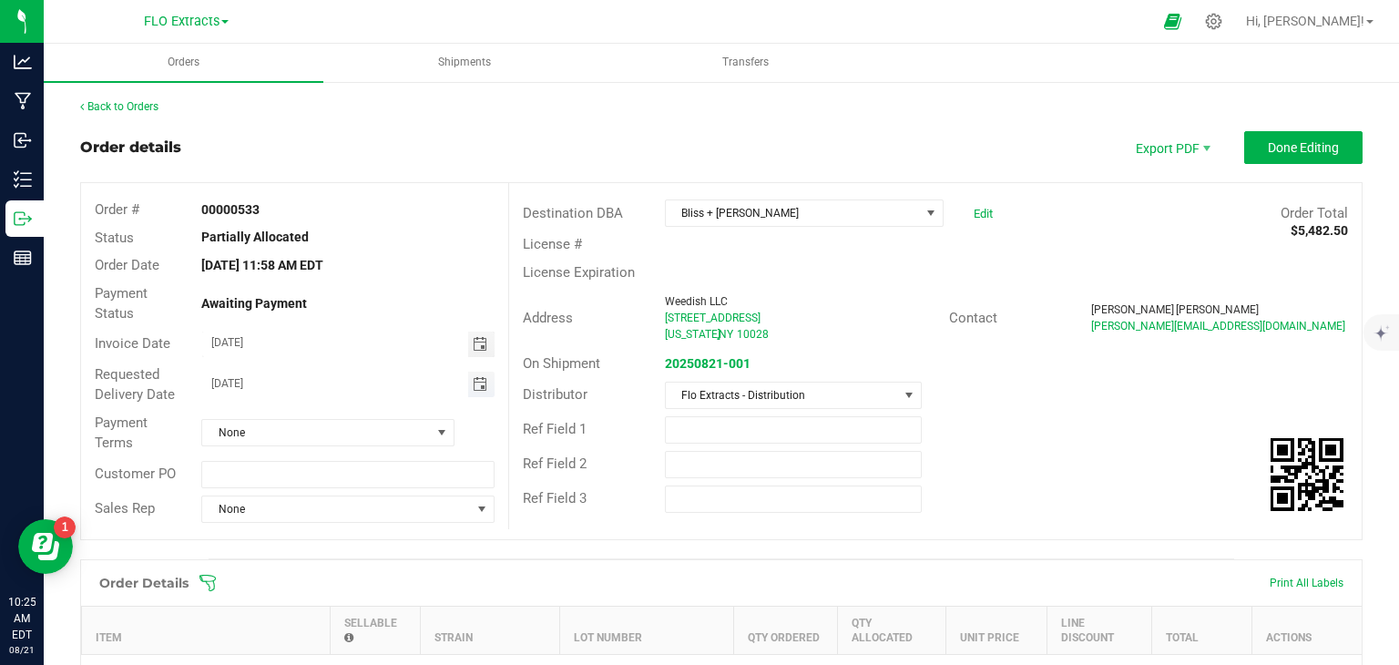
click at [476, 383] on span "Toggle calendar" at bounding box center [480, 384] width 15 height 15
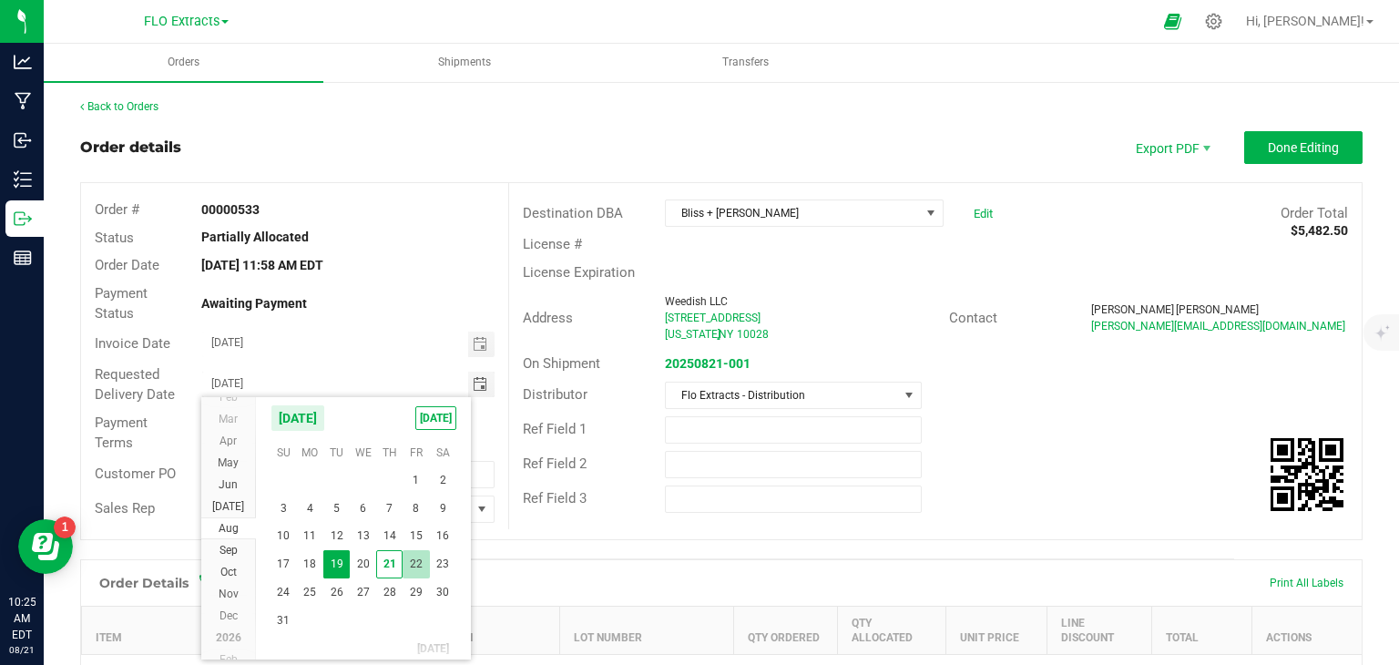
click at [413, 562] on span "22" at bounding box center [416, 564] width 26 height 28
type input "[DATE]"
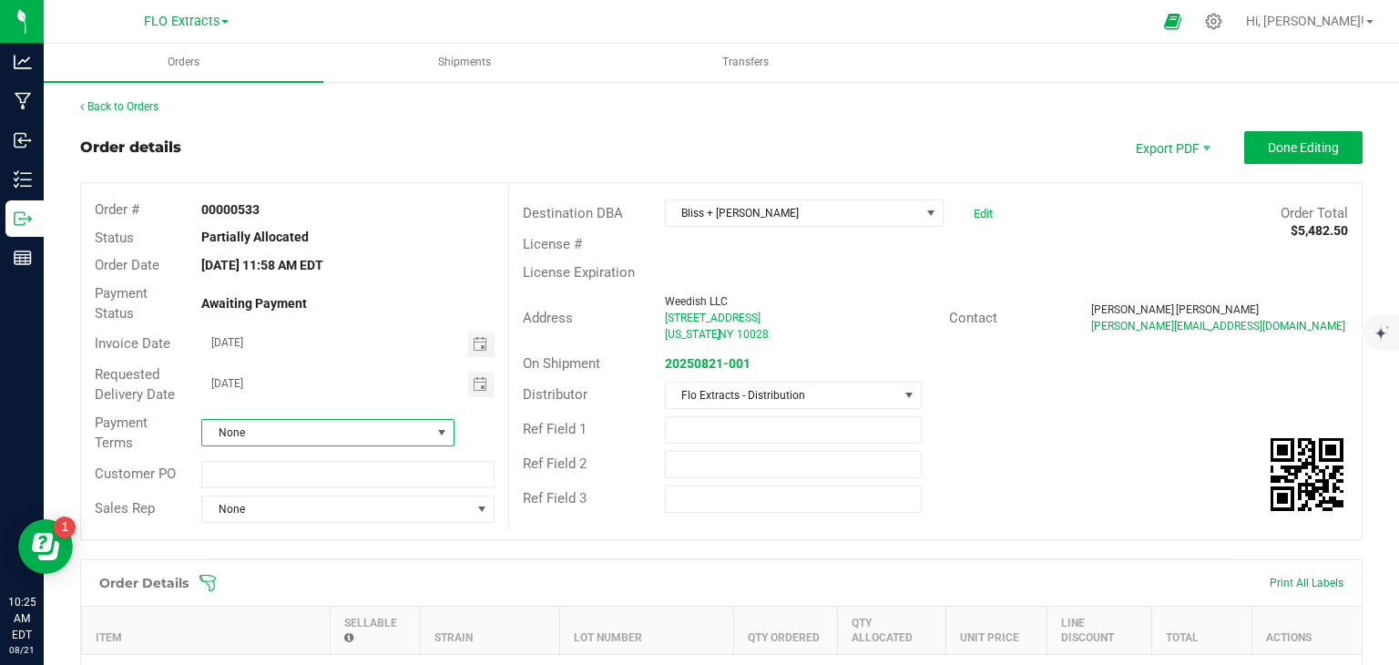
click at [417, 433] on span "None" at bounding box center [316, 433] width 229 height 26
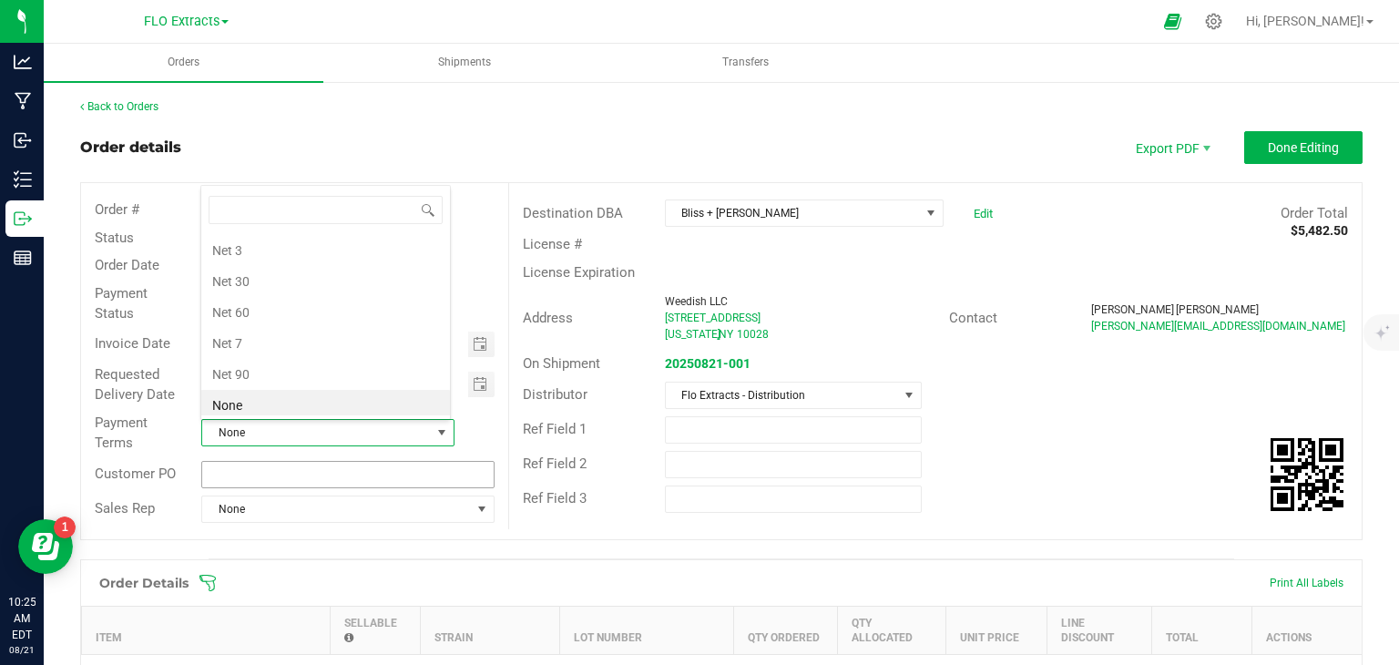
scroll to position [26, 247]
click at [249, 281] on li "Net 30" at bounding box center [325, 281] width 249 height 31
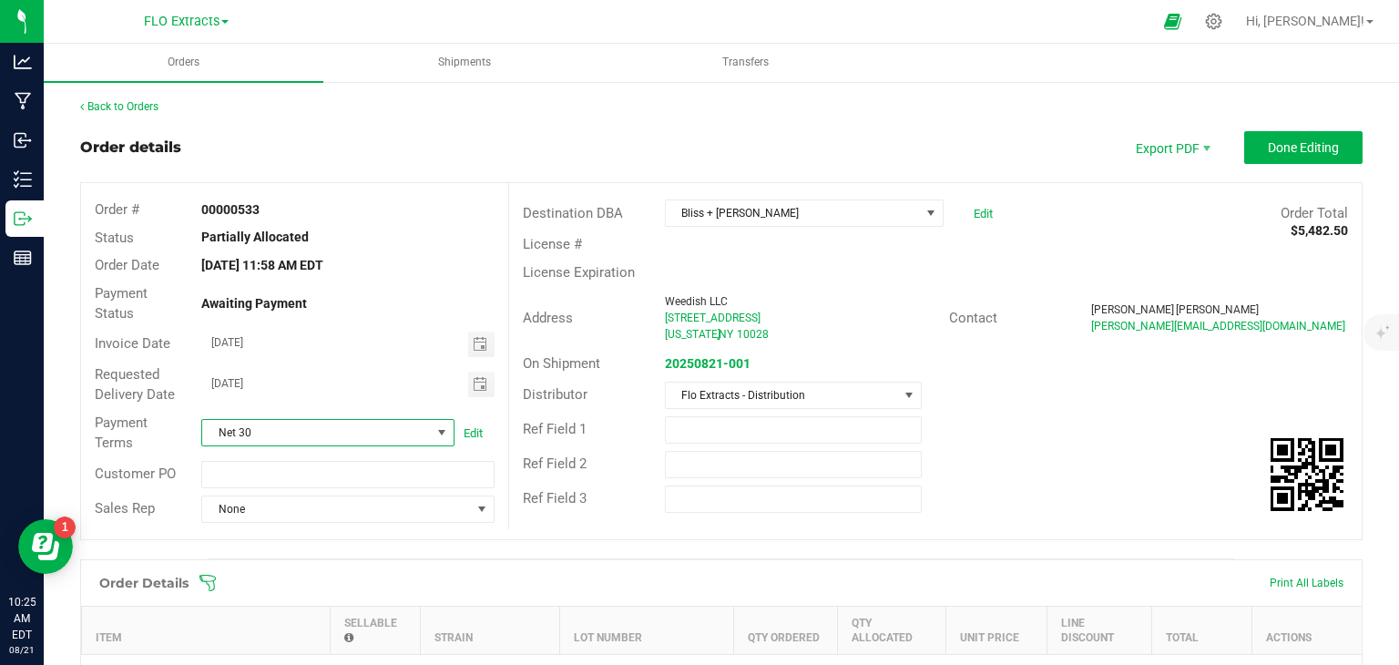
click at [1060, 447] on div "Ref Field 2" at bounding box center [935, 464] width 852 height 35
click at [1273, 148] on span "Done Editing" at bounding box center [1303, 147] width 71 height 15
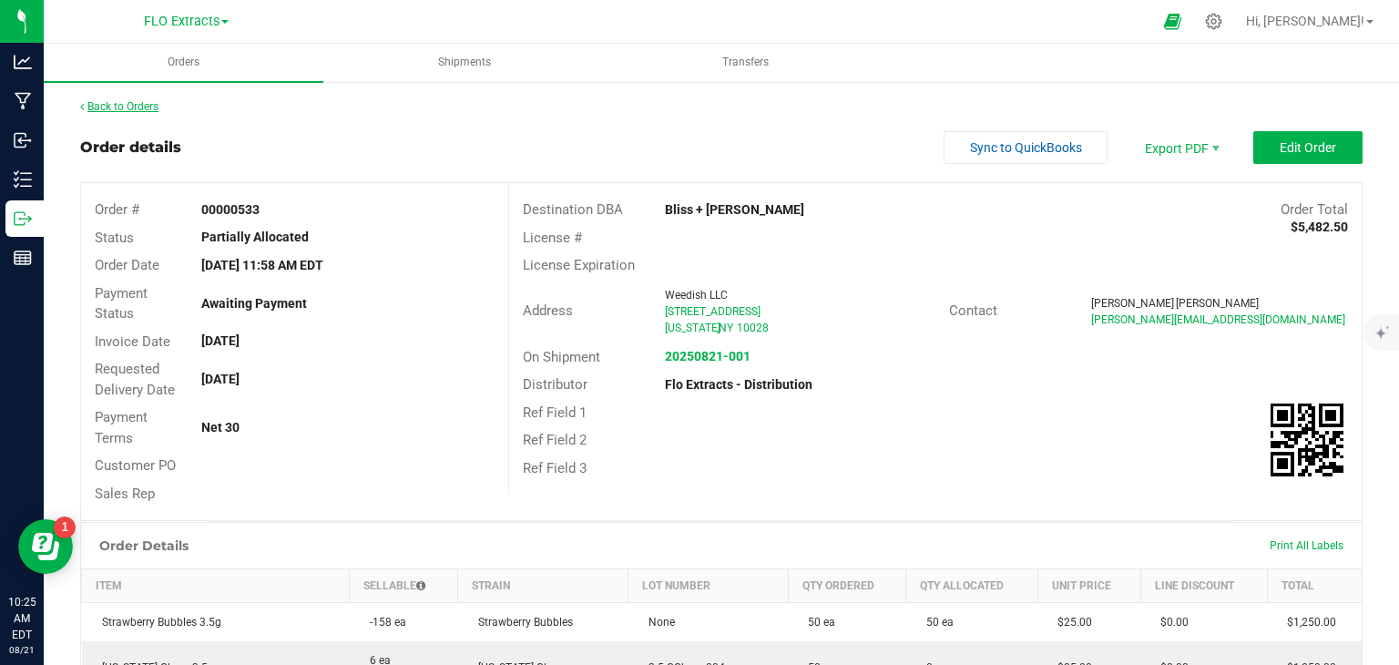
click at [112, 109] on link "Back to Orders" at bounding box center [119, 106] width 78 height 13
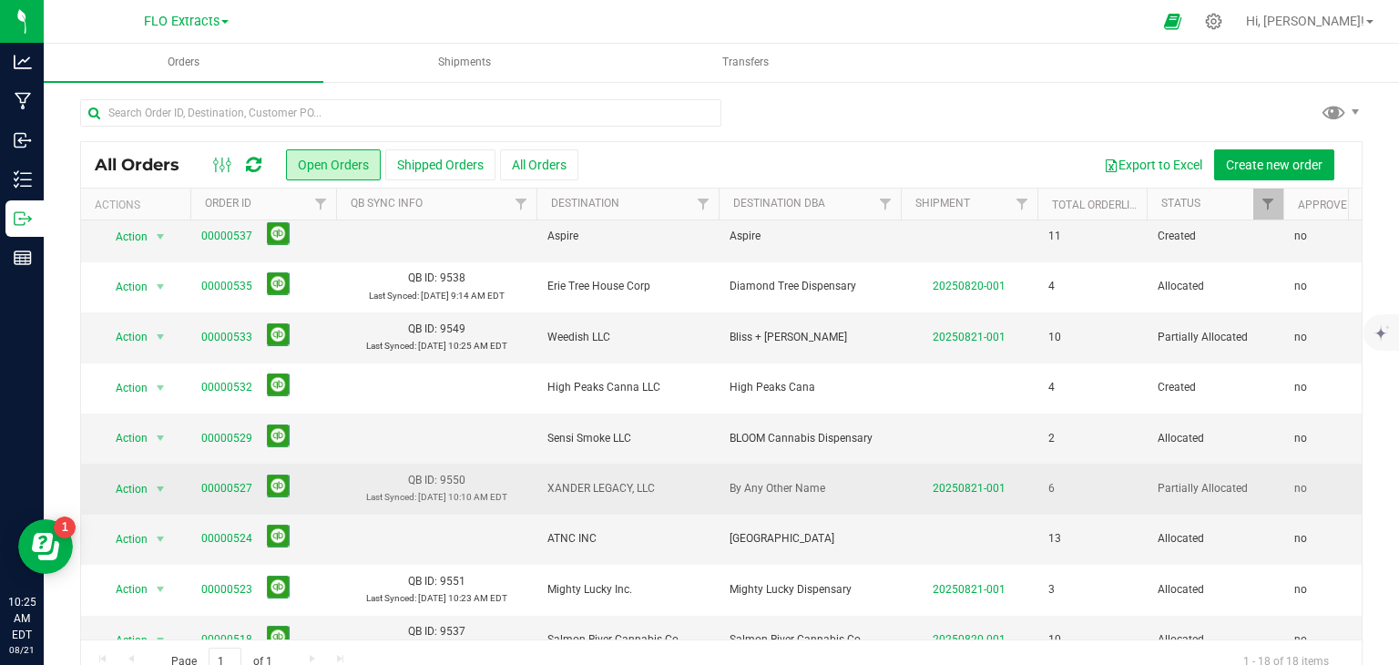
scroll to position [91, 0]
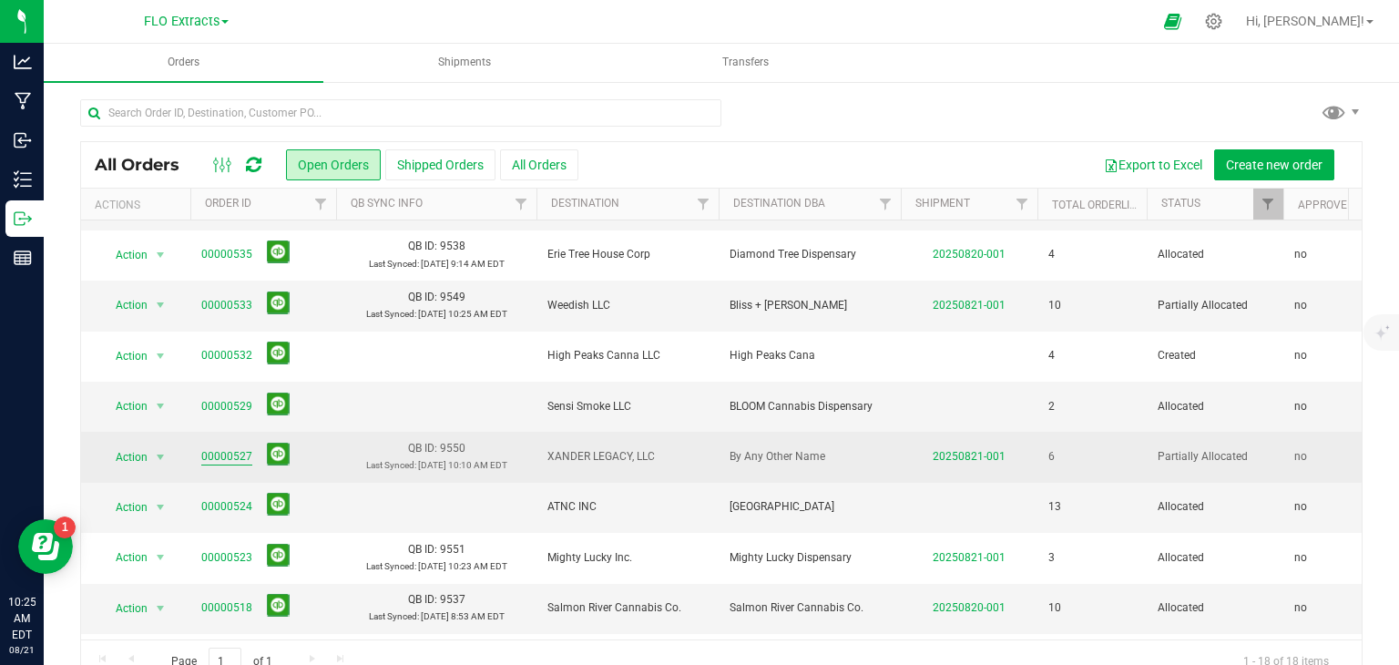
click at [214, 450] on link "00000527" at bounding box center [226, 456] width 51 height 17
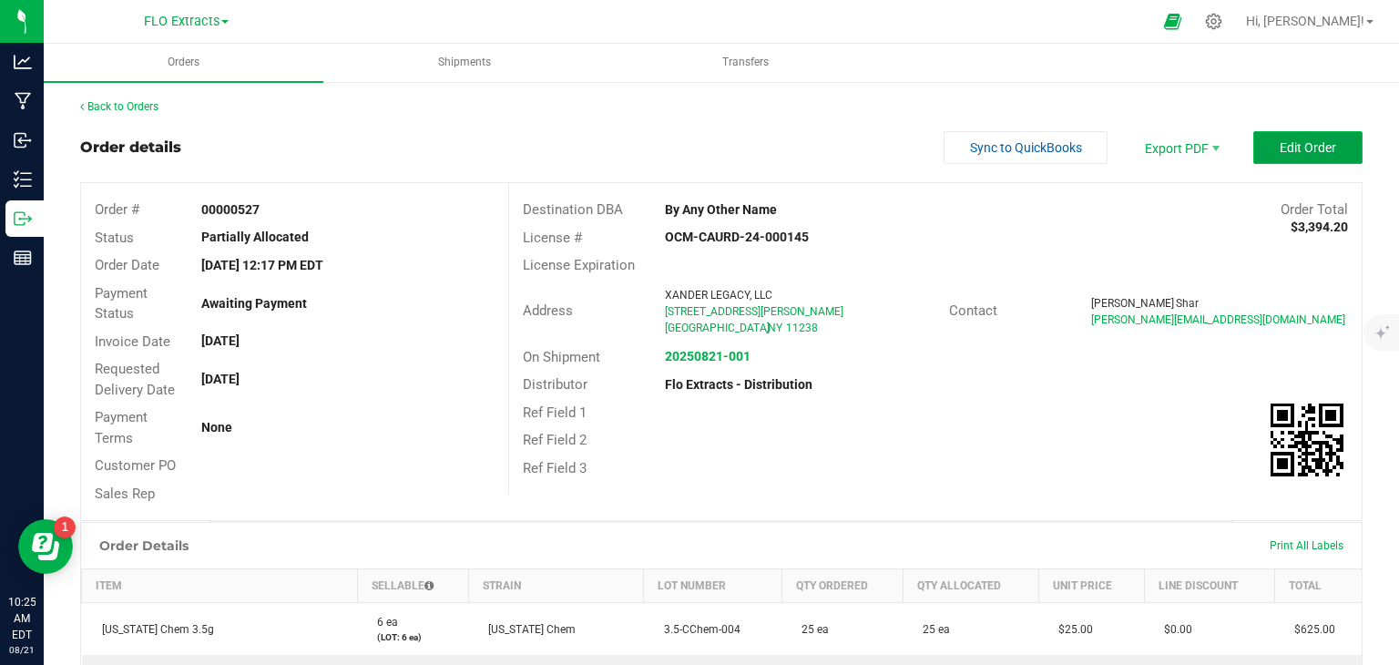
click at [1298, 136] on button "Edit Order" at bounding box center [1307, 147] width 109 height 33
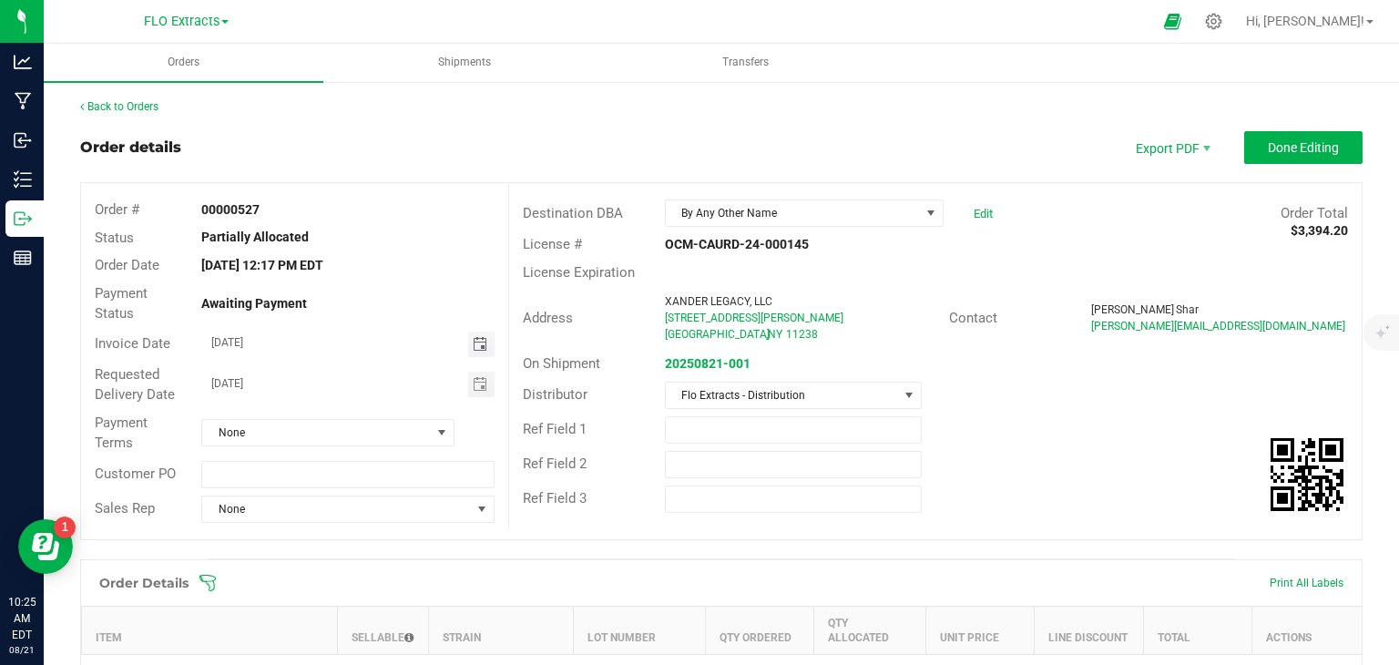
click at [477, 341] on span "Toggle calendar" at bounding box center [480, 344] width 15 height 15
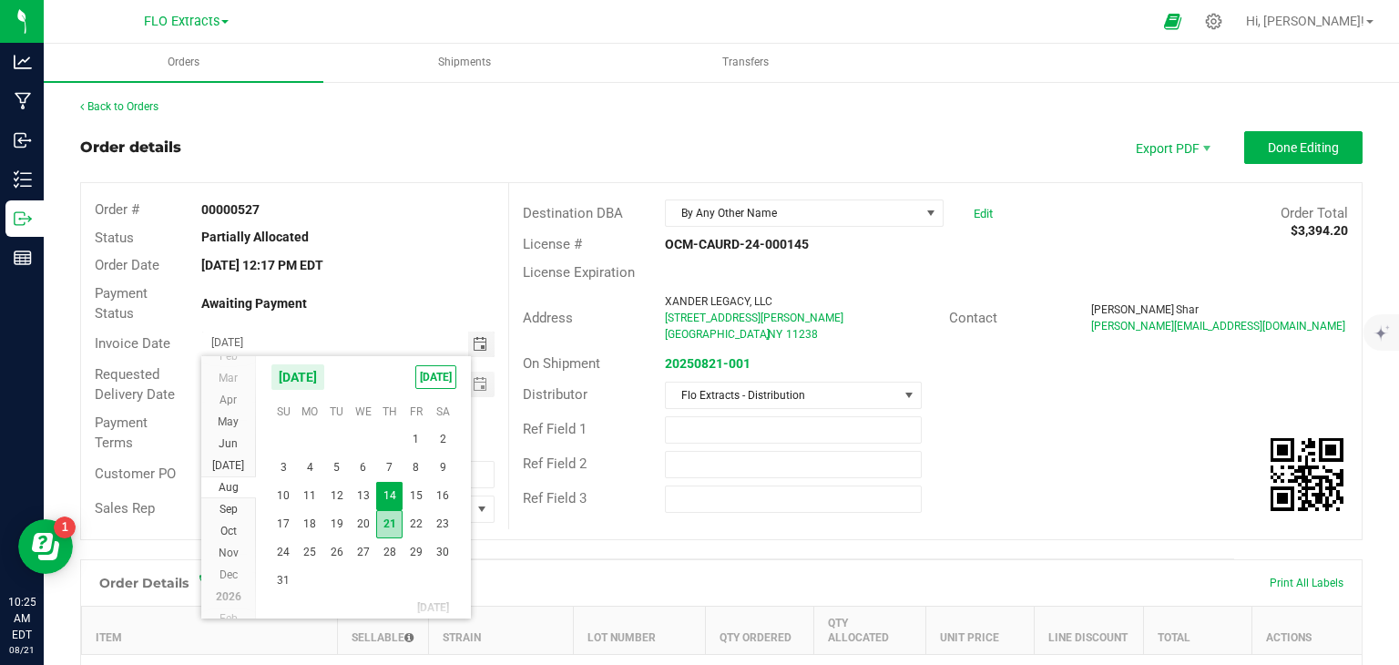
click at [388, 513] on span "21" at bounding box center [389, 524] width 26 height 28
type input "[DATE]"
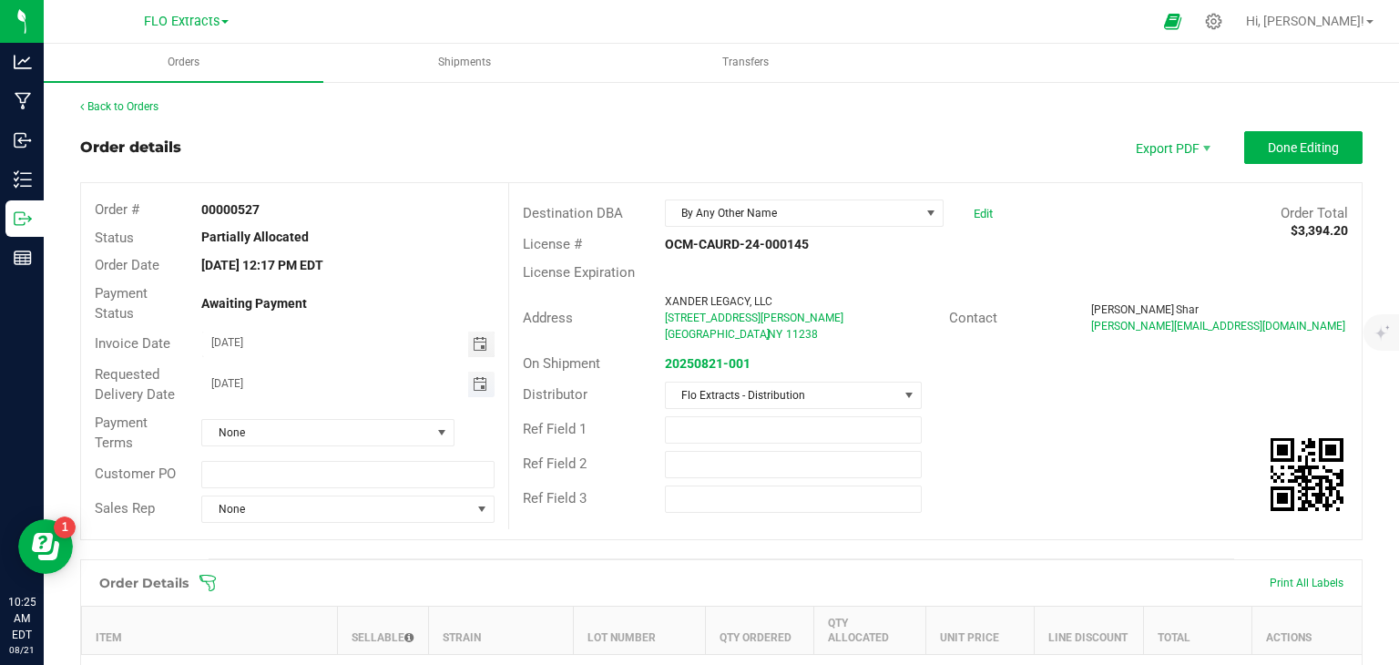
click at [481, 380] on span "Toggle calendar" at bounding box center [480, 384] width 15 height 15
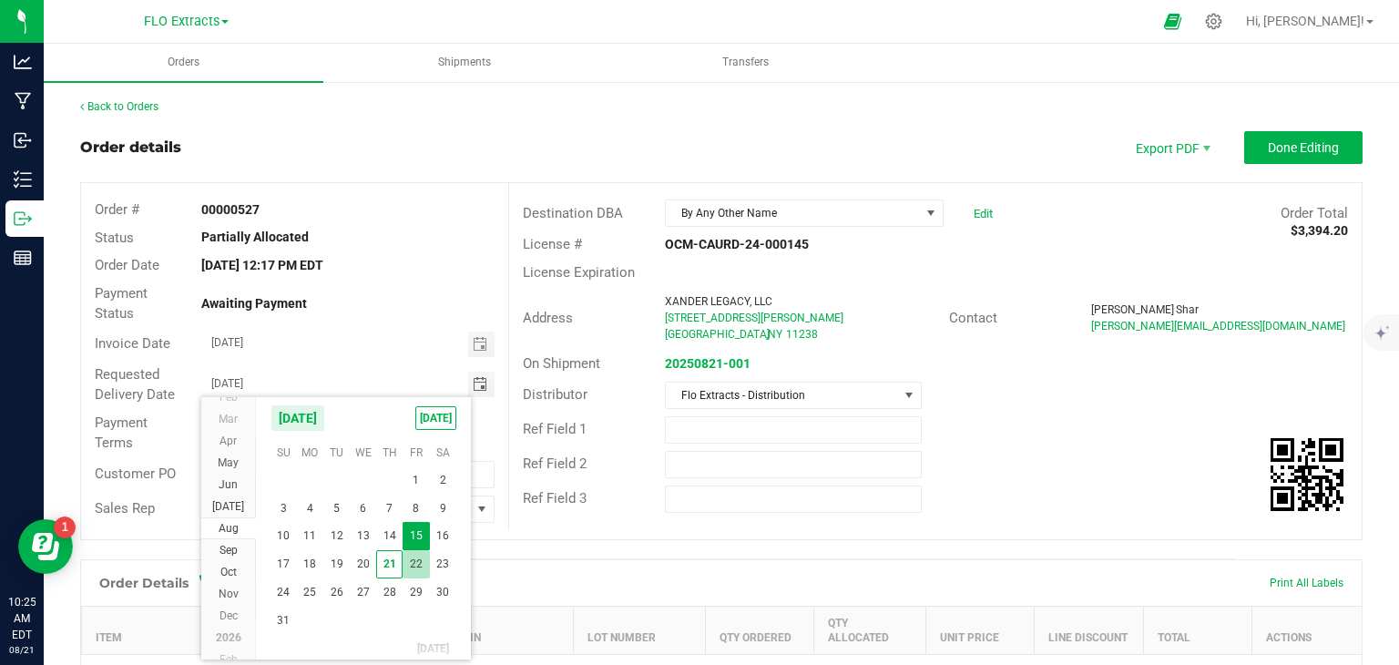
click at [416, 559] on span "22" at bounding box center [416, 564] width 26 height 28
type input "[DATE]"
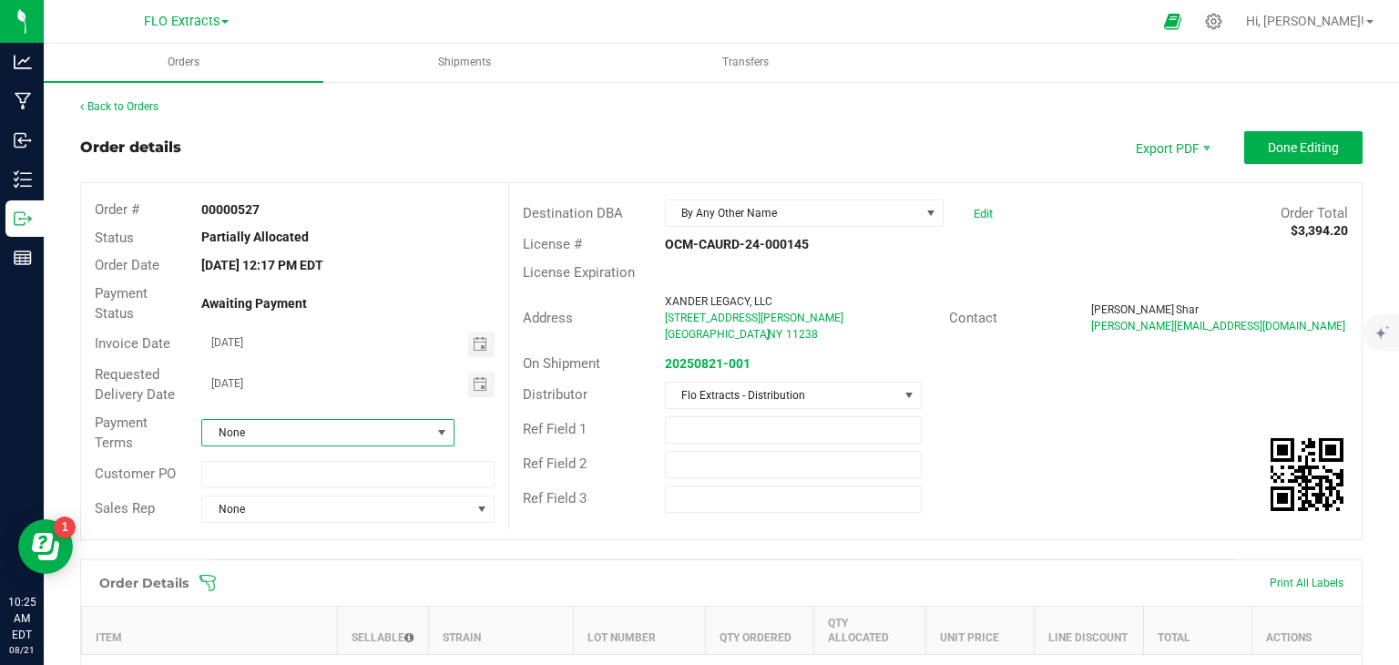
click at [326, 434] on span "None" at bounding box center [316, 433] width 229 height 26
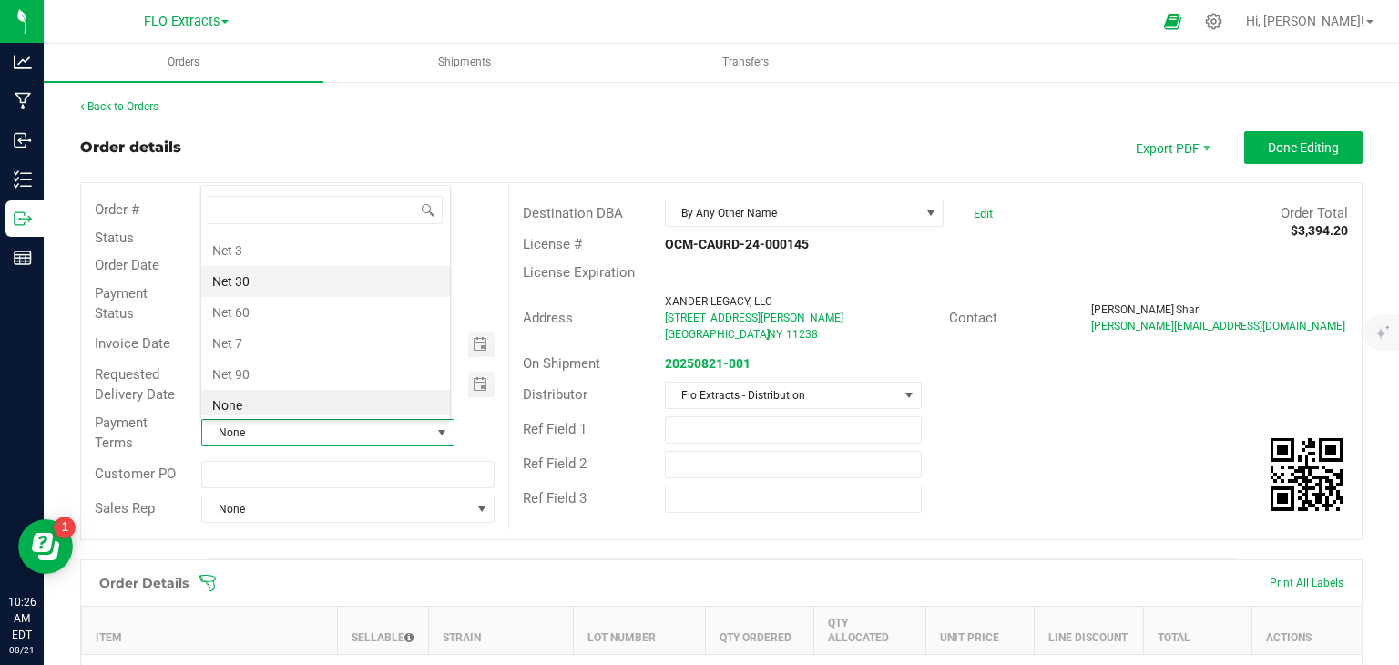
click at [273, 285] on li "Net 30" at bounding box center [325, 281] width 249 height 31
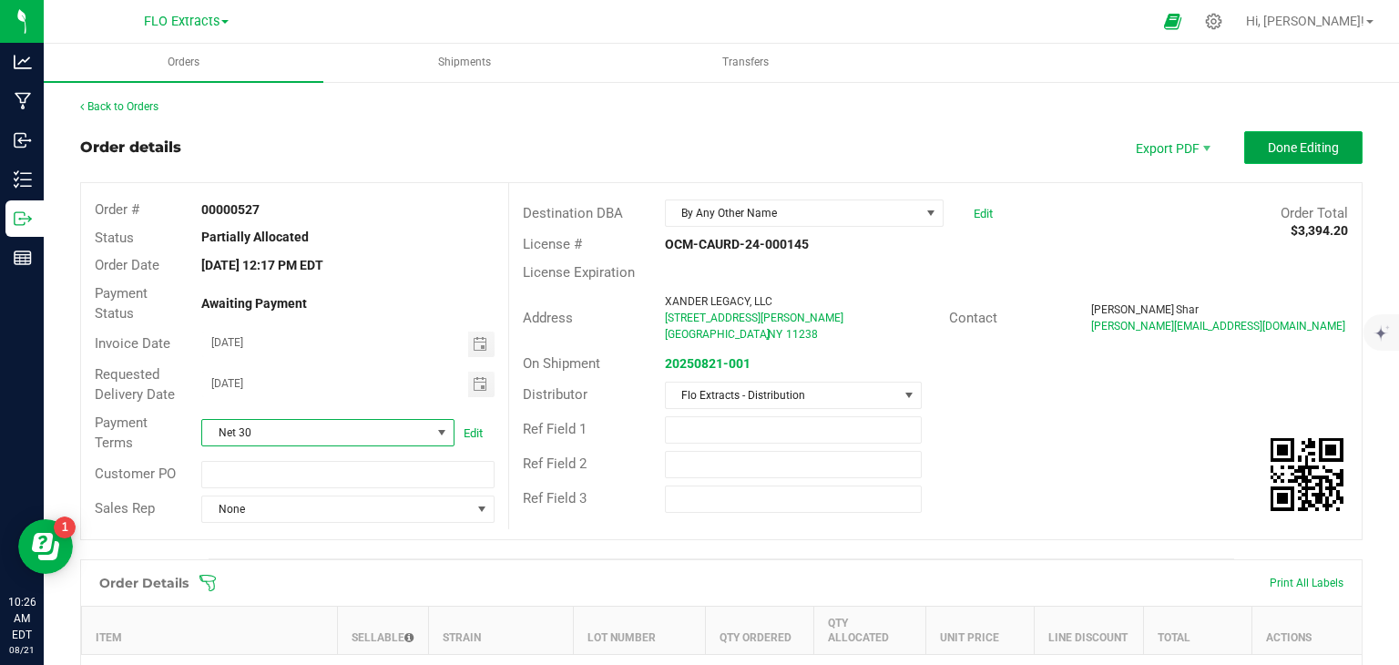
click at [1291, 138] on button "Done Editing" at bounding box center [1303, 147] width 118 height 33
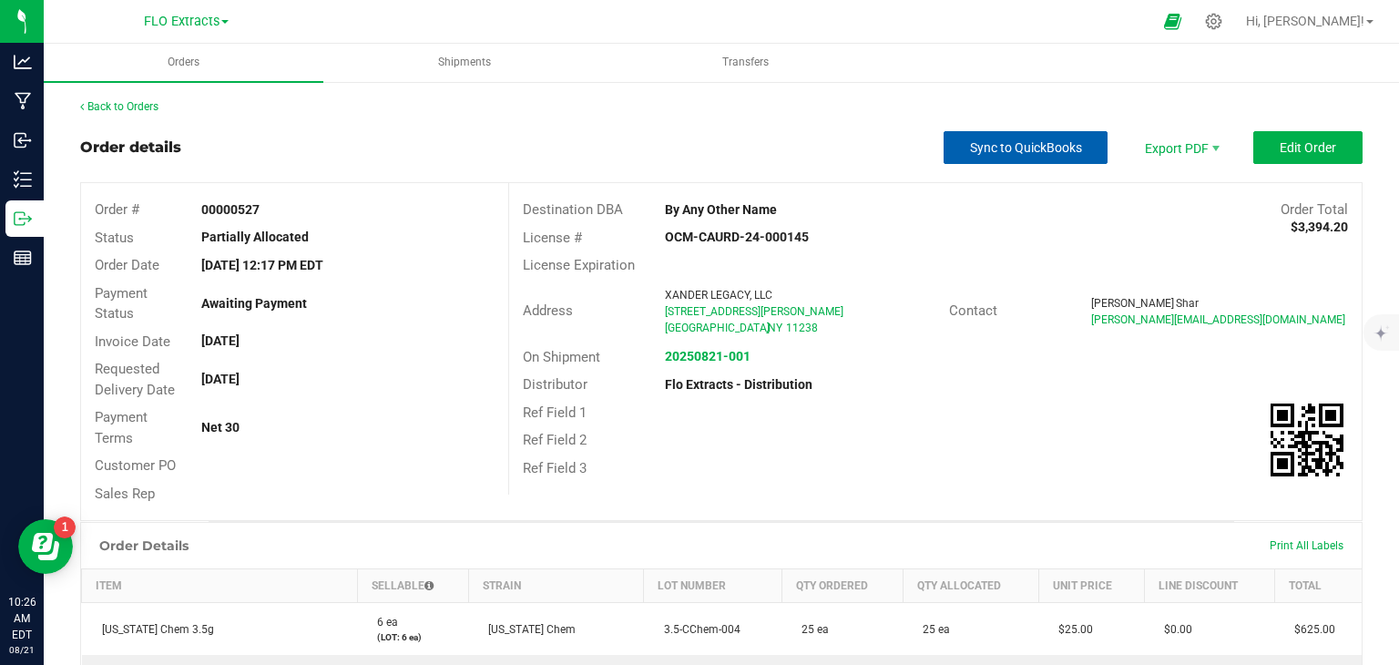
click at [1016, 151] on span "Sync to QuickBooks" at bounding box center [1026, 147] width 112 height 15
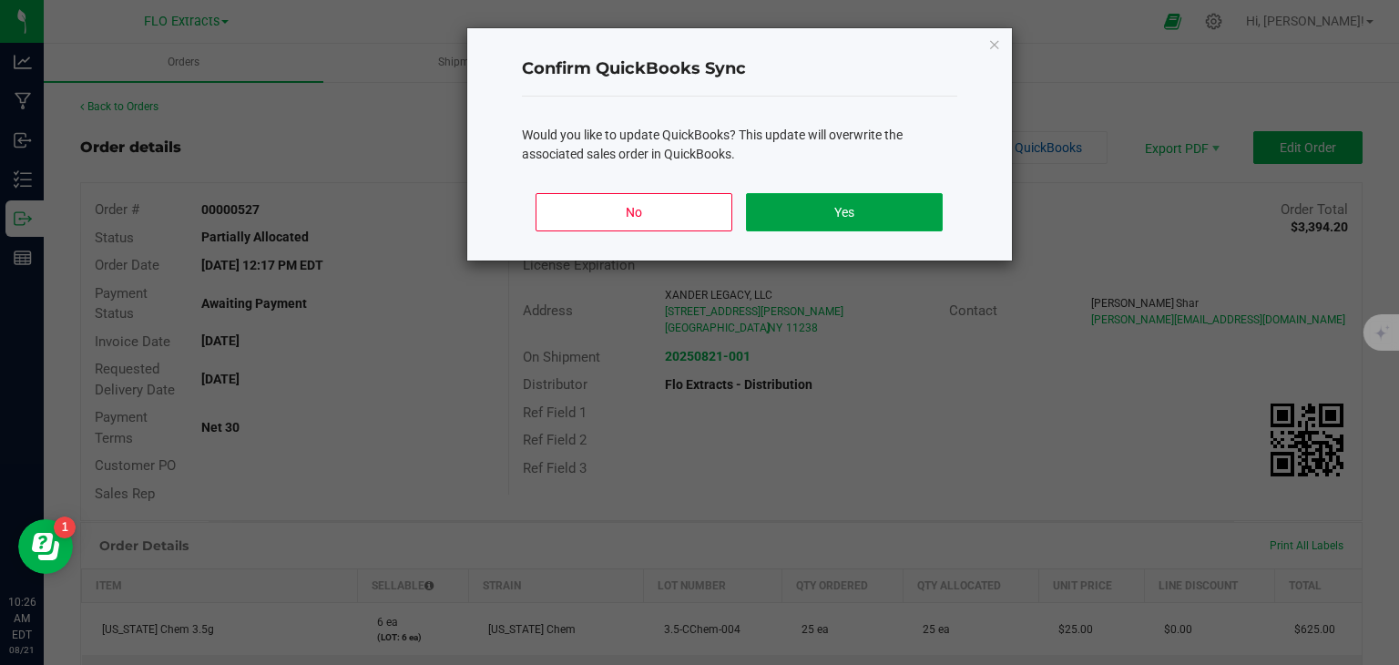
drag, startPoint x: 903, startPoint y: 217, endPoint x: 474, endPoint y: 186, distance: 430.1
click at [902, 217] on button "Yes" at bounding box center [844, 212] width 196 height 38
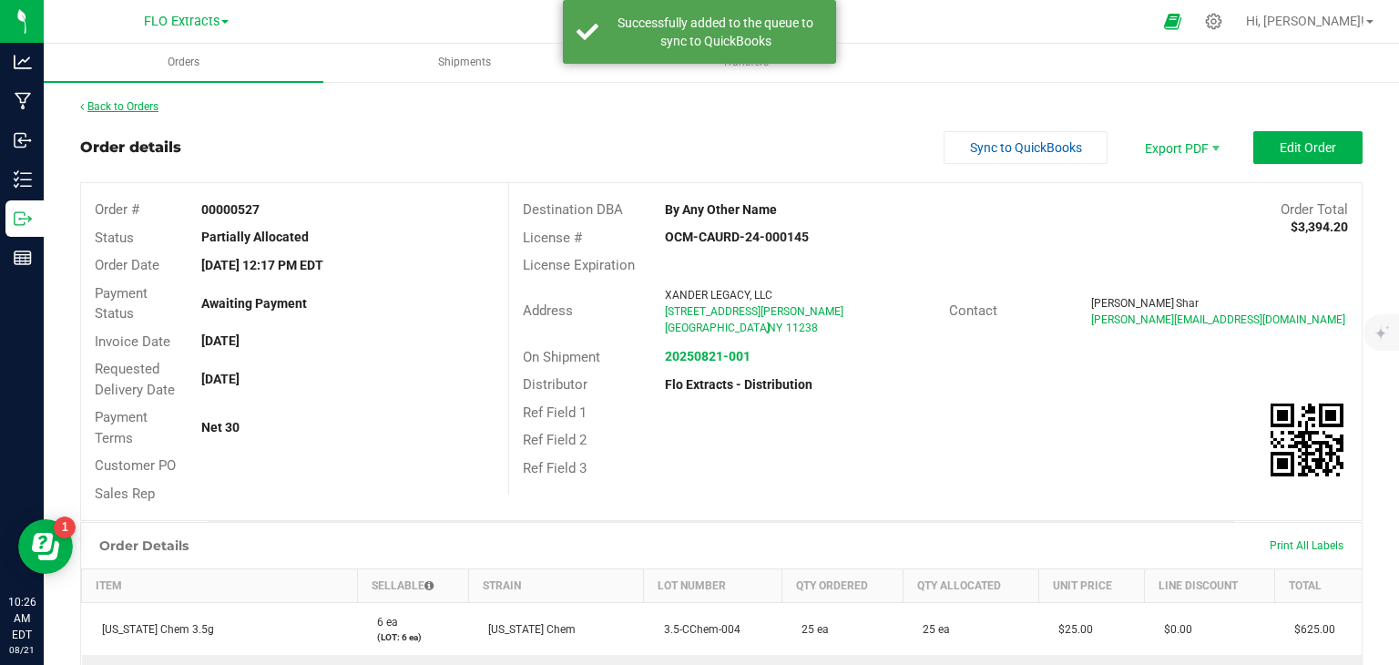
click at [119, 107] on link "Back to Orders" at bounding box center [119, 106] width 78 height 13
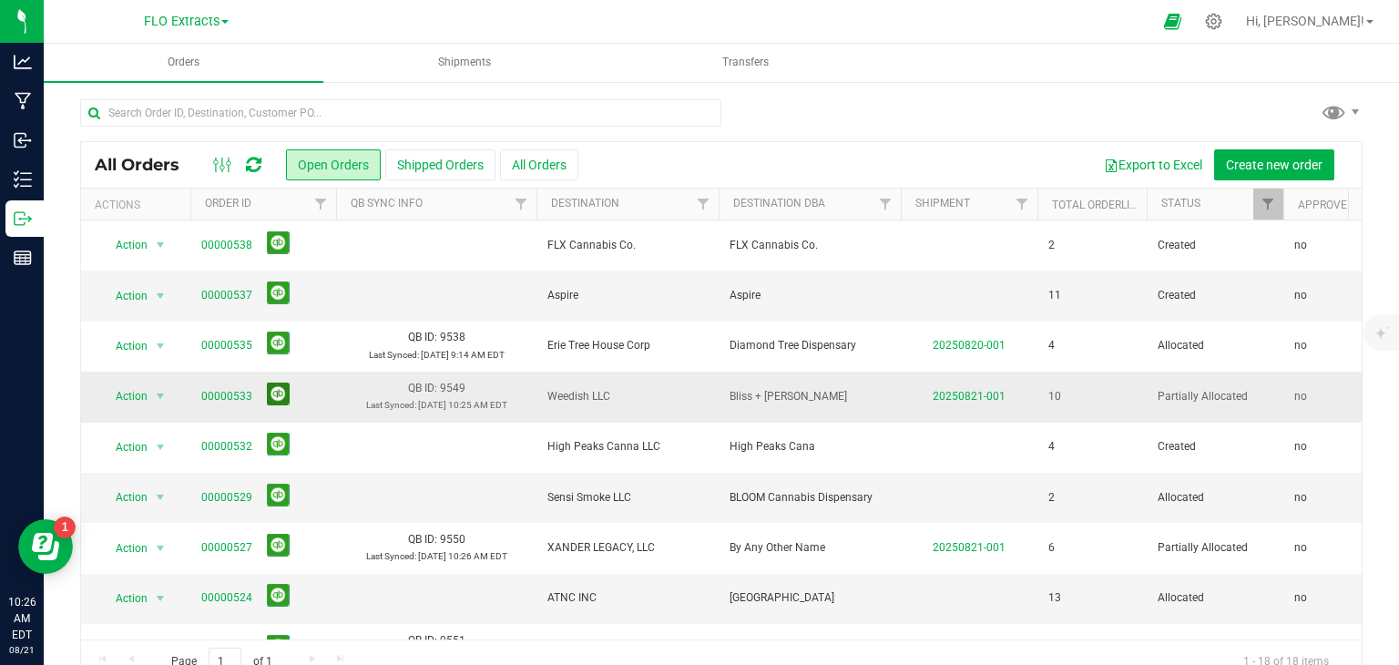
click at [280, 391] on button at bounding box center [278, 394] width 23 height 23
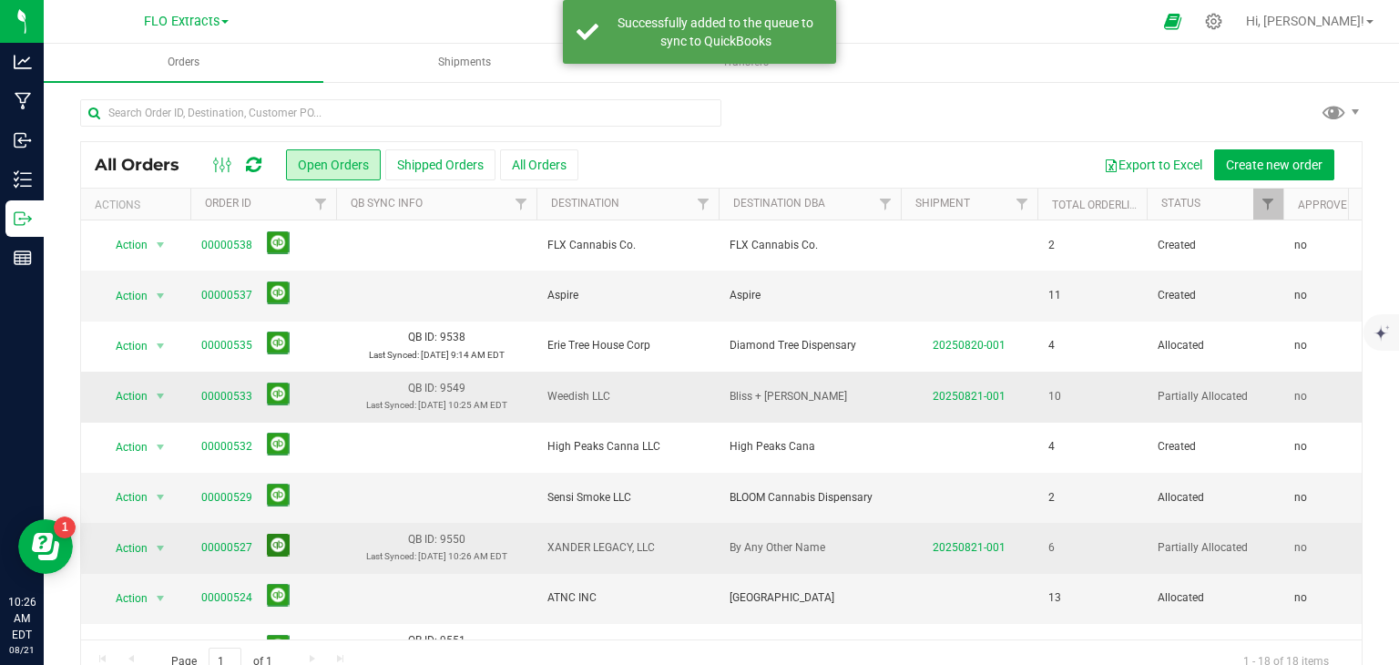
click at [273, 539] on button at bounding box center [278, 545] width 23 height 23
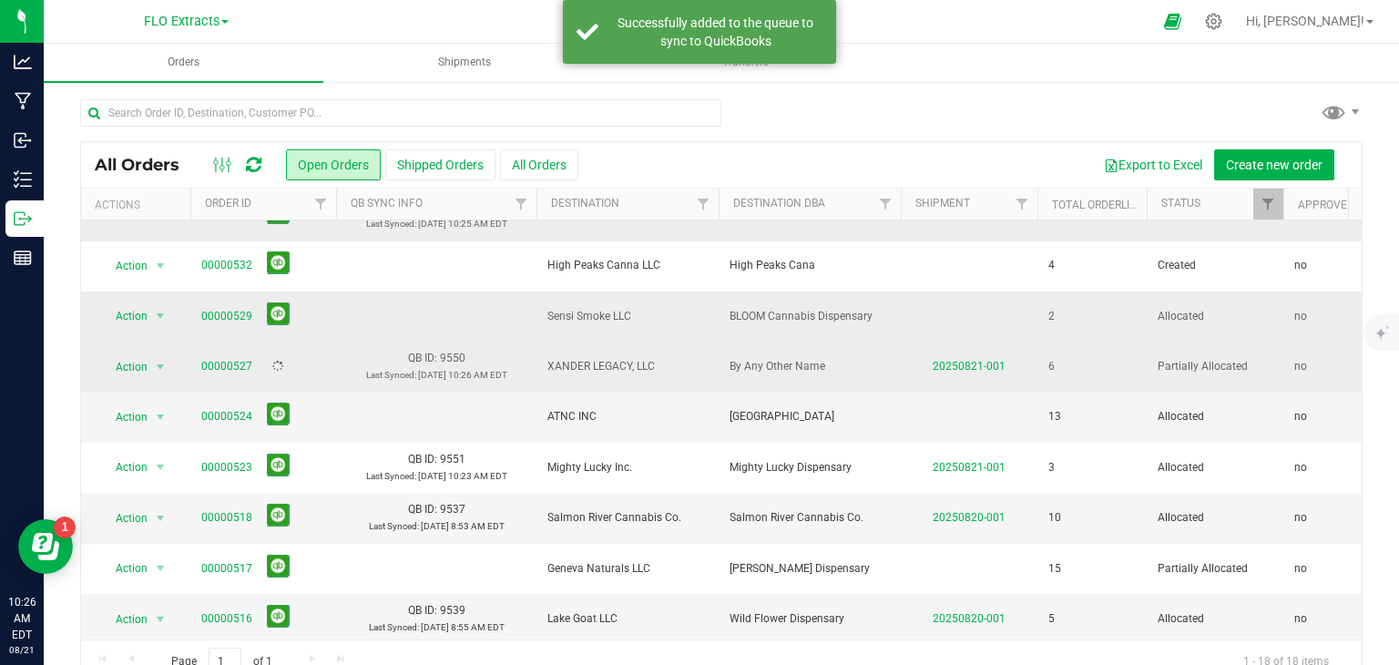
scroll to position [182, 0]
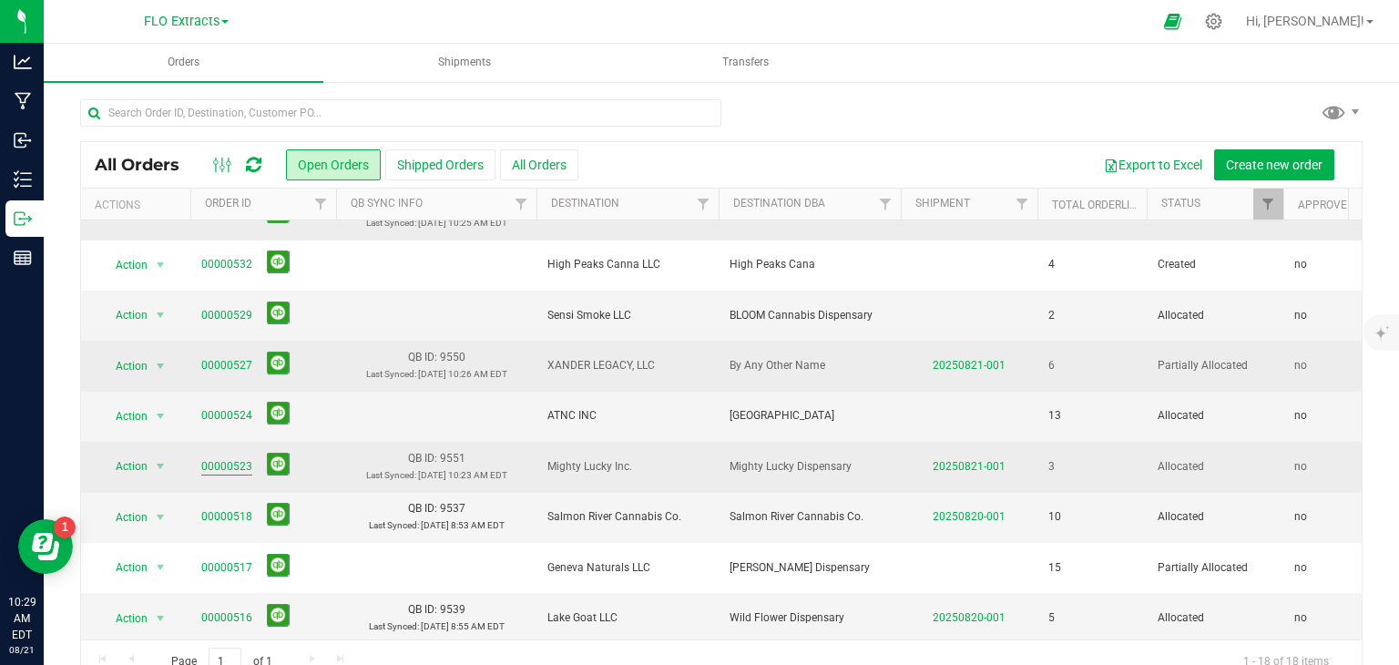
click at [204, 459] on link "00000523" at bounding box center [226, 466] width 51 height 17
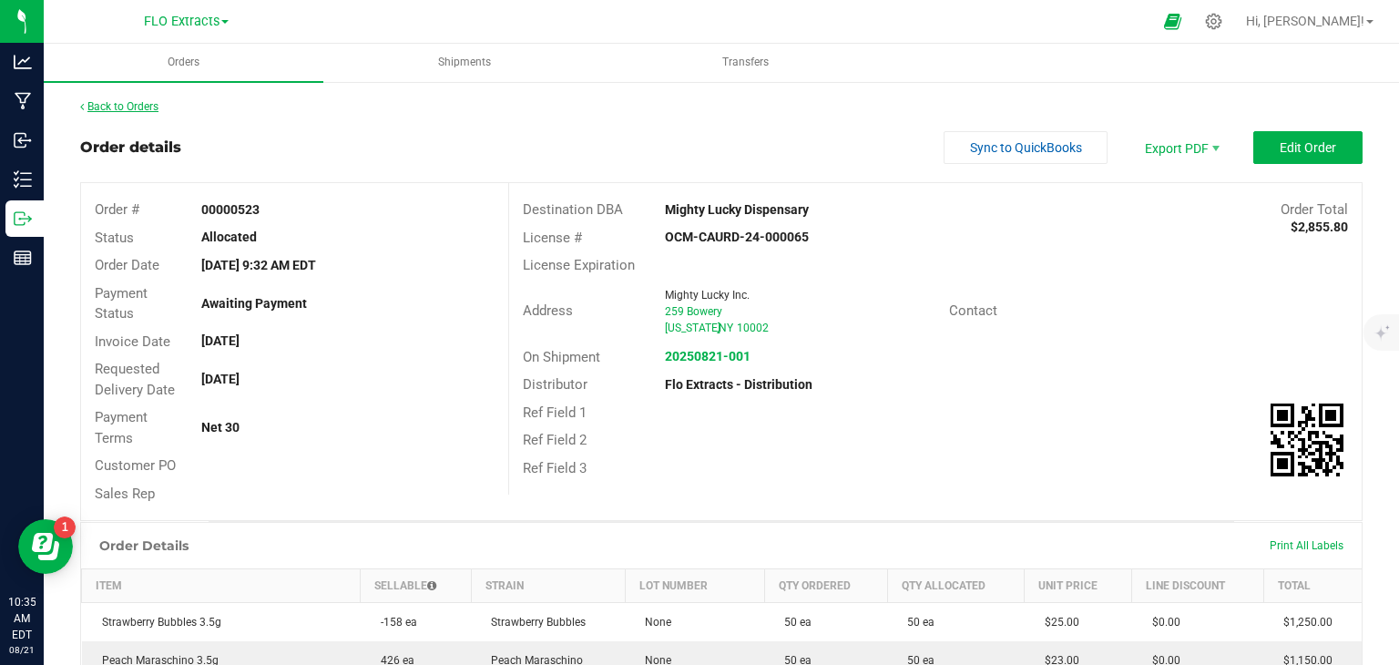
click at [117, 110] on link "Back to Orders" at bounding box center [119, 106] width 78 height 13
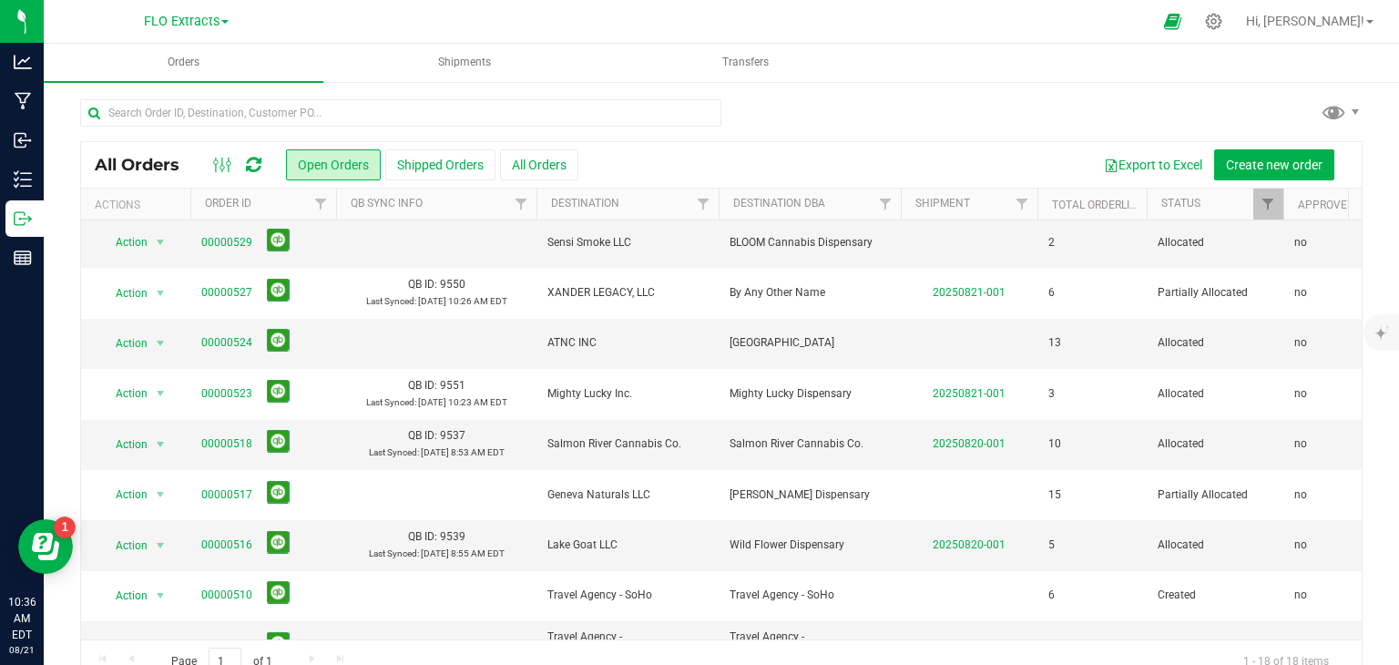
scroll to position [226, 0]
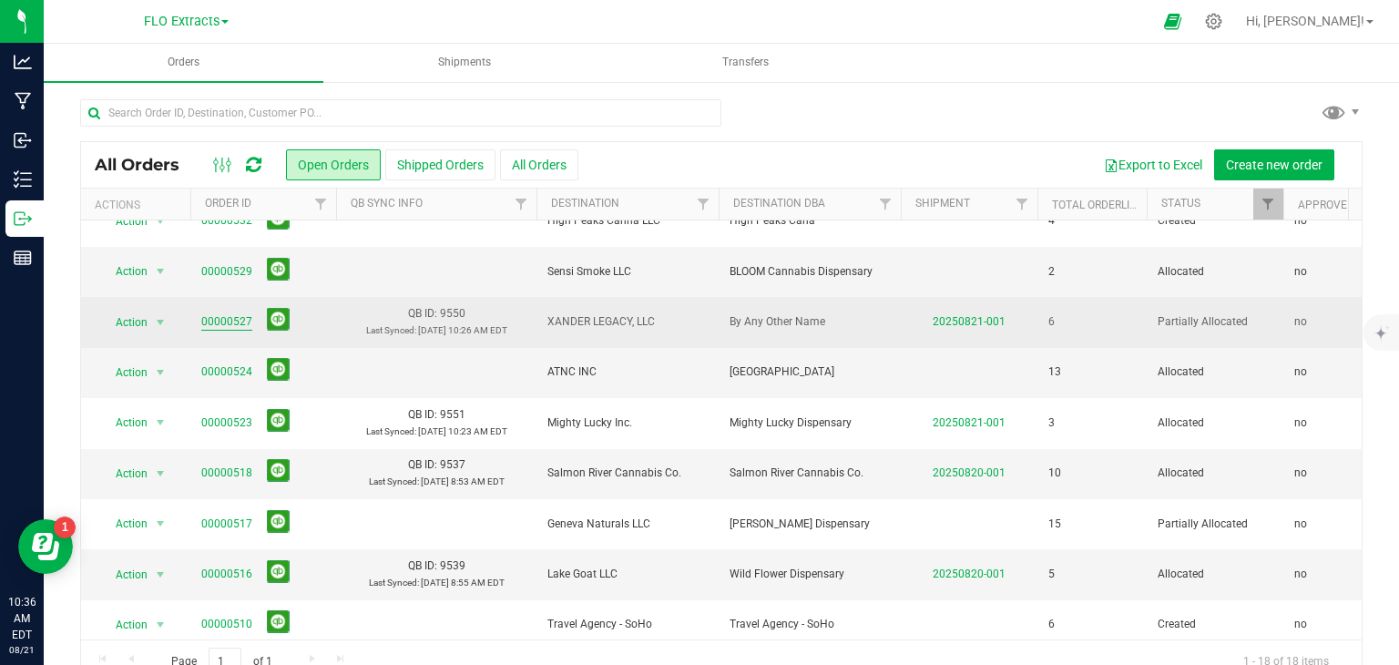
click at [240, 319] on link "00000527" at bounding box center [226, 321] width 51 height 17
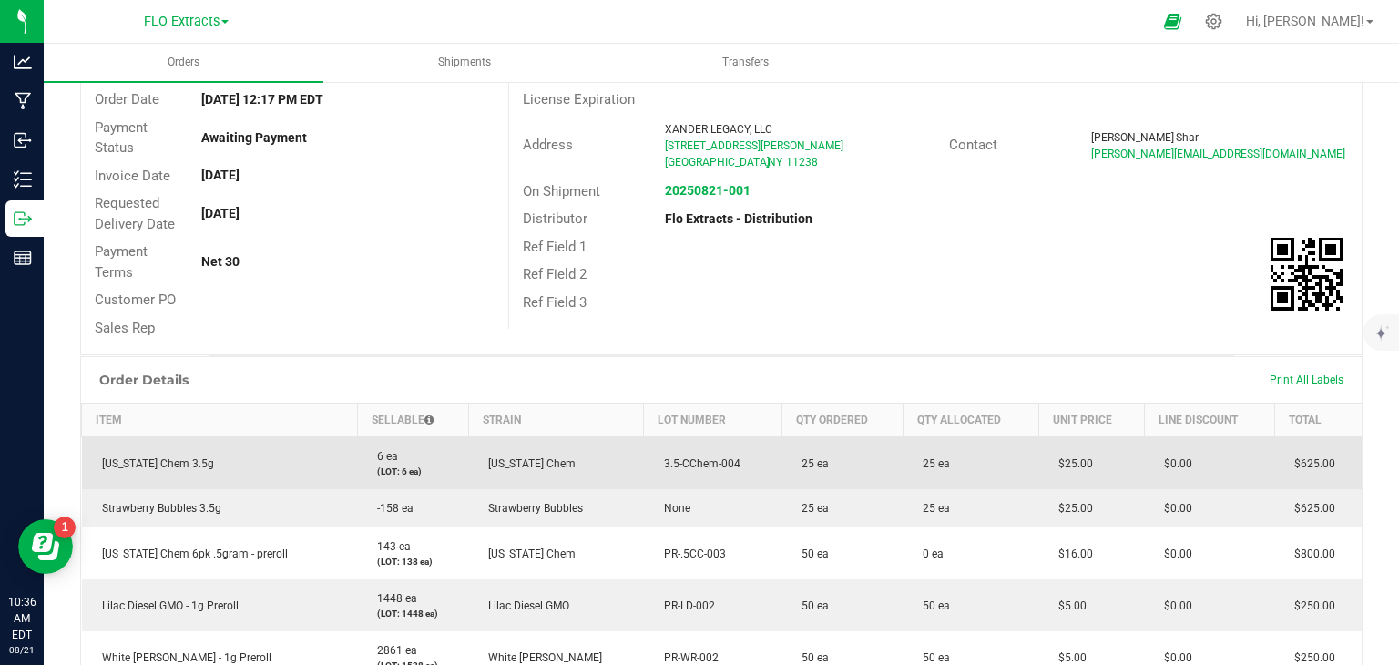
scroll to position [455, 0]
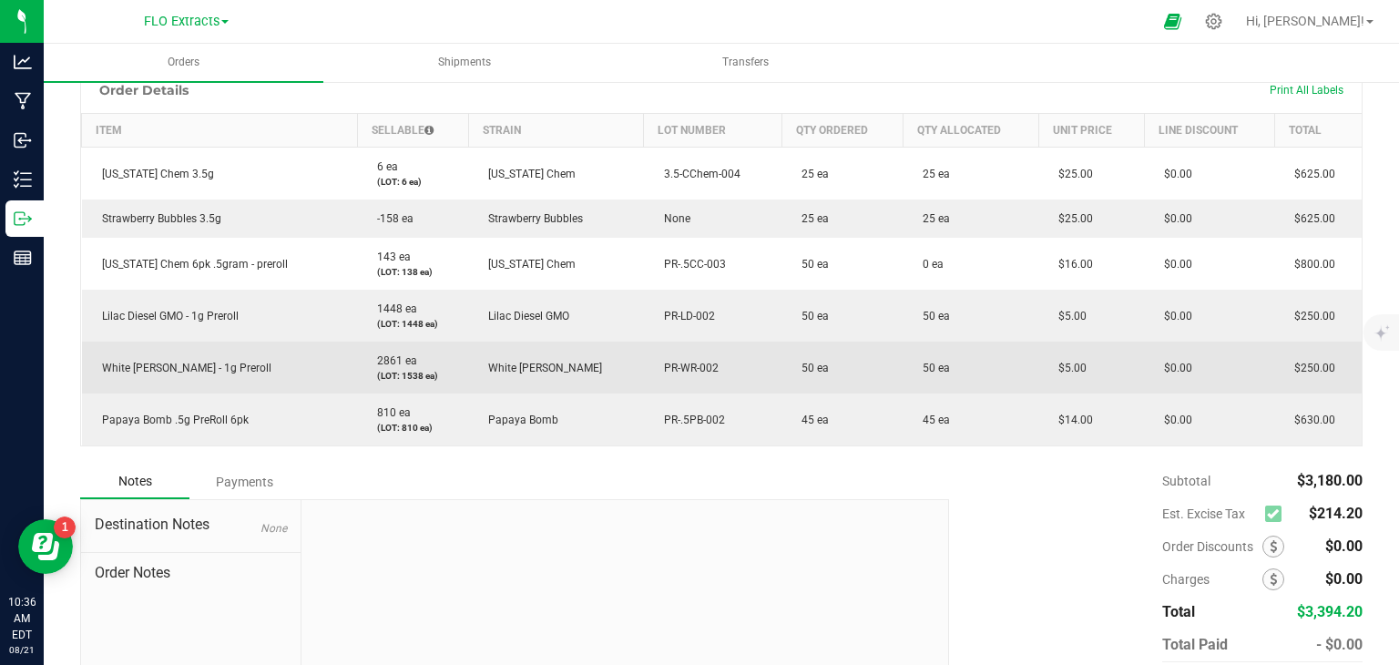
click at [860, 343] on td "50 ea" at bounding box center [841, 368] width 121 height 52
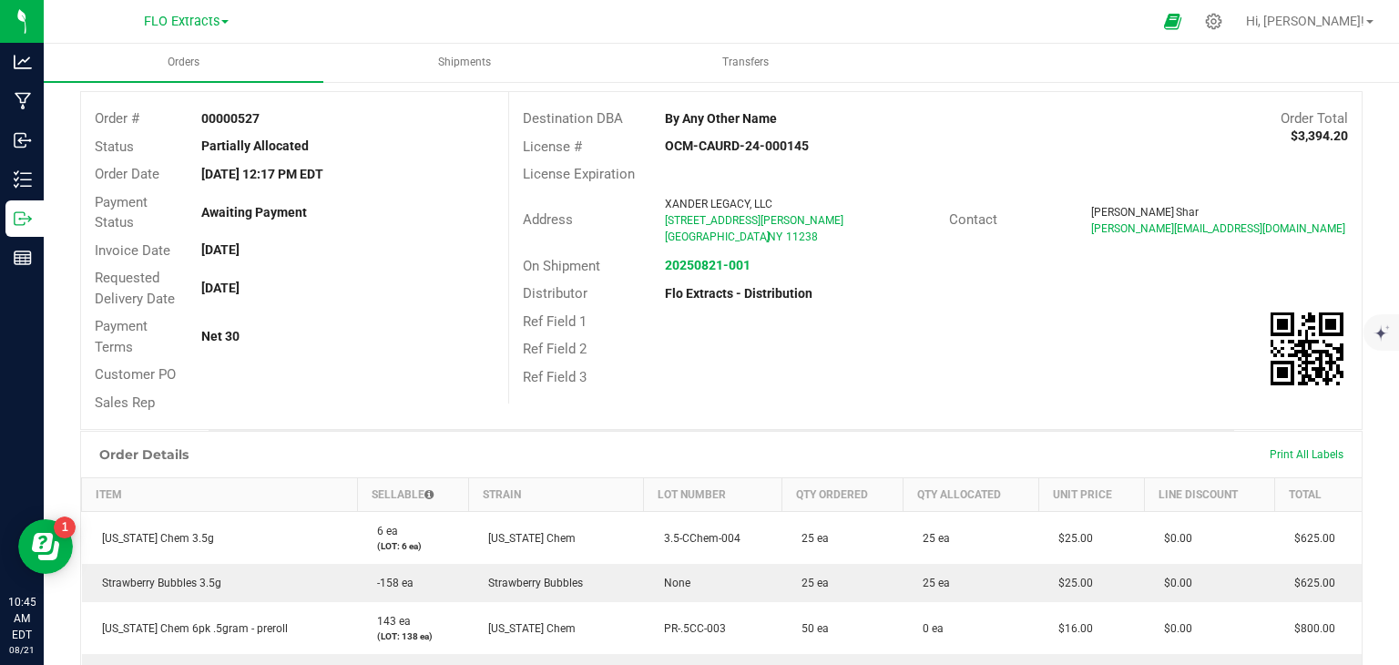
scroll to position [0, 0]
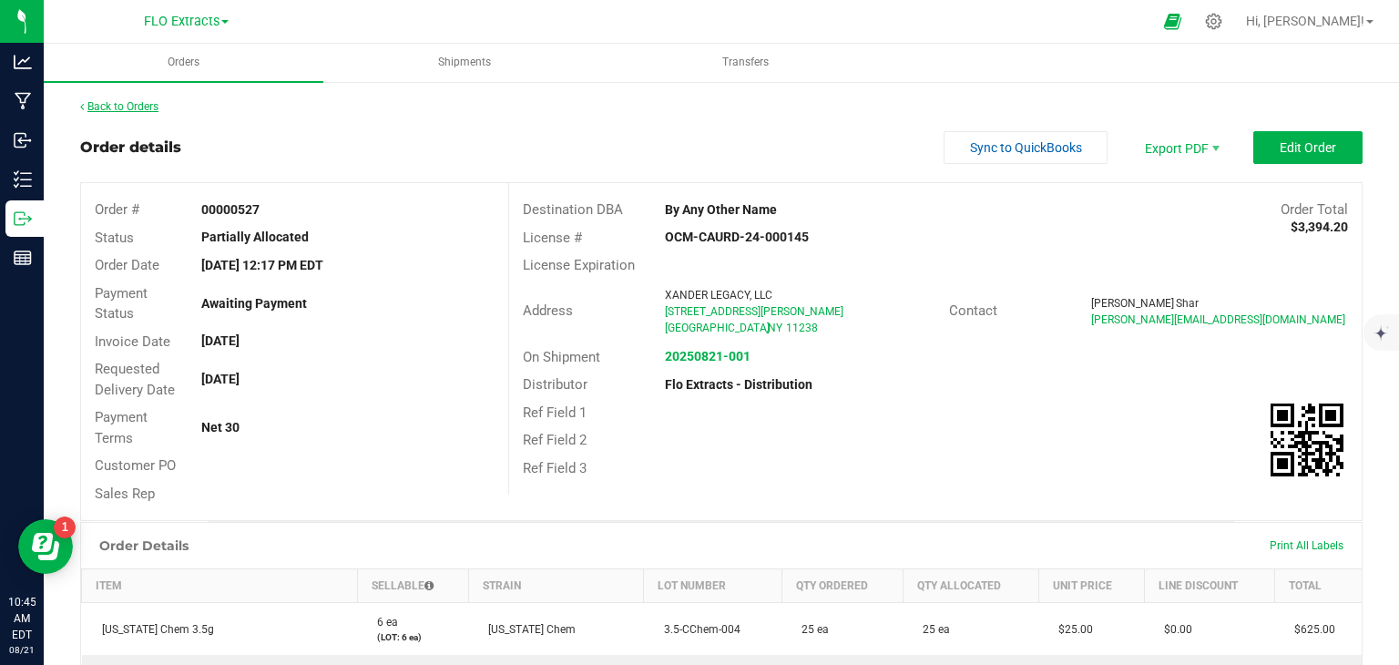
click at [144, 110] on link "Back to Orders" at bounding box center [119, 106] width 78 height 13
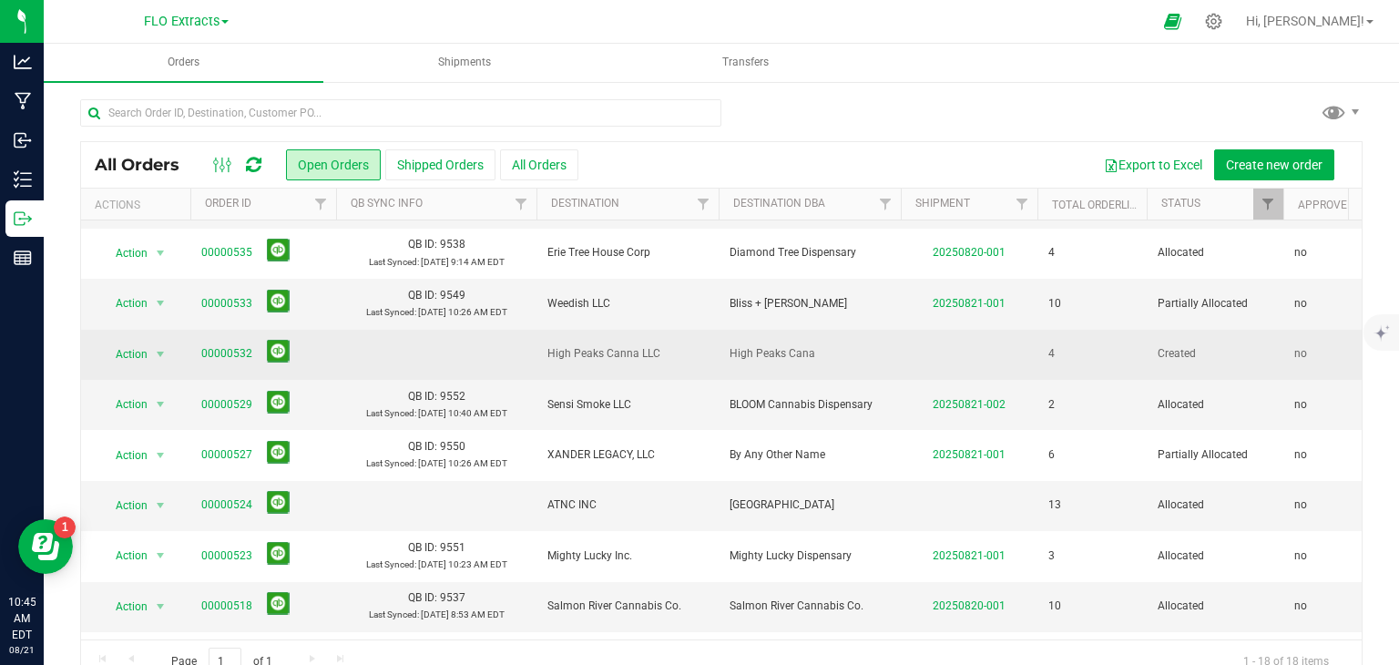
scroll to position [273, 0]
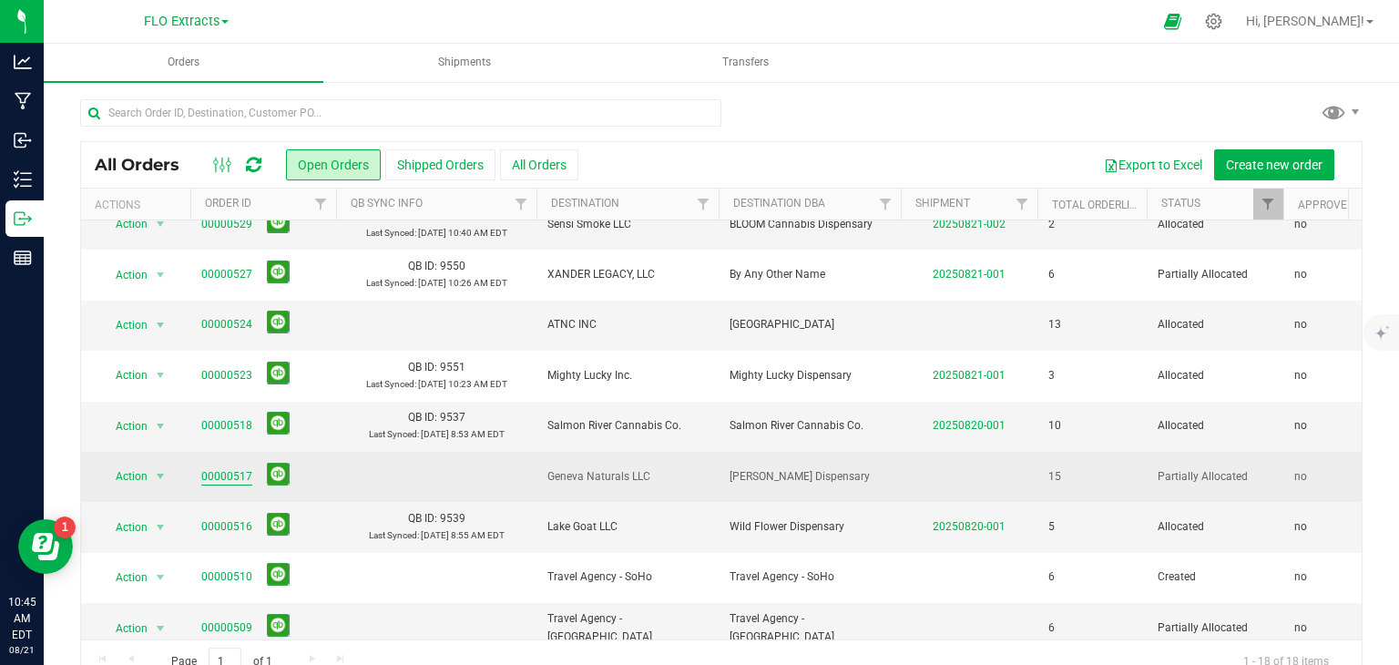
click at [226, 468] on link "00000517" at bounding box center [226, 476] width 51 height 17
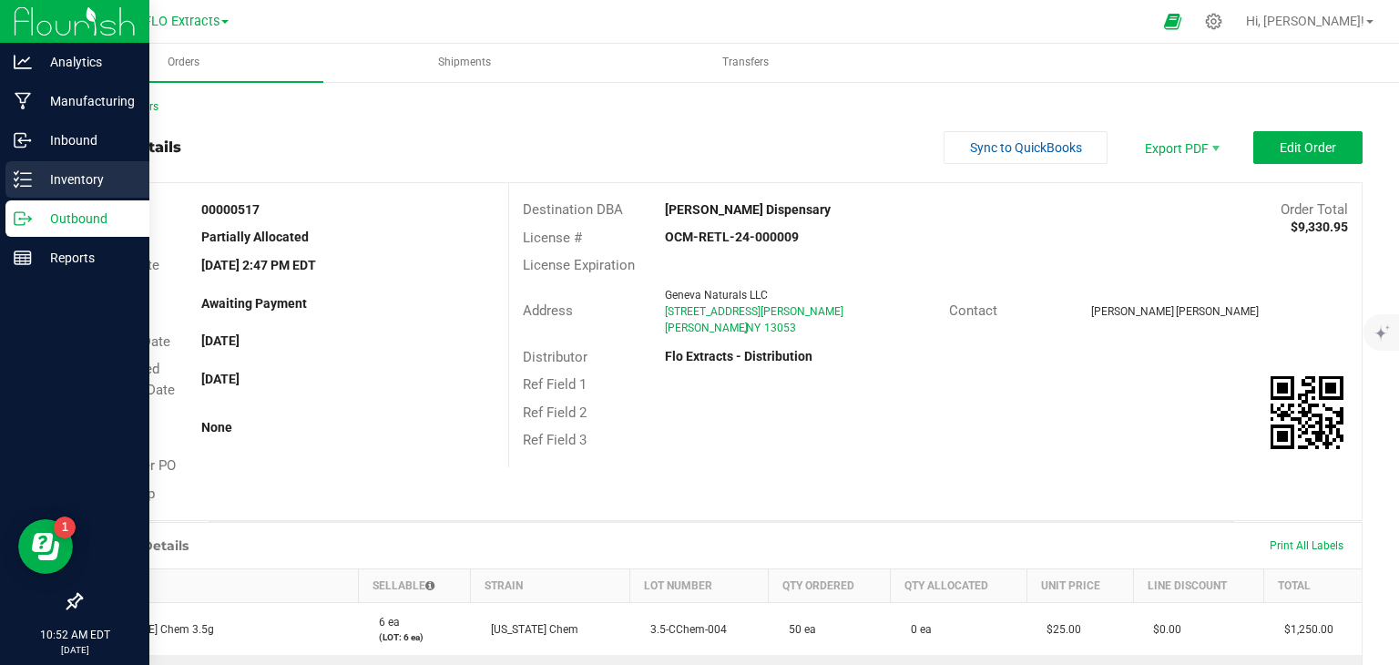
drag, startPoint x: 29, startPoint y: 169, endPoint x: 51, endPoint y: 167, distance: 22.0
click at [29, 170] on icon at bounding box center [23, 179] width 18 height 18
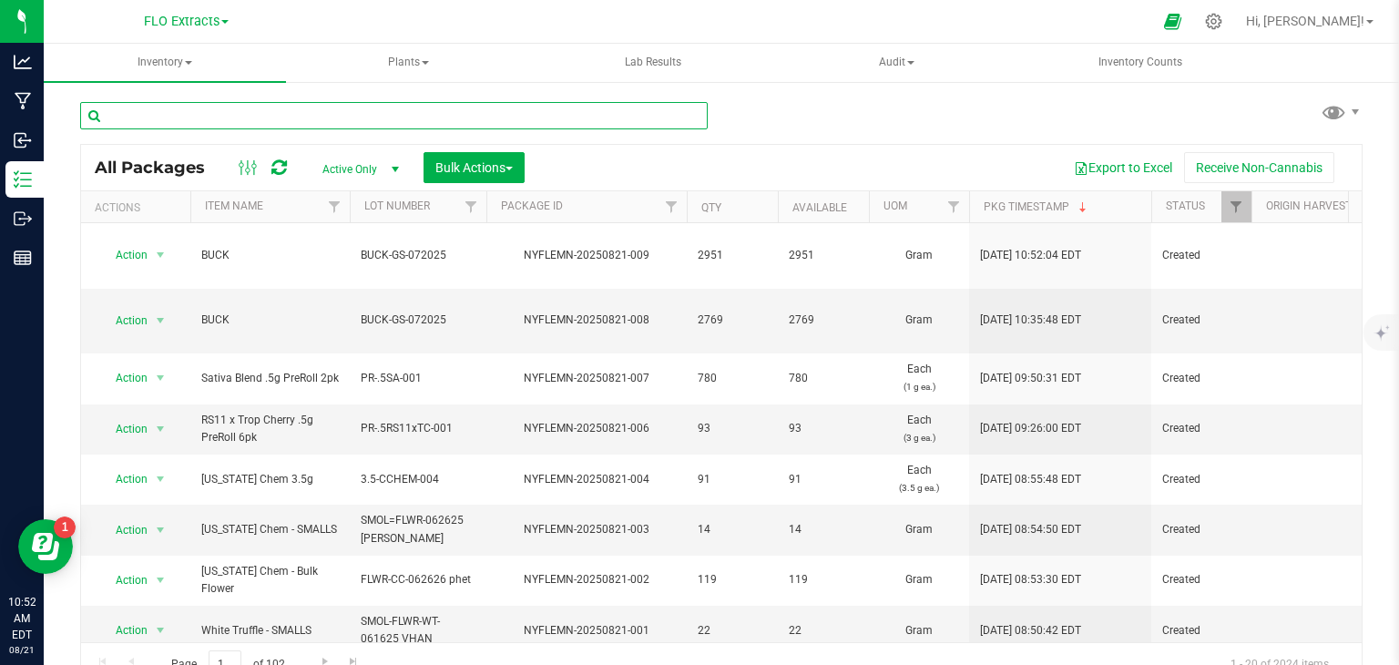
click at [184, 119] on input "text" at bounding box center [394, 115] width 628 height 27
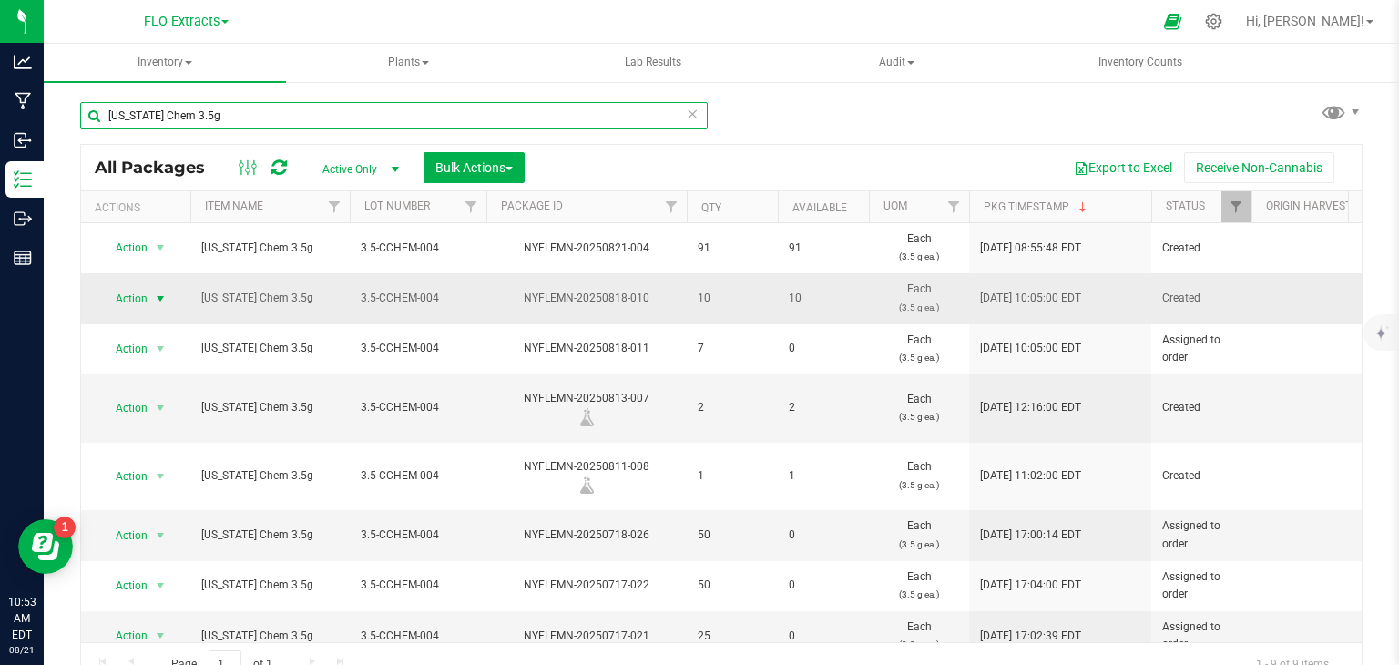
type input "[US_STATE] Chem 3.5g"
click at [152, 294] on span "select" at bounding box center [160, 299] width 23 height 26
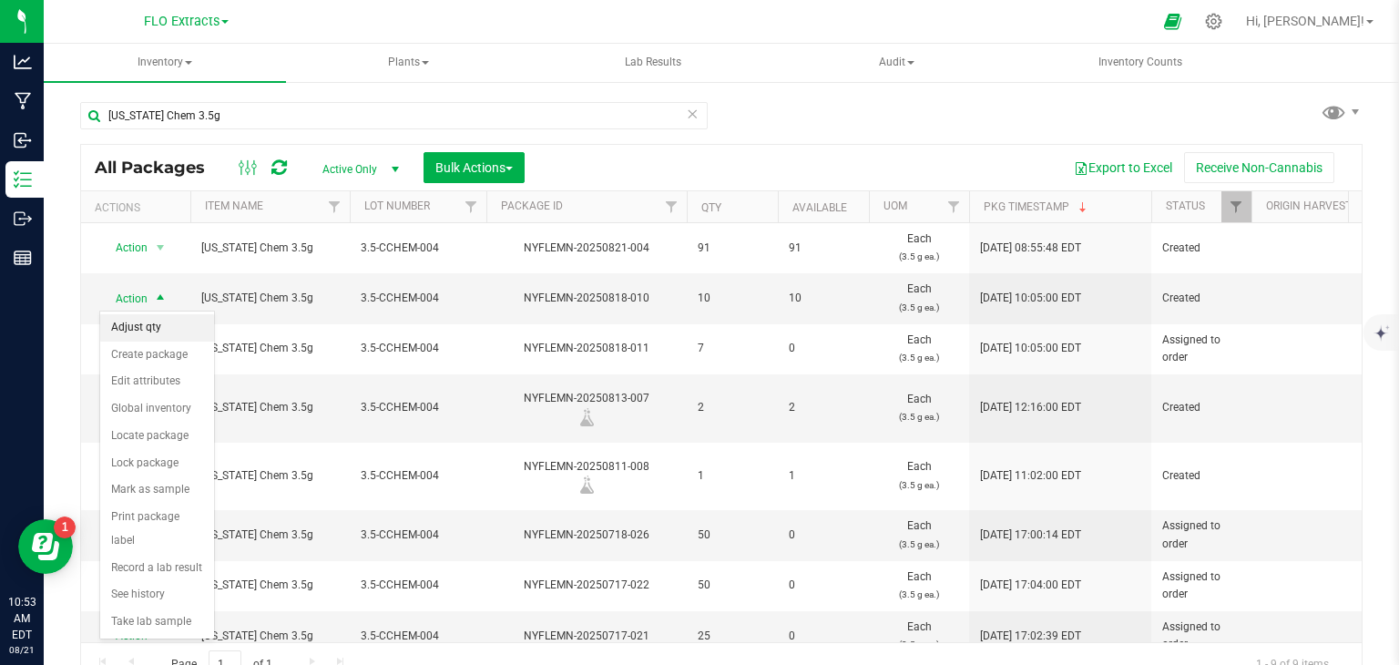
click at [149, 322] on li "Adjust qty" at bounding box center [157, 327] width 114 height 27
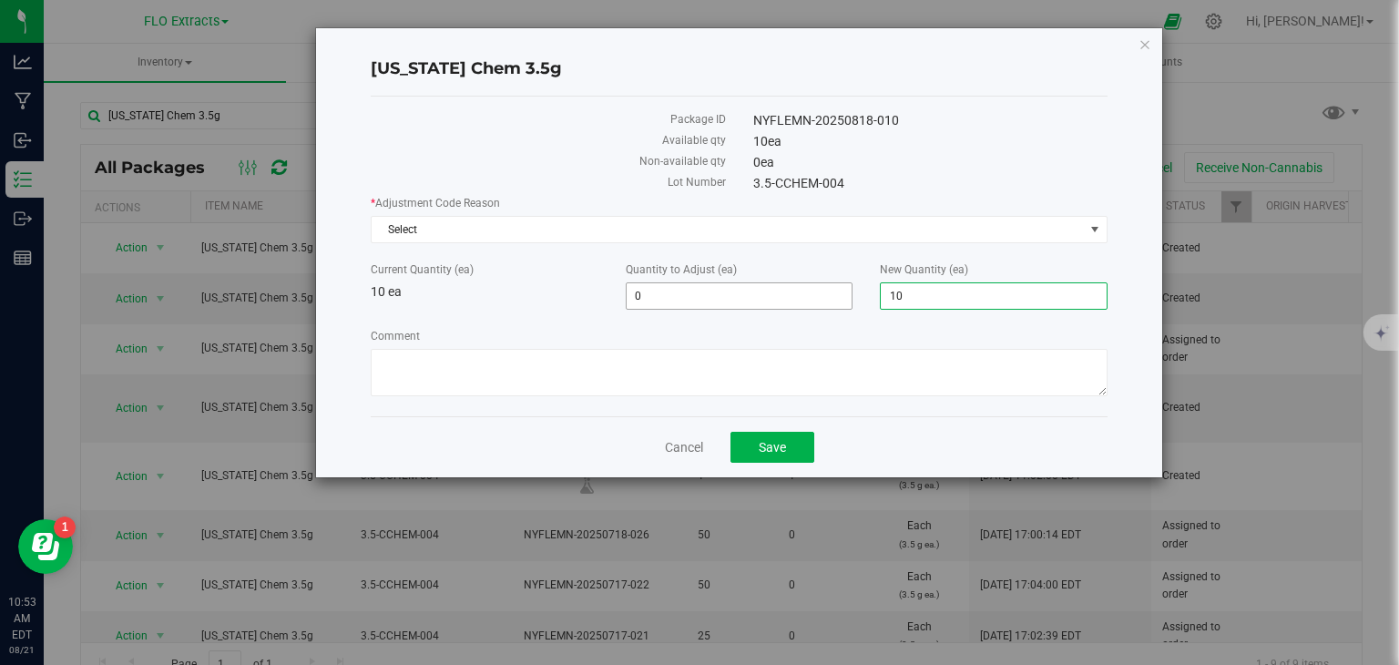
drag, startPoint x: 924, startPoint y: 292, endPoint x: 660, endPoint y: 303, distance: 264.3
click at [736, 303] on div "Current Quantity (ea) 10 ea Quantity to Adjust (ea) 0 0 New Quantity (ea) 10 10" at bounding box center [739, 285] width 764 height 48
type input "9"
type input "-1"
type input "9"
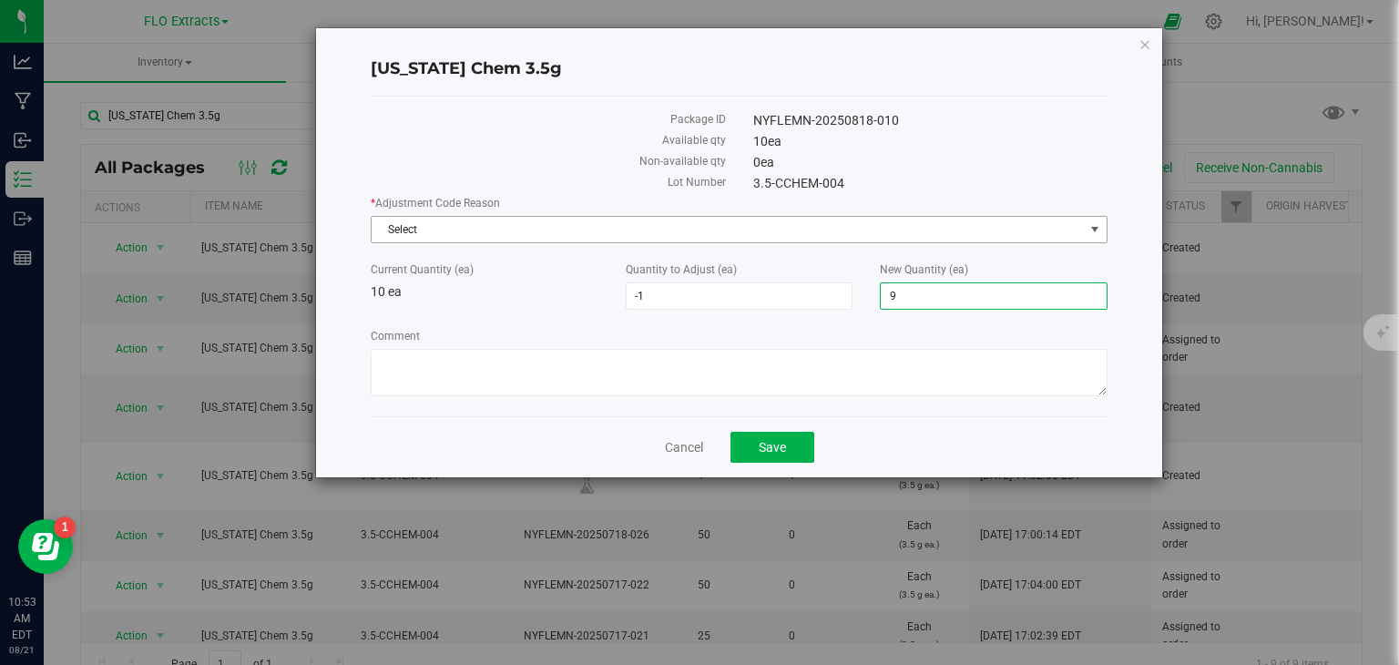
click at [622, 225] on span "Select" at bounding box center [728, 230] width 712 height 26
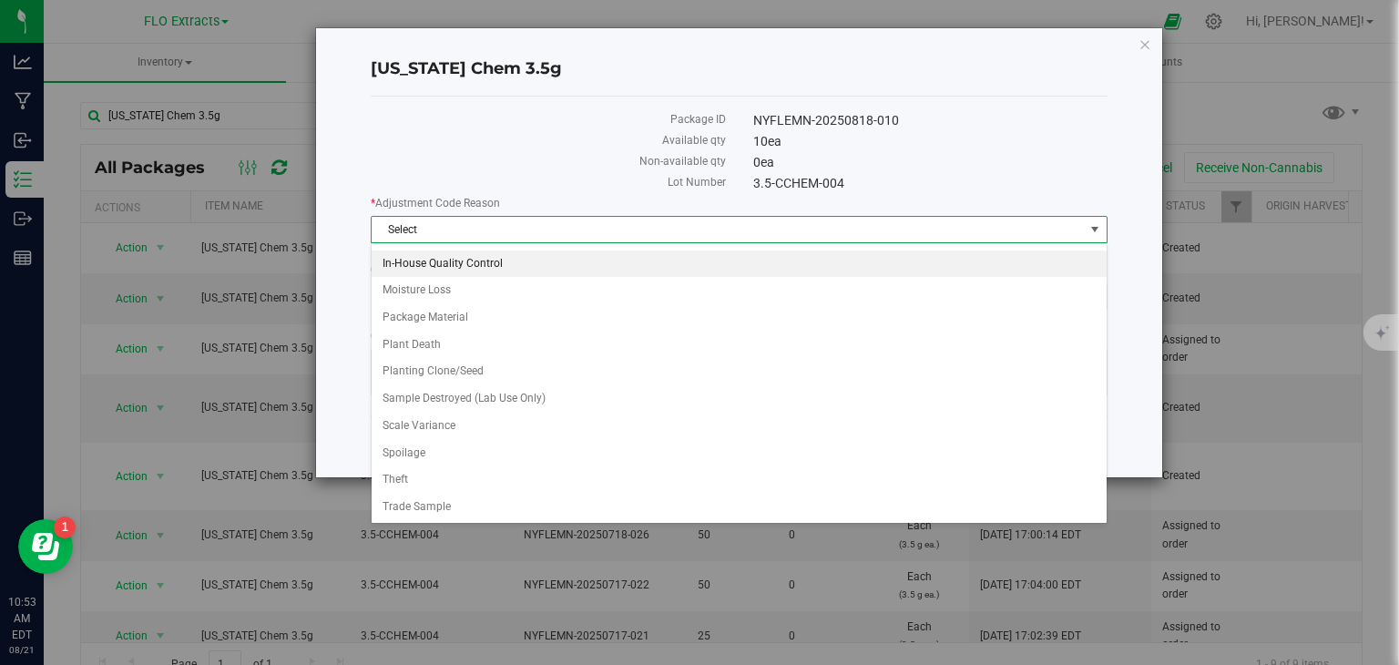
scroll to position [128, 0]
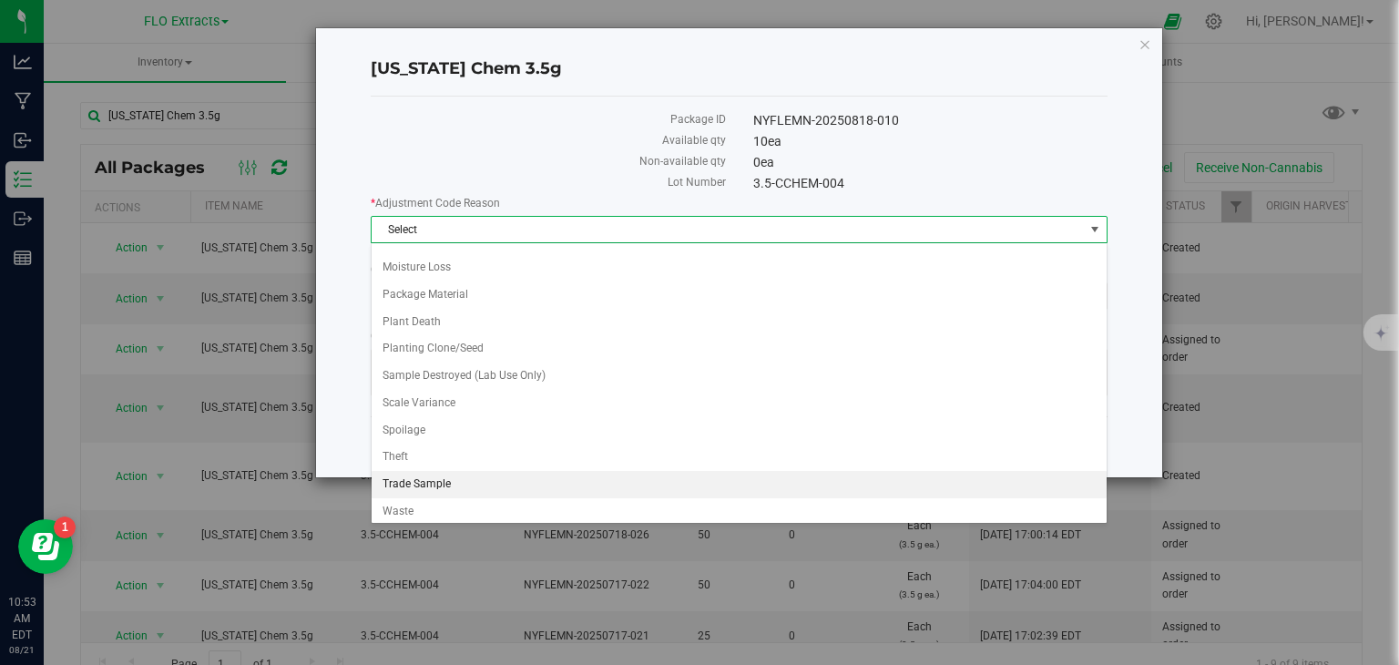
click at [403, 477] on li "Trade Sample" at bounding box center [739, 484] width 735 height 27
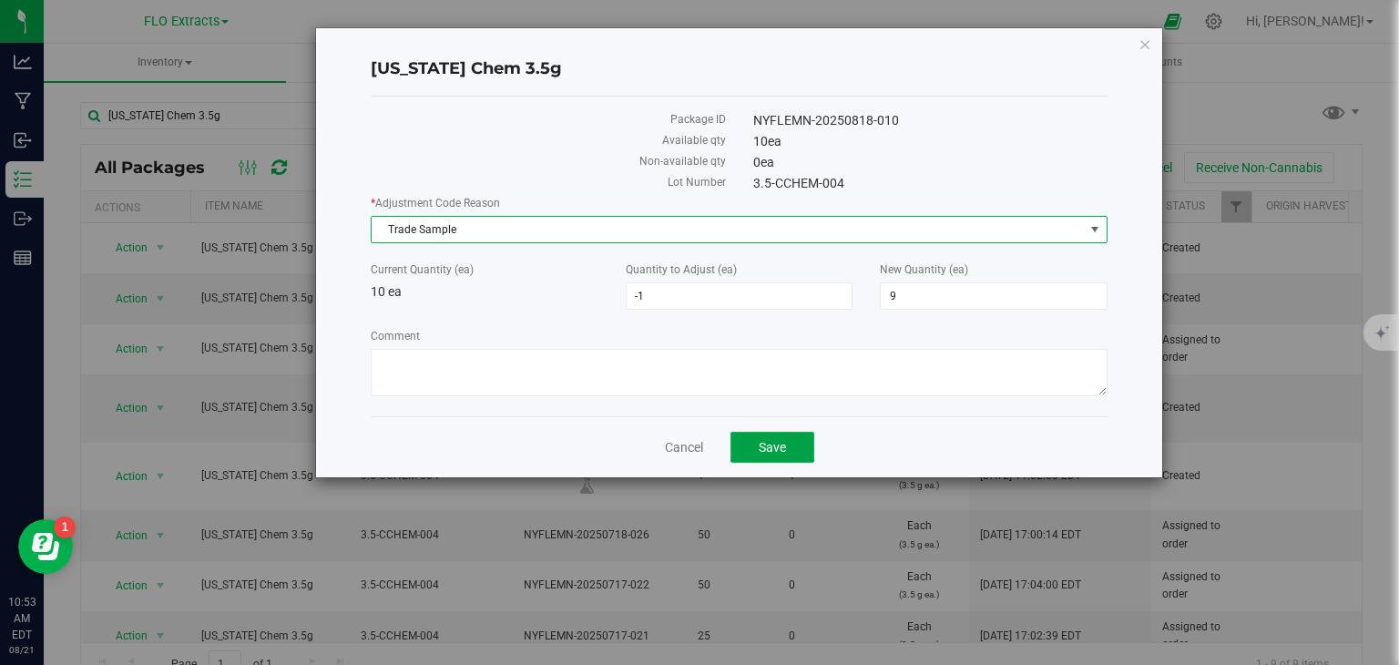
click at [773, 440] on span "Save" at bounding box center [772, 447] width 27 height 15
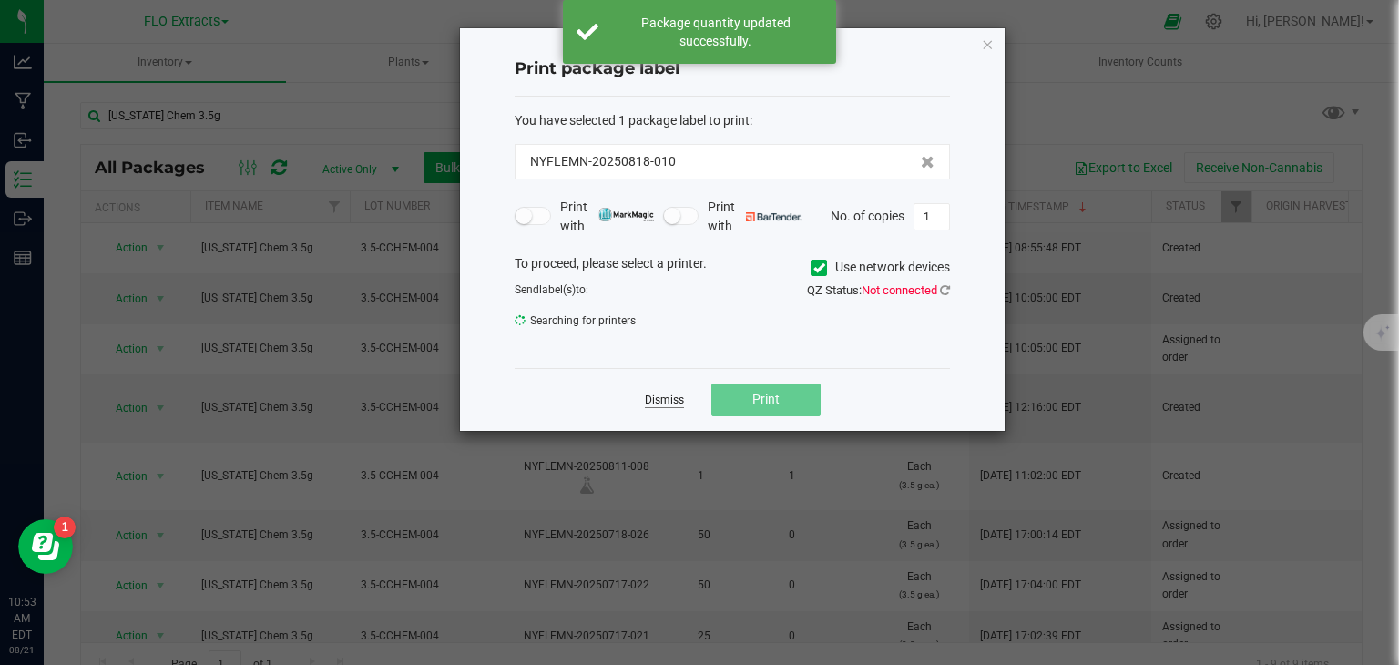
click at [667, 393] on link "Dismiss" at bounding box center [664, 400] width 39 height 15
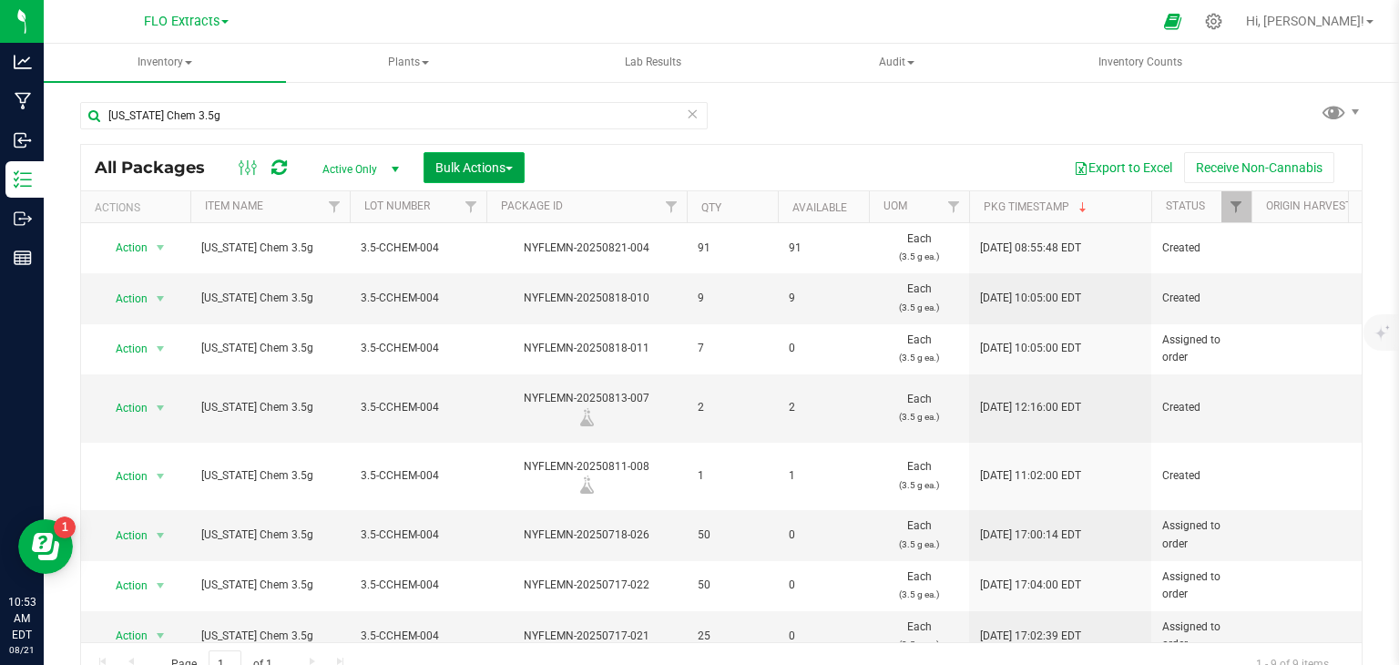
click at [495, 168] on span "Bulk Actions" at bounding box center [473, 167] width 77 height 15
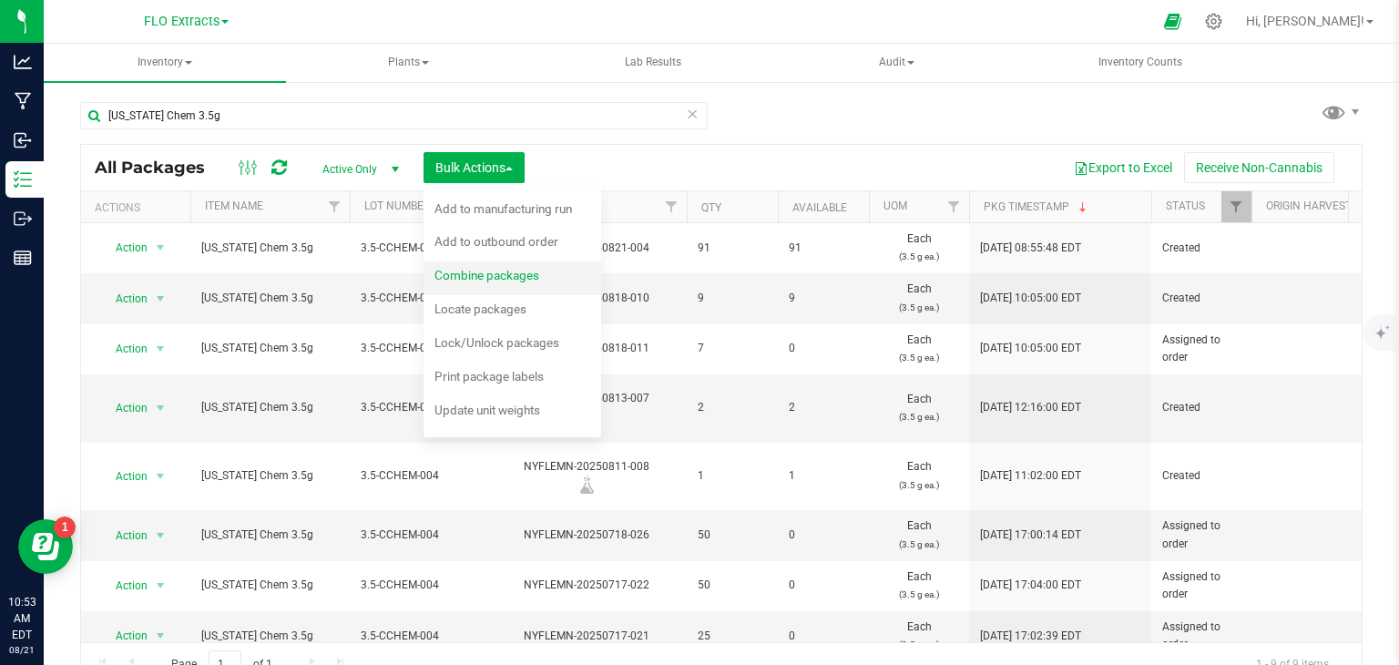
click at [492, 270] on span "Combine packages" at bounding box center [486, 275] width 105 height 15
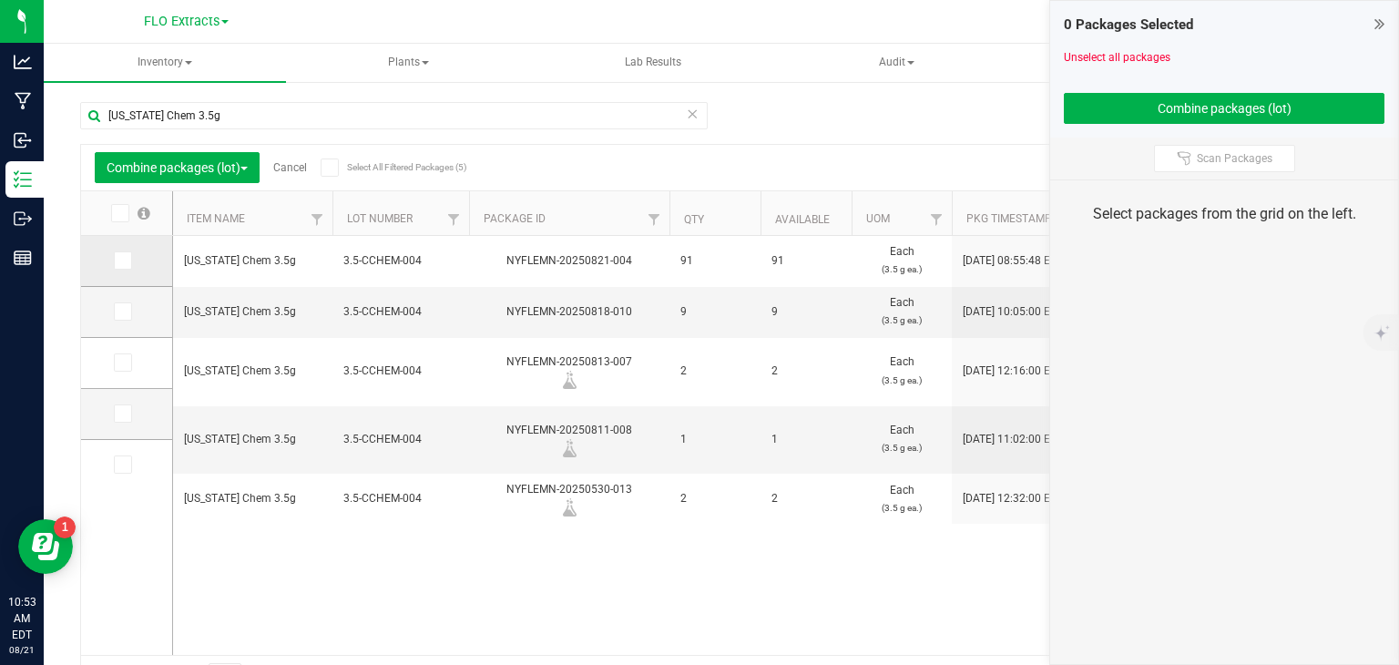
click at [120, 260] on icon at bounding box center [122, 260] width 12 height 0
click at [0, 0] on input "checkbox" at bounding box center [0, 0] width 0 height 0
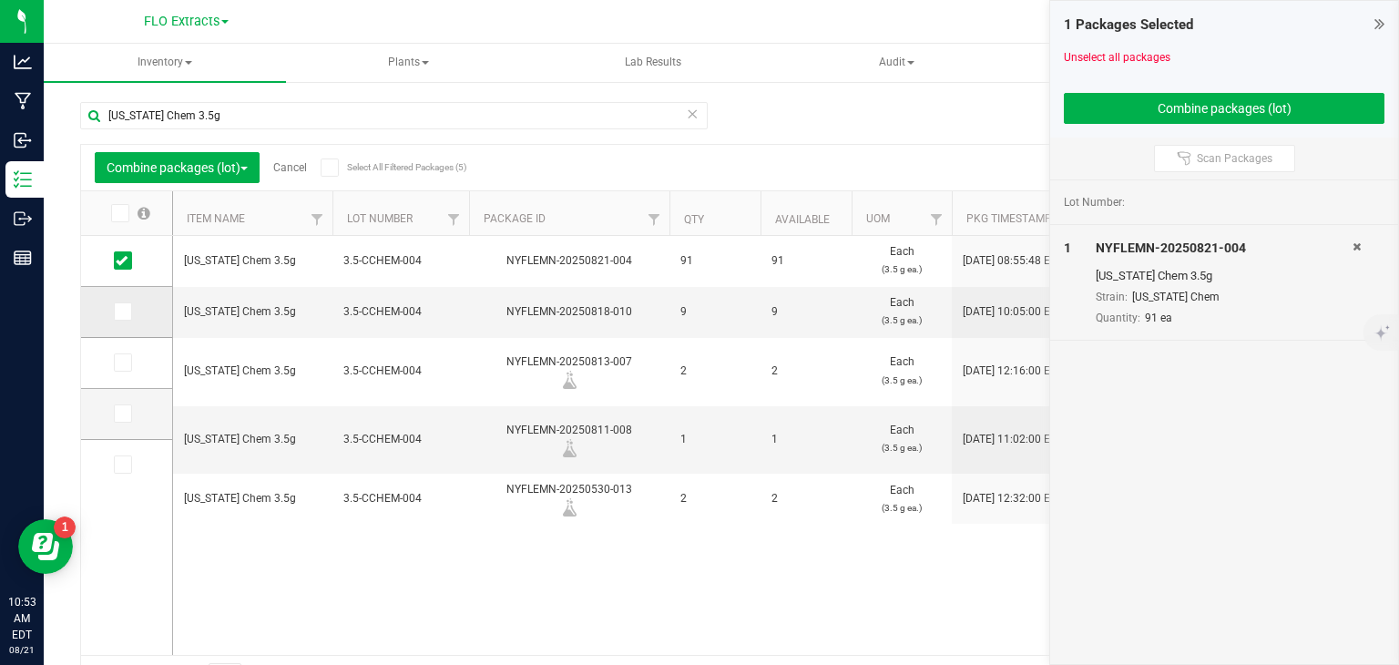
click at [118, 322] on td at bounding box center [126, 312] width 91 height 51
click at [121, 311] on icon at bounding box center [122, 311] width 12 height 0
click at [0, 0] on input "checkbox" at bounding box center [0, 0] width 0 height 0
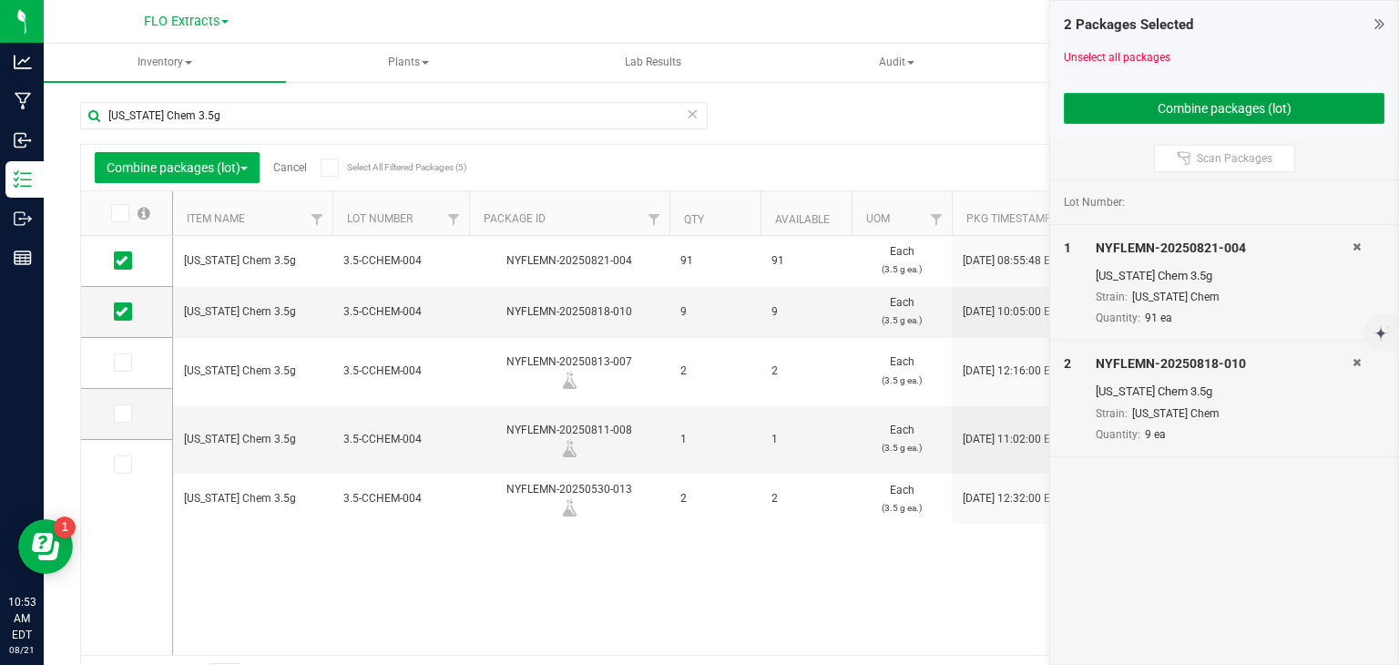
click at [1263, 104] on button "Combine packages (lot)" at bounding box center [1224, 108] width 321 height 31
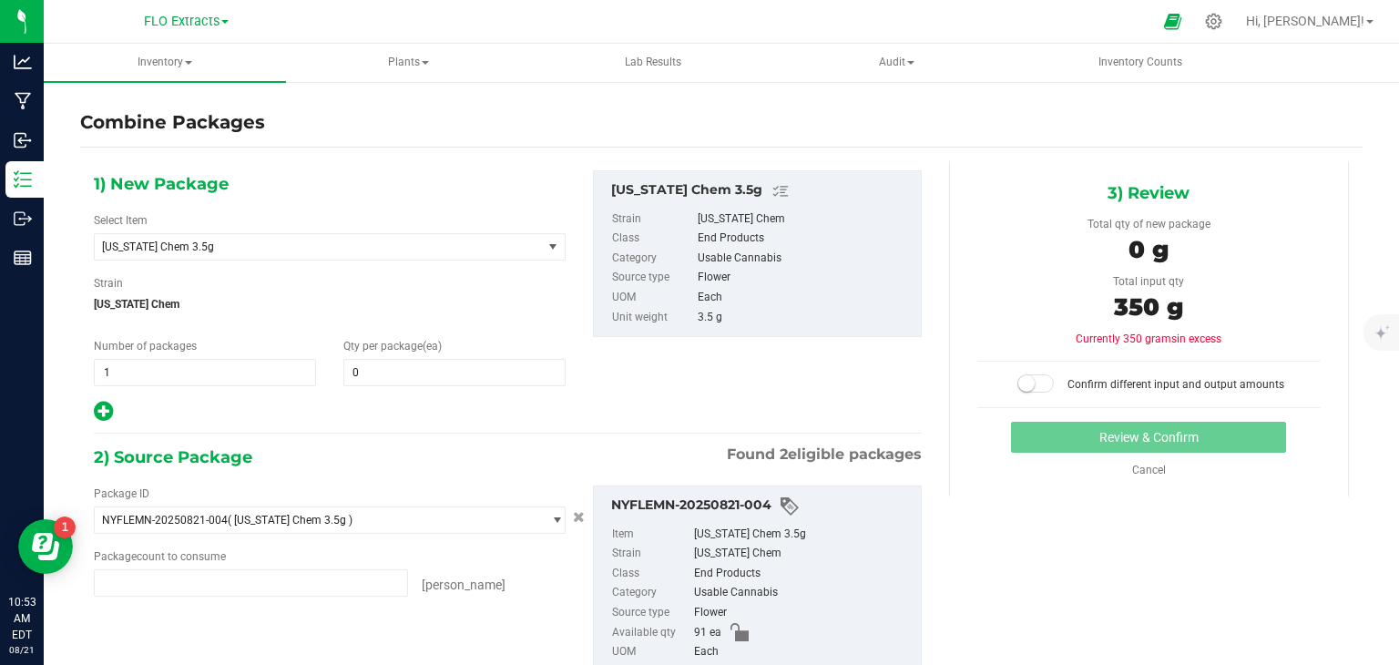
type input "91 ea"
type input "9 ea"
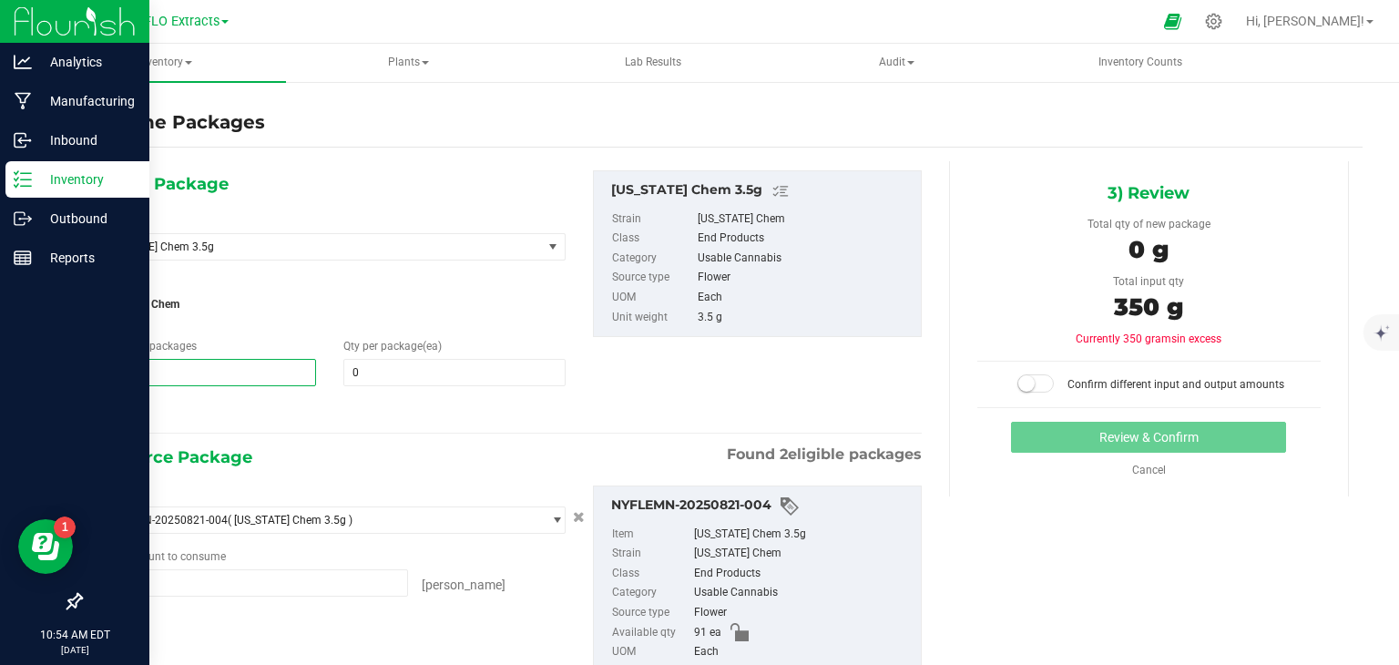
drag, startPoint x: 262, startPoint y: 375, endPoint x: 0, endPoint y: 362, distance: 262.6
click at [0, 369] on div "Analytics Manufacturing Inbound Inventory Outbound Reports 10:54 AM EDT [DATE] …" at bounding box center [699, 332] width 1399 height 665
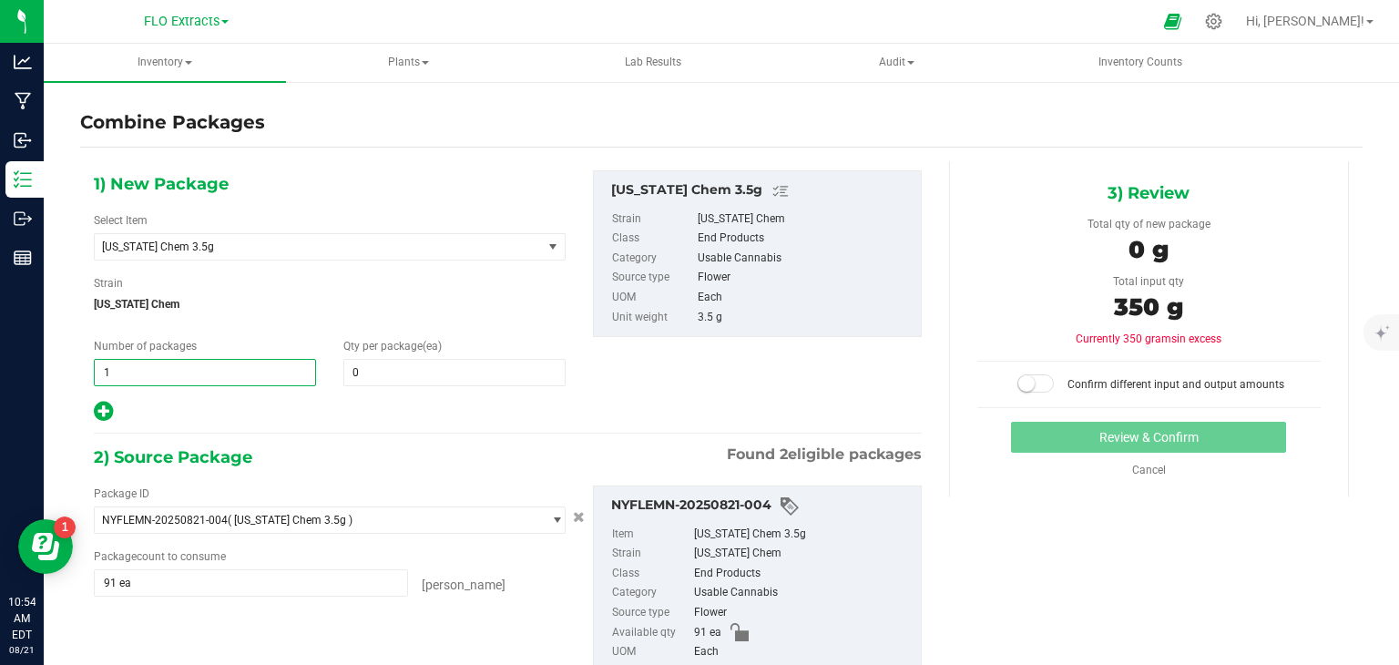
type input "2"
click at [188, 377] on div "Number of packages 2 2 Qty per package (ea) 0 0" at bounding box center [329, 362] width 499 height 48
type input "50"
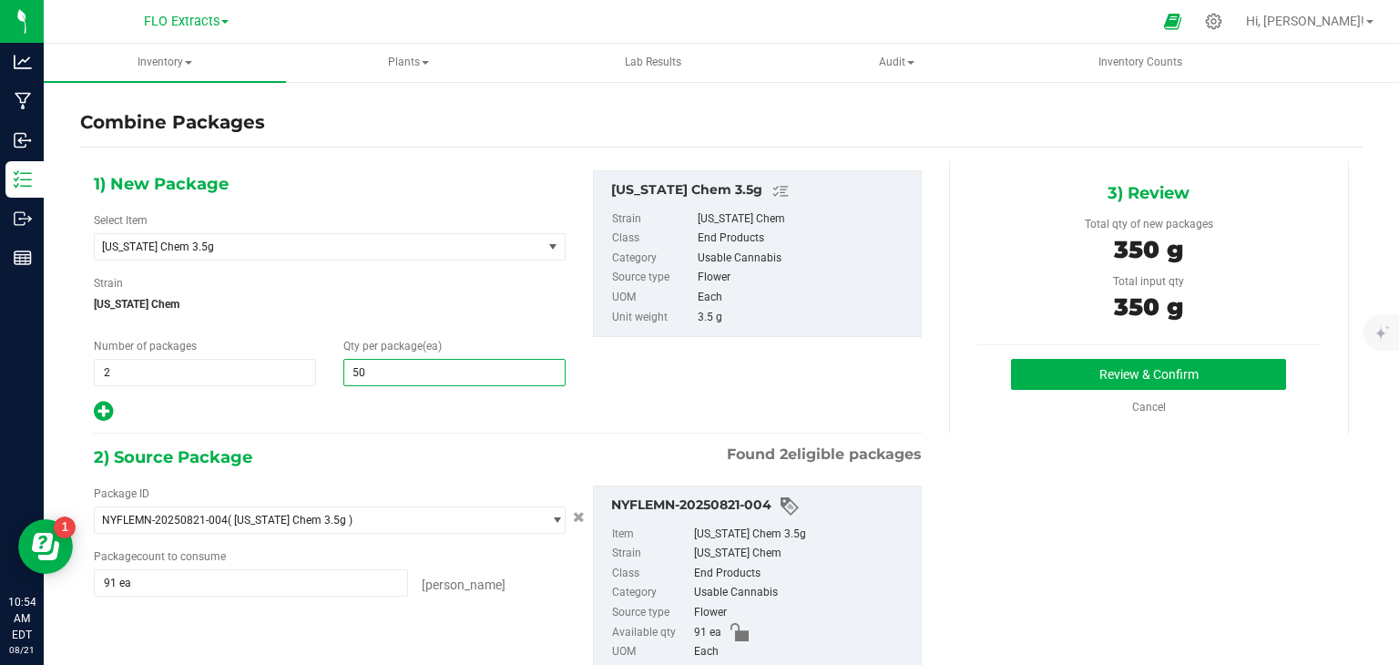
click at [360, 400] on div at bounding box center [330, 412] width 472 height 24
type input "50"
click at [1157, 373] on button "Review & Confirm" at bounding box center [1148, 374] width 275 height 31
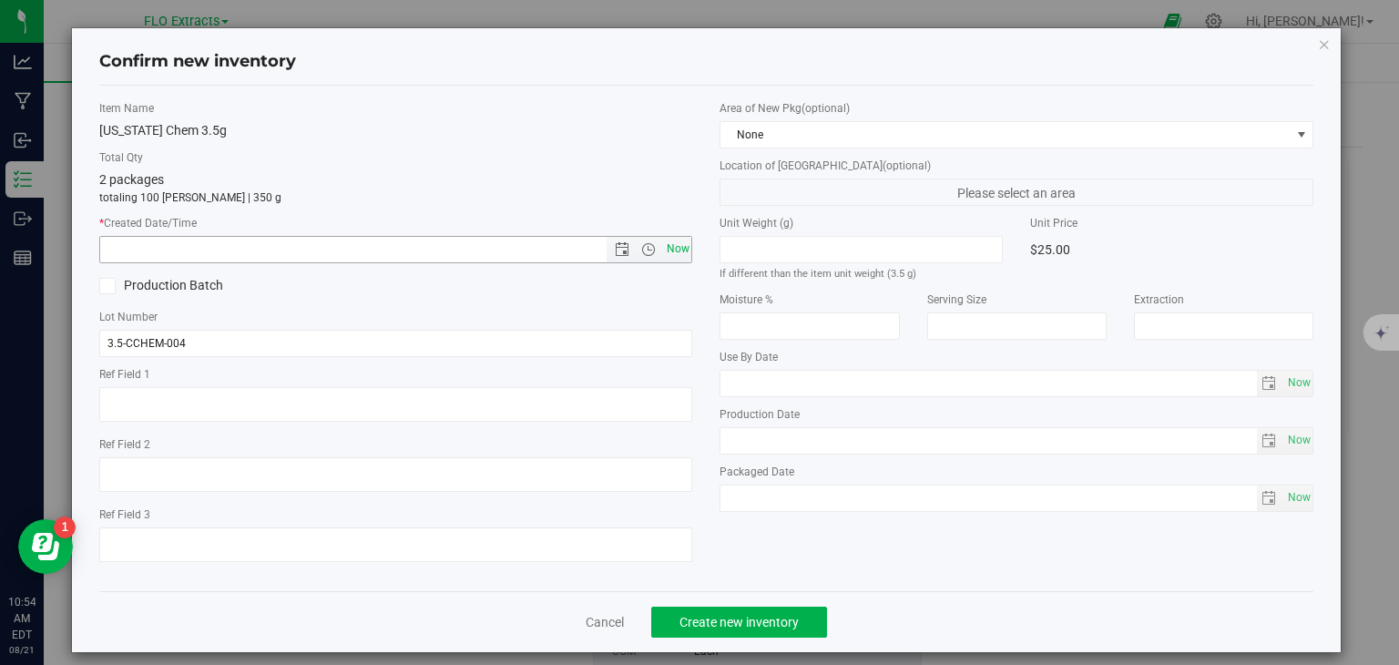
click at [674, 250] on span "Now" at bounding box center [677, 249] width 31 height 26
type input "[DATE] 10:54 AM"
click at [746, 617] on span "Create new inventory" at bounding box center [738, 622] width 119 height 15
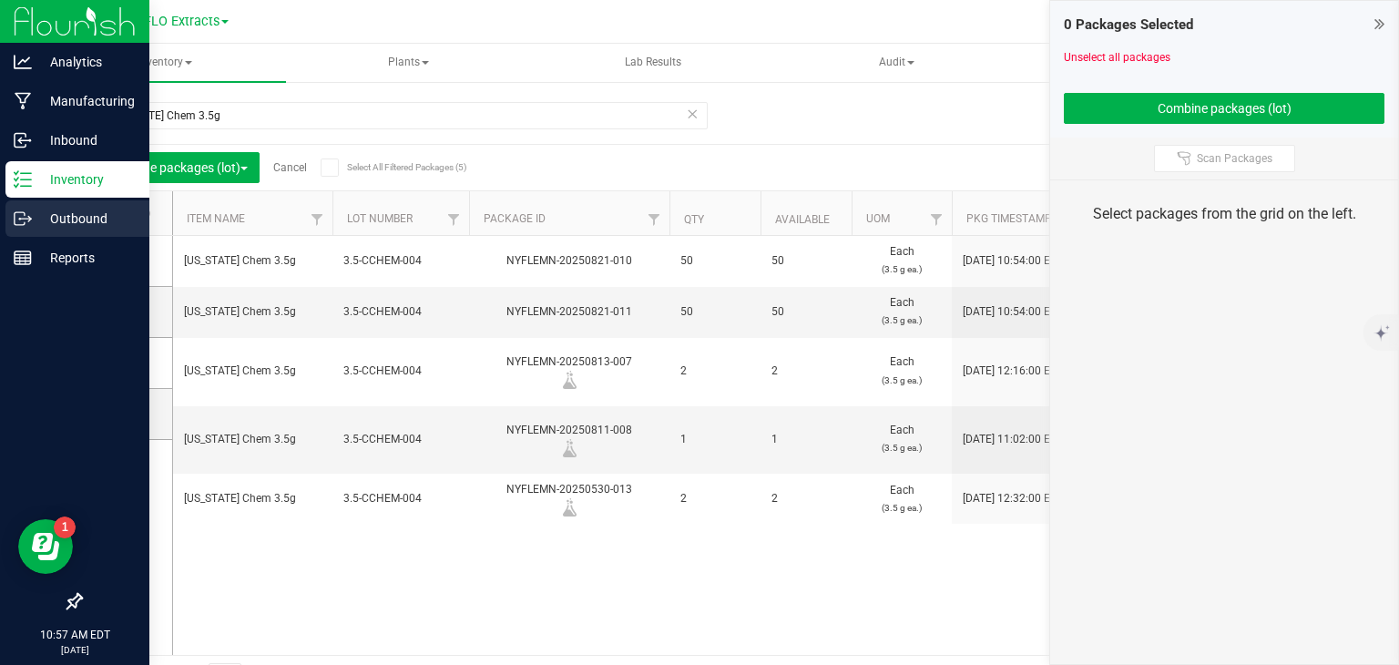
click at [46, 222] on p "Outbound" at bounding box center [86, 219] width 109 height 22
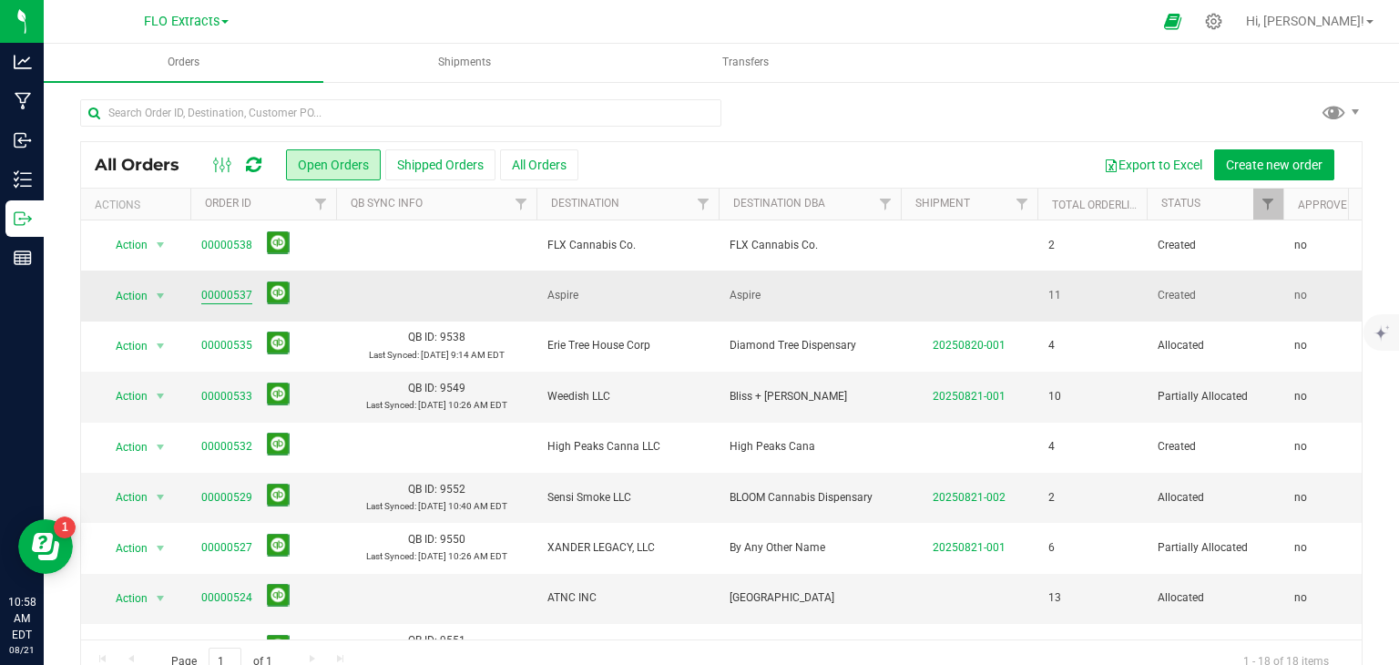
click at [236, 296] on link "00000537" at bounding box center [226, 295] width 51 height 17
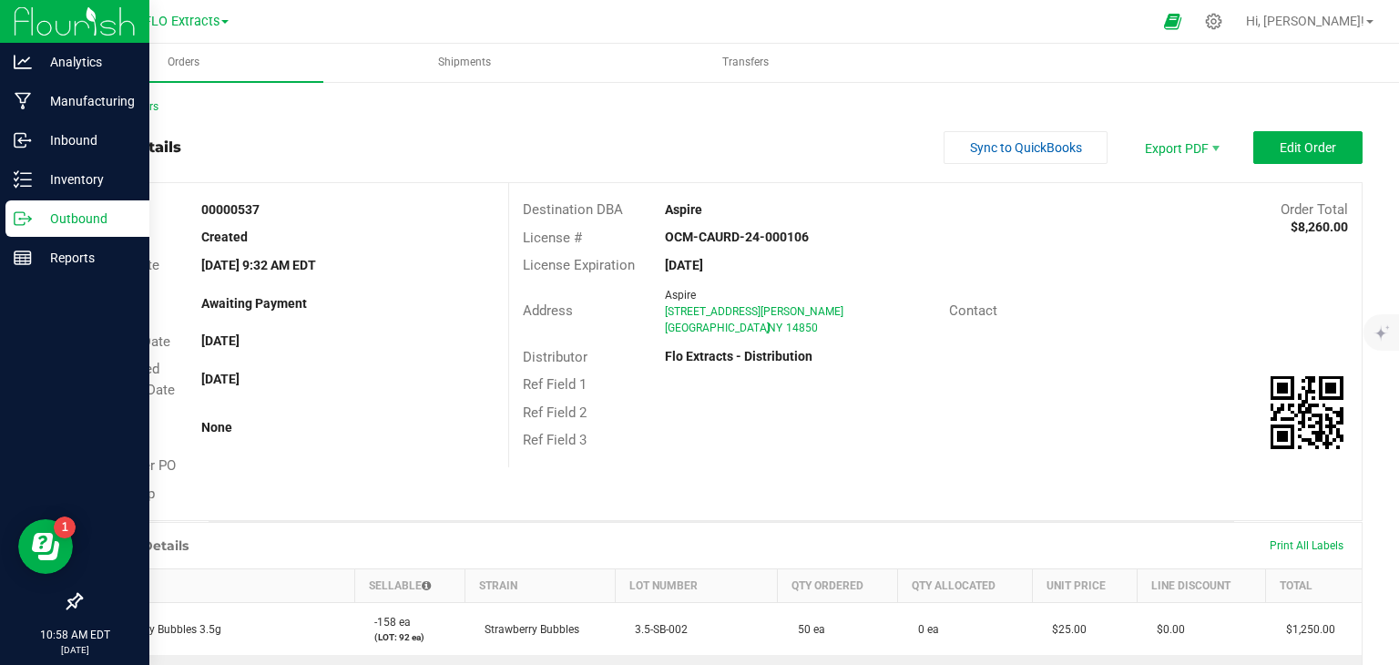
click at [35, 220] on p "Outbound" at bounding box center [86, 219] width 109 height 22
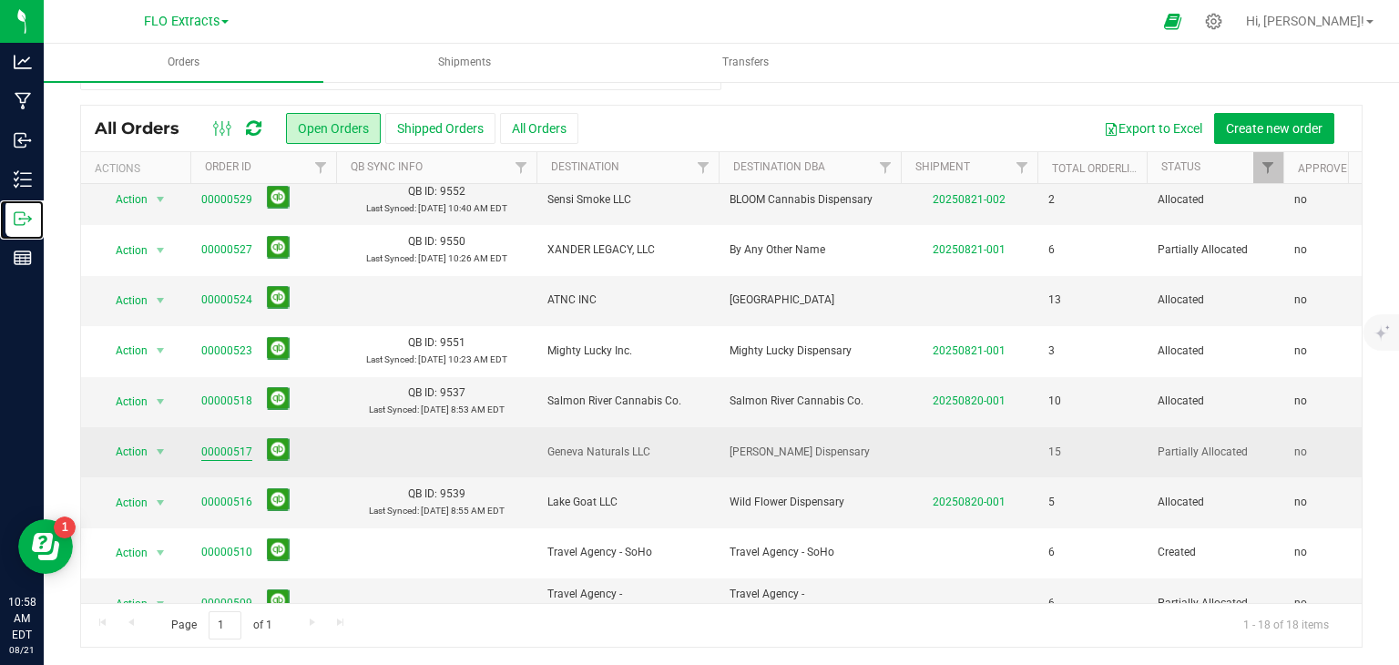
scroll to position [226, 0]
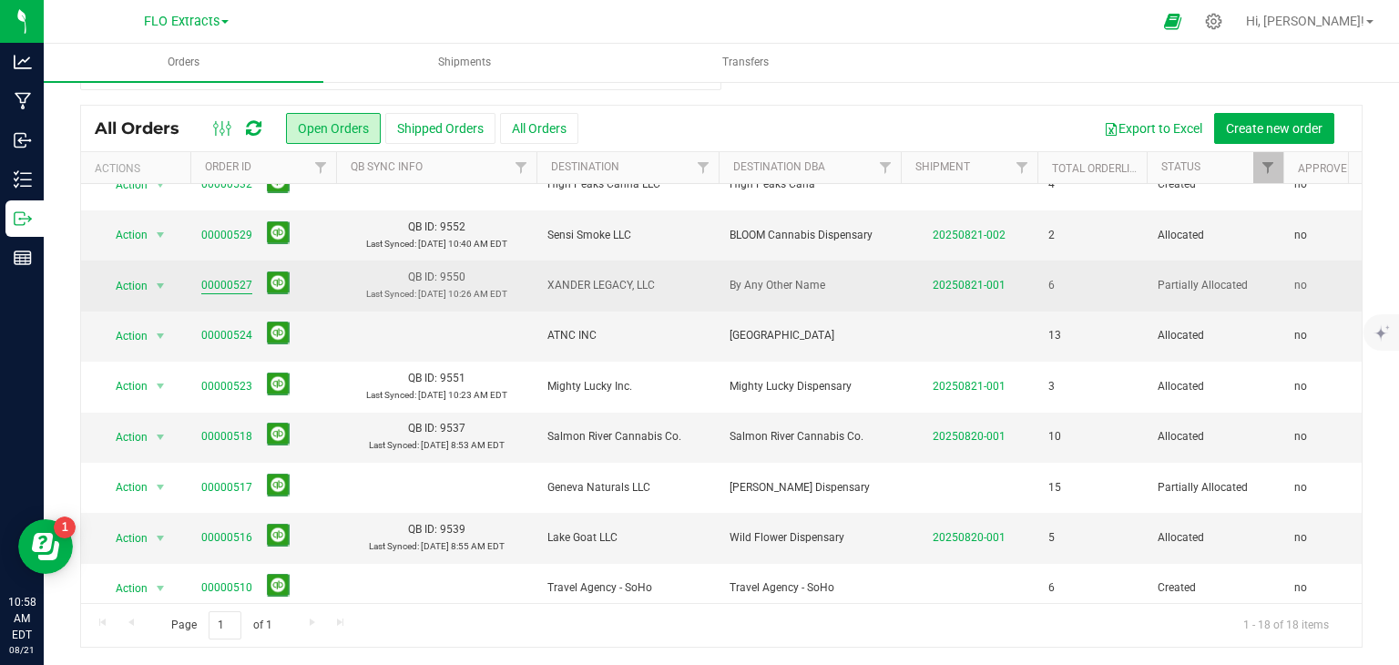
click at [241, 281] on link "00000527" at bounding box center [226, 285] width 51 height 17
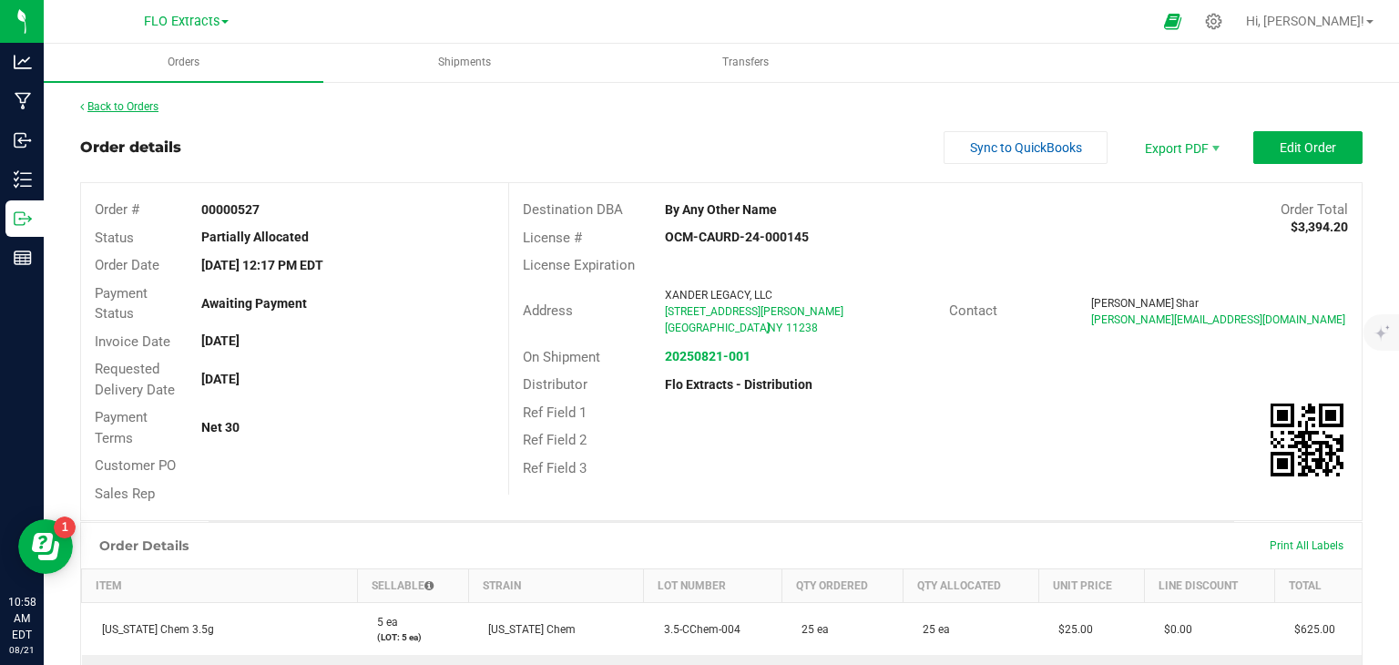
click at [127, 106] on link "Back to Orders" at bounding box center [119, 106] width 78 height 13
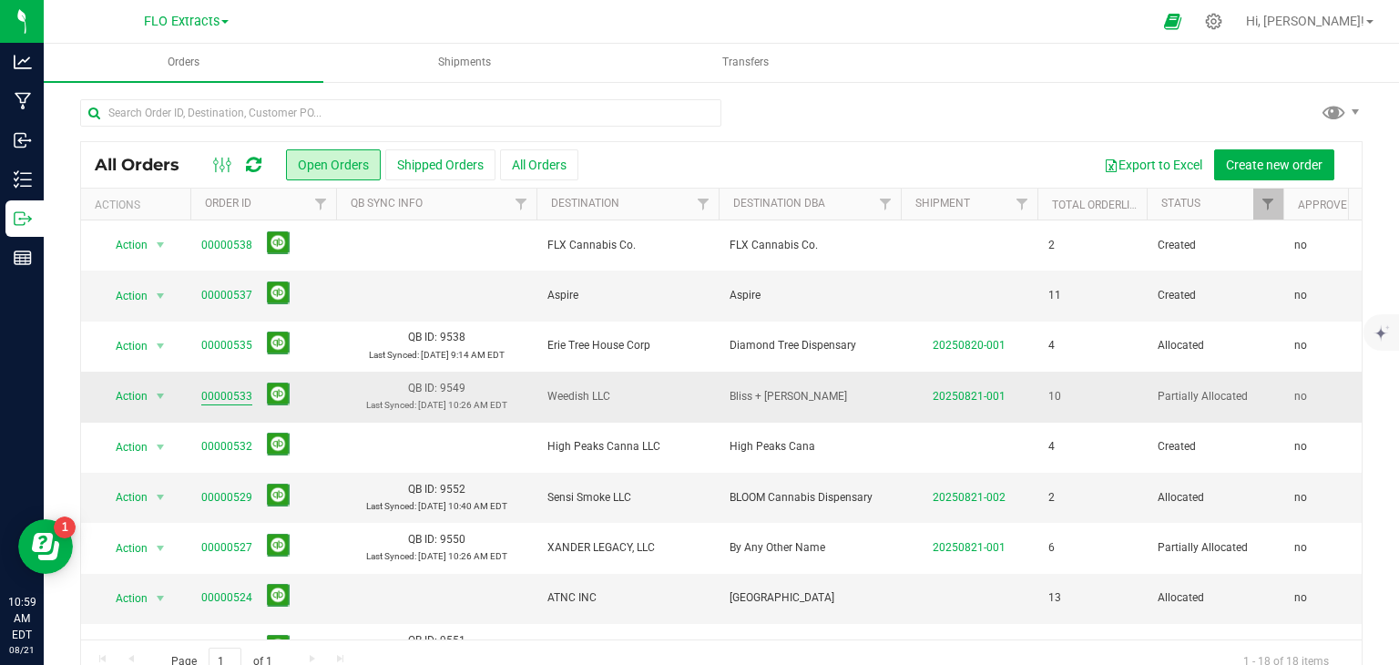
click at [237, 394] on link "00000533" at bounding box center [226, 396] width 51 height 17
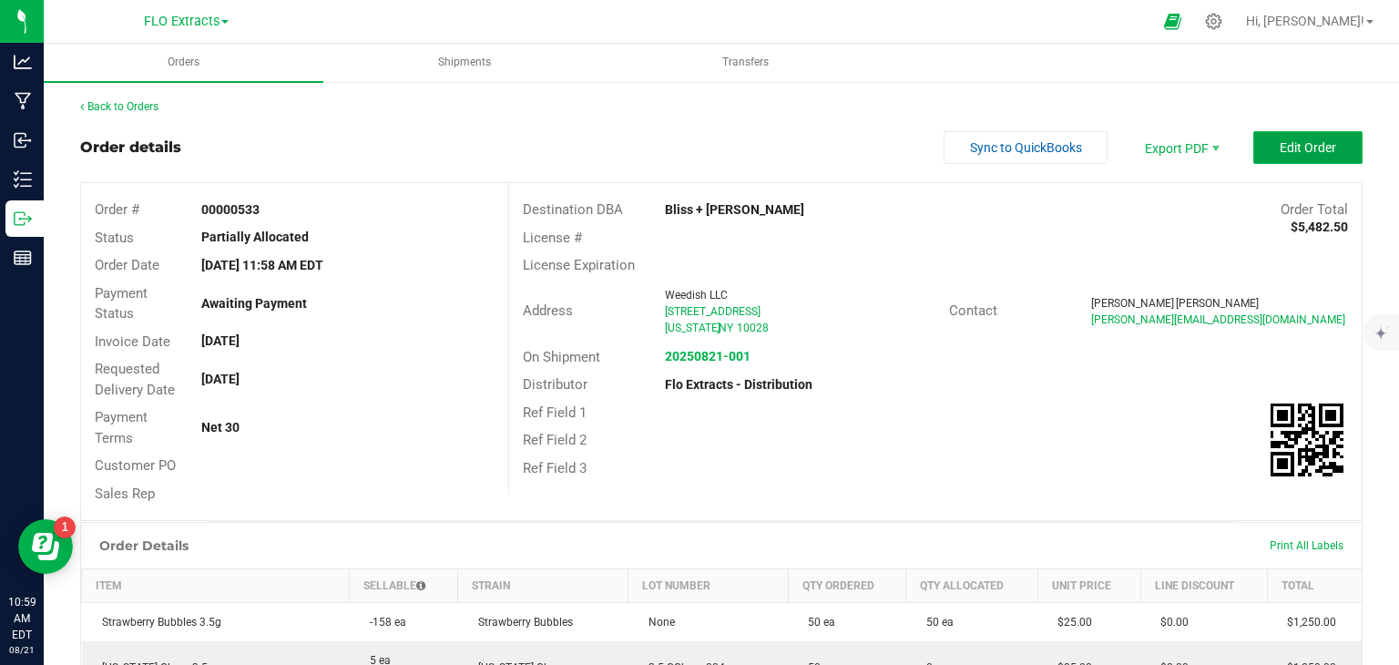
click at [1306, 147] on span "Edit Order" at bounding box center [1308, 147] width 56 height 15
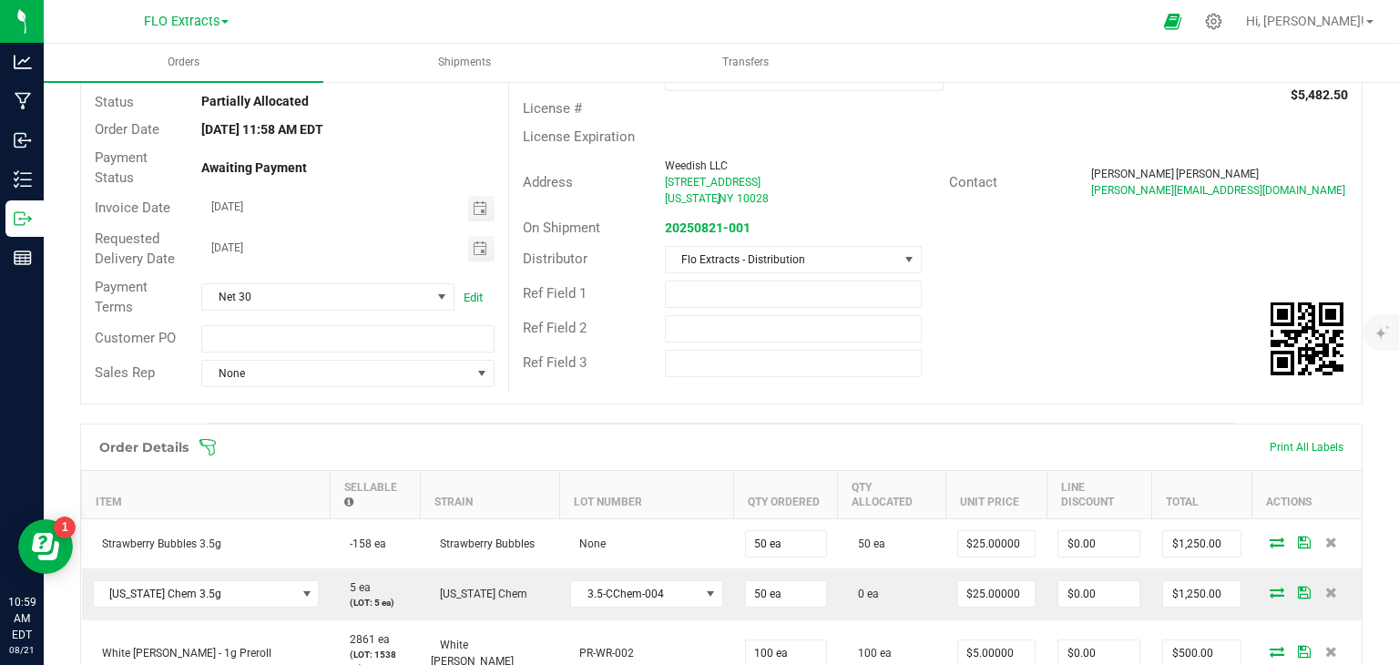
scroll to position [273, 0]
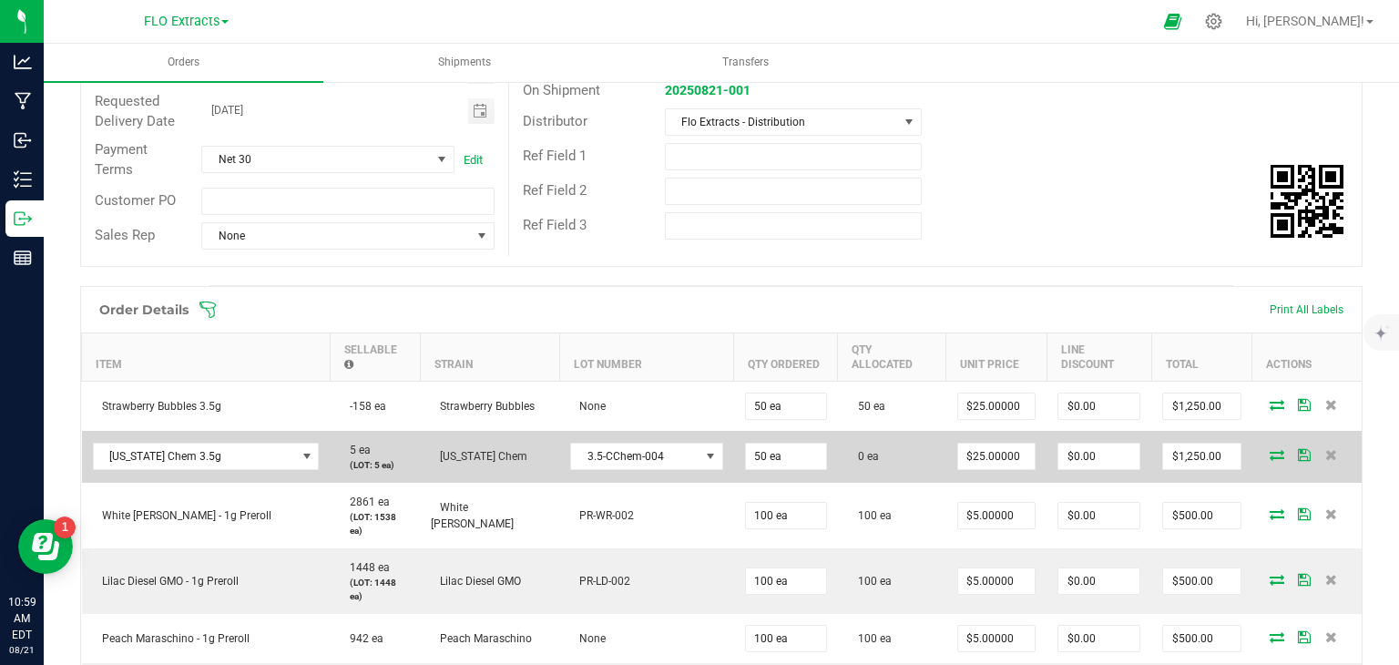
click at [1270, 449] on icon at bounding box center [1277, 454] width 15 height 11
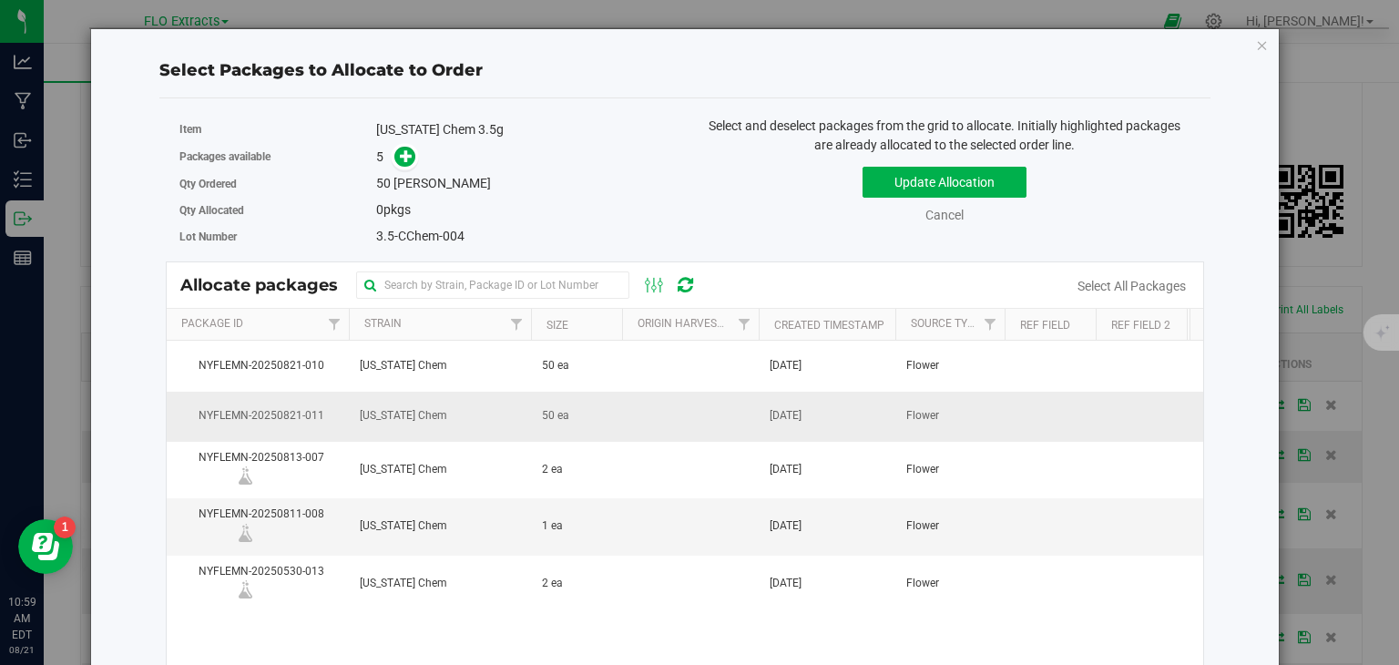
click at [571, 412] on td "50 ea" at bounding box center [576, 417] width 91 height 50
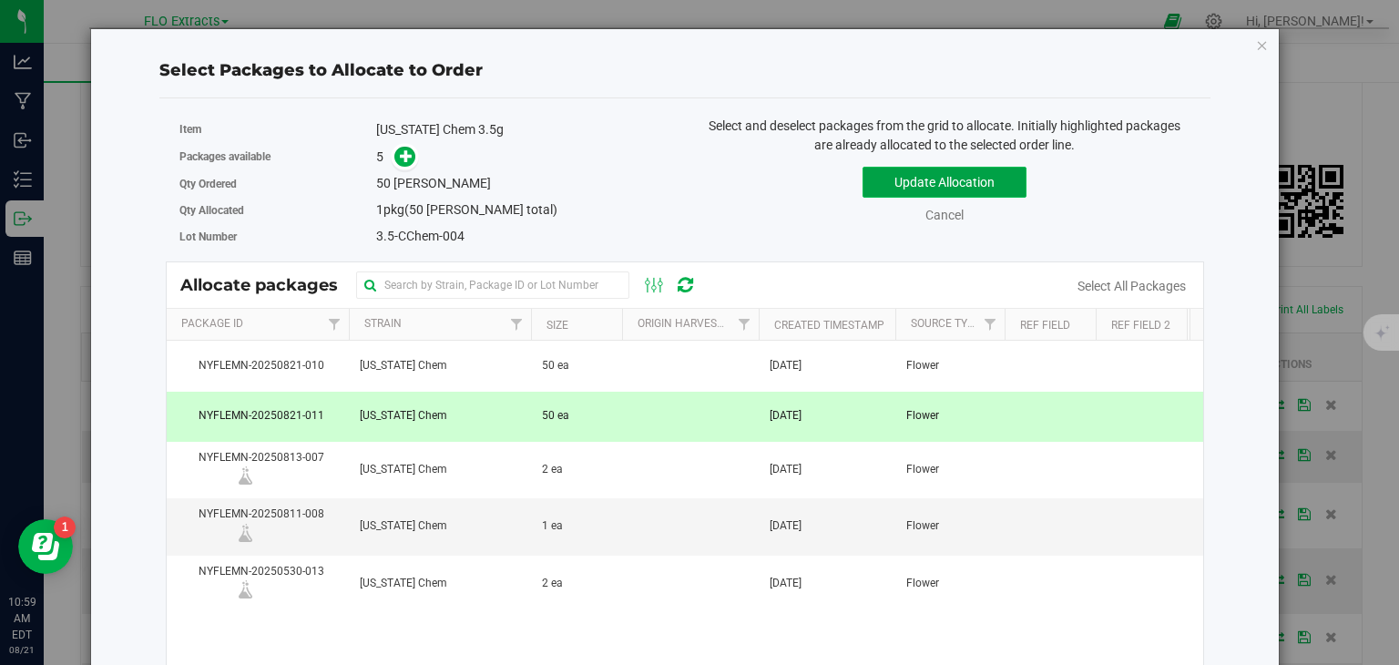
click at [919, 179] on button "Update Allocation" at bounding box center [945, 182] width 164 height 31
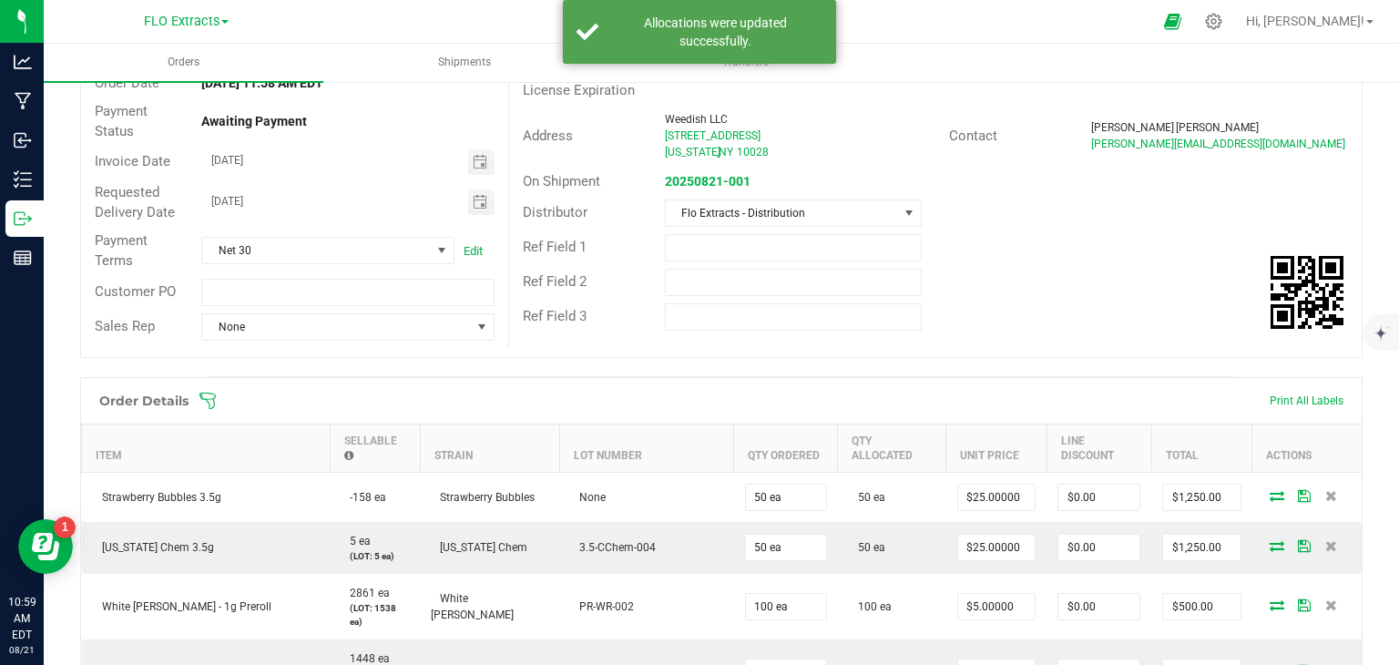
scroll to position [0, 0]
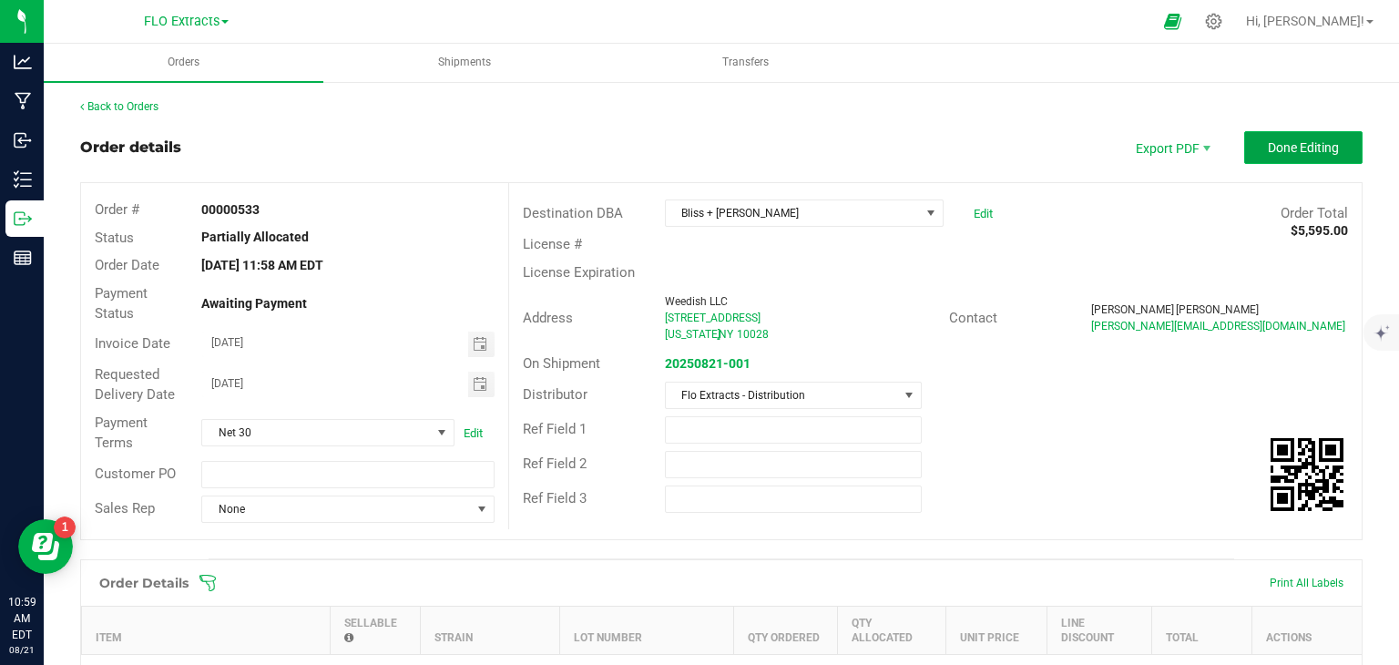
click at [1307, 132] on button "Done Editing" at bounding box center [1303, 147] width 118 height 33
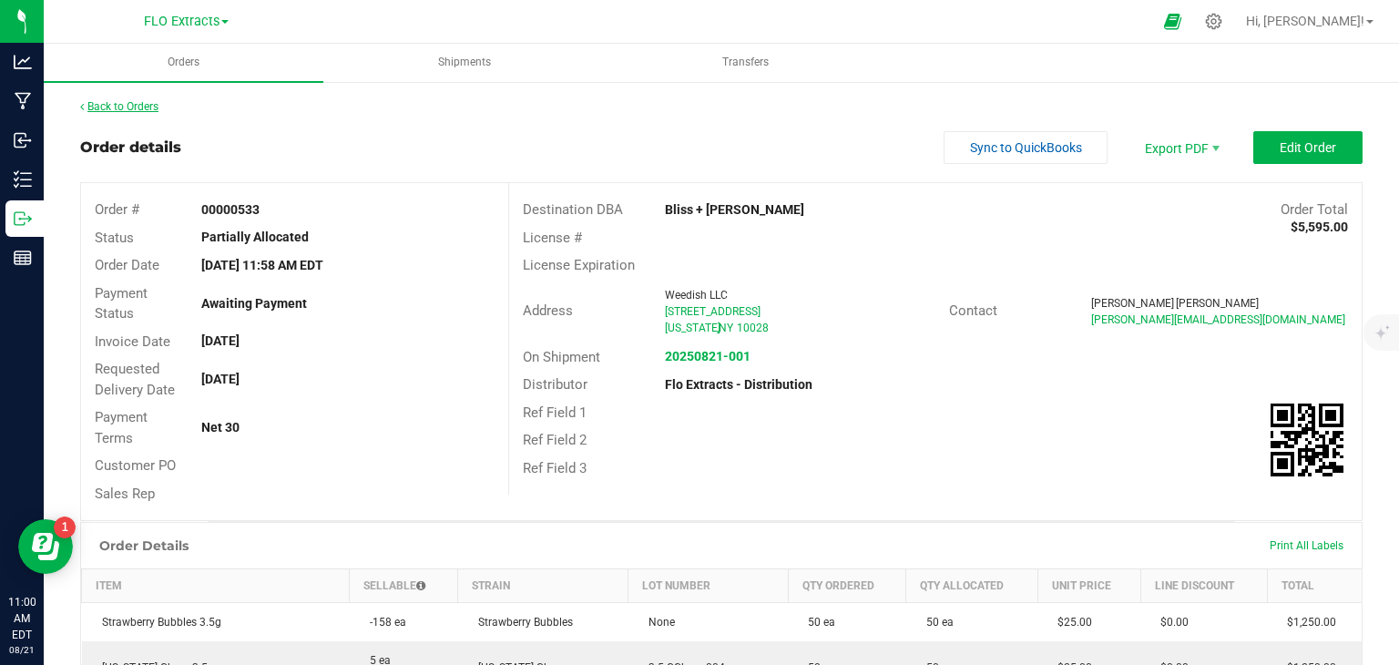
click at [126, 106] on link "Back to Orders" at bounding box center [119, 106] width 78 height 13
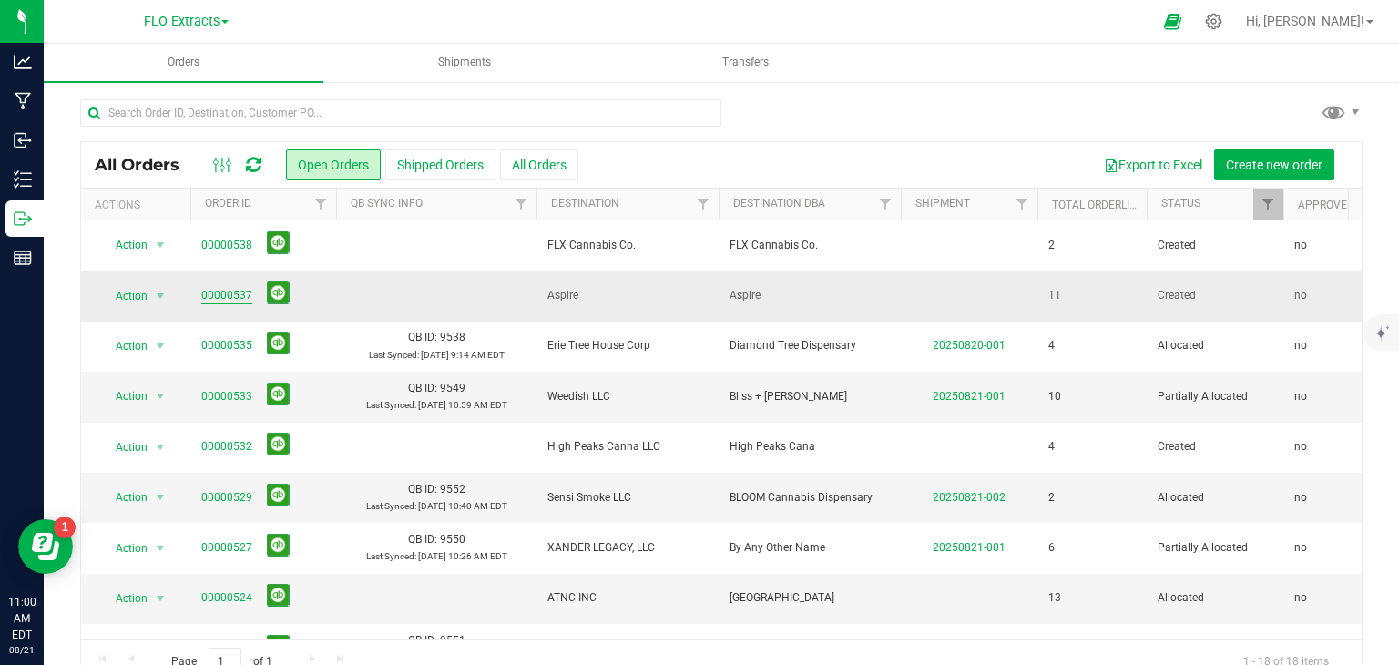
click at [240, 292] on link "00000537" at bounding box center [226, 295] width 51 height 17
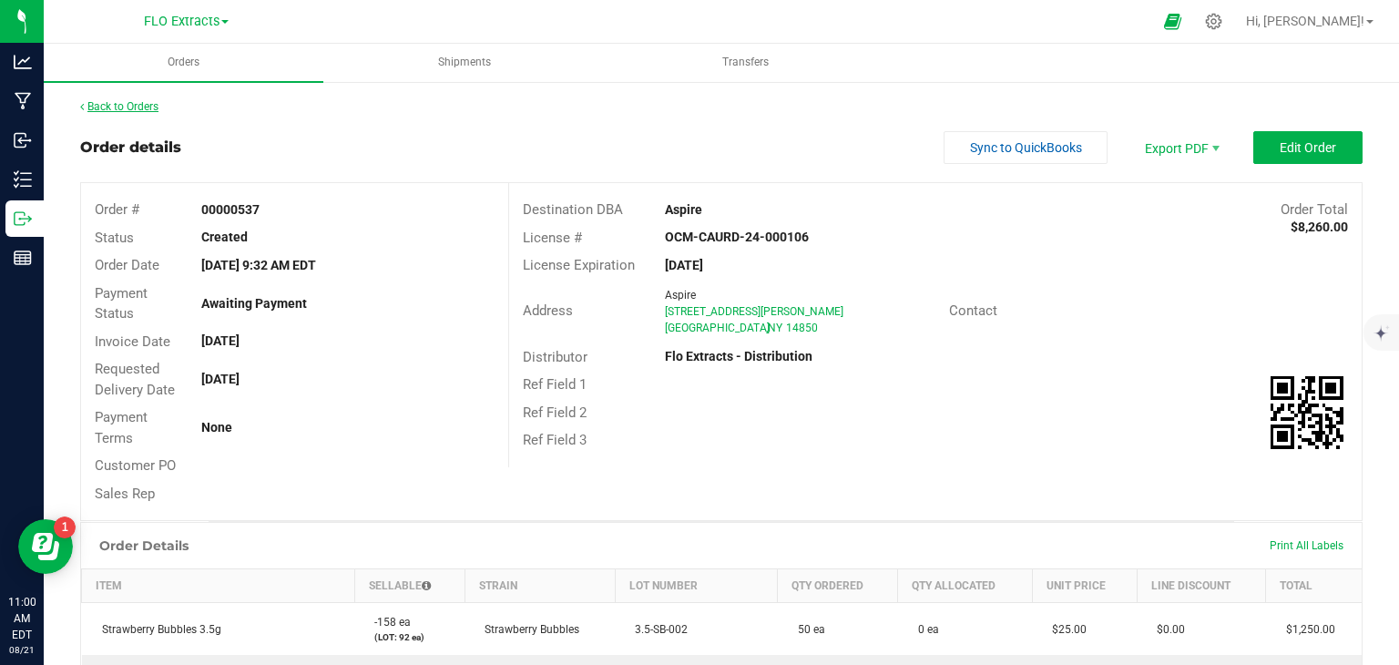
click at [113, 102] on link "Back to Orders" at bounding box center [119, 106] width 78 height 13
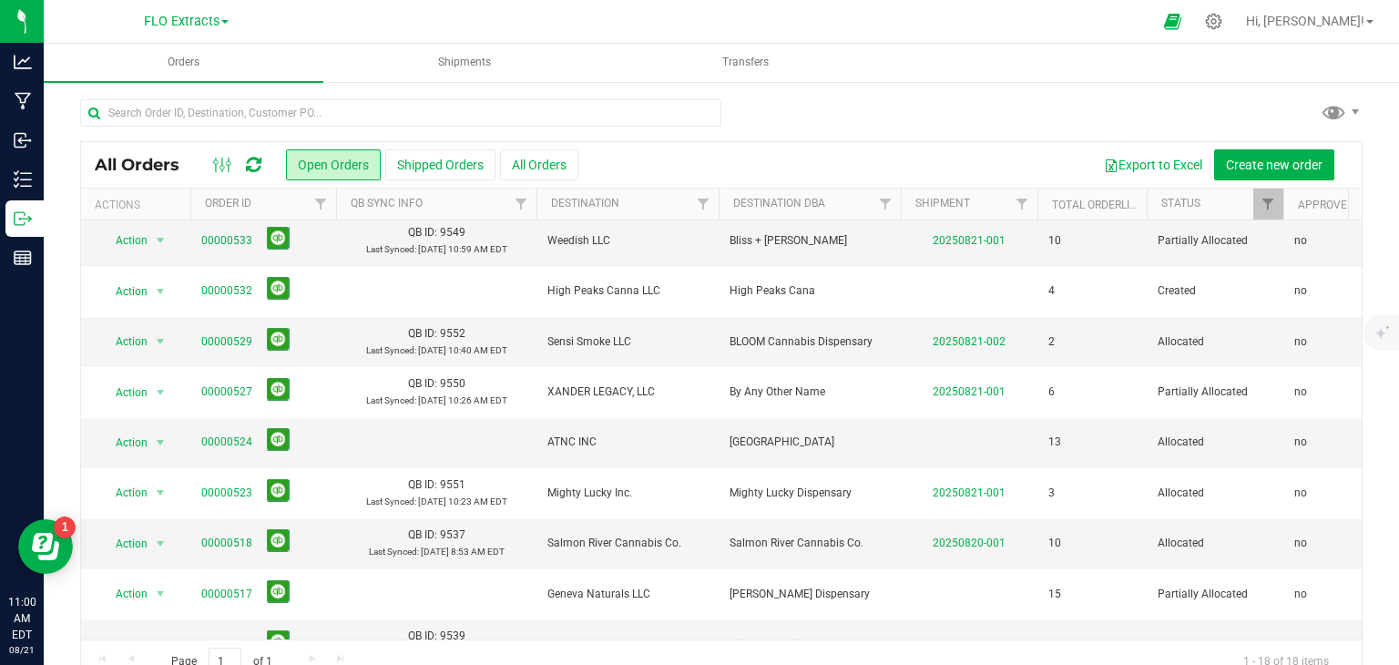
scroll to position [182, 0]
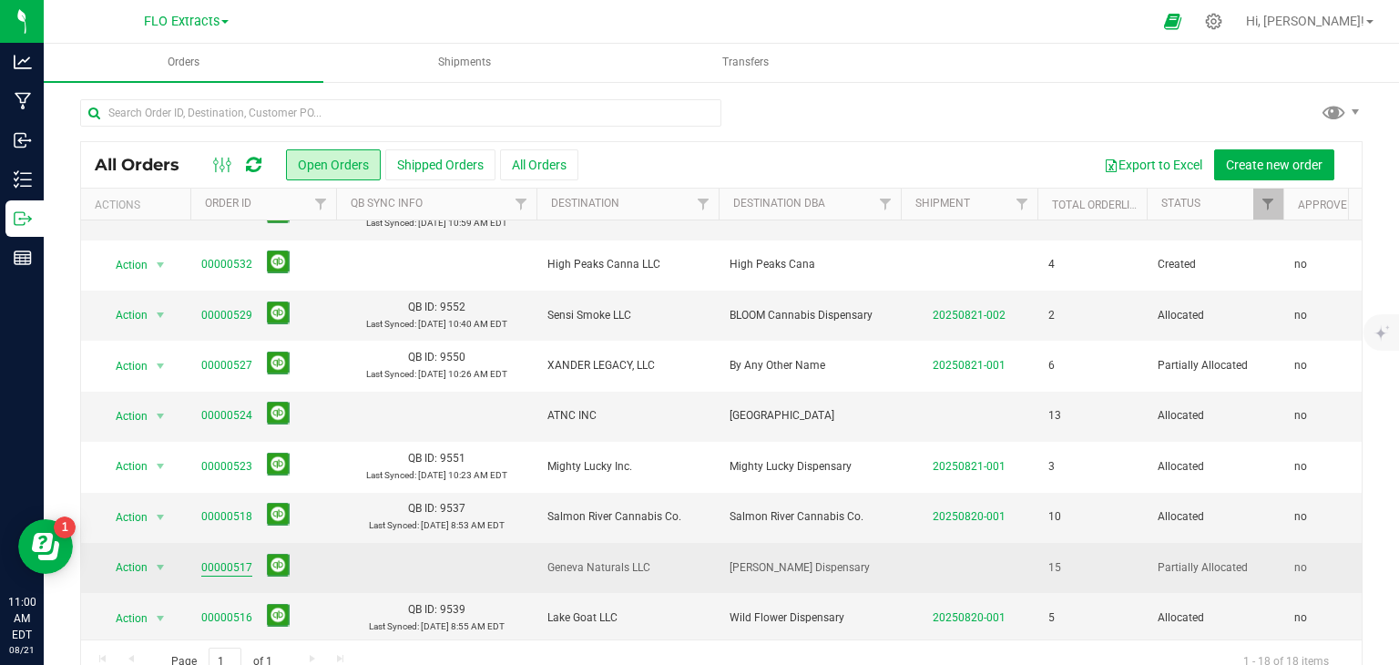
click at [232, 565] on link "00000517" at bounding box center [226, 567] width 51 height 17
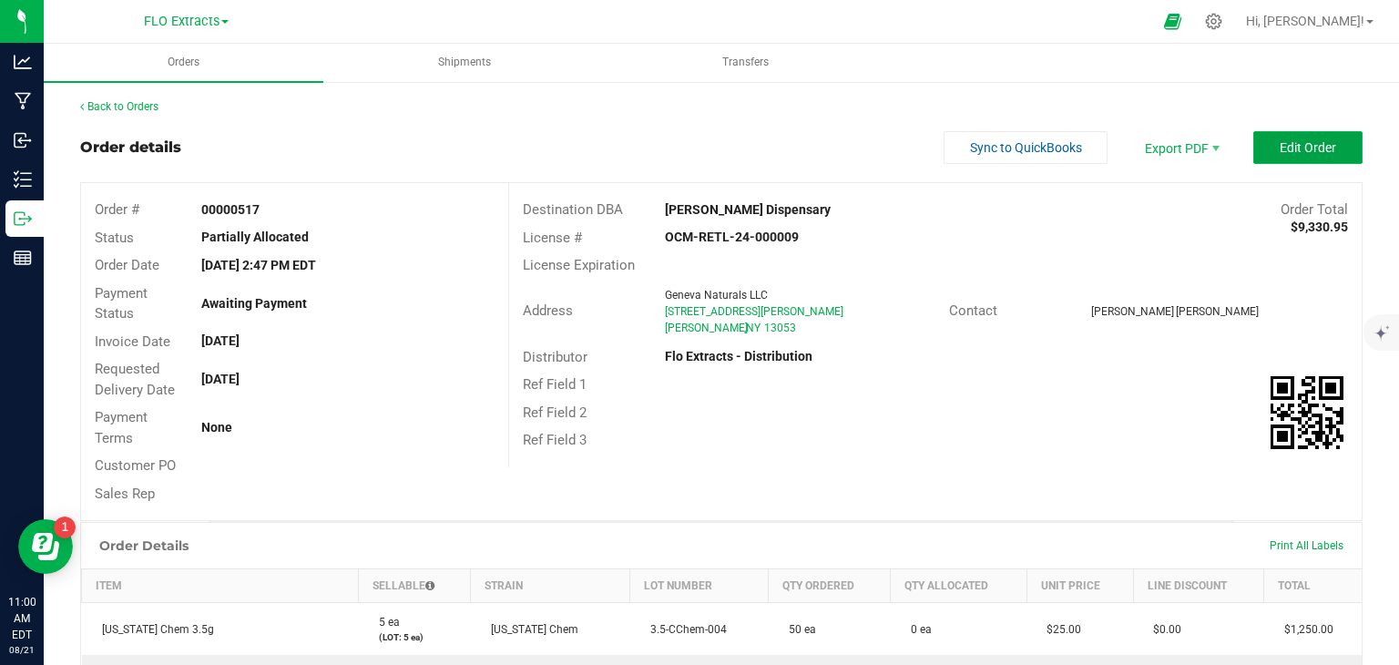
click at [1313, 150] on span "Edit Order" at bounding box center [1308, 147] width 56 height 15
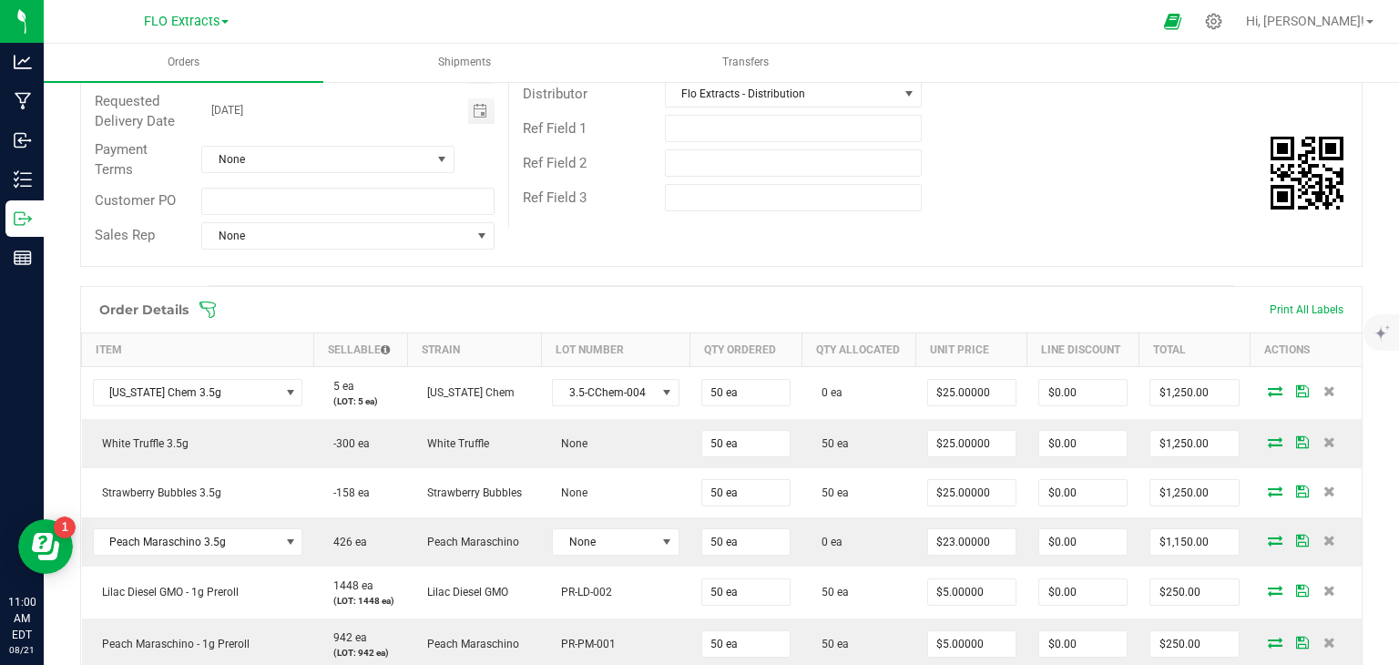
scroll to position [364, 0]
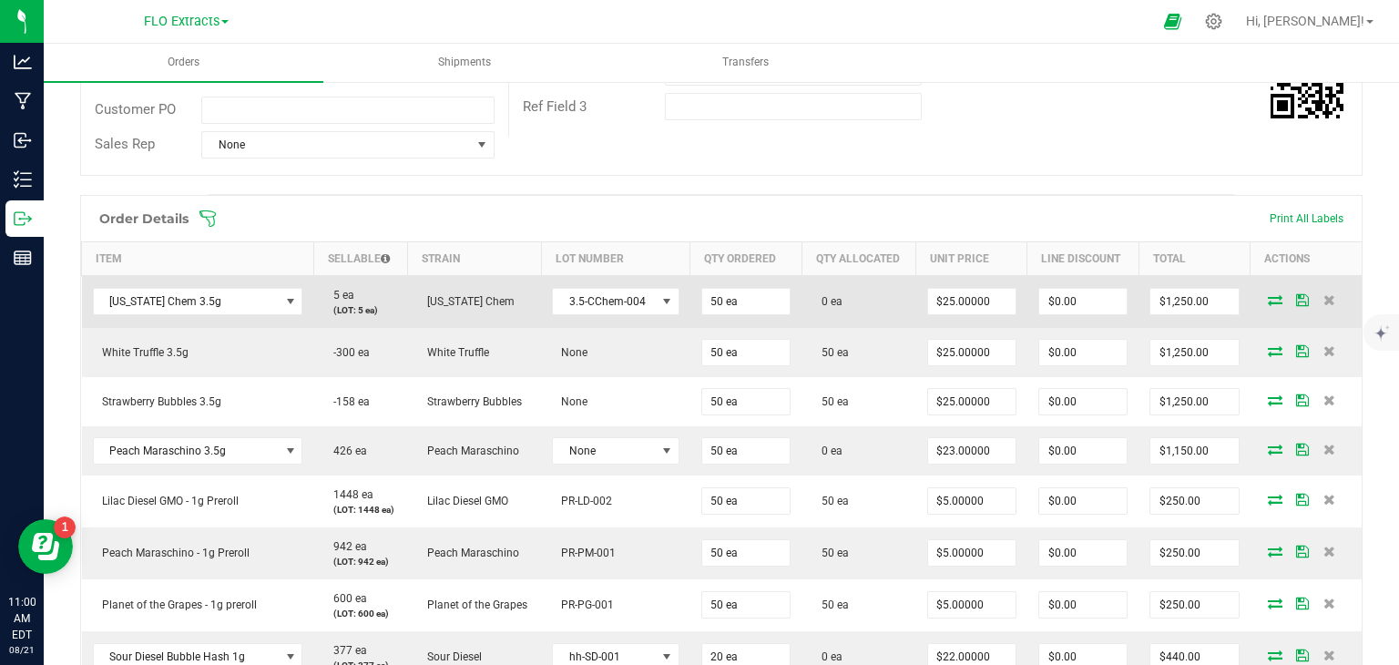
click at [1268, 300] on icon at bounding box center [1275, 299] width 15 height 11
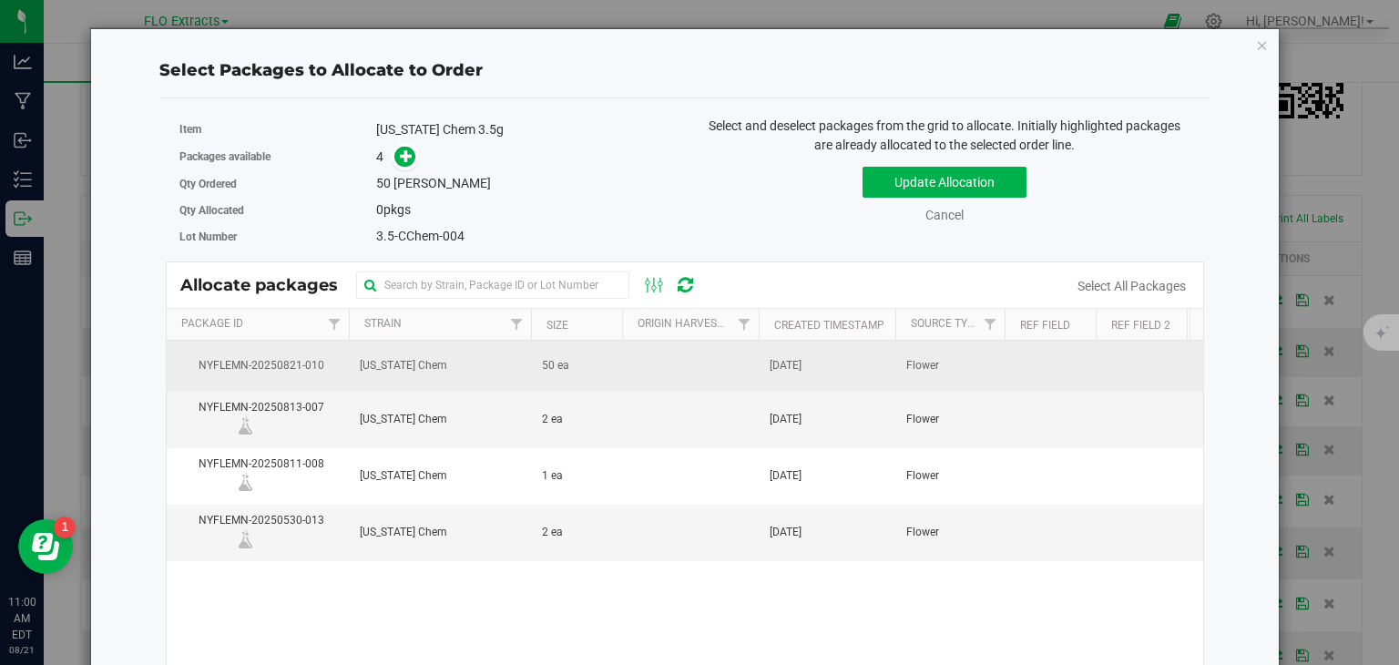
click at [773, 371] on span "[DATE]" at bounding box center [786, 365] width 32 height 17
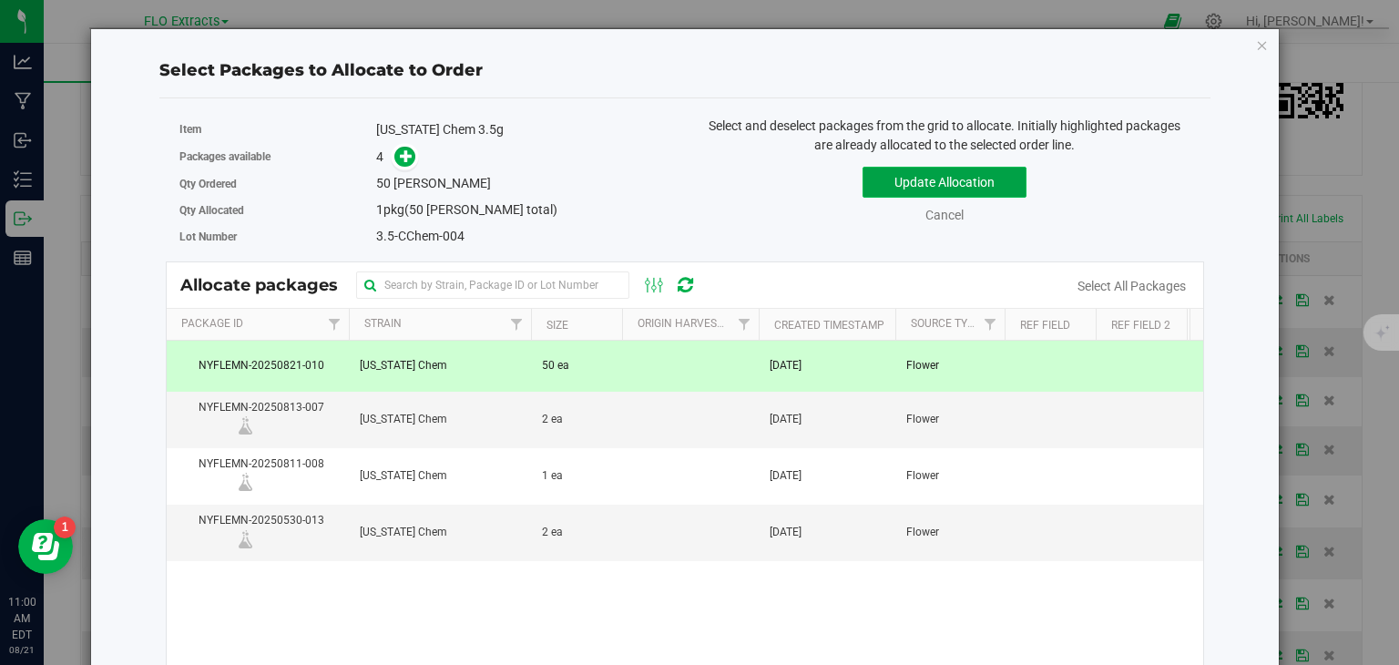
click at [920, 178] on button "Update Allocation" at bounding box center [945, 182] width 164 height 31
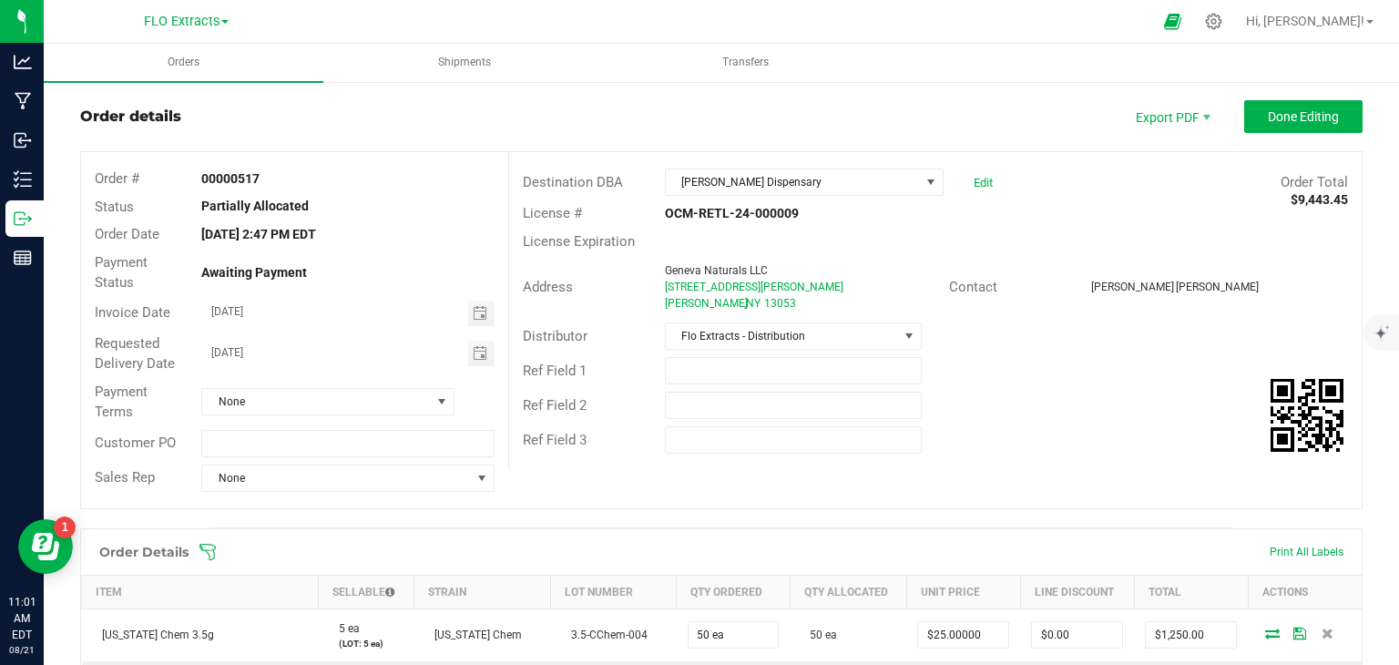
scroll to position [0, 0]
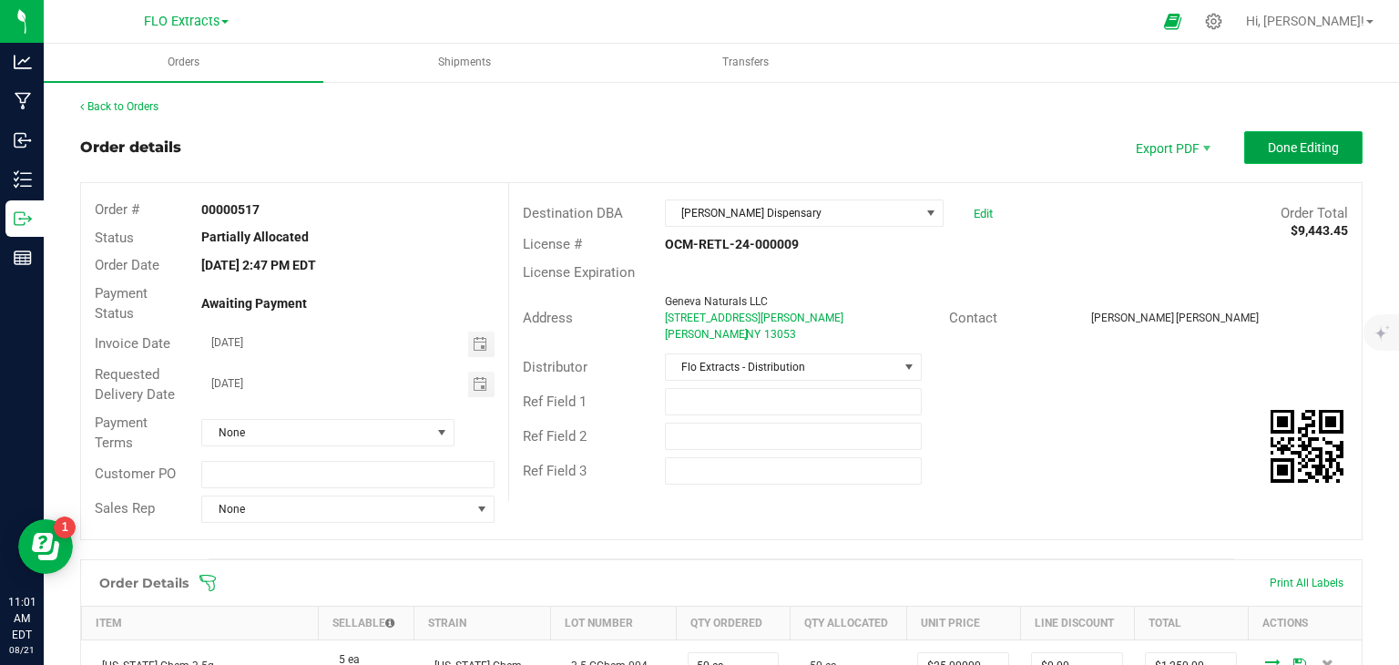
click at [1312, 148] on span "Done Editing" at bounding box center [1303, 147] width 71 height 15
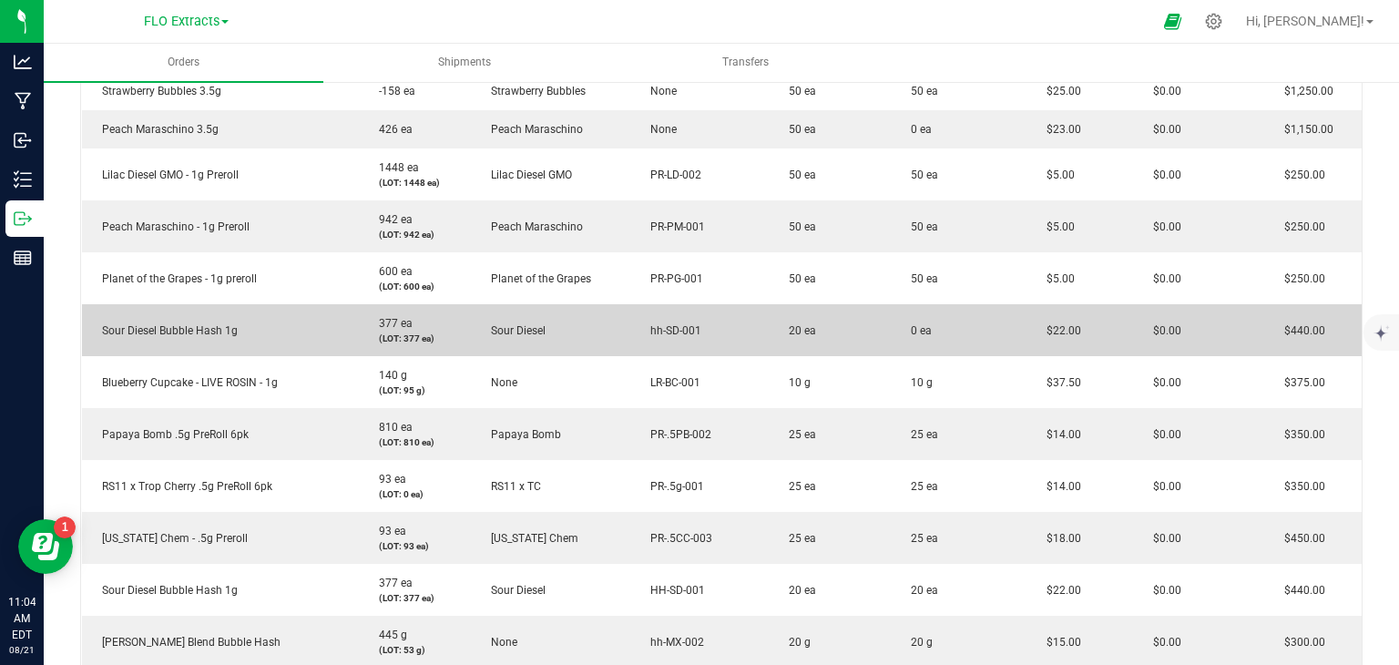
scroll to position [729, 0]
